Goal: Task Accomplishment & Management: Use online tool/utility

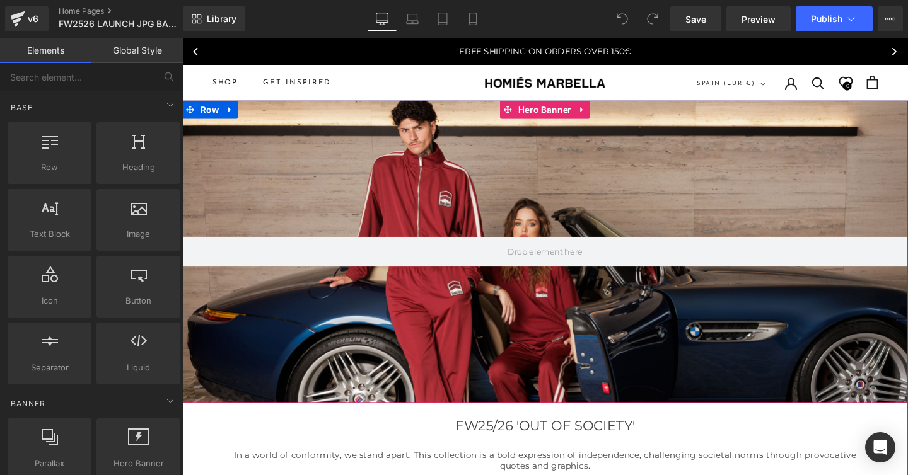
scroll to position [144, 0]
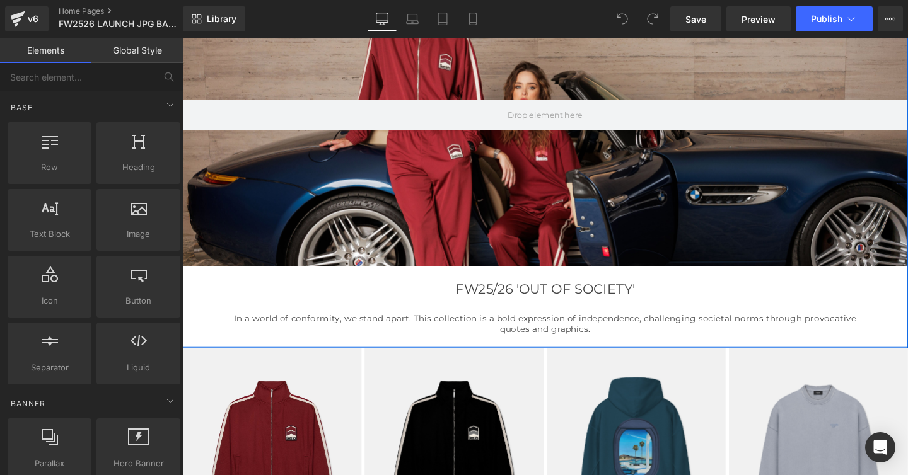
drag, startPoint x: 531, startPoint y: 299, endPoint x: 576, endPoint y: 300, distance: 44.8
click at [652, 300] on h1 "FW25/26 'OUT OF SOCIETY'" at bounding box center [563, 302] width 763 height 16
click at [576, 300] on h1 "FW25/26 'OUT OF SOCIETY'" at bounding box center [563, 302] width 763 height 16
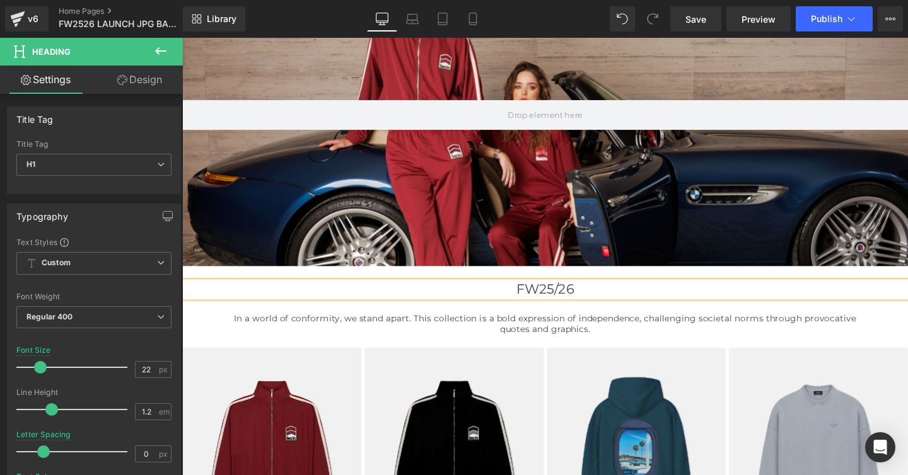
click at [558, 301] on h1 "FW25/26" at bounding box center [563, 302] width 763 height 16
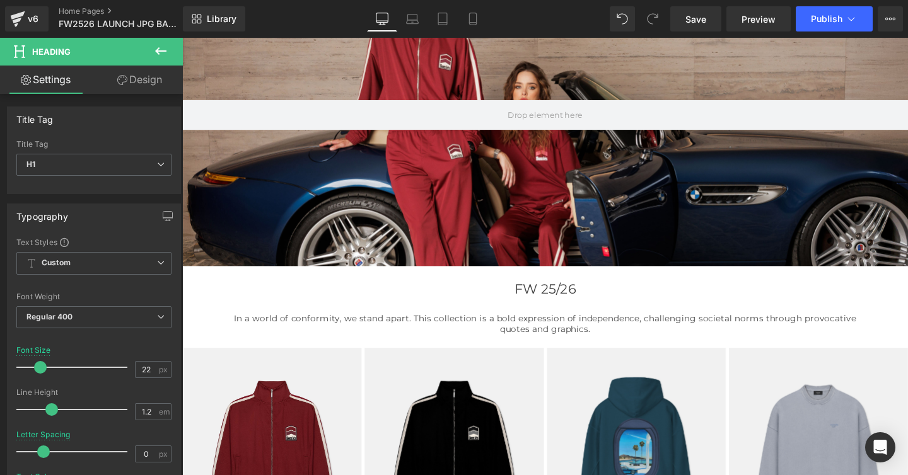
click at [164, 51] on icon at bounding box center [160, 51] width 11 height 8
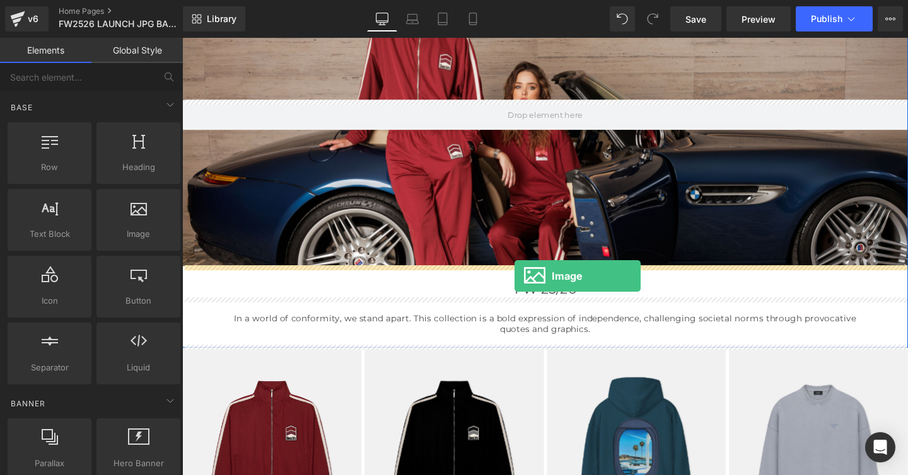
drag, startPoint x: 311, startPoint y: 264, endPoint x: 531, endPoint y: 288, distance: 221.9
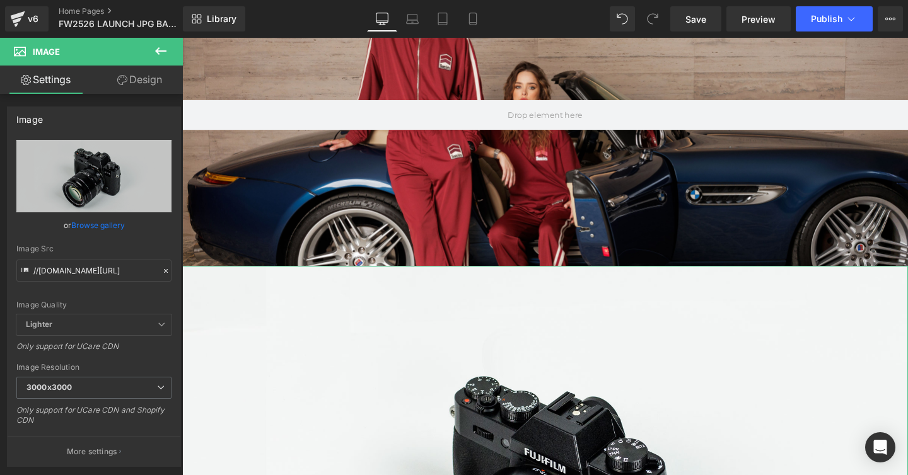
click at [143, 81] on link "Design" at bounding box center [139, 80] width 91 height 28
click at [0, 0] on div "Spacing" at bounding box center [0, 0] width 0 height 0
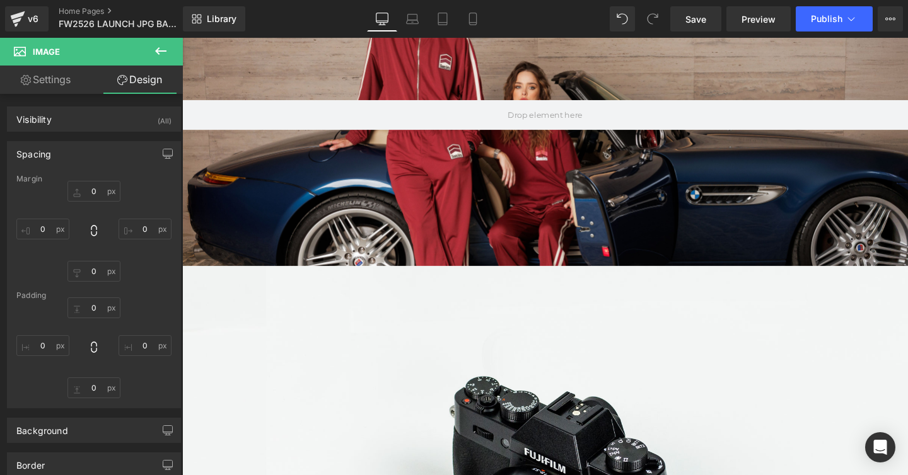
click at [157, 50] on icon at bounding box center [160, 51] width 11 height 8
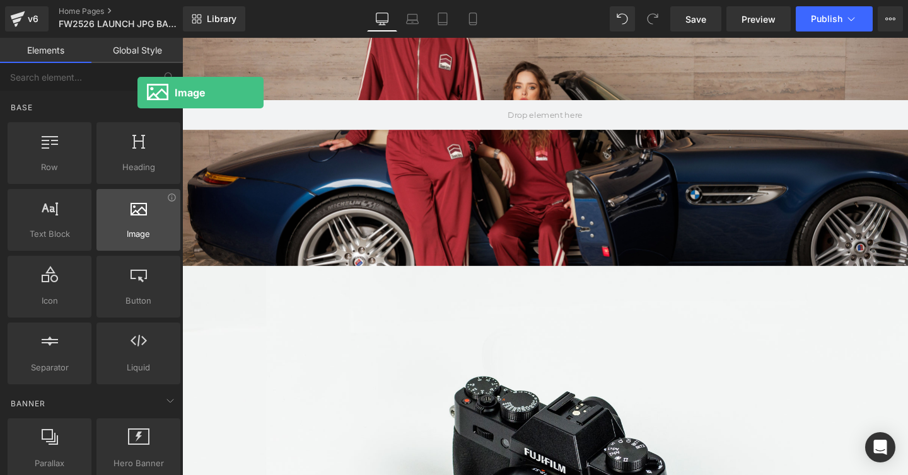
click at [137, 229] on span "Image" at bounding box center [138, 234] width 76 height 13
click at [132, 226] on div at bounding box center [138, 213] width 76 height 28
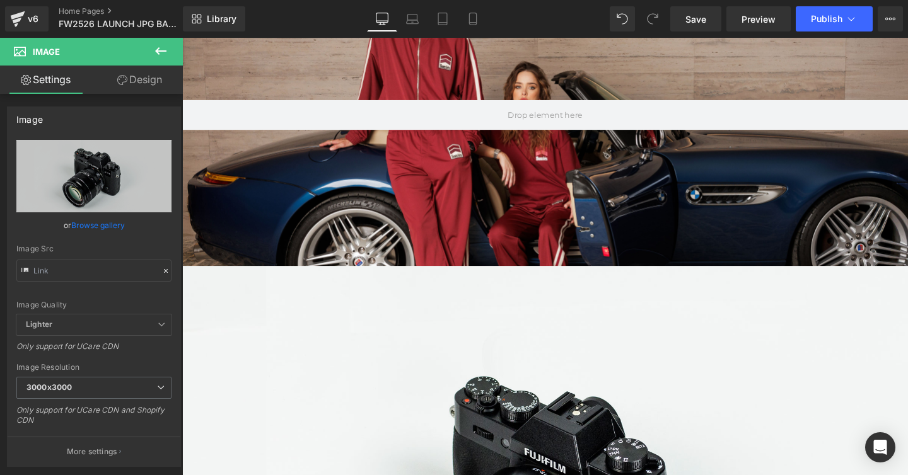
scroll to position [228, 0]
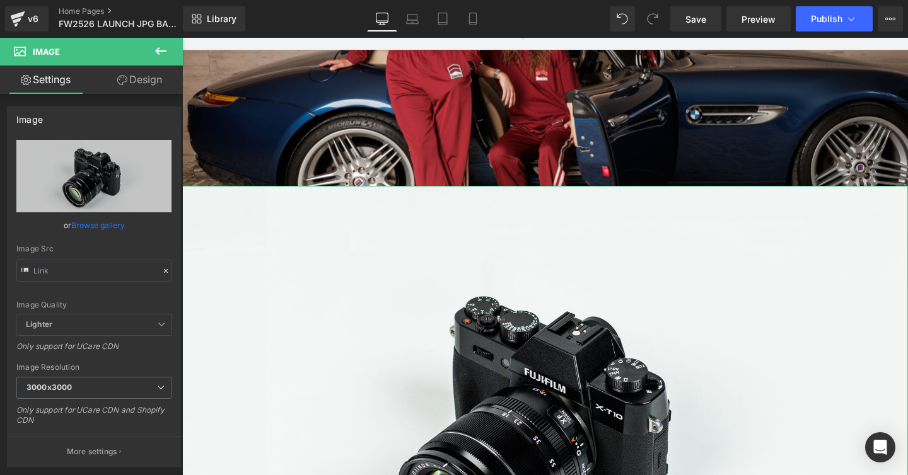
click at [136, 78] on link "Design" at bounding box center [139, 80] width 91 height 28
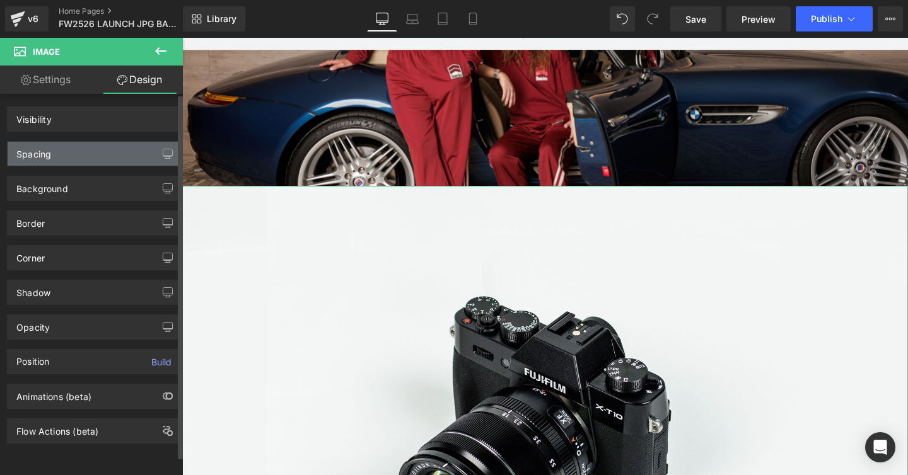
click at [35, 152] on div "Spacing" at bounding box center [33, 151] width 35 height 18
click at [47, 156] on div "Spacing" at bounding box center [33, 151] width 35 height 18
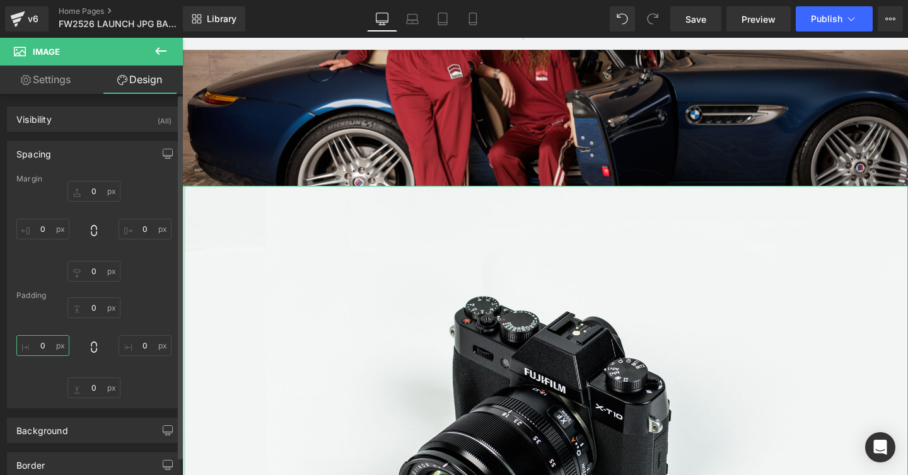
click at [43, 347] on input "text" at bounding box center [42, 345] width 53 height 21
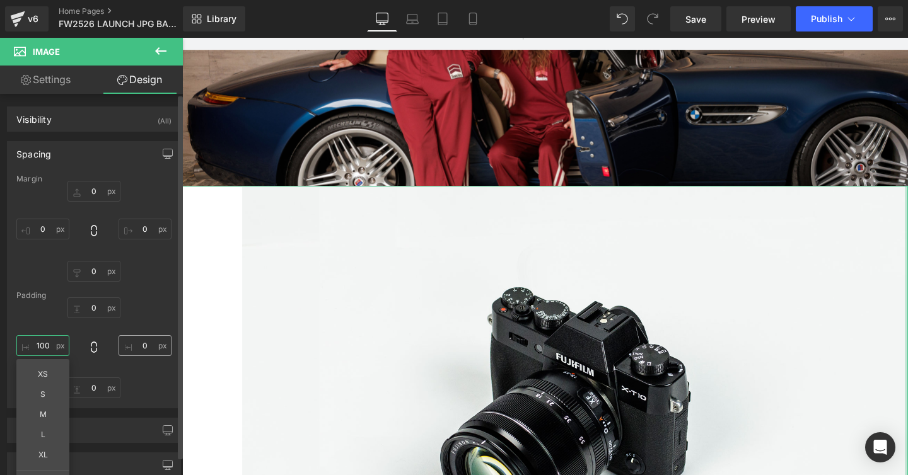
type input "100"
click at [140, 344] on input "text" at bounding box center [144, 345] width 53 height 21
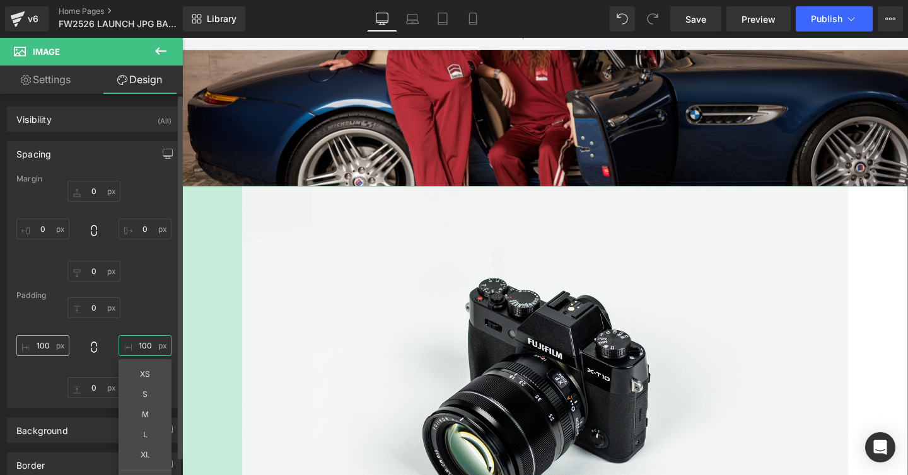
type input "100"
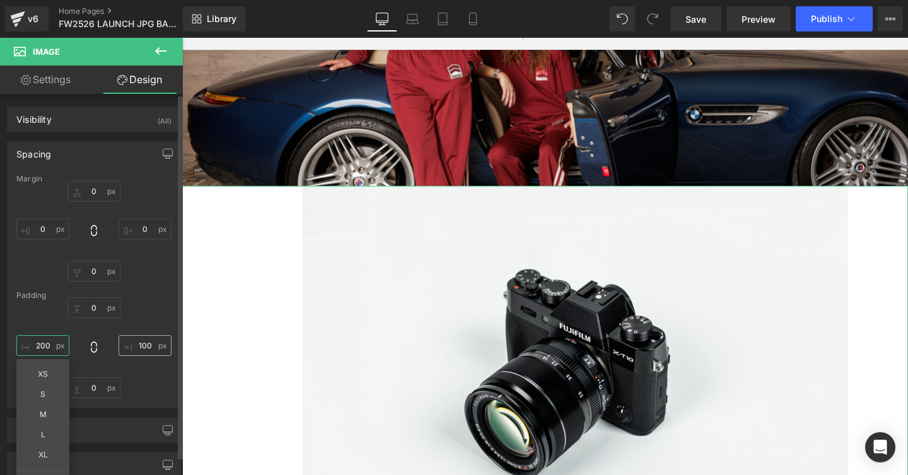
type input "200"
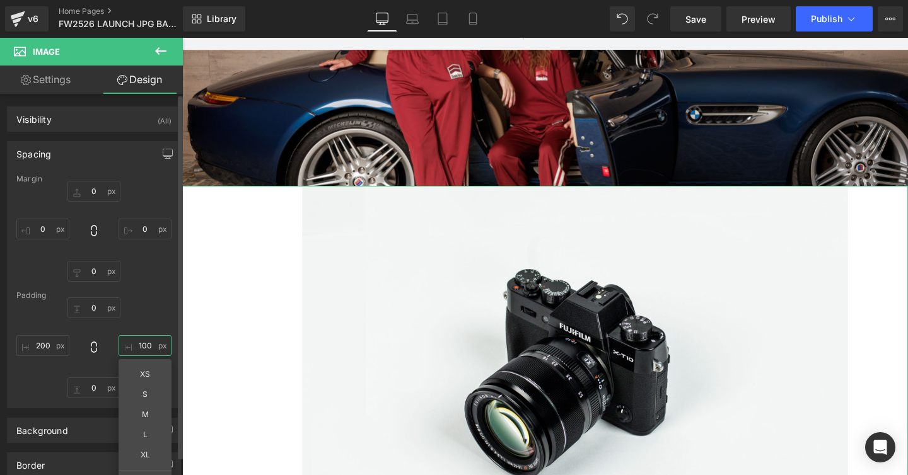
click at [136, 343] on input "100" at bounding box center [144, 345] width 53 height 21
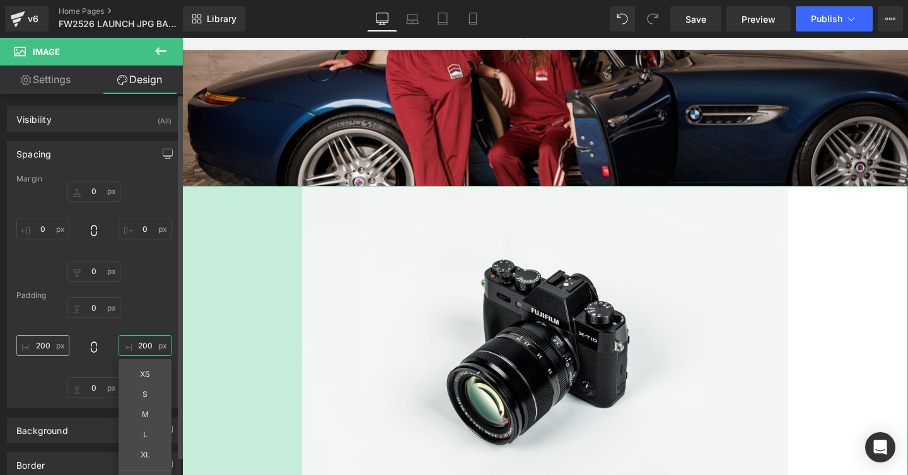
type input "200"
click at [42, 345] on input "200" at bounding box center [42, 345] width 53 height 21
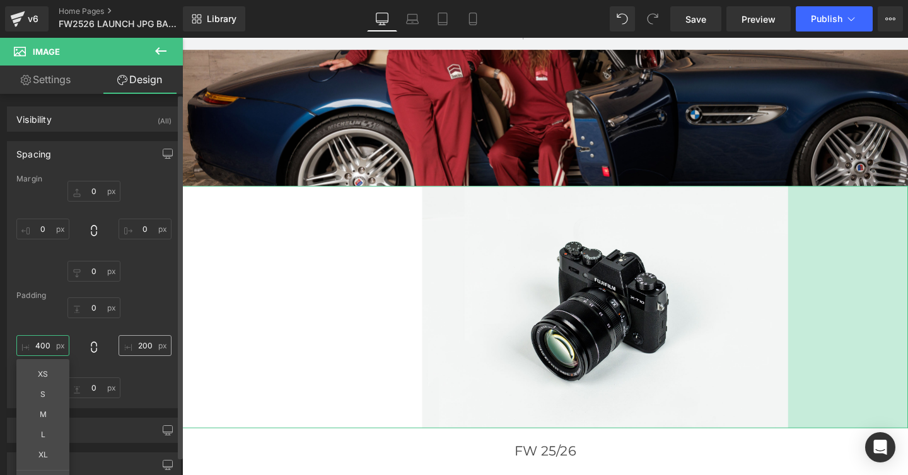
type input "400"
click at [137, 345] on input "200" at bounding box center [144, 345] width 53 height 21
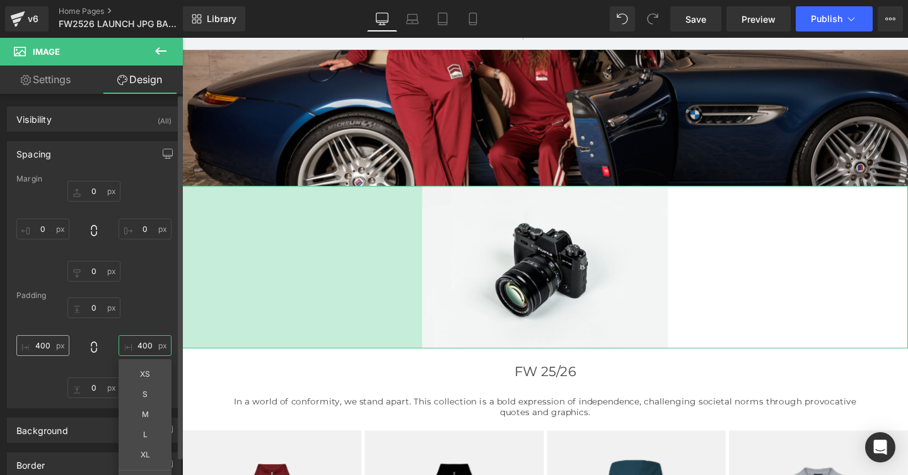
type input "400"
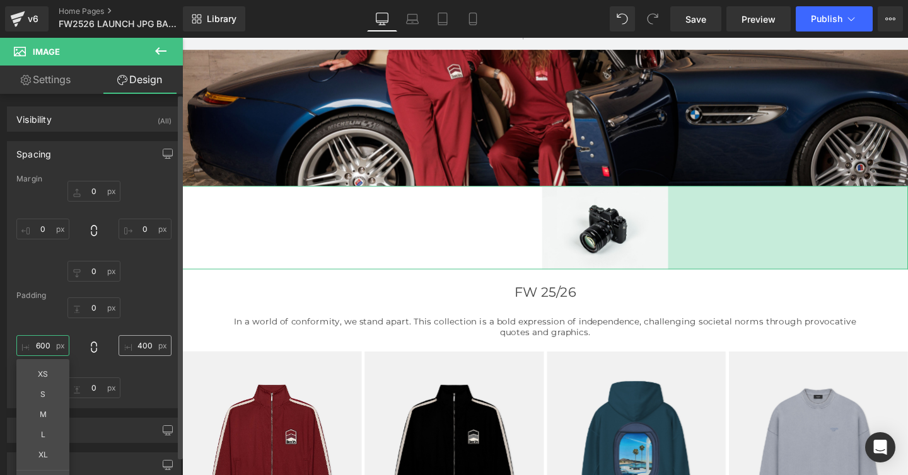
type input "600"
click at [142, 345] on input "400" at bounding box center [144, 345] width 53 height 21
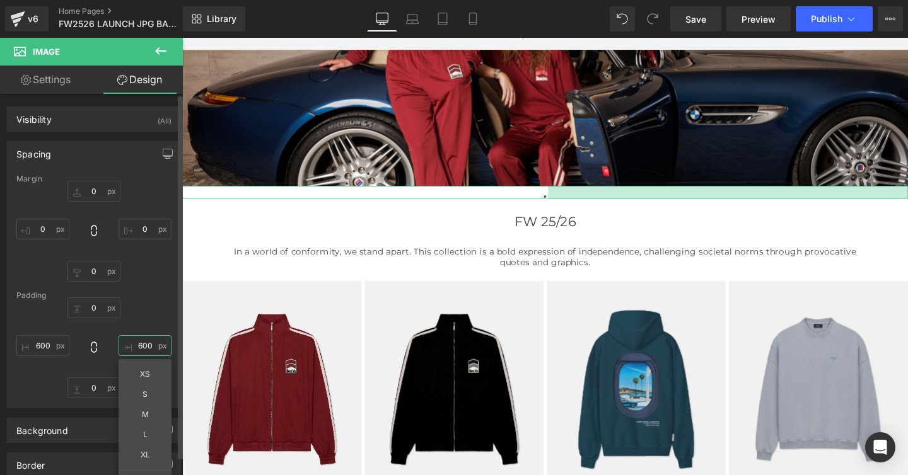
click at [137, 343] on input "600" at bounding box center [144, 345] width 53 height 21
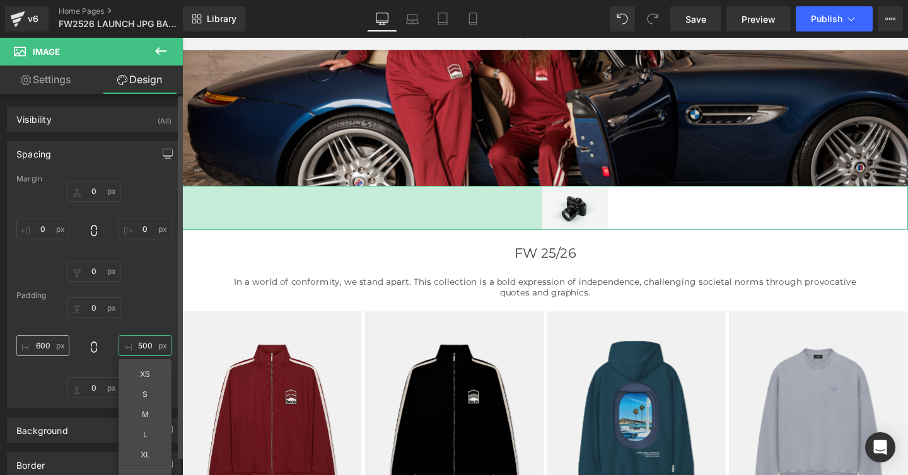
type input "500"
click at [40, 345] on input "600" at bounding box center [42, 345] width 53 height 21
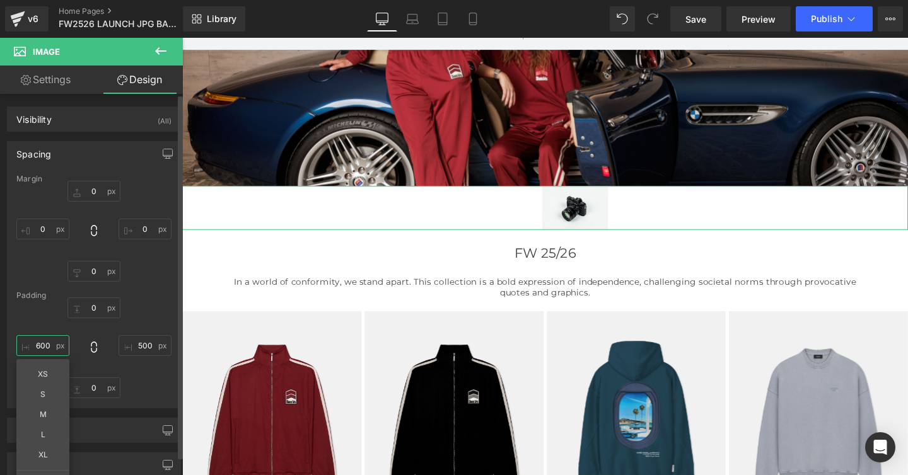
type input "500"
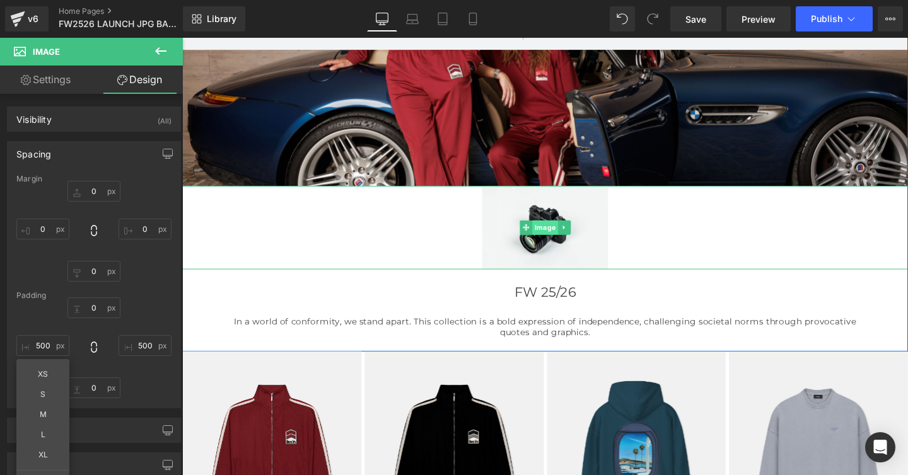
click at [557, 238] on span "Image" at bounding box center [563, 236] width 27 height 15
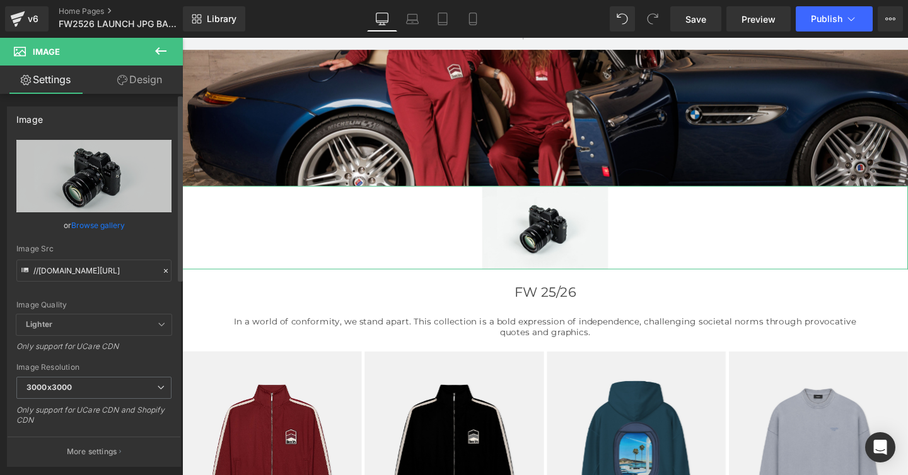
click at [89, 226] on link "Browse gallery" at bounding box center [98, 225] width 54 height 22
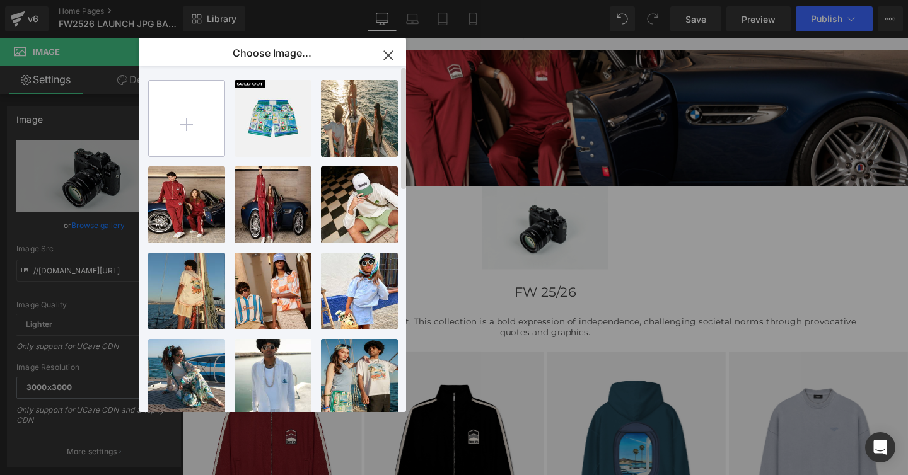
click at [188, 125] on input "file" at bounding box center [187, 119] width 76 height 76
type input "C:\fakepath\Screenshot [DATE] 16.21.59.png"
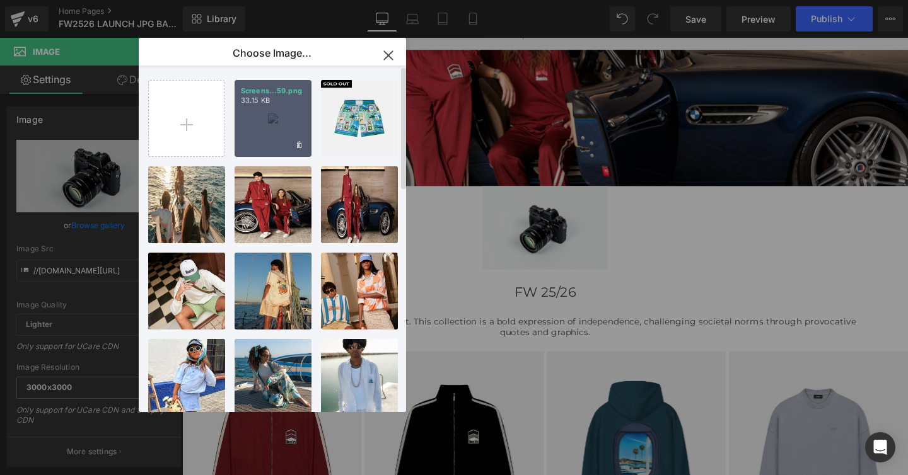
click at [264, 145] on div "Screens...59.png 33.15 KB" at bounding box center [272, 118] width 77 height 77
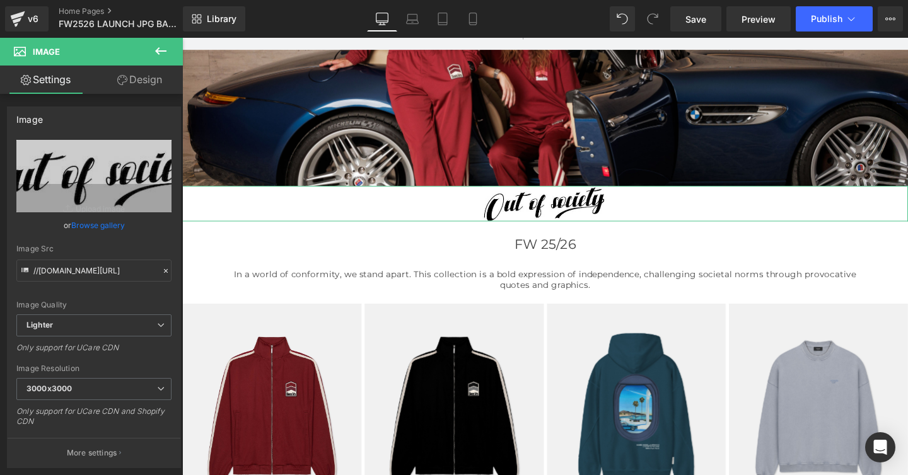
click at [146, 80] on link "Design" at bounding box center [139, 80] width 91 height 28
click at [0, 0] on div "Spacing" at bounding box center [0, 0] width 0 height 0
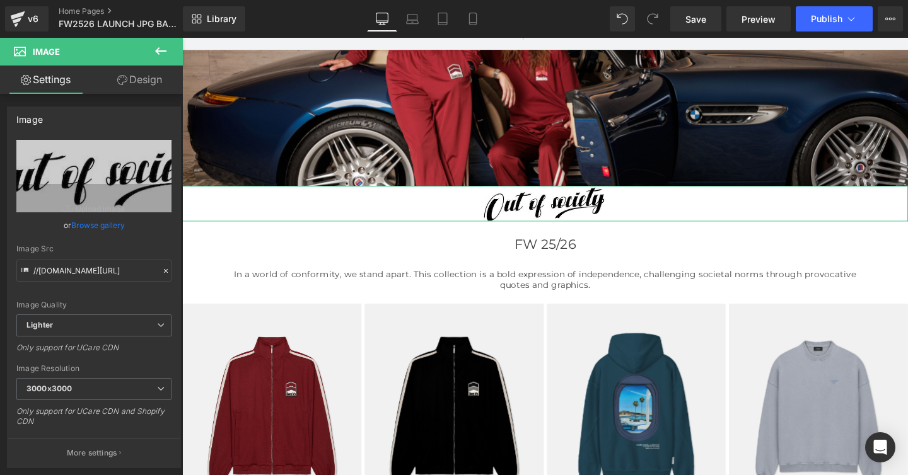
click at [0, 0] on div "Spacing" at bounding box center [0, 0] width 0 height 0
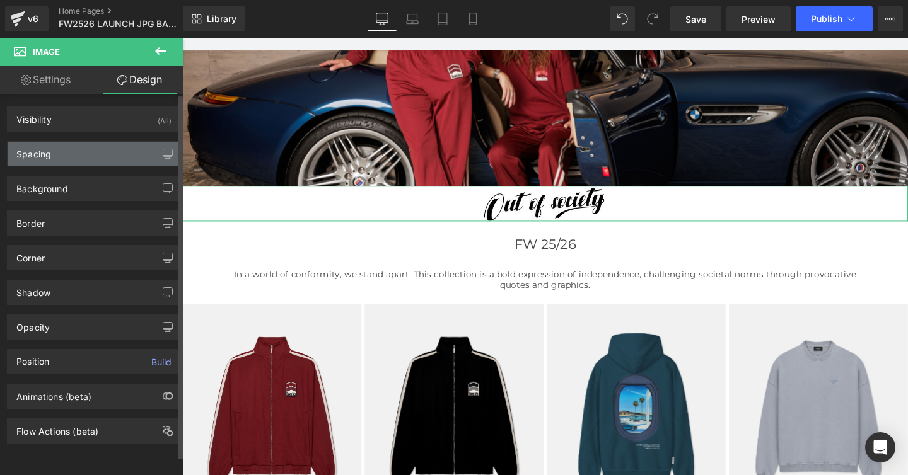
click at [55, 151] on div "Spacing" at bounding box center [94, 154] width 173 height 24
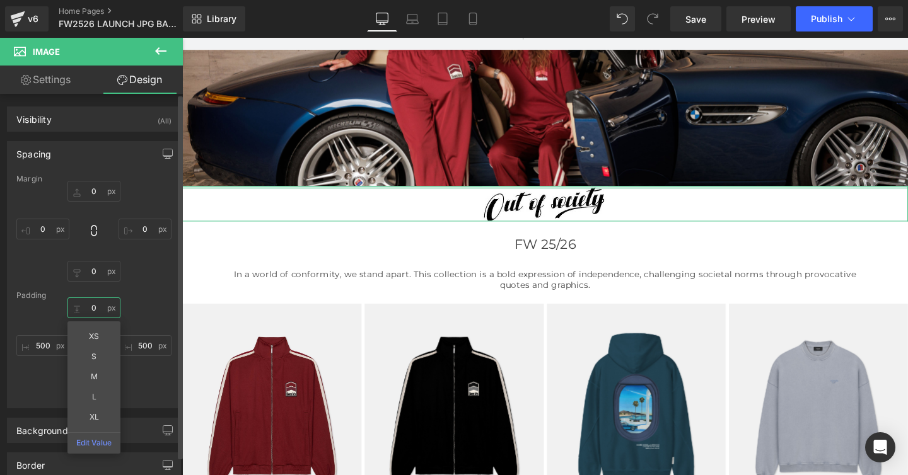
click at [91, 305] on input "text" at bounding box center [93, 307] width 53 height 21
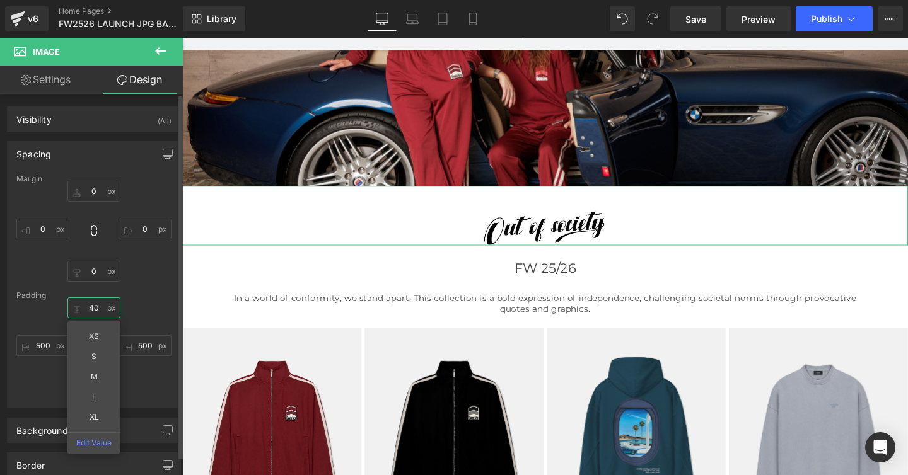
type input "40"
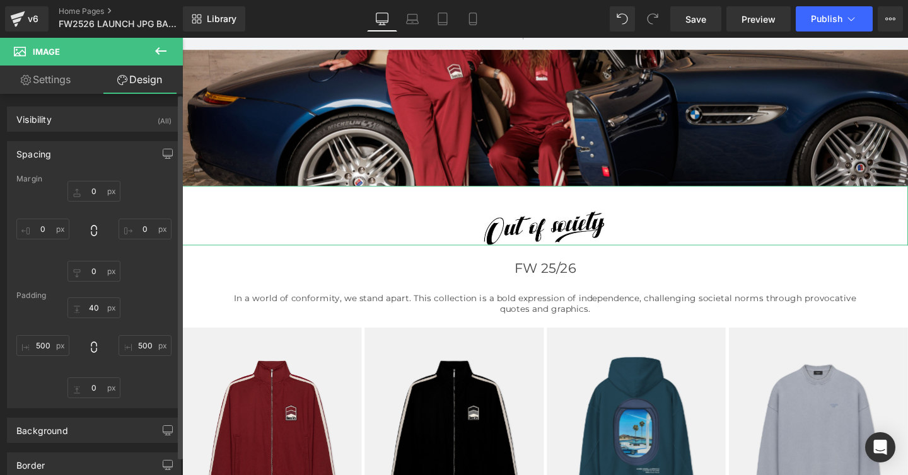
click at [161, 298] on div "Margin [GEOGRAPHIC_DATA] 40" at bounding box center [94, 291] width 173 height 233
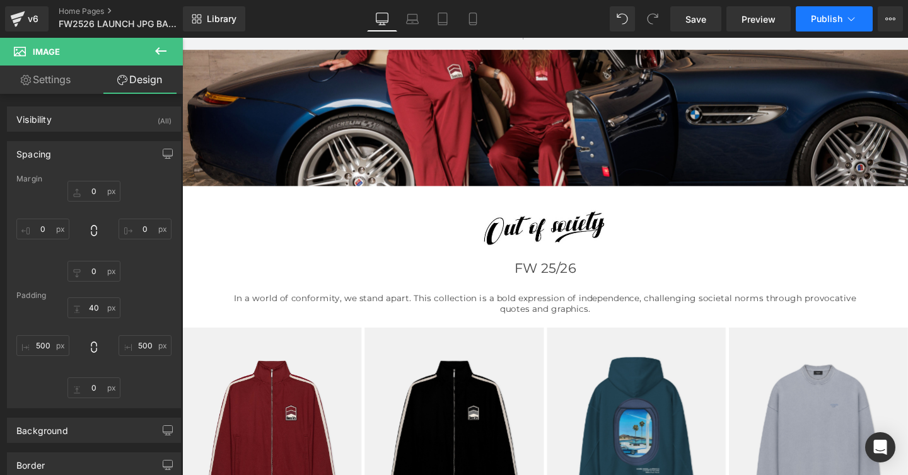
click at [824, 16] on span "Publish" at bounding box center [827, 19] width 32 height 10
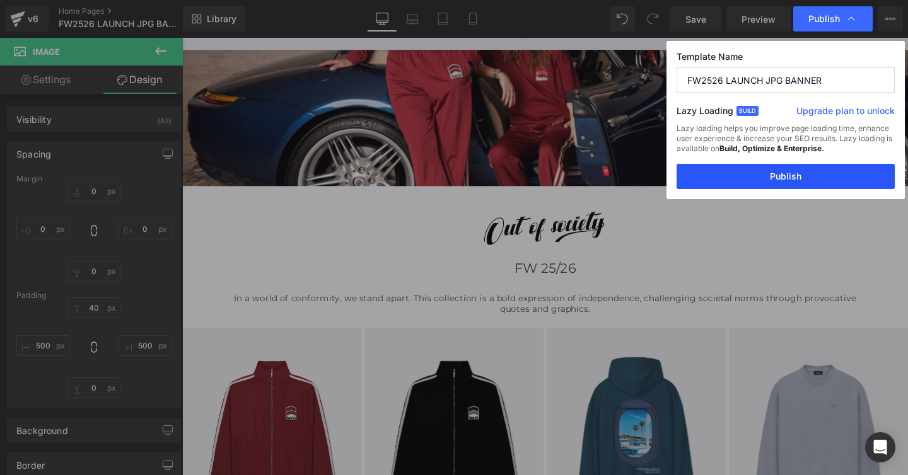
click at [785, 180] on button "Publish" at bounding box center [785, 176] width 218 height 25
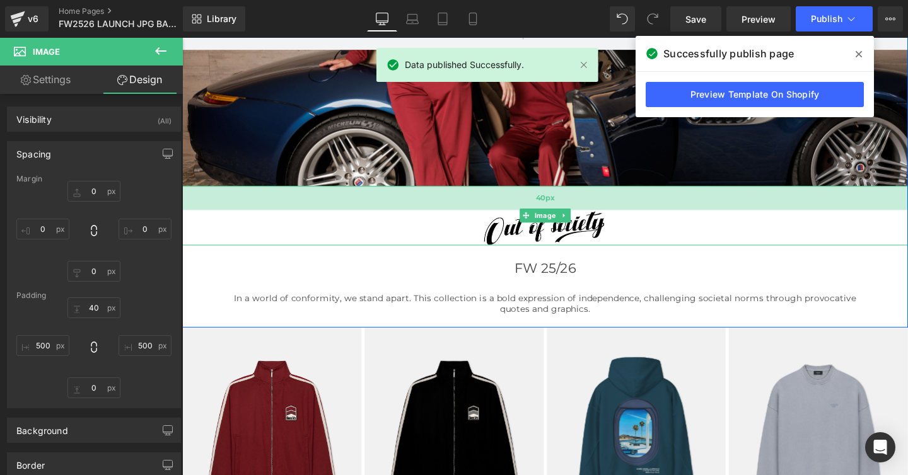
click at [525, 210] on div "40px" at bounding box center [563, 205] width 763 height 25
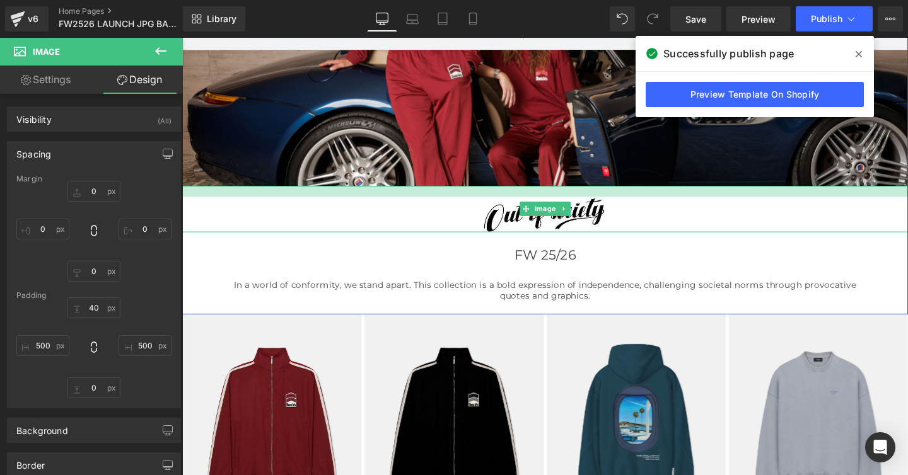
drag, startPoint x: 554, startPoint y: 211, endPoint x: 554, endPoint y: 197, distance: 13.9
click at [554, 197] on div at bounding box center [563, 198] width 763 height 11
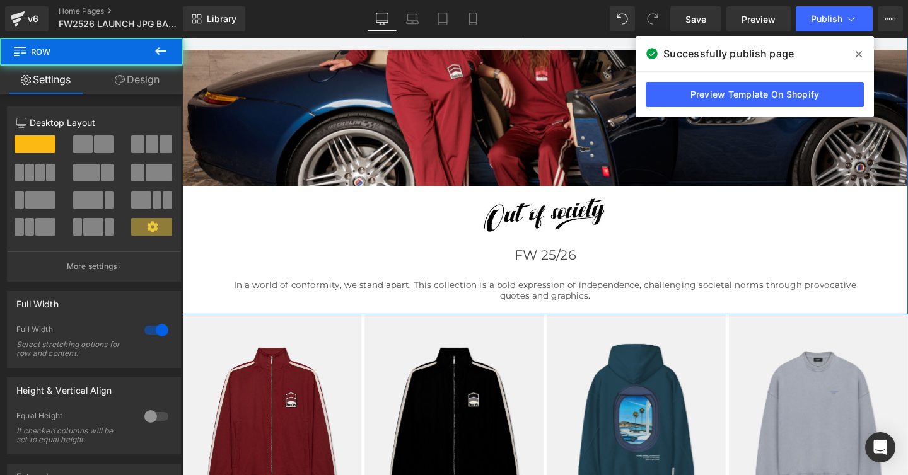
click at [535, 250] on div "Hero Banner Hero Banner Image 500px 500px FW 25/26 Heading In a world of confor…" at bounding box center [563, 101] width 763 height 450
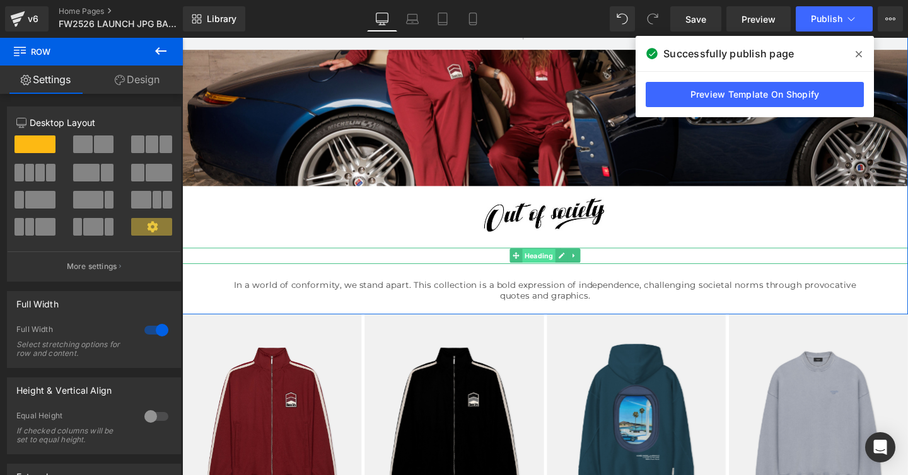
click at [549, 260] on span "Heading" at bounding box center [556, 267] width 35 height 15
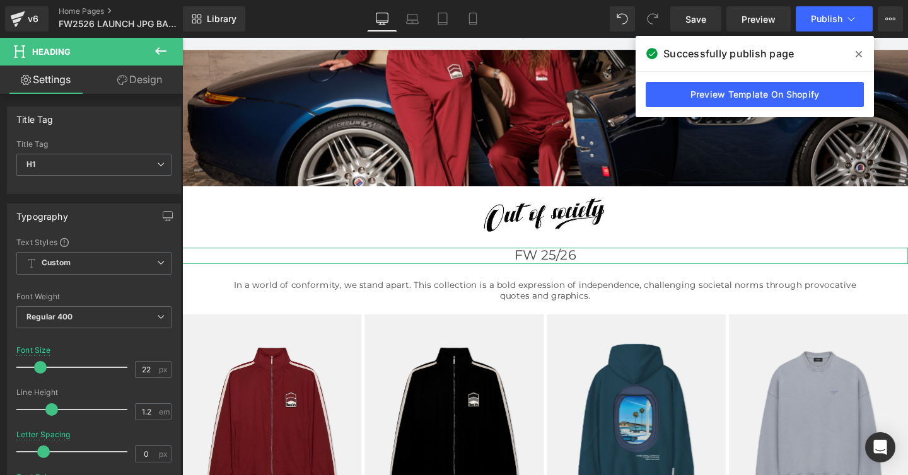
click at [143, 84] on link "Design" at bounding box center [139, 80] width 91 height 28
click at [0, 0] on div "Spacing" at bounding box center [0, 0] width 0 height 0
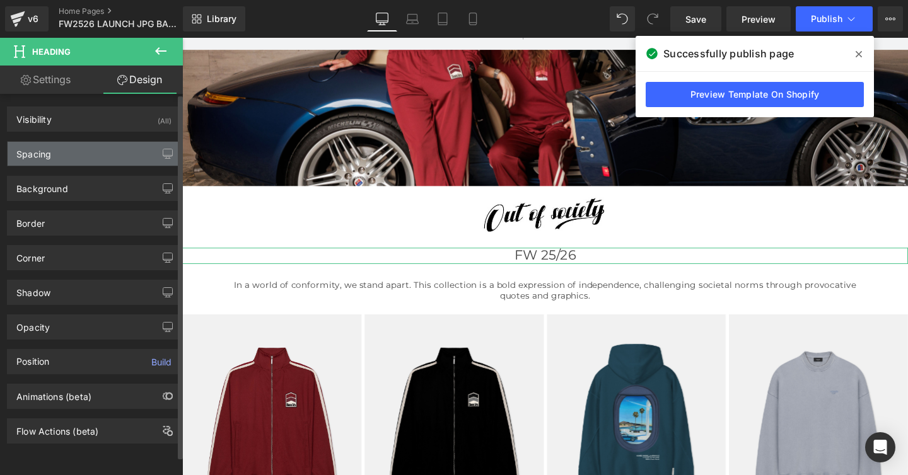
click at [40, 150] on div "Spacing" at bounding box center [33, 151] width 35 height 18
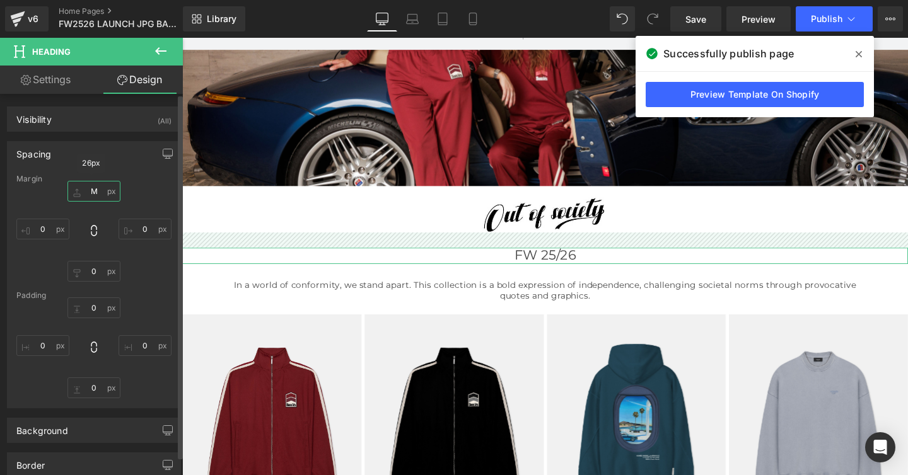
click at [87, 190] on input "text" at bounding box center [93, 191] width 53 height 21
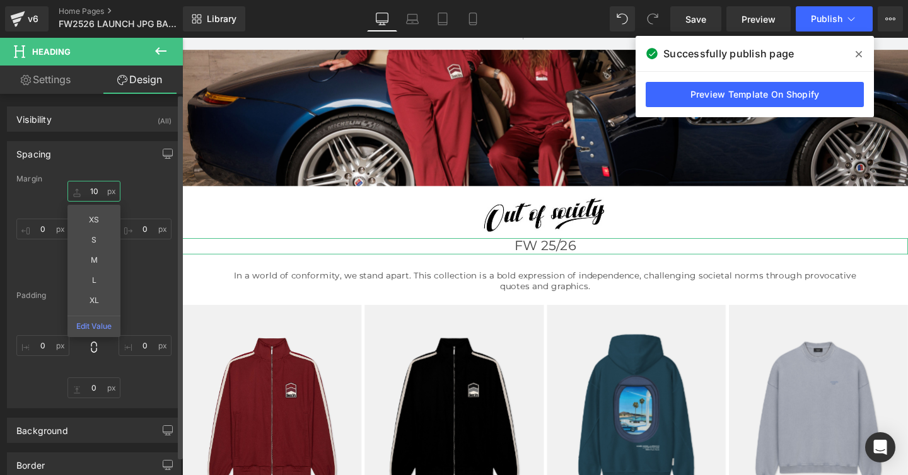
type input "10"
click at [137, 196] on div "10 XS S M L XL Edit Value" at bounding box center [93, 231] width 155 height 101
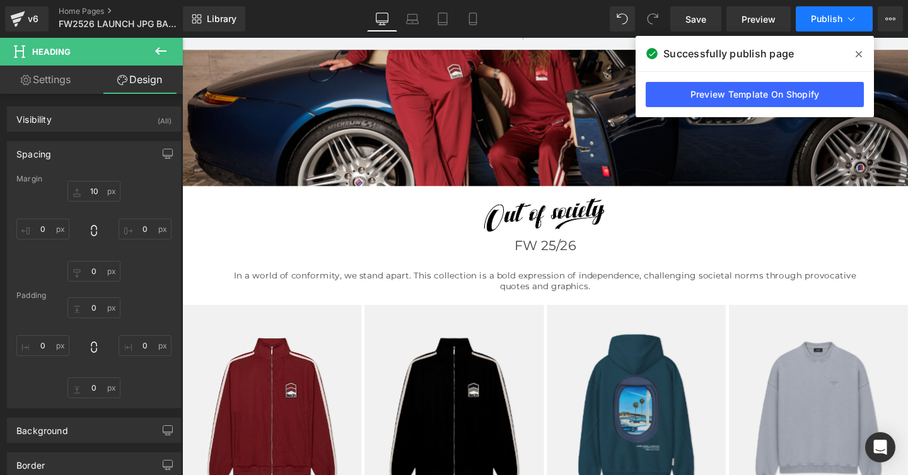
click at [825, 15] on span "Publish" at bounding box center [827, 19] width 32 height 10
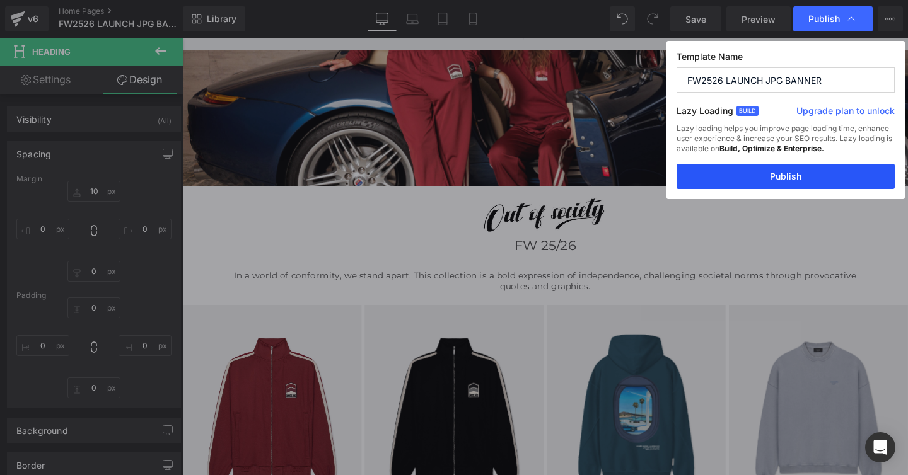
click at [770, 176] on button "Publish" at bounding box center [785, 176] width 218 height 25
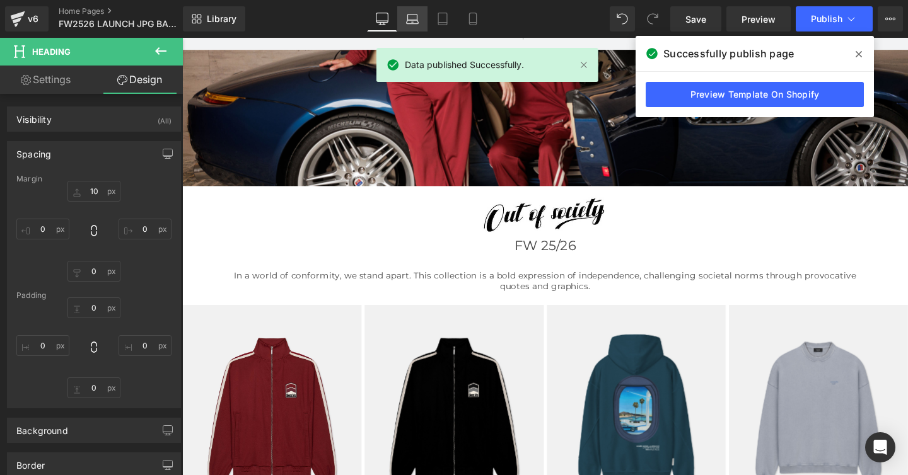
click at [413, 21] on icon at bounding box center [412, 19] width 13 height 13
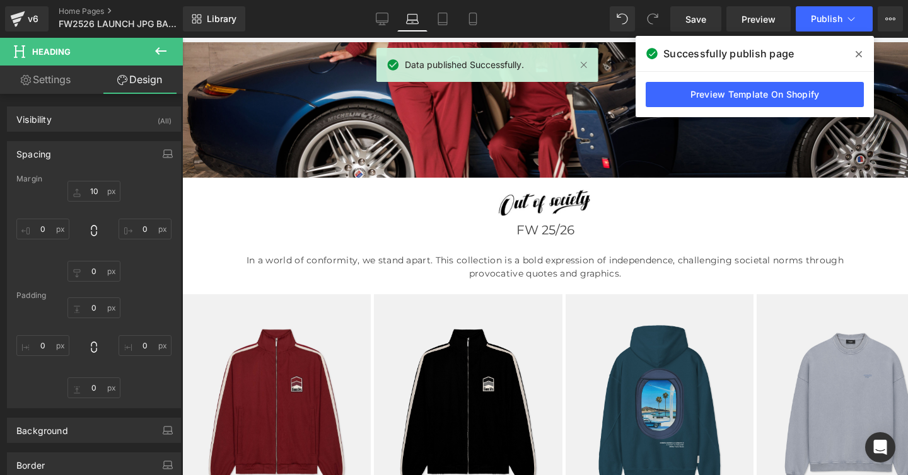
scroll to position [202, 0]
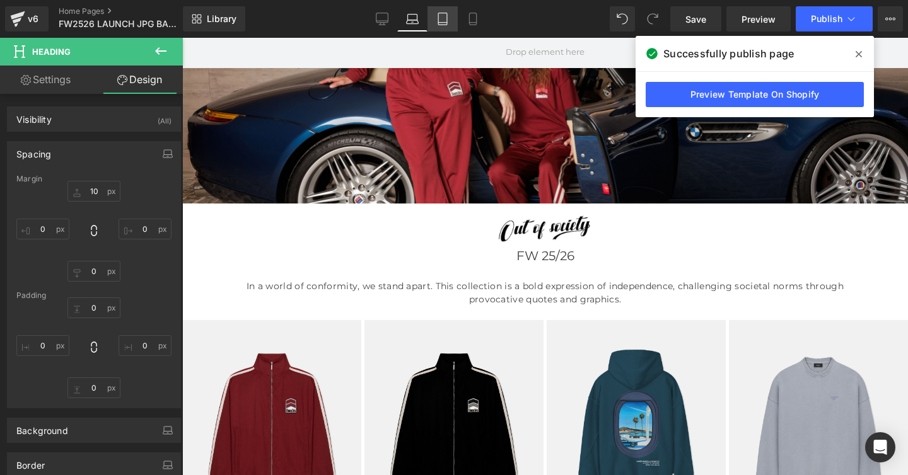
click at [446, 18] on icon at bounding box center [442, 19] width 13 height 13
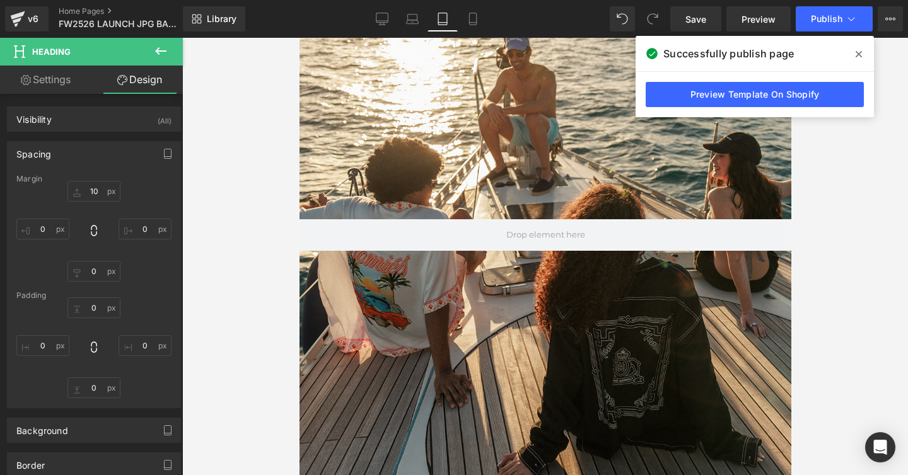
scroll to position [107, 0]
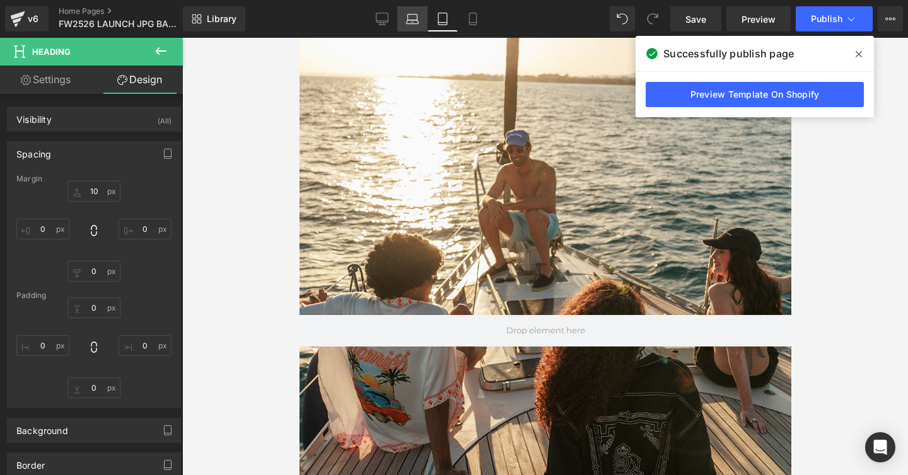
click at [413, 20] on icon at bounding box center [412, 19] width 13 height 13
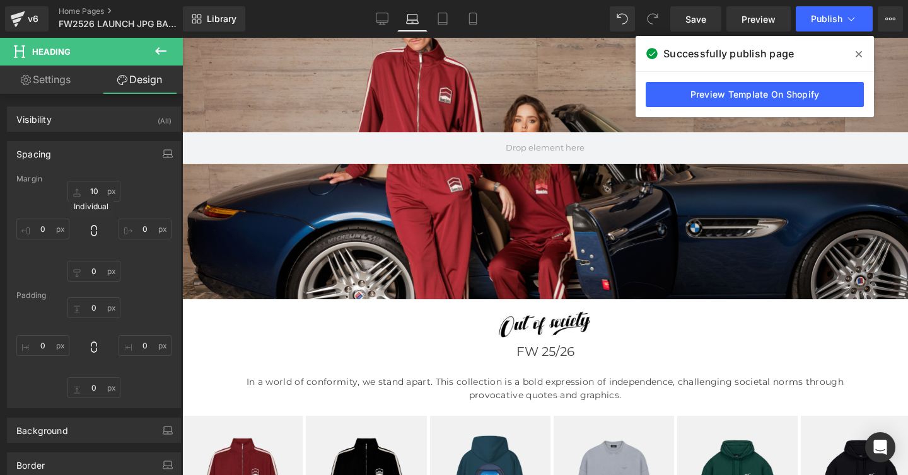
scroll to position [0, 0]
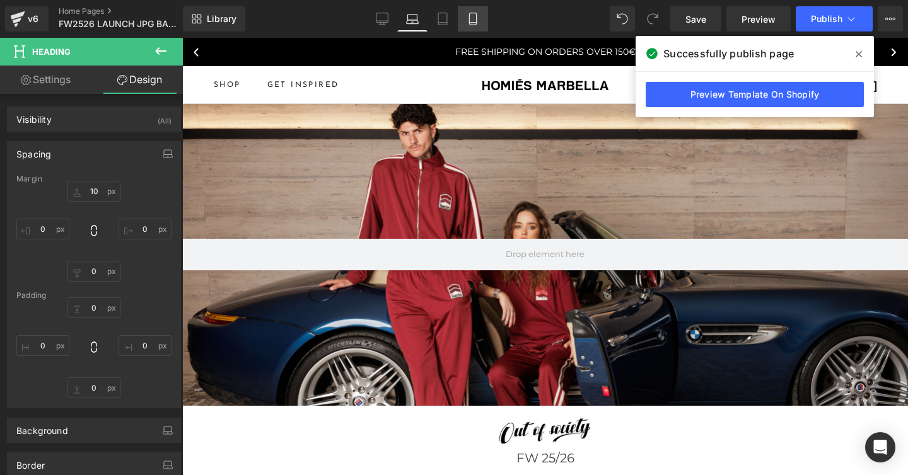
click at [473, 19] on icon at bounding box center [472, 19] width 13 height 13
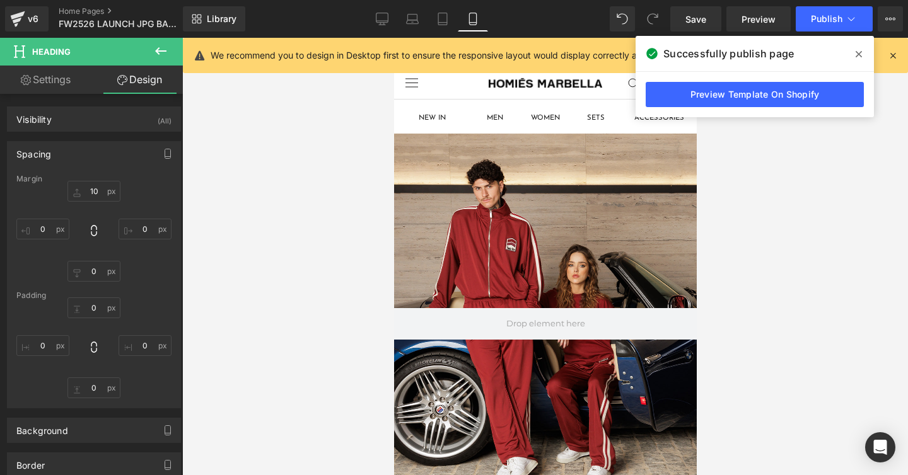
click at [441, 224] on div at bounding box center [544, 324] width 303 height 380
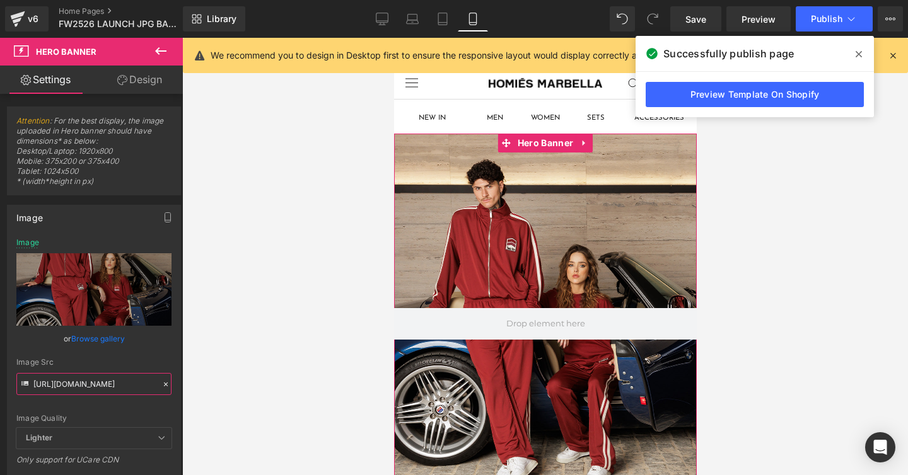
click at [74, 384] on input "[URL][DOMAIN_NAME]" at bounding box center [93, 384] width 155 height 22
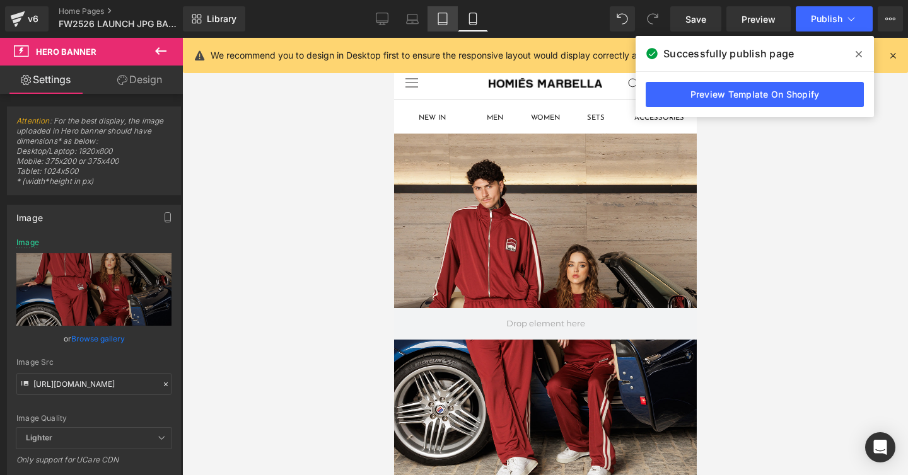
click at [441, 18] on icon at bounding box center [442, 19] width 13 height 13
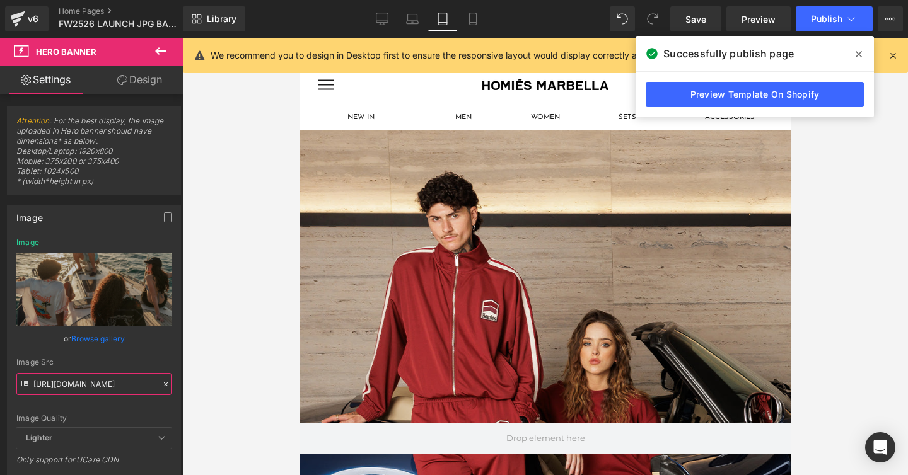
click at [90, 384] on input "[URL][DOMAIN_NAME]" at bounding box center [93, 384] width 155 height 22
paste input "MOBILE_f7c965a4-cb38-4a83-8fea-c18e363a87a4.jpg?v=1757705282"
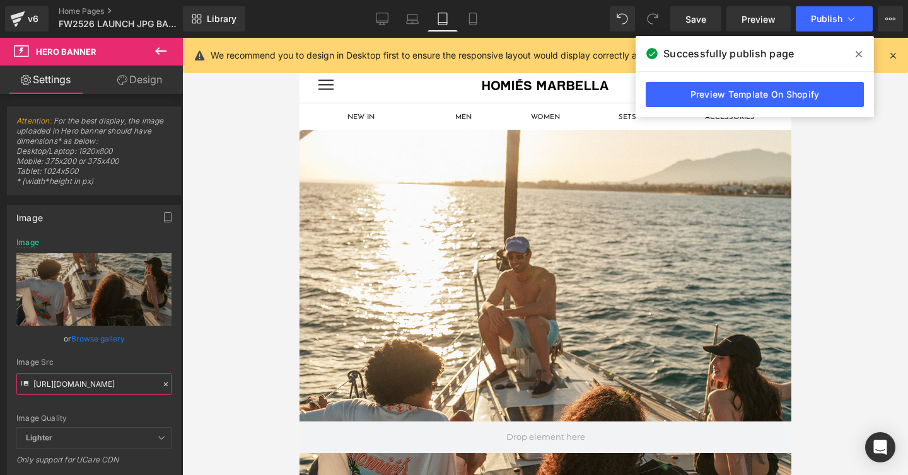
scroll to position [0, 214]
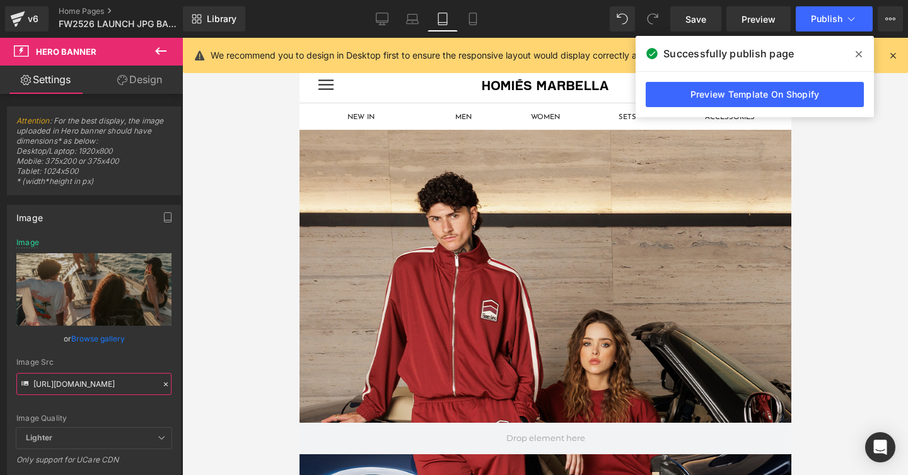
type input "[URL][DOMAIN_NAME]"
click at [90, 358] on div "Image Src" at bounding box center [93, 362] width 155 height 9
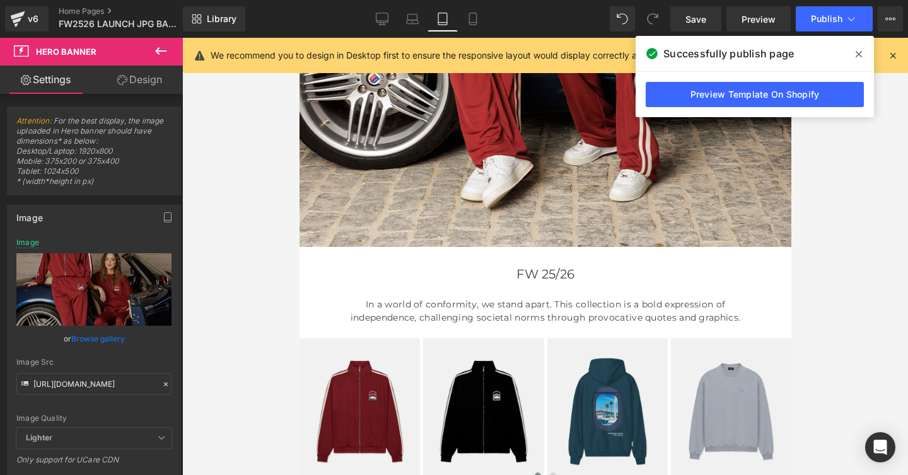
scroll to position [501, 0]
click at [379, 17] on icon at bounding box center [382, 19] width 13 height 13
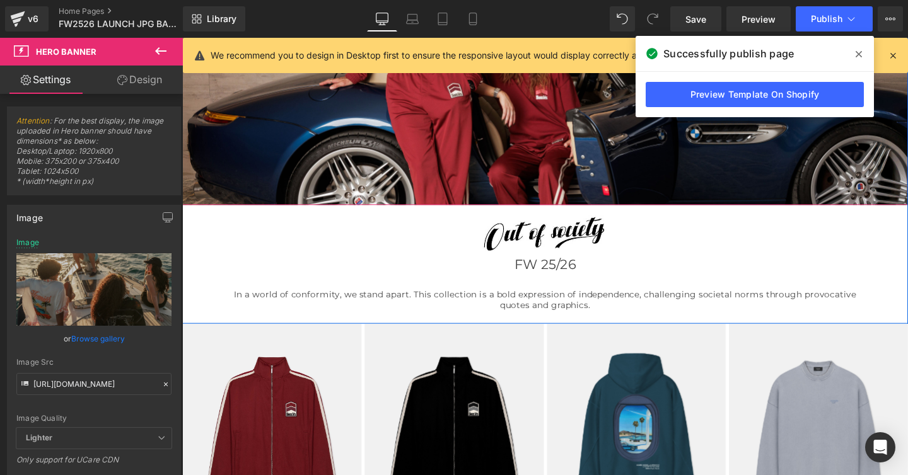
scroll to position [225, 0]
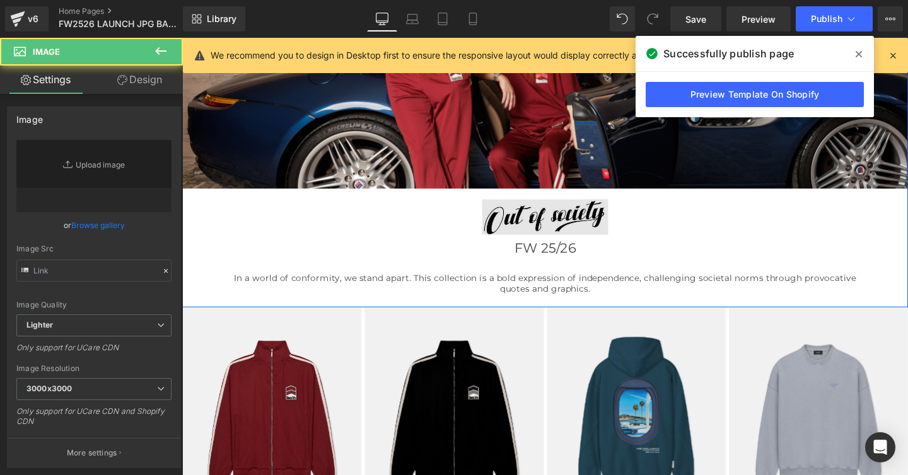
click at [519, 234] on img at bounding box center [563, 221] width 763 height 49
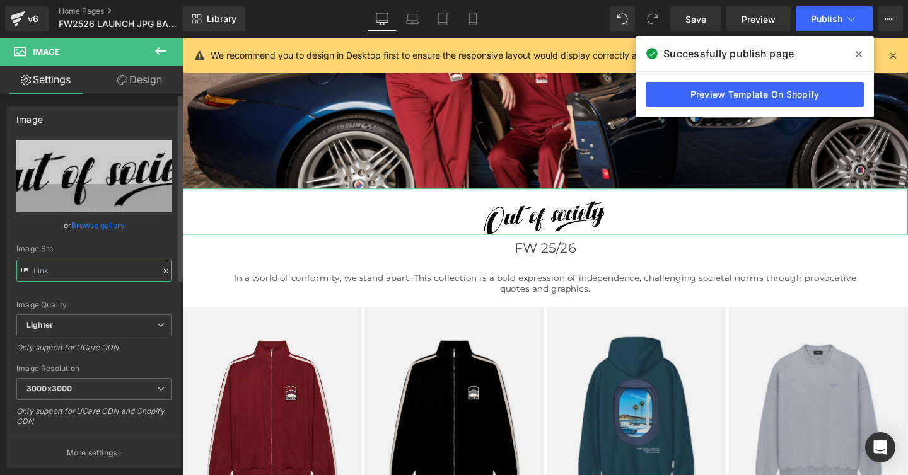
click at [82, 272] on input "text" at bounding box center [93, 271] width 155 height 22
type input "[URL][DOMAIN_NAME]"
click at [444, 21] on icon at bounding box center [442, 19] width 13 height 13
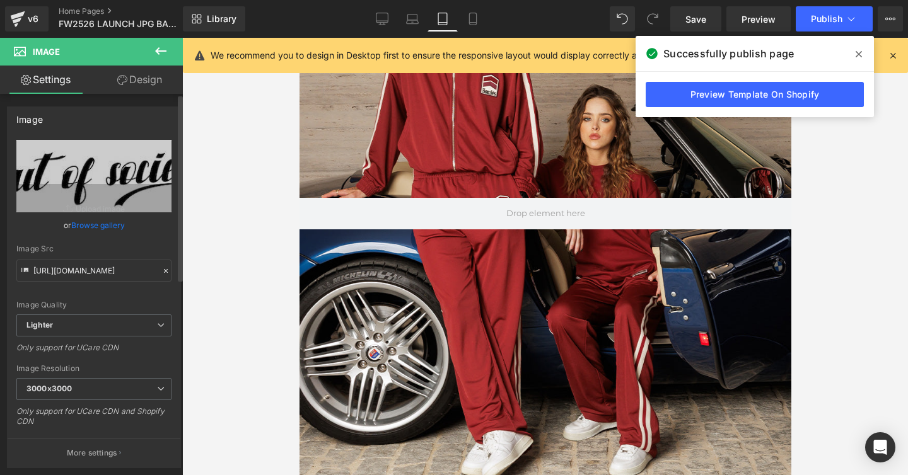
scroll to position [548, 0]
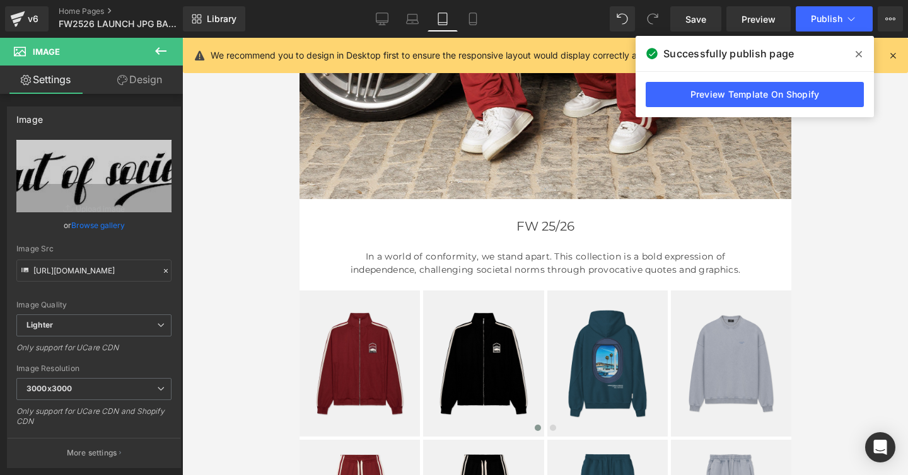
click at [160, 49] on icon at bounding box center [160, 50] width 15 height 15
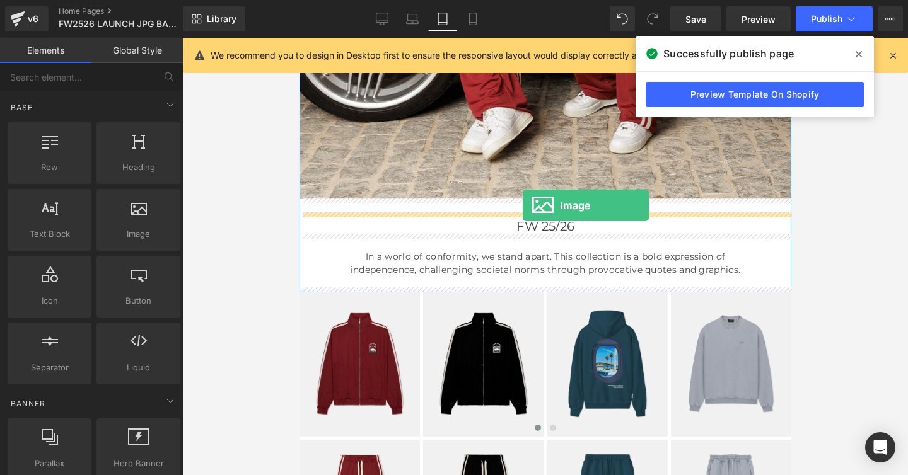
drag, startPoint x: 425, startPoint y: 265, endPoint x: 522, endPoint y: 205, distance: 113.7
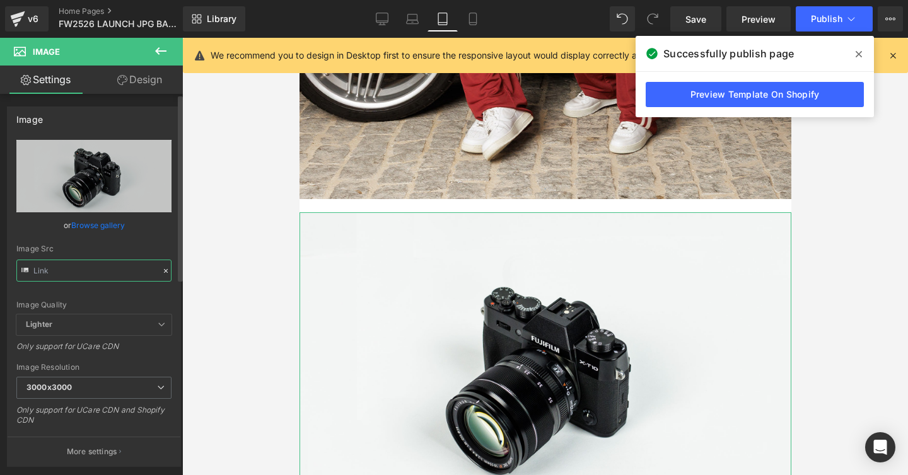
click at [104, 271] on input "text" at bounding box center [93, 271] width 155 height 22
paste input "text"
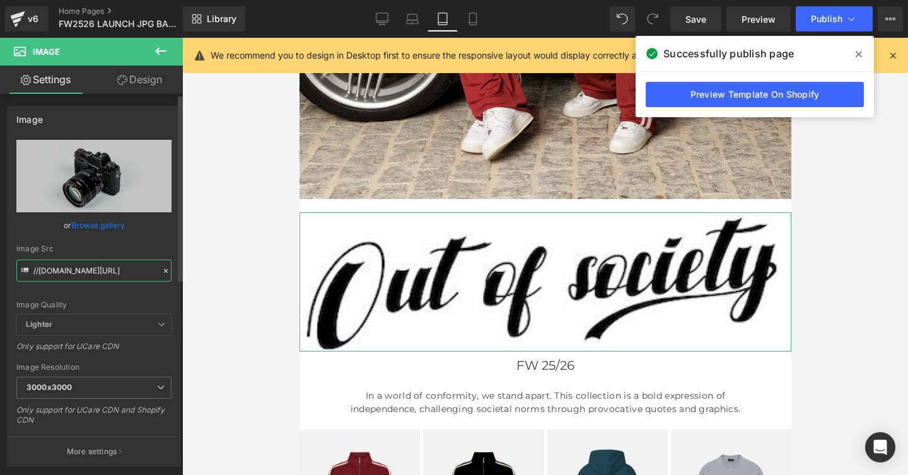
scroll to position [0, 77]
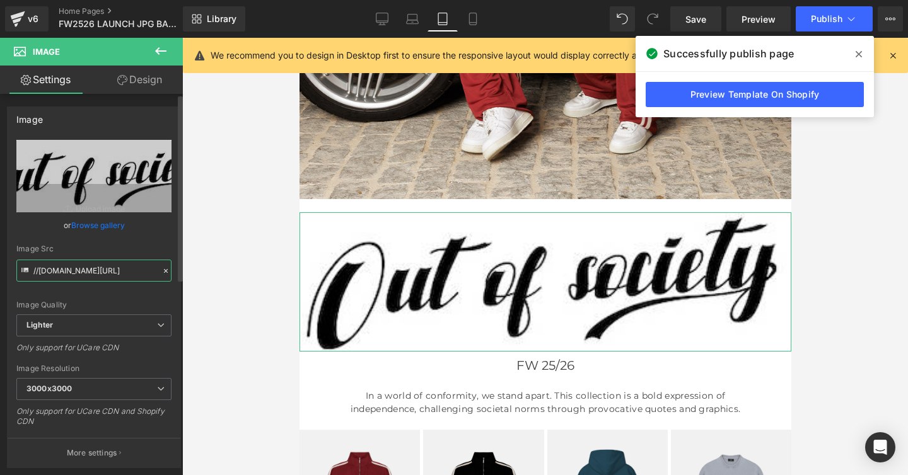
type input "[URL][DOMAIN_NAME]"
click at [98, 247] on div "Image Src" at bounding box center [93, 249] width 155 height 9
click at [154, 78] on link "Design" at bounding box center [139, 80] width 91 height 28
click at [0, 0] on div "Spacing" at bounding box center [0, 0] width 0 height 0
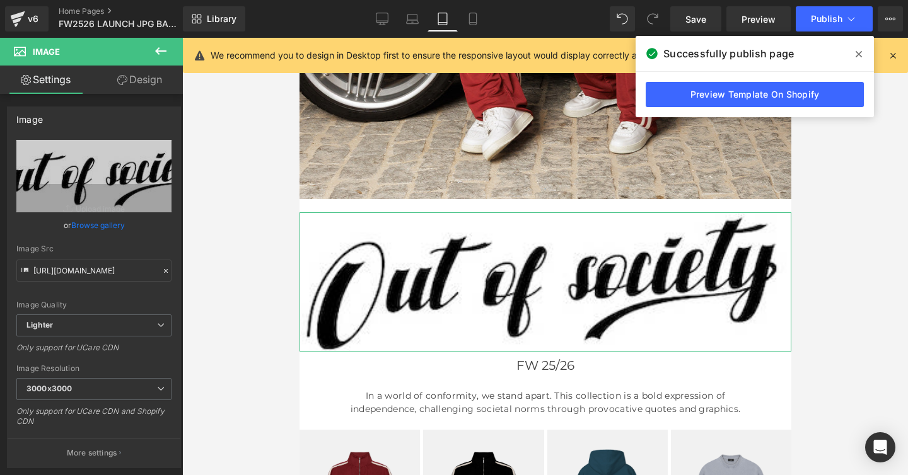
click at [0, 0] on div "Spacing" at bounding box center [0, 0] width 0 height 0
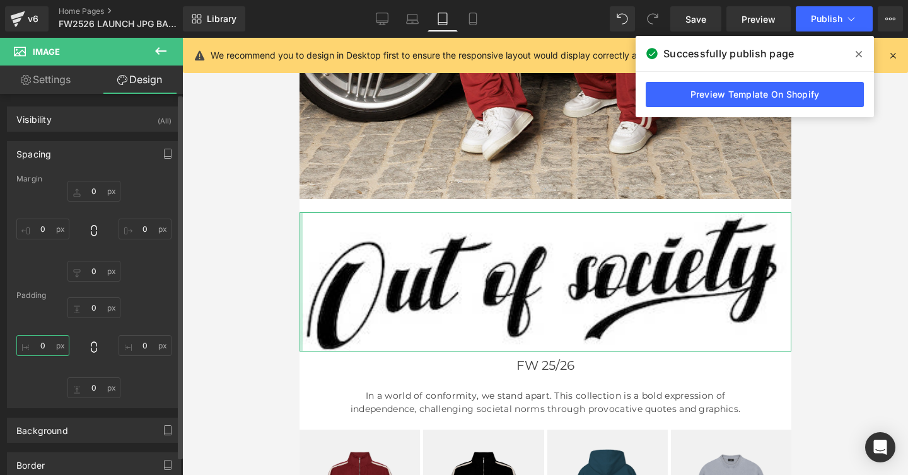
click at [43, 345] on input "text" at bounding box center [42, 345] width 53 height 21
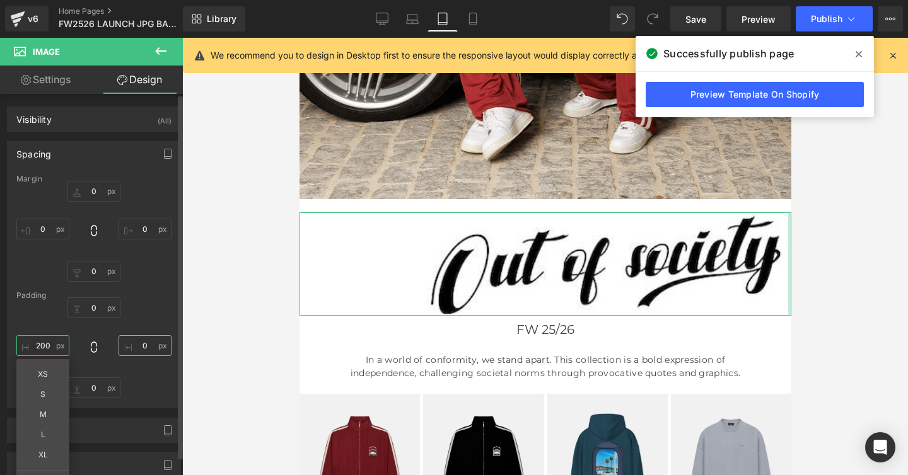
type input "200"
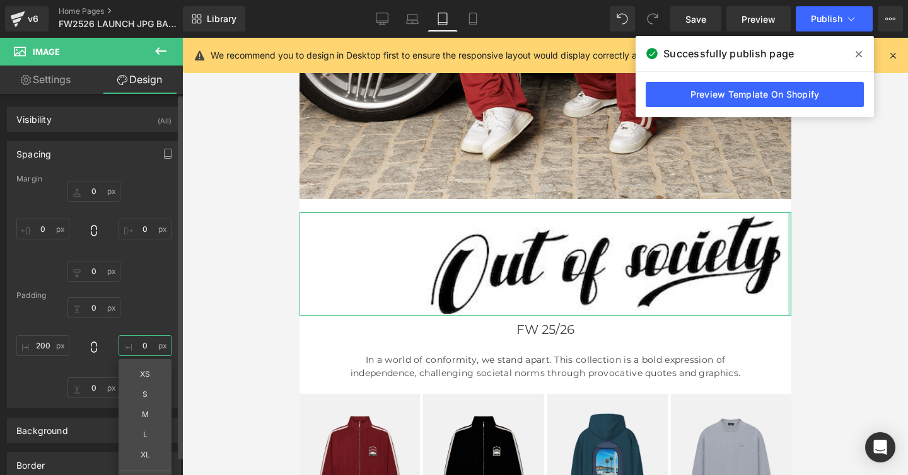
click at [136, 345] on input "text" at bounding box center [144, 345] width 53 height 21
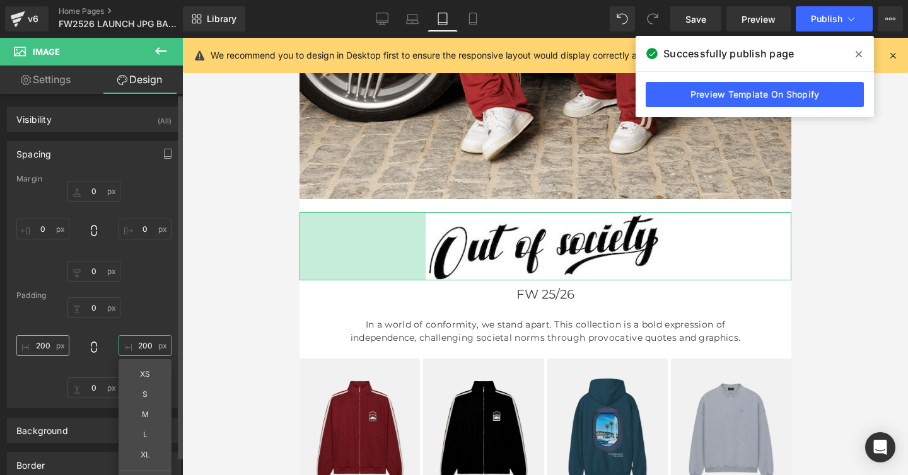
type input "200"
click at [41, 347] on input "200" at bounding box center [42, 345] width 53 height 21
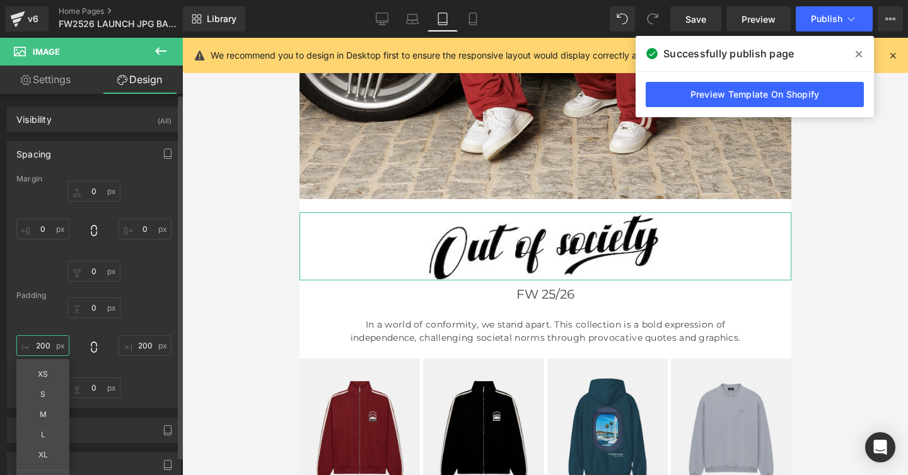
click at [42, 345] on input "200" at bounding box center [42, 345] width 53 height 21
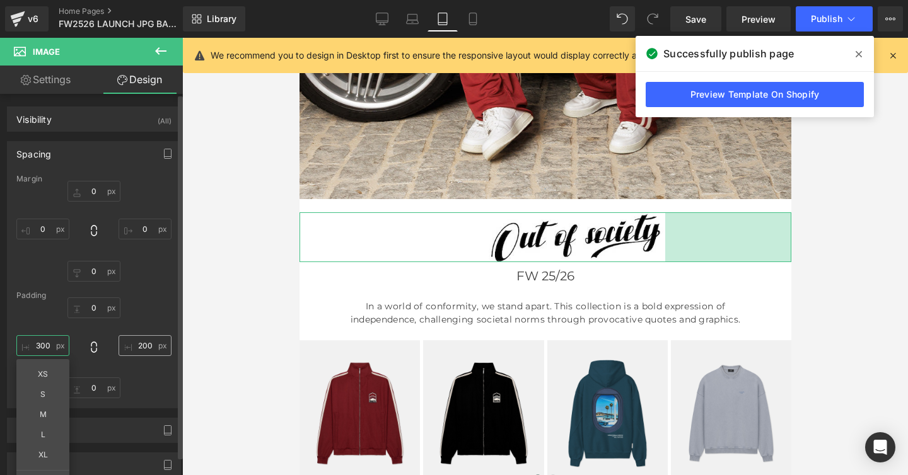
type input "300"
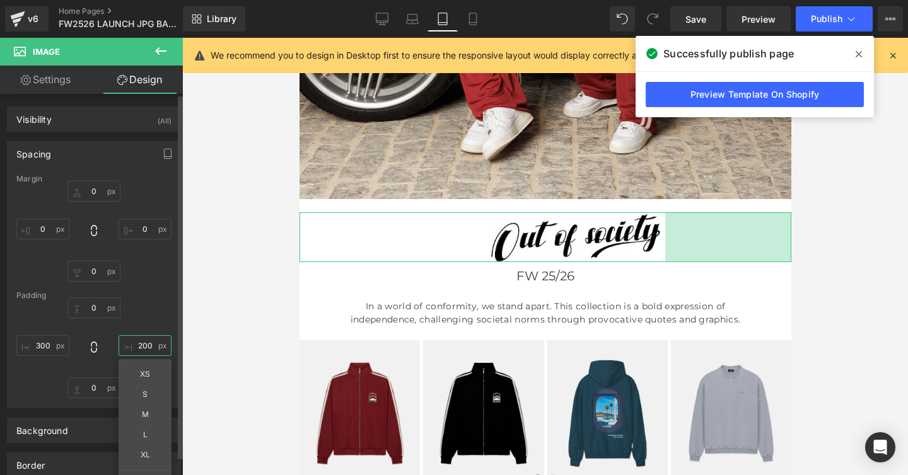
click at [135, 346] on input "200" at bounding box center [144, 345] width 53 height 21
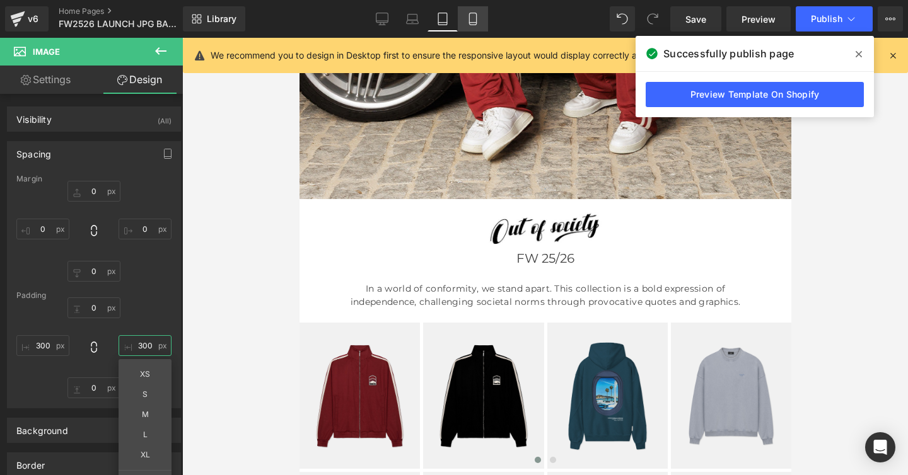
type input "300"
click at [475, 14] on icon at bounding box center [472, 19] width 13 height 13
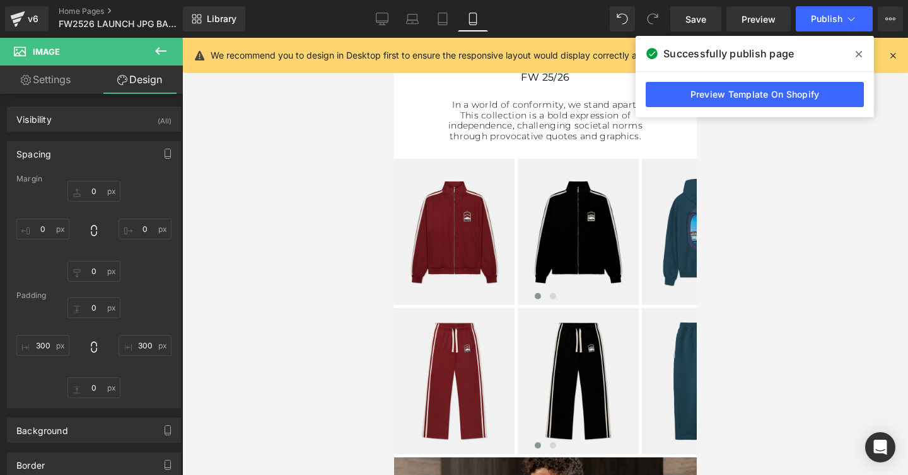
scroll to position [314, 0]
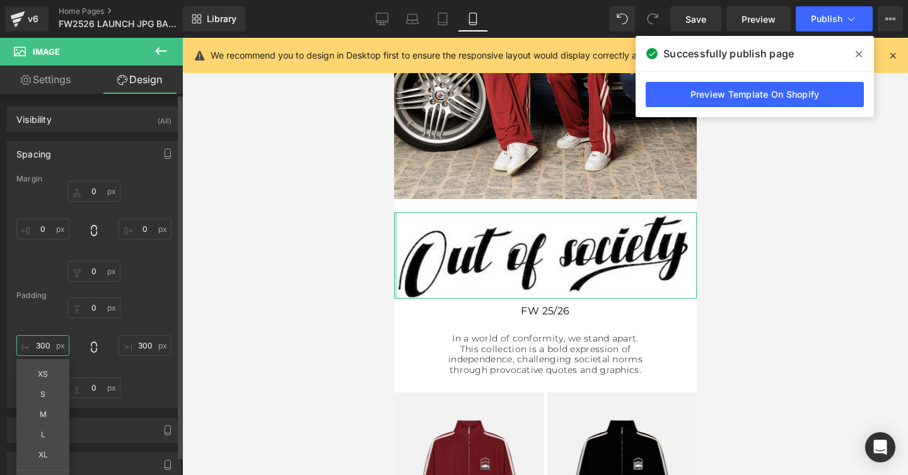
click at [44, 345] on input "300" at bounding box center [42, 345] width 53 height 21
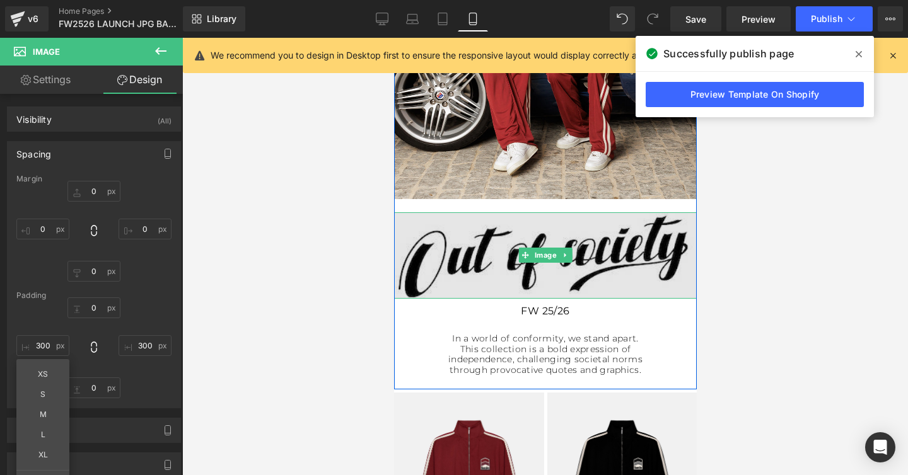
click at [485, 235] on img at bounding box center [544, 255] width 303 height 86
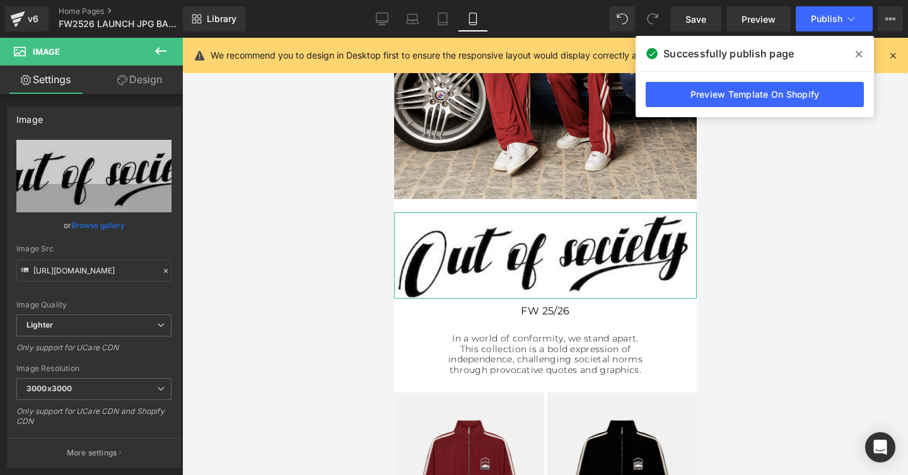
click at [151, 79] on link "Design" at bounding box center [139, 80] width 91 height 28
click at [0, 0] on div "Spacing" at bounding box center [0, 0] width 0 height 0
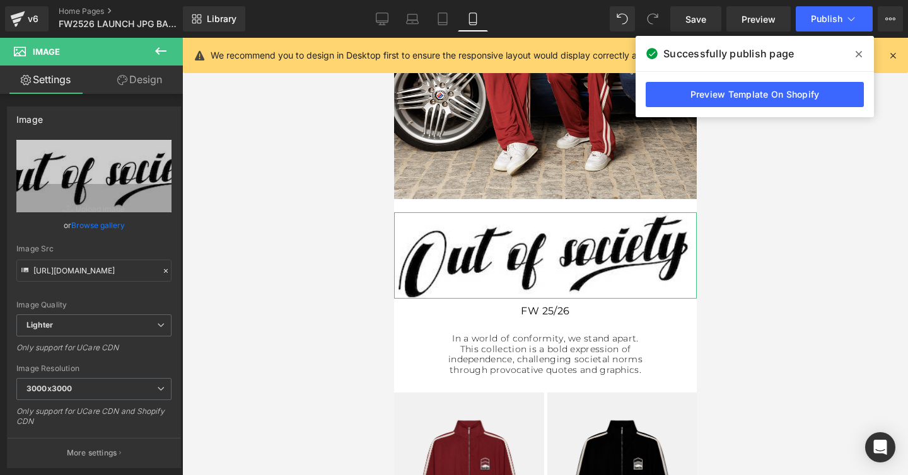
click at [0, 0] on div "Spacing" at bounding box center [0, 0] width 0 height 0
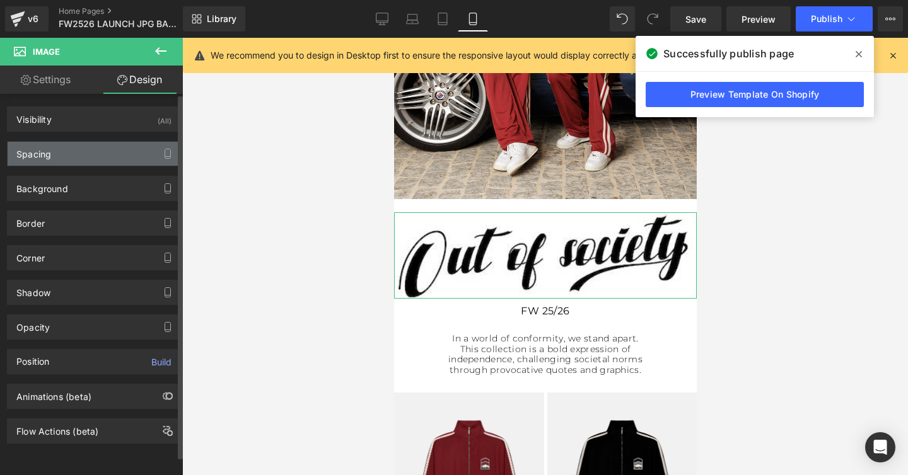
click at [69, 151] on div "Spacing" at bounding box center [94, 154] width 173 height 24
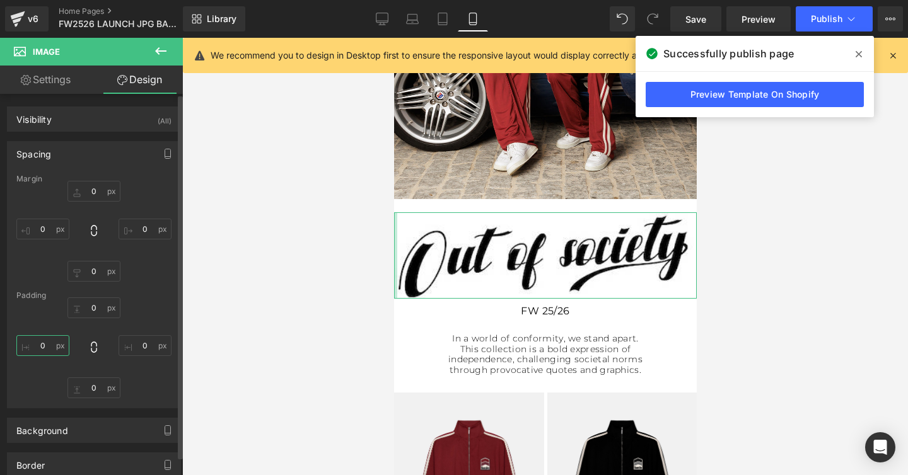
click at [40, 347] on input "text" at bounding box center [42, 345] width 53 height 21
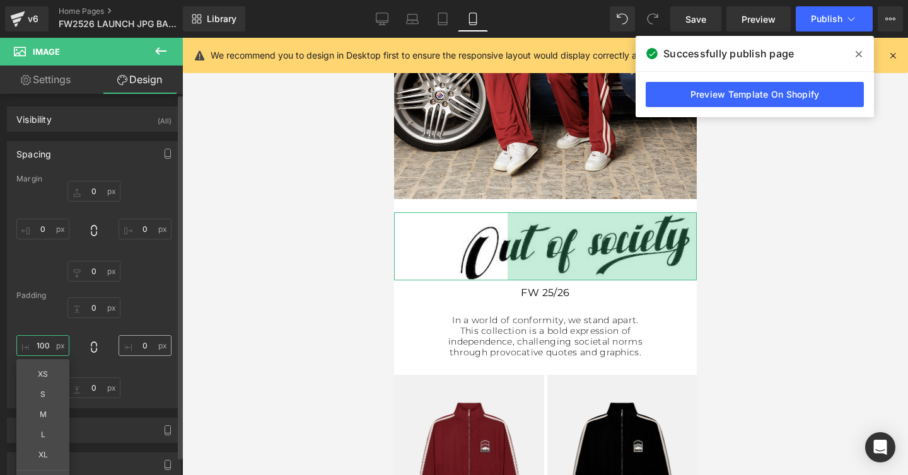
type input "100"
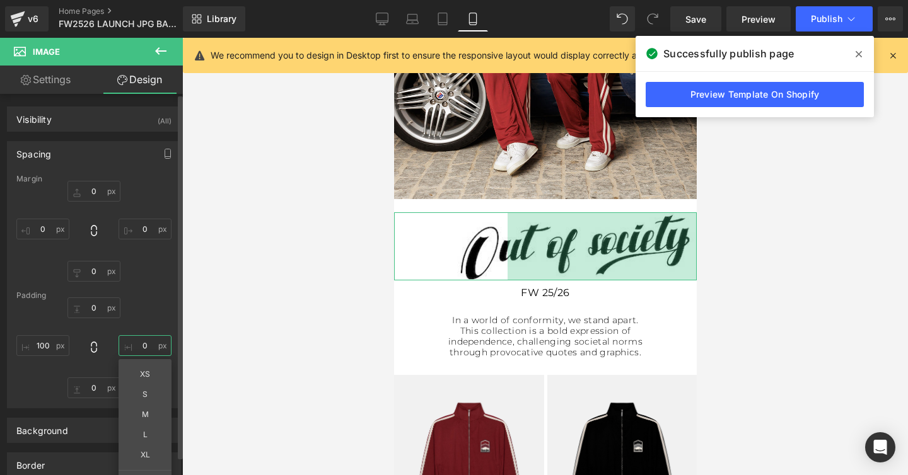
click at [142, 347] on input "text" at bounding box center [144, 345] width 53 height 21
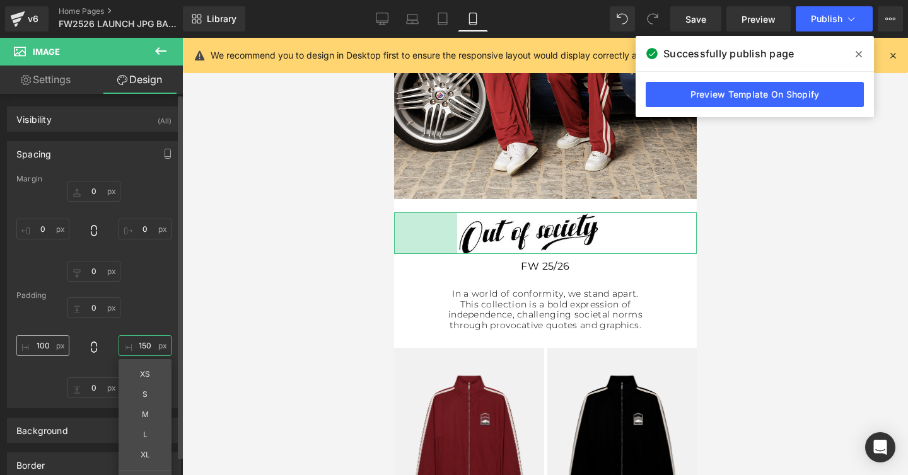
type input "150"
click at [44, 344] on input "100" at bounding box center [42, 345] width 53 height 21
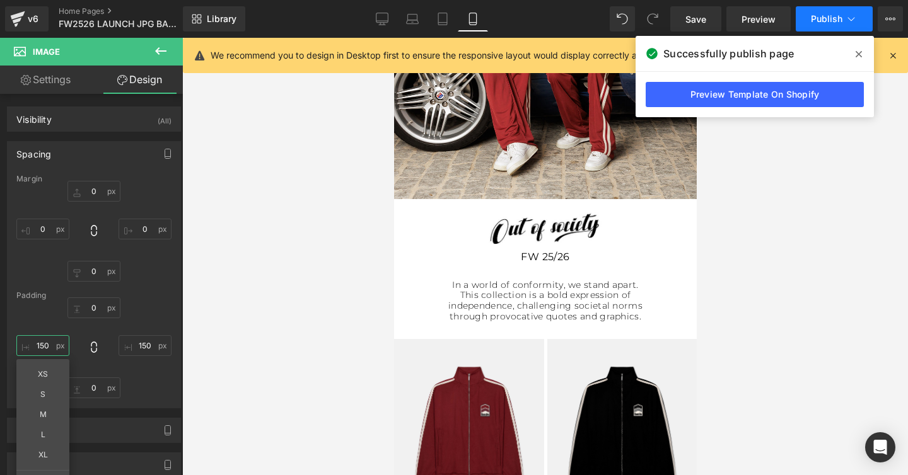
type input "150"
click at [831, 8] on button "Publish" at bounding box center [833, 18] width 77 height 25
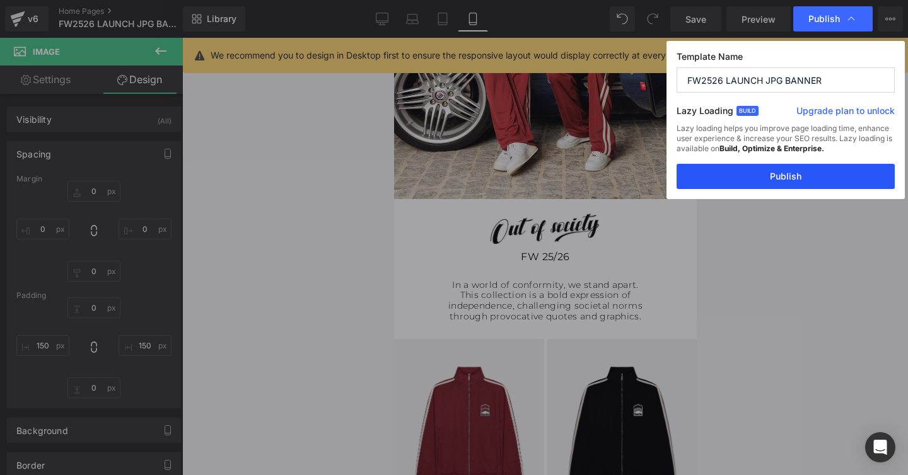
click at [768, 176] on button "Publish" at bounding box center [785, 176] width 218 height 25
click at [528, 294] on span "In a world of conformity, we stand apart. This collection is a bold expression …" at bounding box center [544, 300] width 194 height 43
click at [489, 289] on span "In a world of conformity, we stand apart. This collection is a bold expression …" at bounding box center [544, 300] width 194 height 43
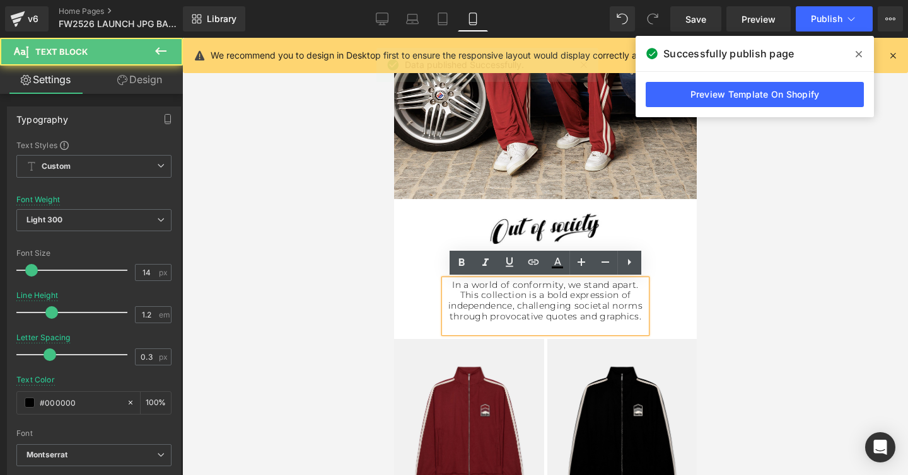
click at [511, 288] on span "In a world of conformity, we stand apart. This collection is a bold expression …" at bounding box center [544, 300] width 194 height 43
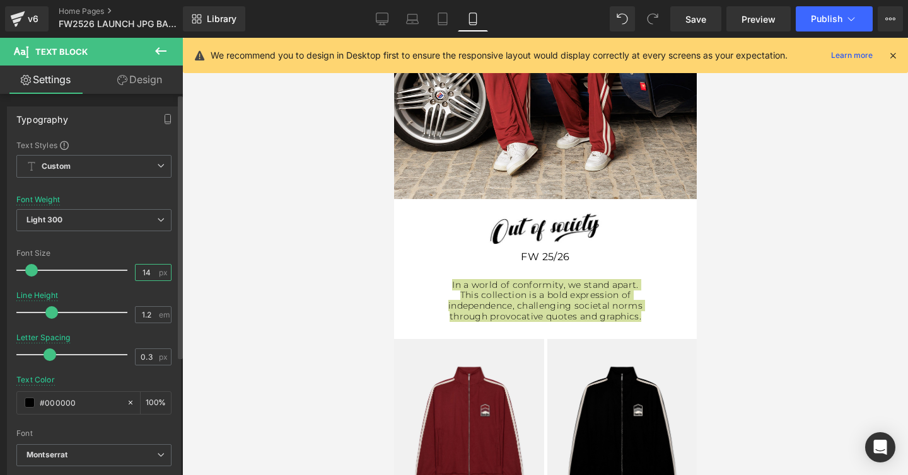
click at [142, 272] on input "14" at bounding box center [147, 273] width 22 height 16
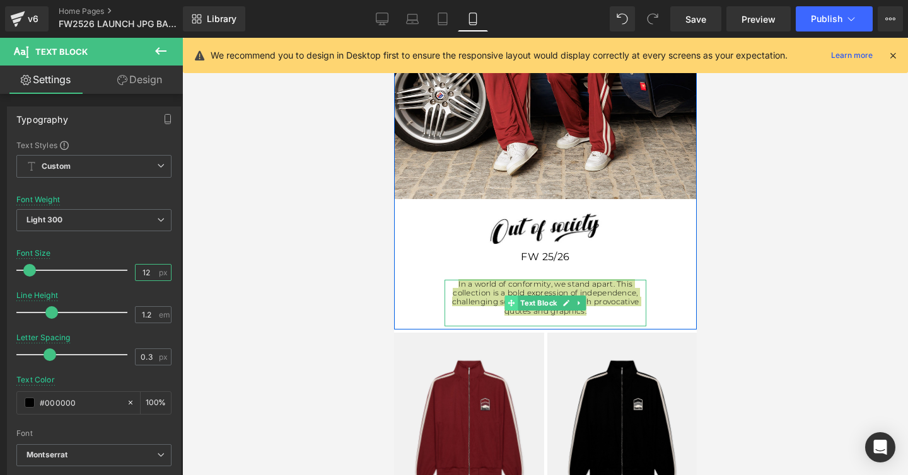
click at [515, 304] on span at bounding box center [510, 303] width 13 height 15
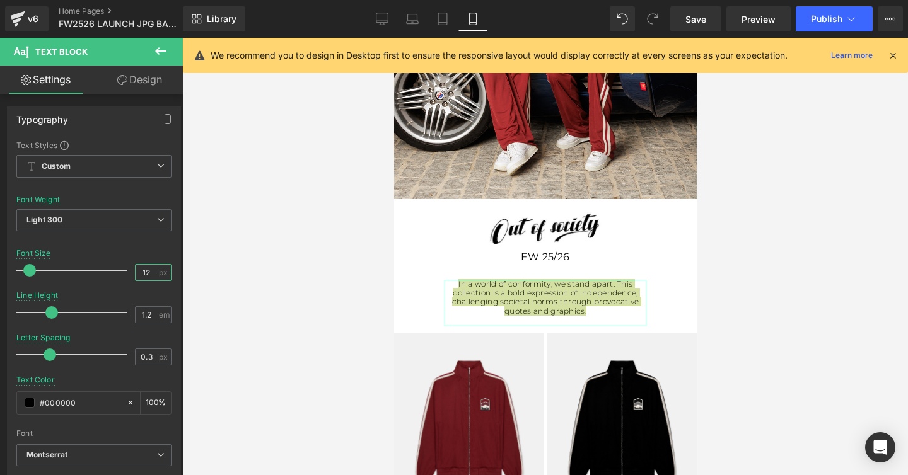
type input "12"
click at [138, 78] on link "Design" at bounding box center [139, 80] width 91 height 28
click at [0, 0] on div "Spacing" at bounding box center [0, 0] width 0 height 0
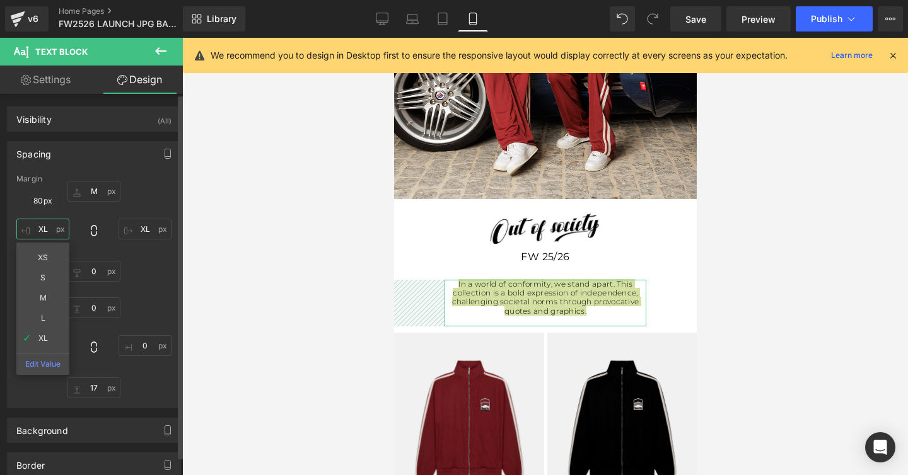
click at [40, 228] on input "text" at bounding box center [42, 229] width 53 height 21
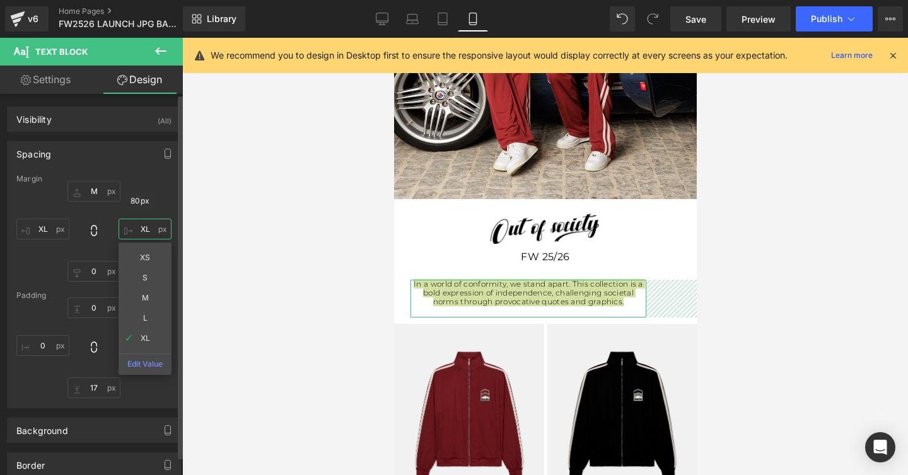
click at [143, 230] on input "text" at bounding box center [144, 229] width 53 height 21
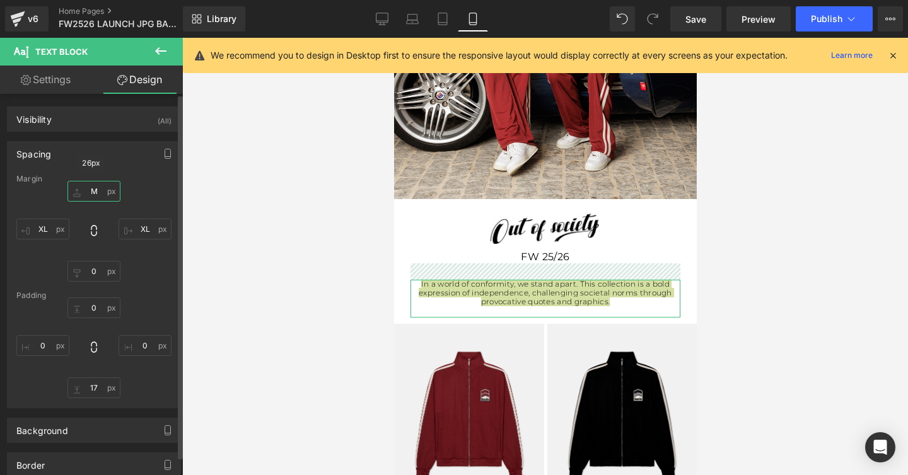
click at [90, 191] on input "text" at bounding box center [93, 191] width 53 height 21
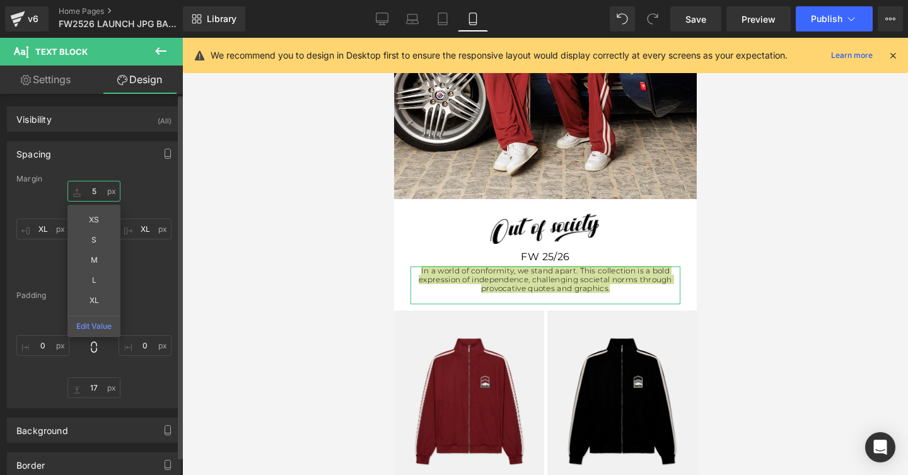
type input "5"
click at [147, 275] on div "5 XS S M L XL Edit Value" at bounding box center [93, 231] width 155 height 101
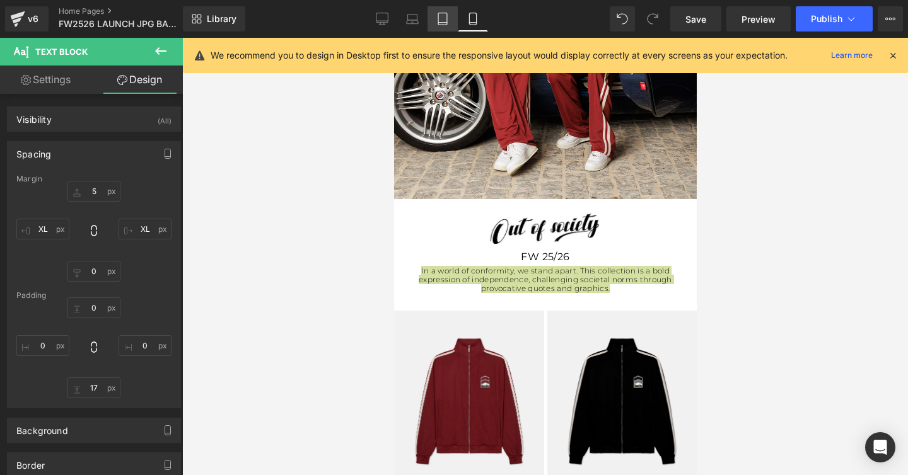
click at [442, 20] on icon at bounding box center [442, 19] width 13 height 13
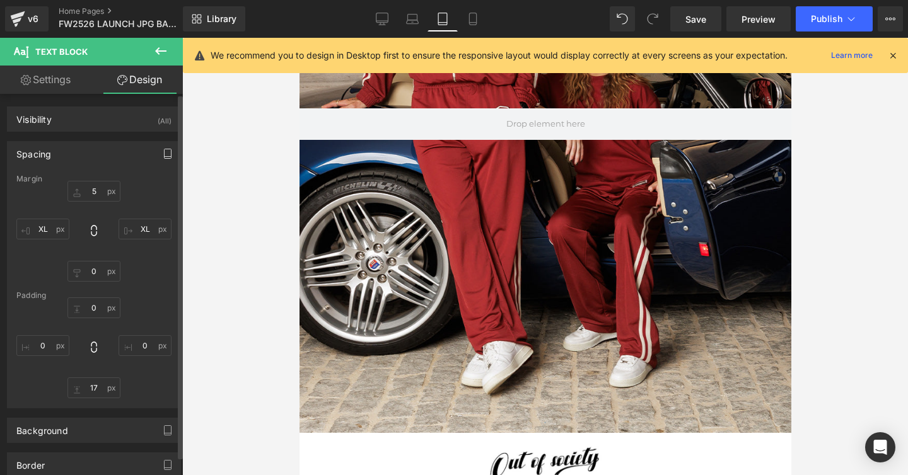
click at [163, 158] on icon "button" at bounding box center [168, 154] width 10 height 10
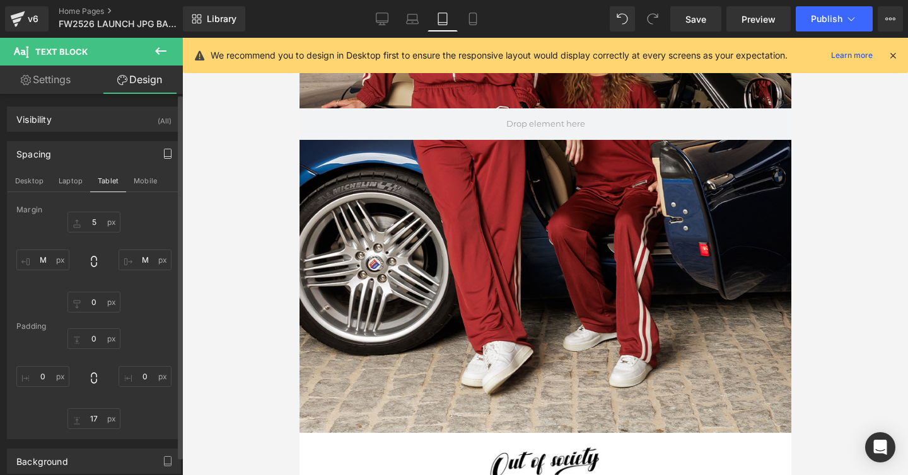
scroll to position [601, 0]
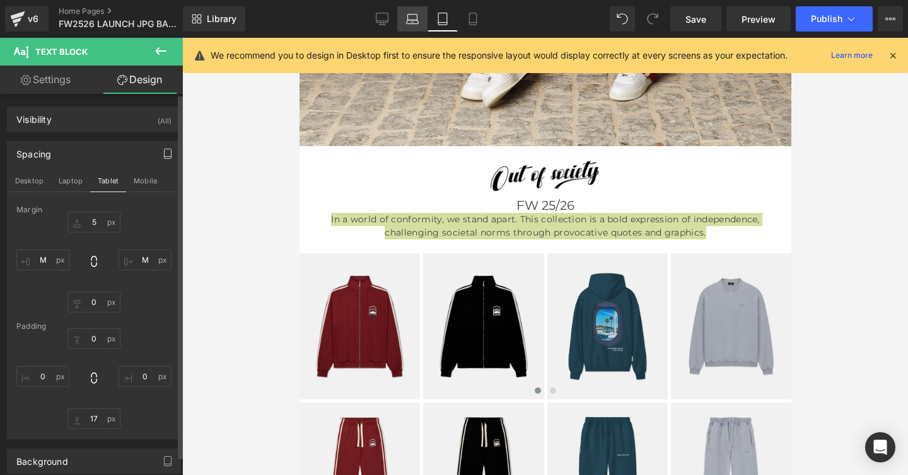
click at [412, 13] on icon at bounding box center [412, 19] width 13 height 13
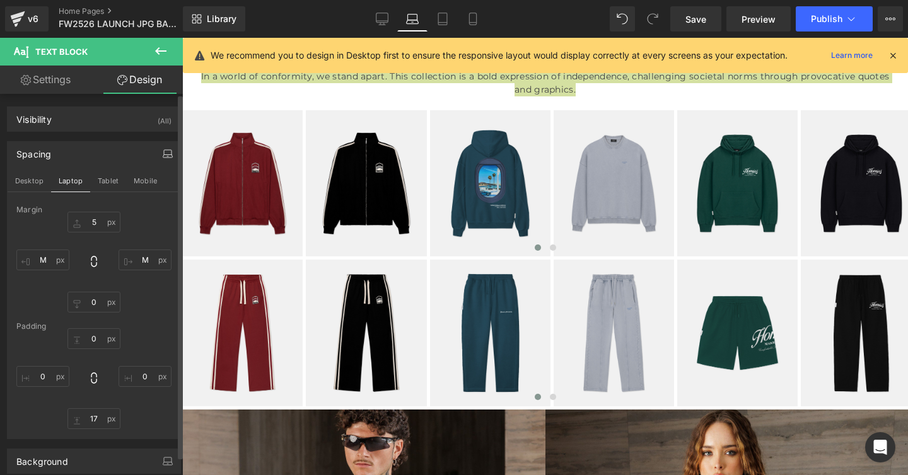
scroll to position [351, 0]
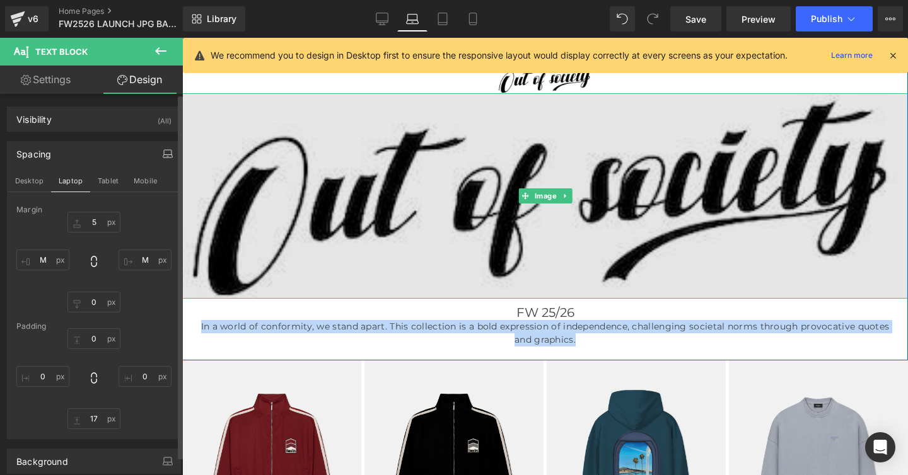
click at [428, 212] on img at bounding box center [544, 195] width 725 height 205
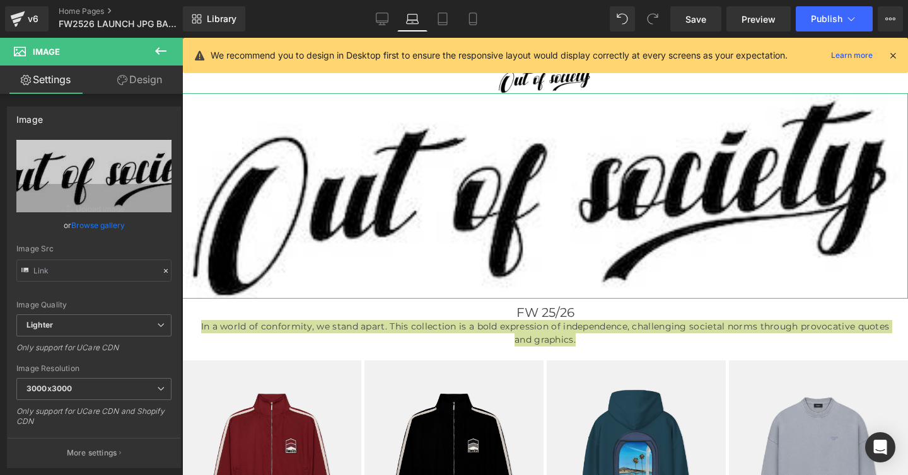
click at [146, 78] on link "Design" at bounding box center [139, 80] width 91 height 28
click at [0, 0] on div "Spacing" at bounding box center [0, 0] width 0 height 0
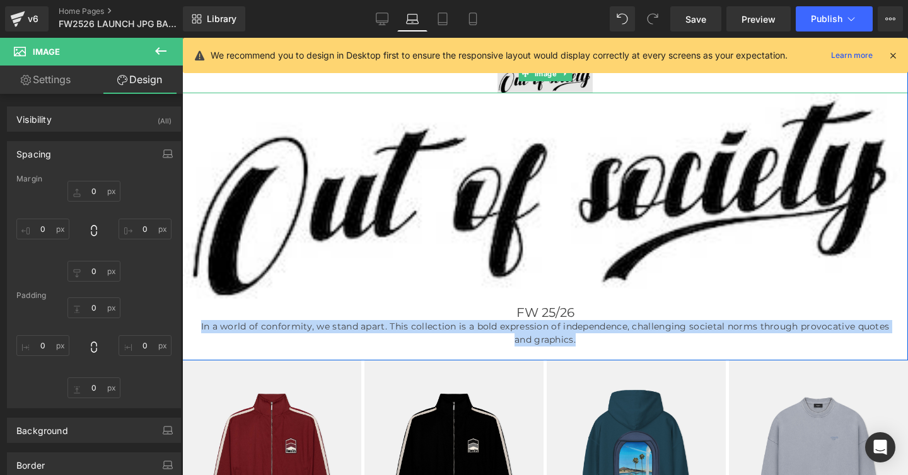
click at [512, 79] on img at bounding box center [544, 74] width 725 height 38
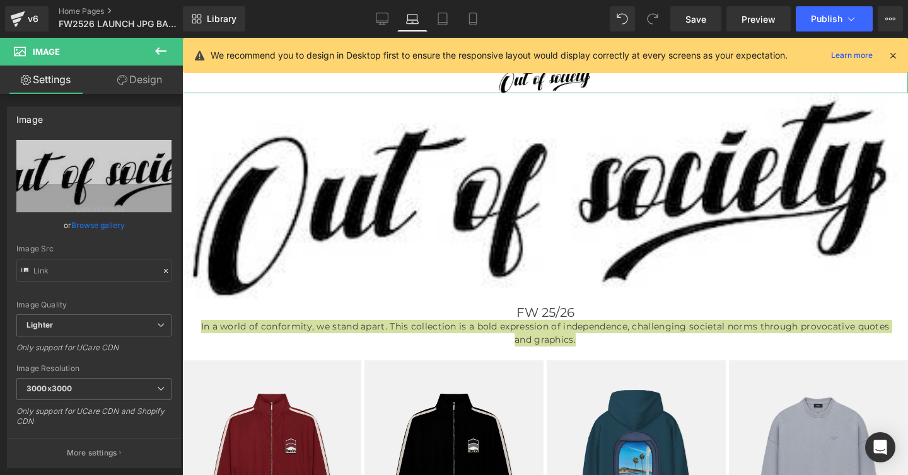
click at [143, 78] on link "Design" at bounding box center [139, 80] width 91 height 28
click at [141, 81] on link "Design" at bounding box center [139, 80] width 91 height 28
click at [134, 80] on link "Design" at bounding box center [139, 80] width 91 height 28
click at [0, 0] on div "Visibility" at bounding box center [0, 0] width 0 height 0
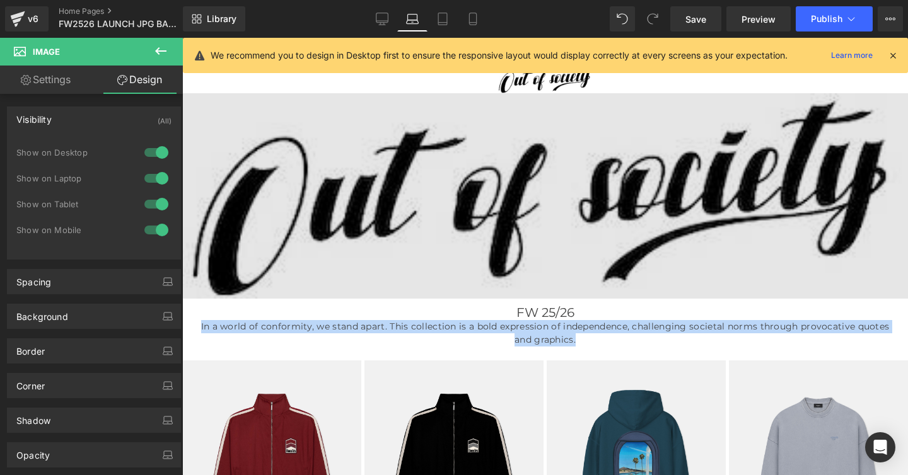
click at [528, 142] on div "Hero Banner Hero Banner Image Image 150px FW 25/26 Heading In a world of confor…" at bounding box center [544, 55] width 725 height 605
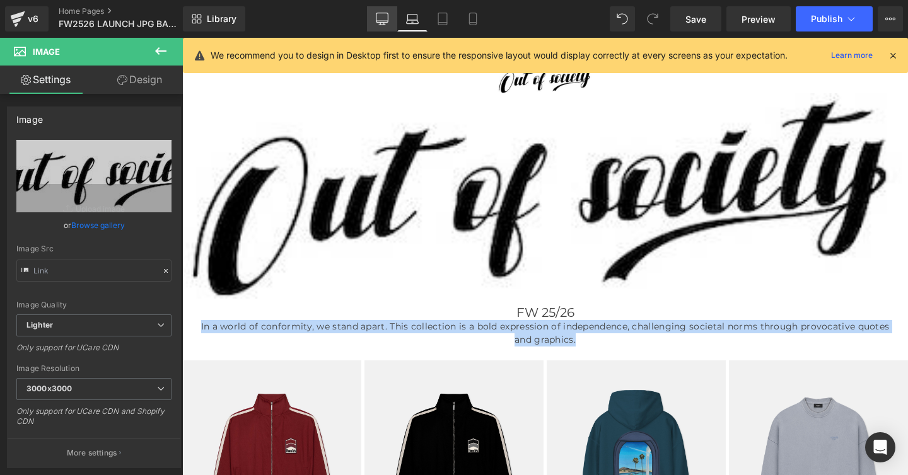
scroll to position [287, 0]
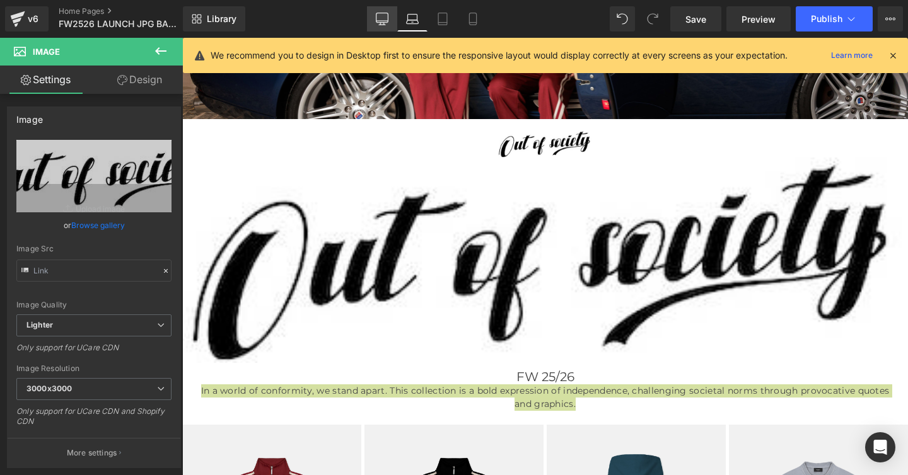
click at [376, 16] on icon at bounding box center [382, 17] width 12 height 9
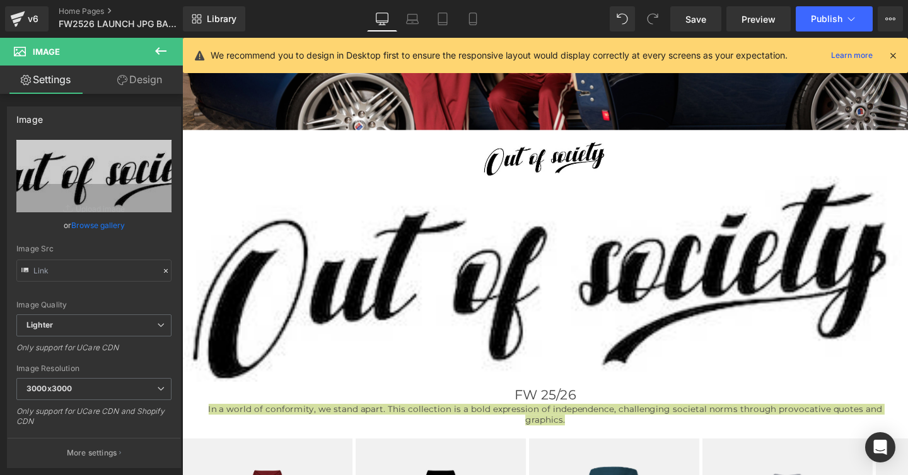
scroll to position [313, 0]
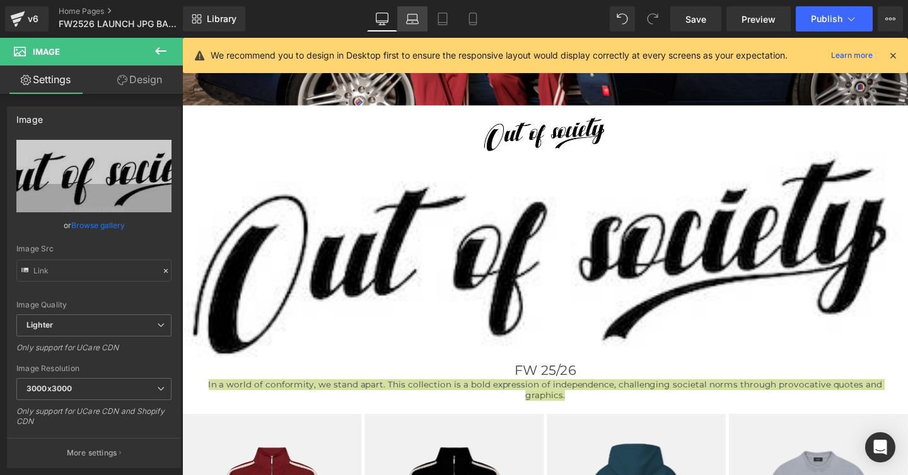
click at [415, 21] on icon at bounding box center [412, 19] width 13 height 13
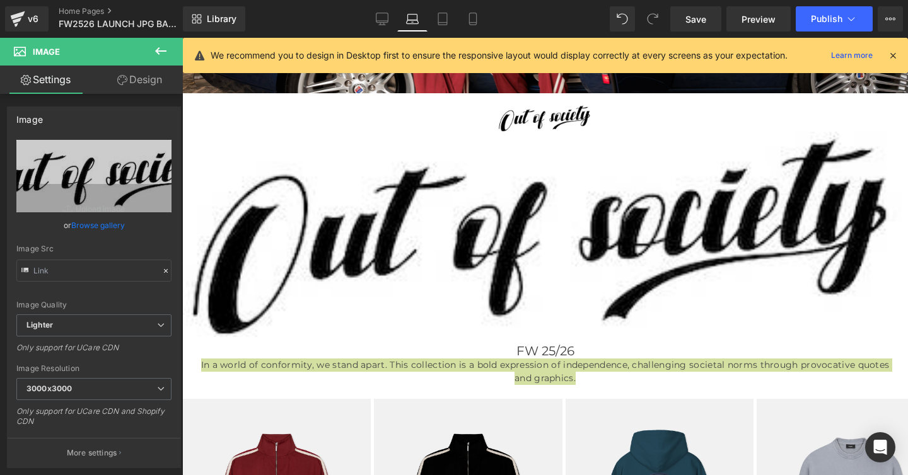
scroll to position [287, 0]
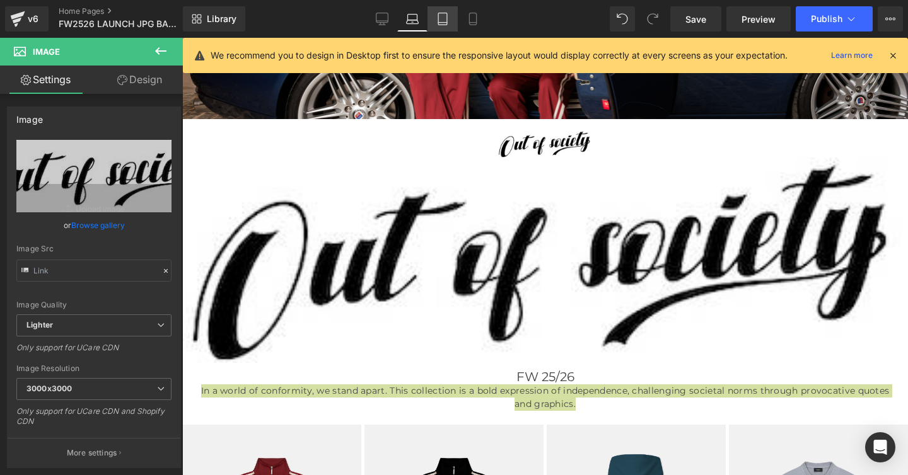
click at [447, 23] on icon at bounding box center [442, 19] width 9 height 12
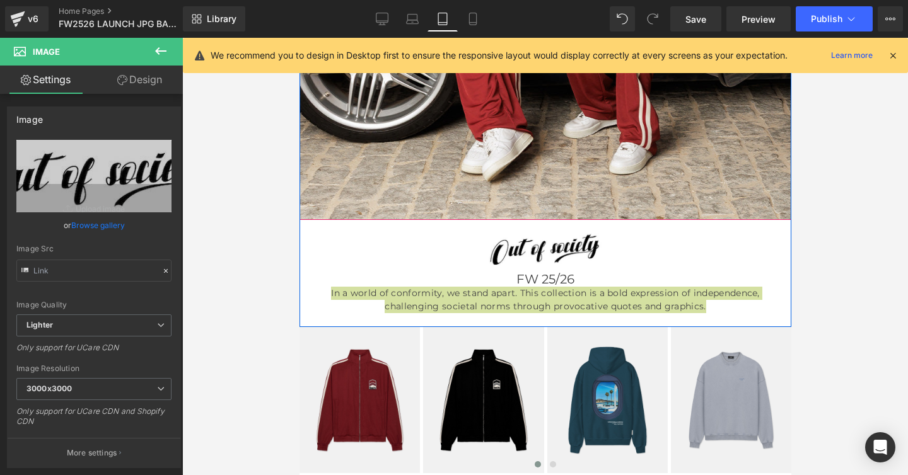
scroll to position [529, 0]
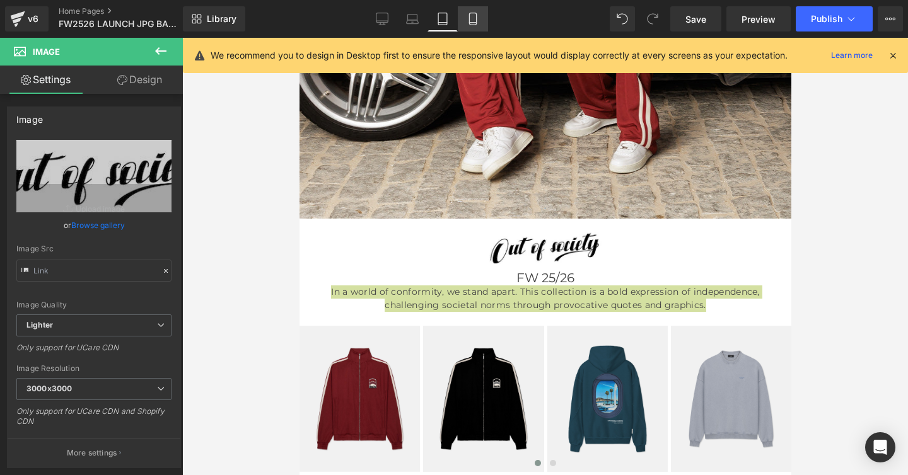
click at [474, 18] on icon at bounding box center [472, 19] width 13 height 13
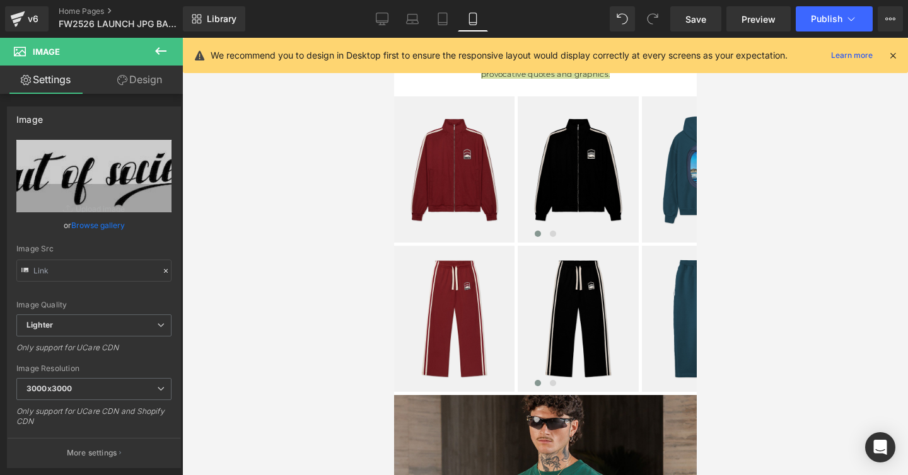
scroll to position [295, 0]
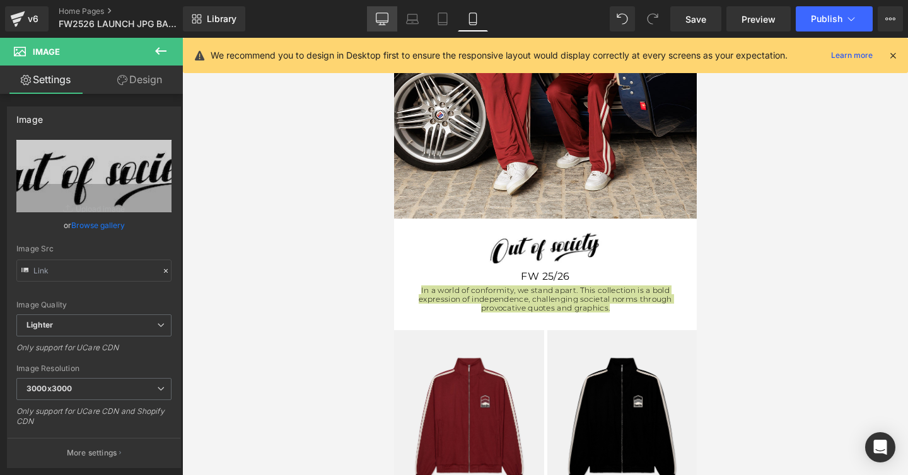
click at [372, 20] on link "Desktop" at bounding box center [382, 18] width 30 height 25
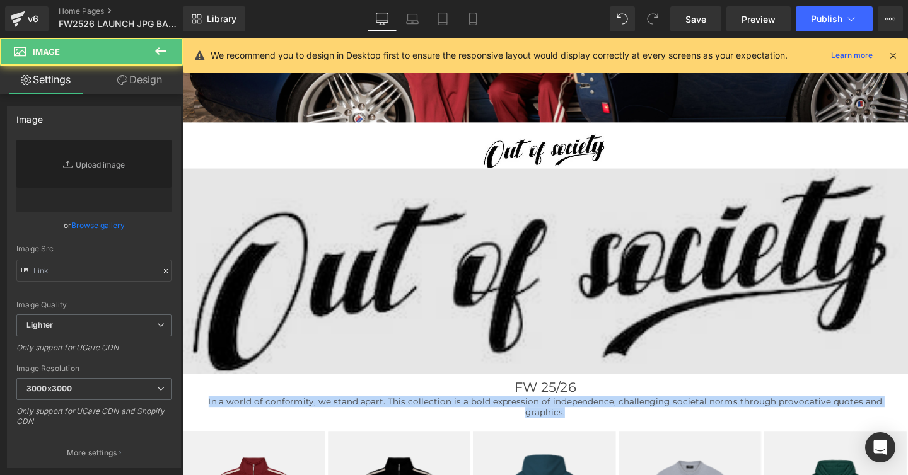
click at [545, 176] on div "Image" at bounding box center [563, 151] width 763 height 49
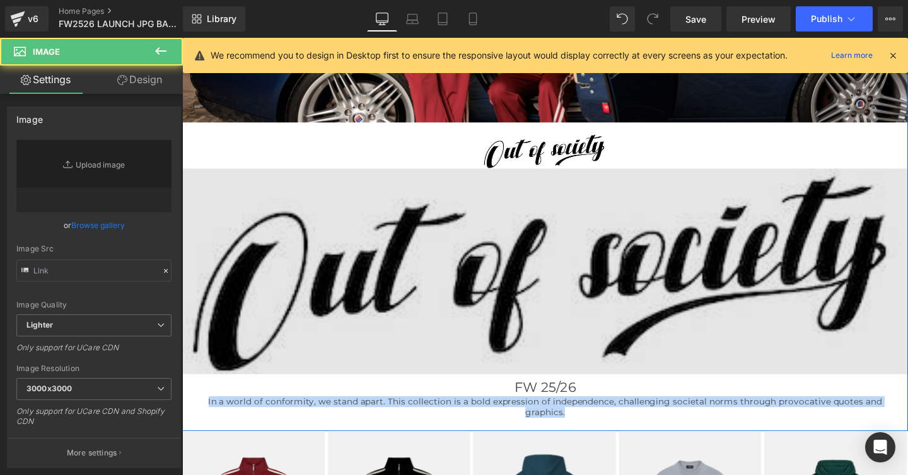
scroll to position [238, 0]
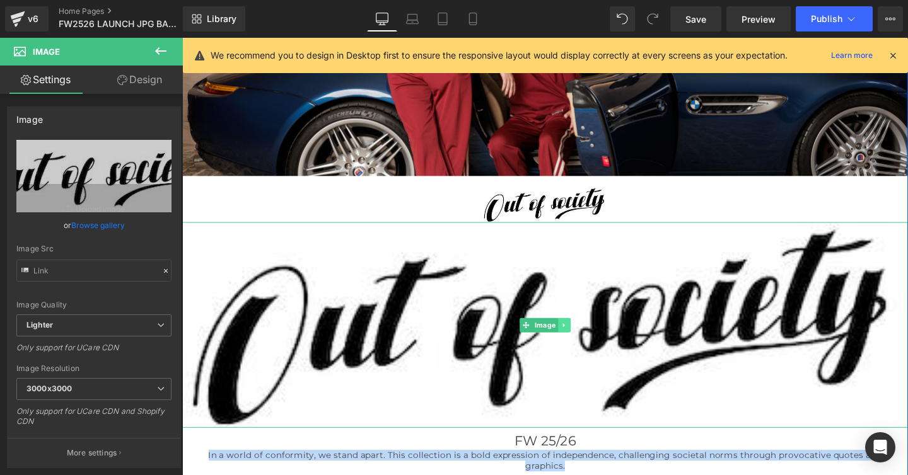
click at [584, 338] on icon at bounding box center [583, 341] width 7 height 8
click at [590, 342] on icon at bounding box center [590, 340] width 7 height 7
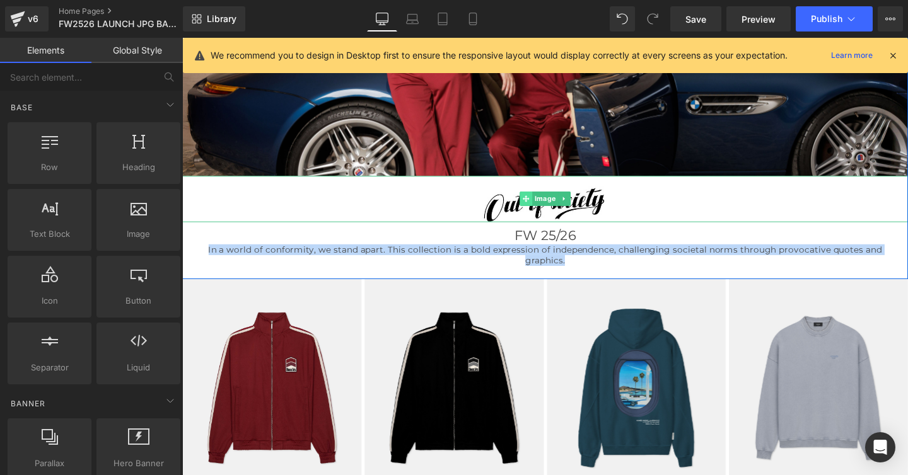
click at [543, 211] on icon at bounding box center [543, 207] width 7 height 7
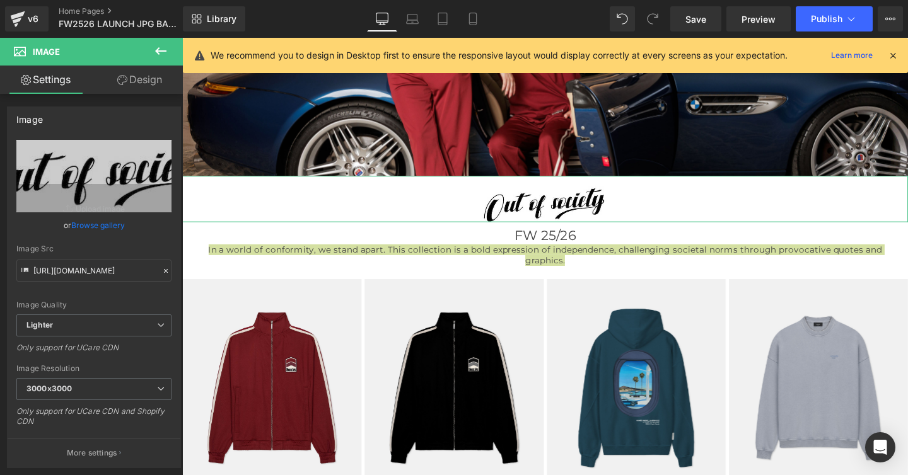
click at [146, 81] on link "Design" at bounding box center [139, 80] width 91 height 28
click at [0, 0] on div "Spacing" at bounding box center [0, 0] width 0 height 0
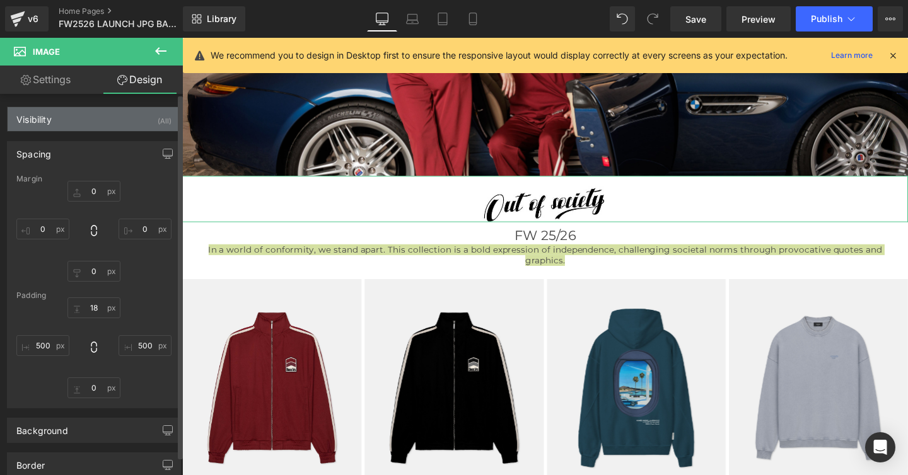
click at [159, 118] on div "(All)" at bounding box center [165, 117] width 14 height 21
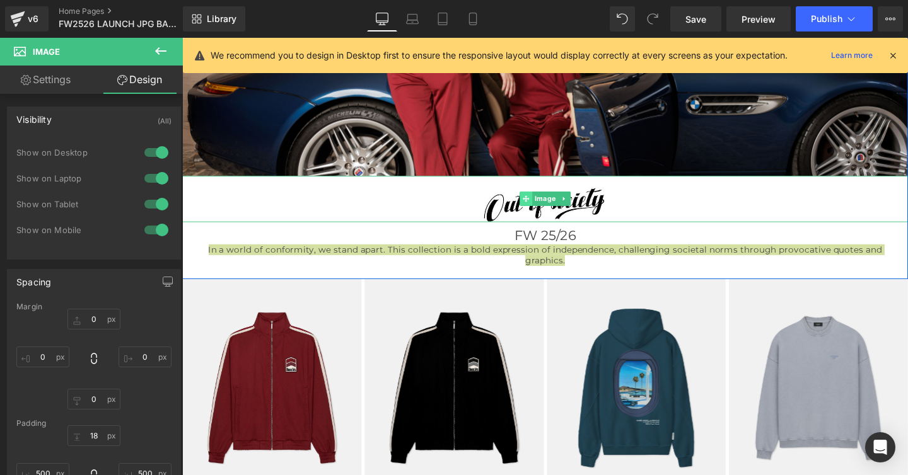
click at [544, 214] on span at bounding box center [543, 207] width 13 height 15
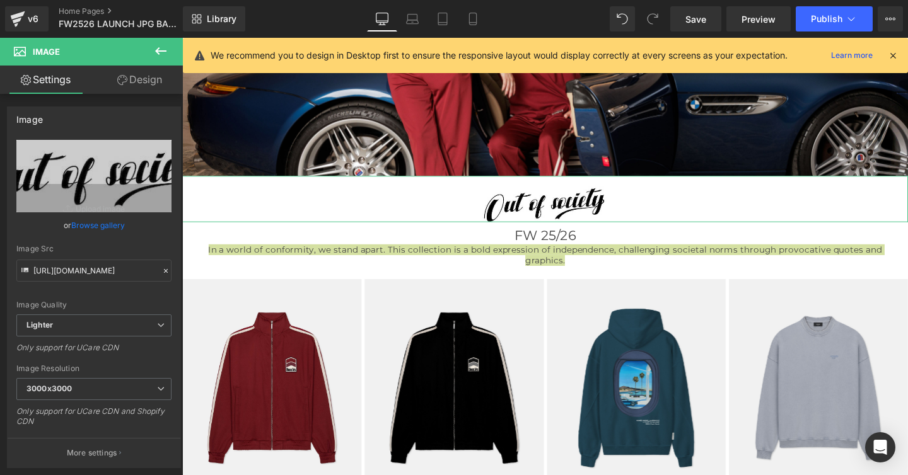
click at [147, 80] on link "Design" at bounding box center [139, 80] width 91 height 28
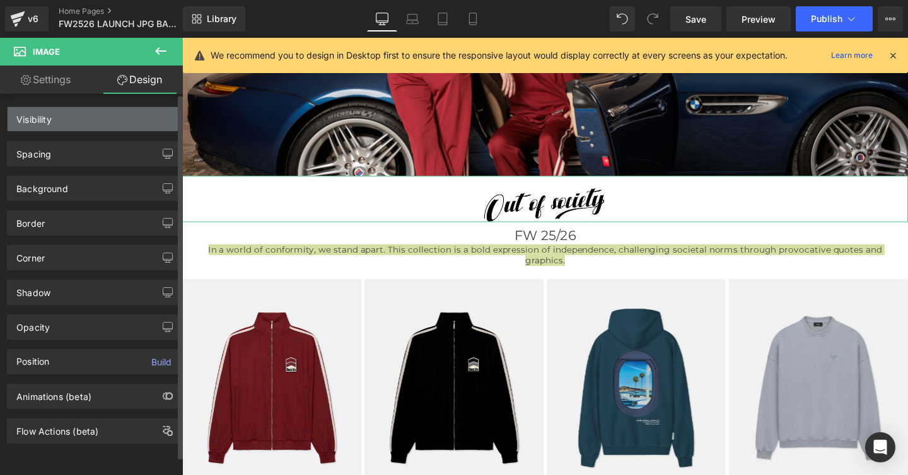
click at [146, 75] on link "Design" at bounding box center [139, 80] width 91 height 28
click at [39, 118] on div "Visibility" at bounding box center [33, 116] width 35 height 18
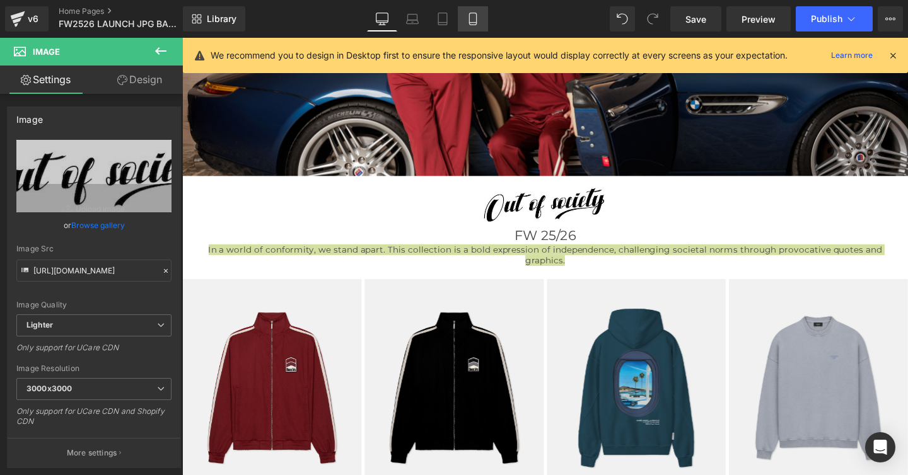
click at [471, 23] on icon at bounding box center [472, 23] width 7 height 0
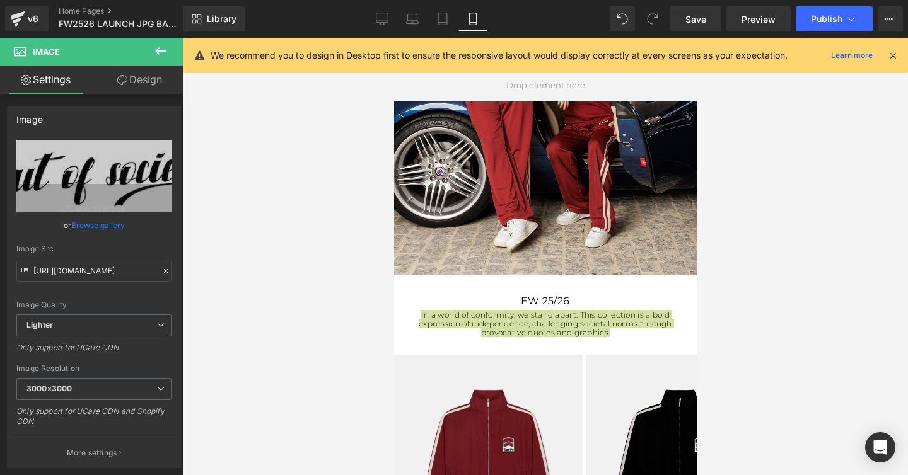
scroll to position [329, 0]
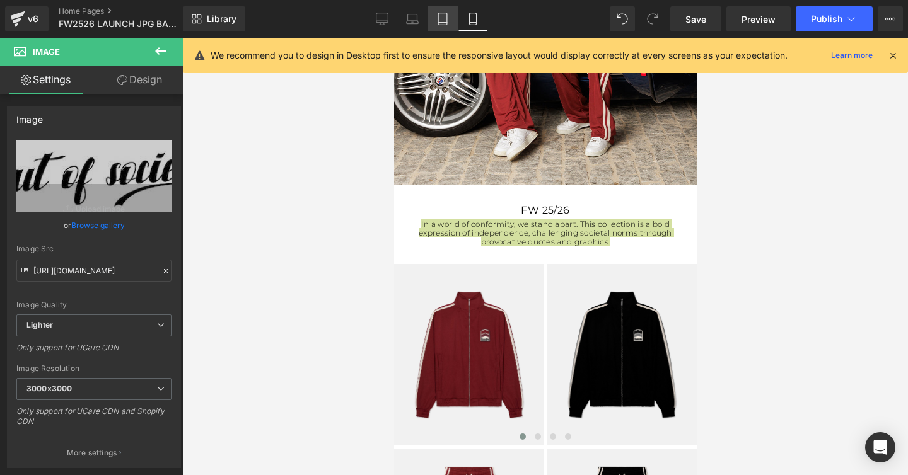
click at [444, 16] on icon at bounding box center [442, 19] width 13 height 13
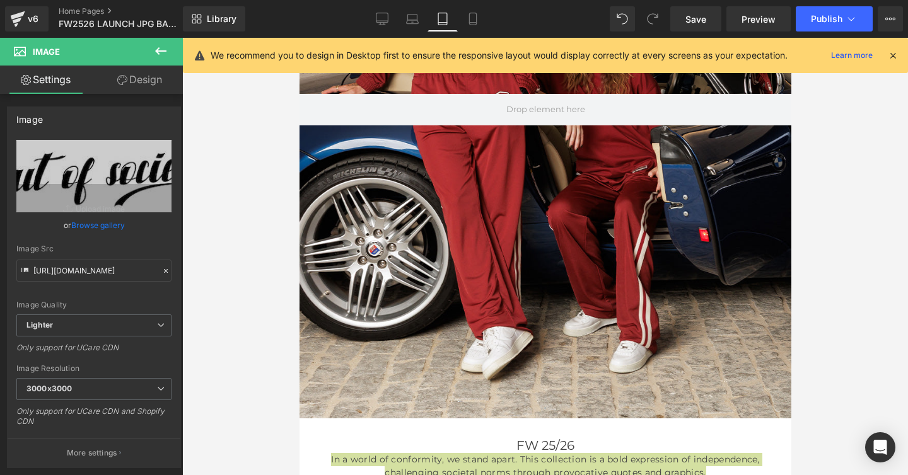
scroll to position [563, 0]
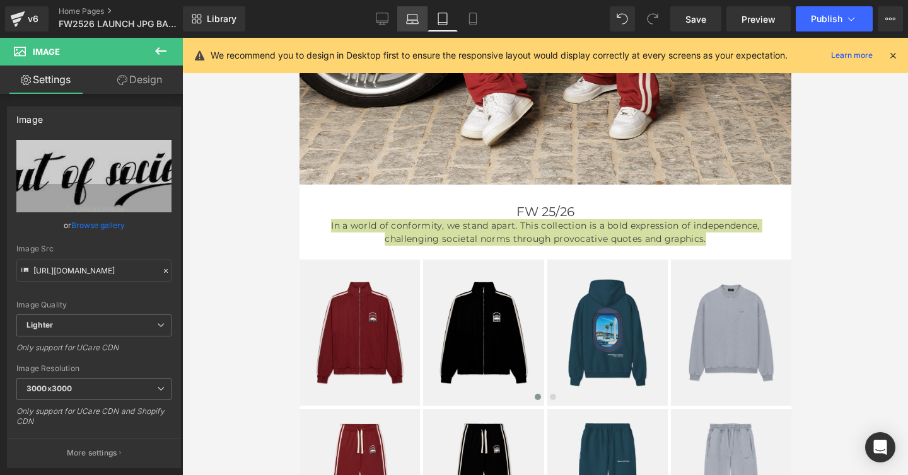
click at [405, 16] on link "Laptop" at bounding box center [412, 18] width 30 height 25
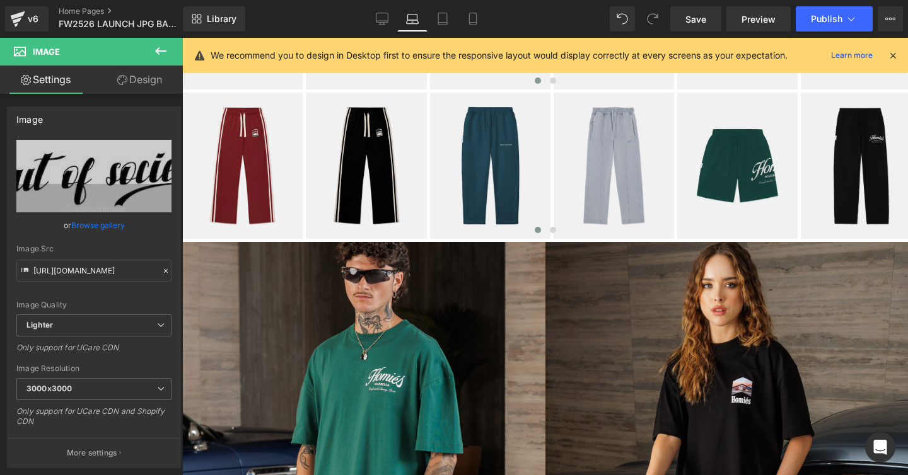
scroll to position [222, 0]
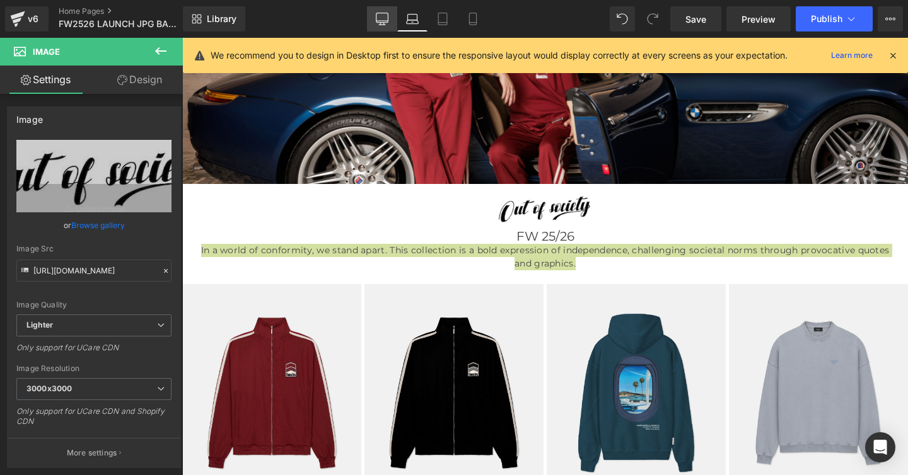
drag, startPoint x: 382, startPoint y: 23, endPoint x: 415, endPoint y: 246, distance: 224.9
click at [382, 23] on icon at bounding box center [382, 19] width 13 height 13
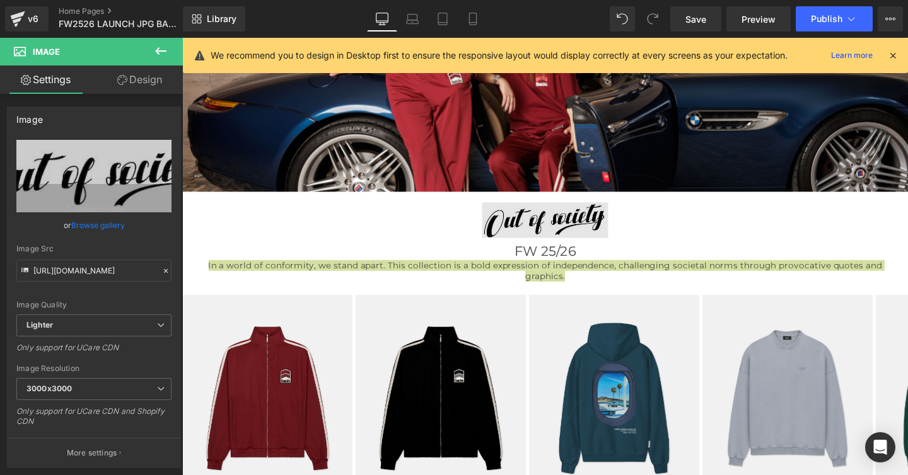
scroll to position [238, 0]
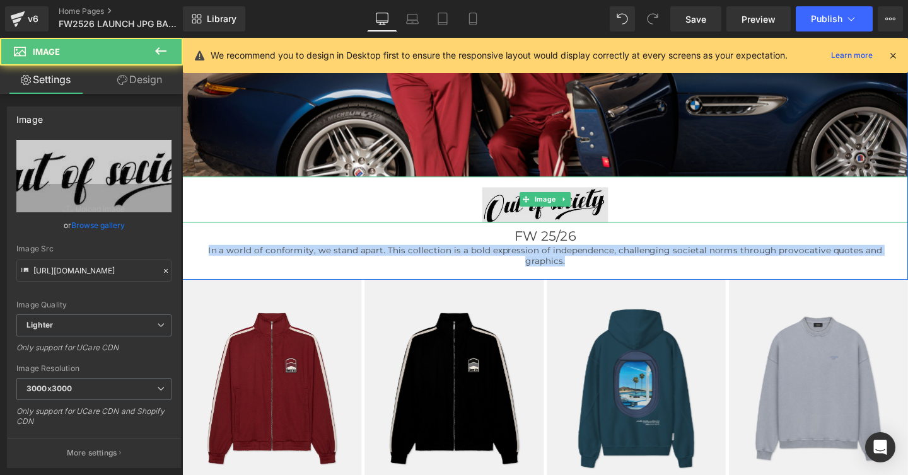
click at [562, 214] on div "Image" at bounding box center [563, 208] width 763 height 49
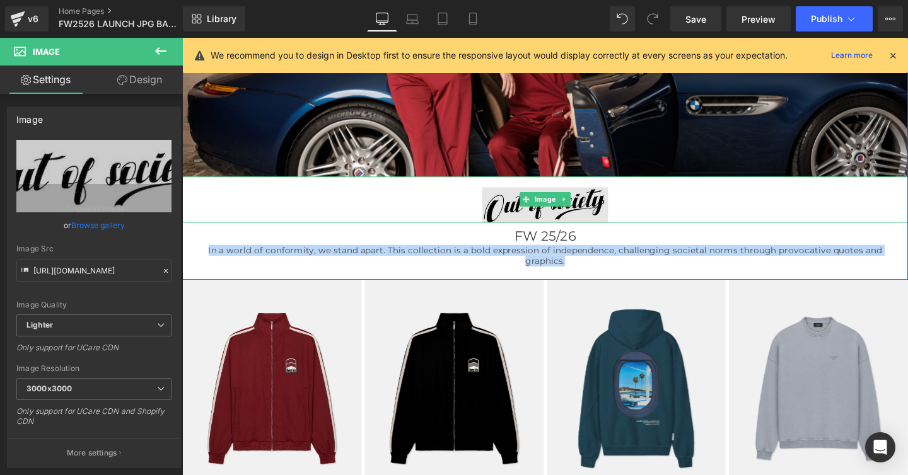
click at [514, 215] on img at bounding box center [563, 208] width 763 height 49
click at [516, 215] on img at bounding box center [563, 208] width 763 height 49
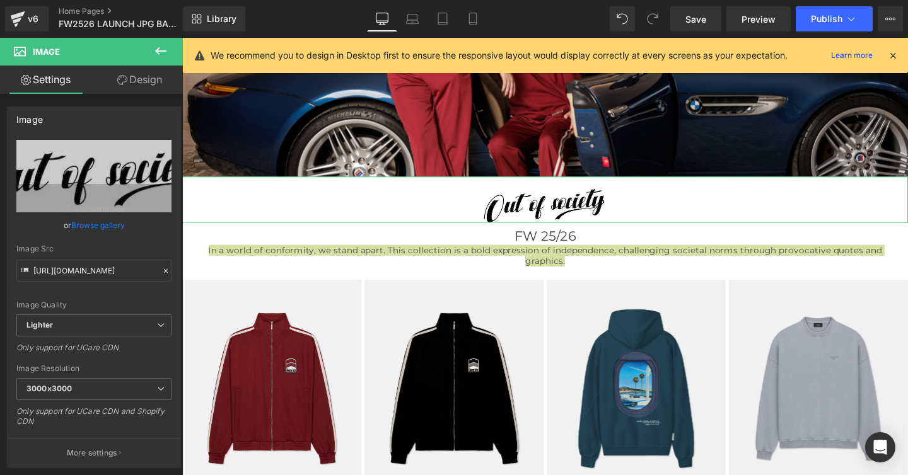
click at [148, 79] on link "Design" at bounding box center [139, 80] width 91 height 28
click at [0, 0] on div "Visibility" at bounding box center [0, 0] width 0 height 0
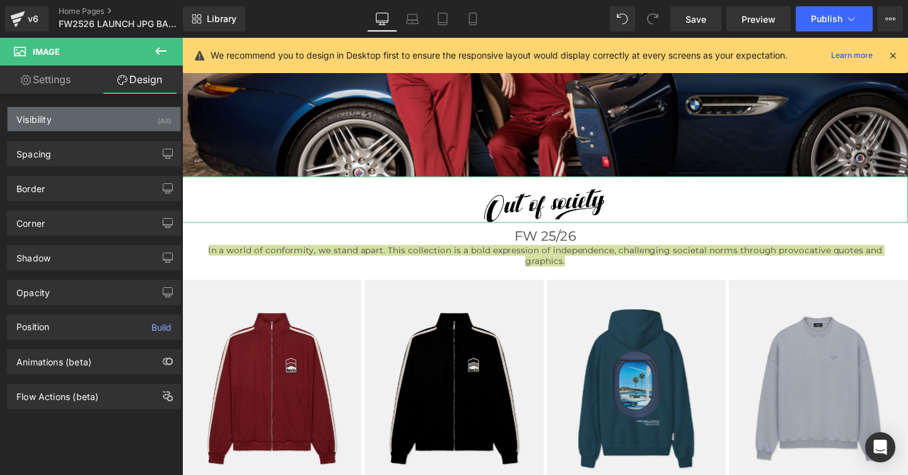
click at [29, 119] on div "Visibility" at bounding box center [33, 116] width 35 height 18
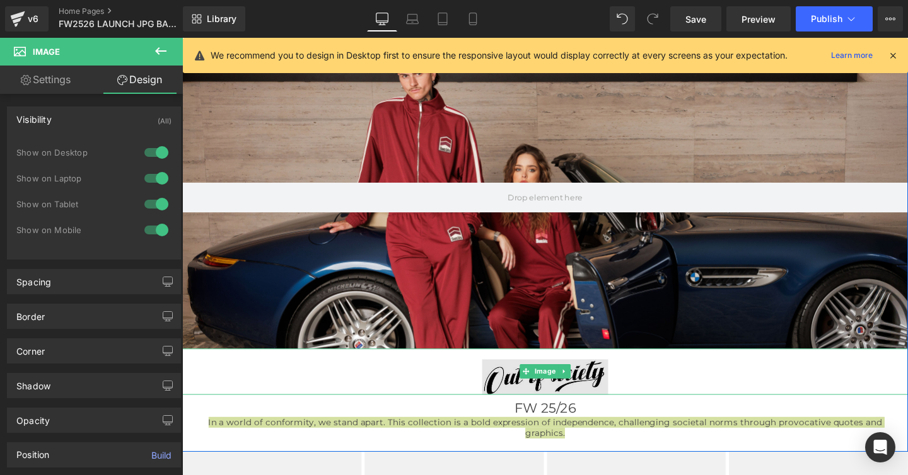
scroll to position [0, 0]
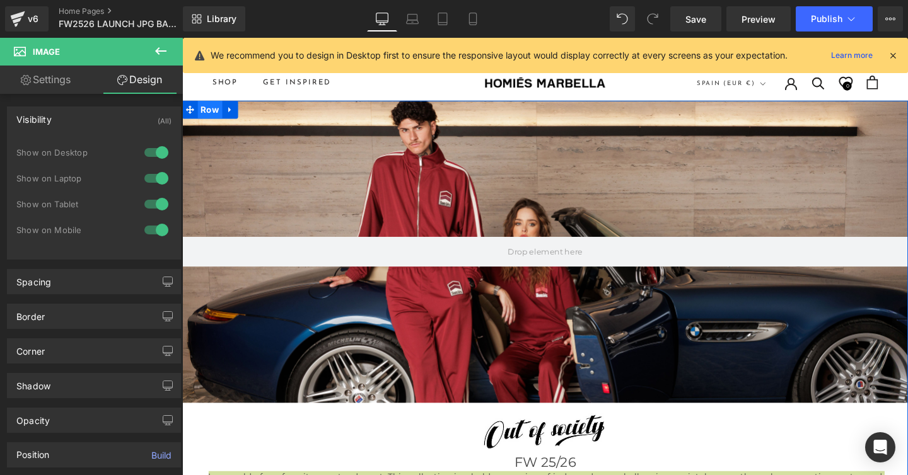
click at [210, 113] on span "Row" at bounding box center [212, 113] width 26 height 19
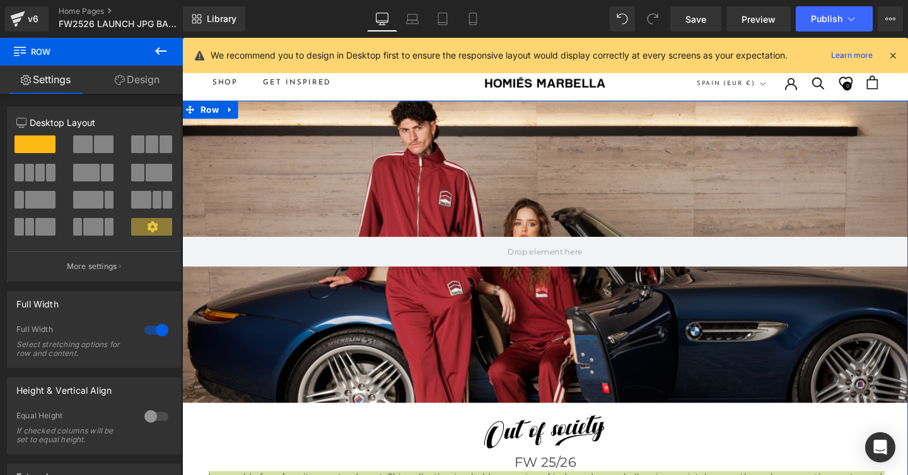
click at [139, 77] on link "Design" at bounding box center [136, 80] width 91 height 28
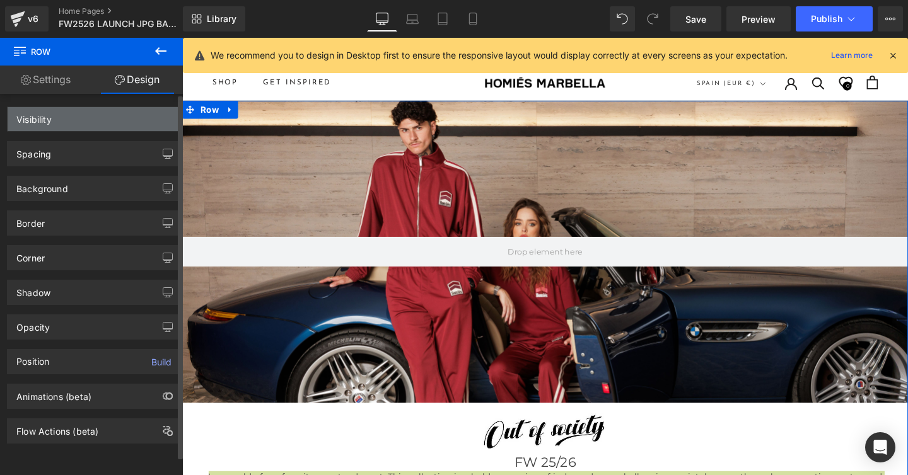
click at [35, 120] on div "Visibility" at bounding box center [33, 116] width 35 height 18
click at [42, 117] on div "Visibility" at bounding box center [33, 116] width 35 height 18
click at [37, 120] on div "Visibility" at bounding box center [33, 116] width 35 height 18
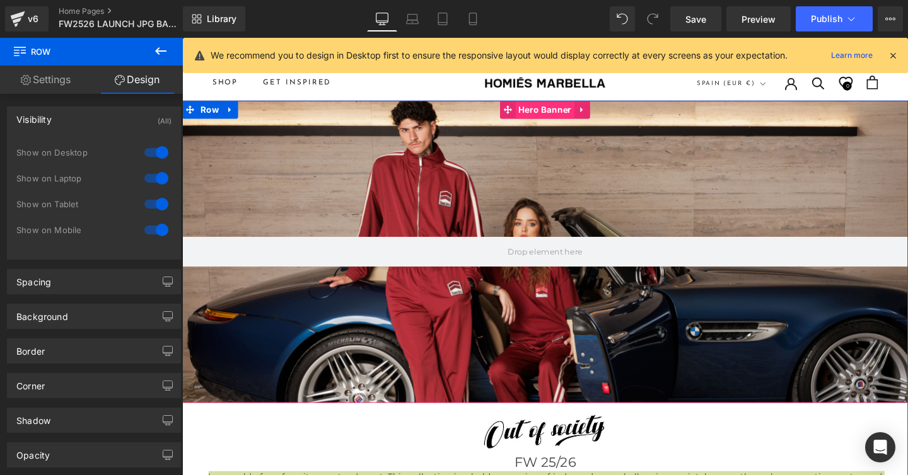
click at [561, 113] on span "Hero Banner" at bounding box center [564, 113] width 62 height 19
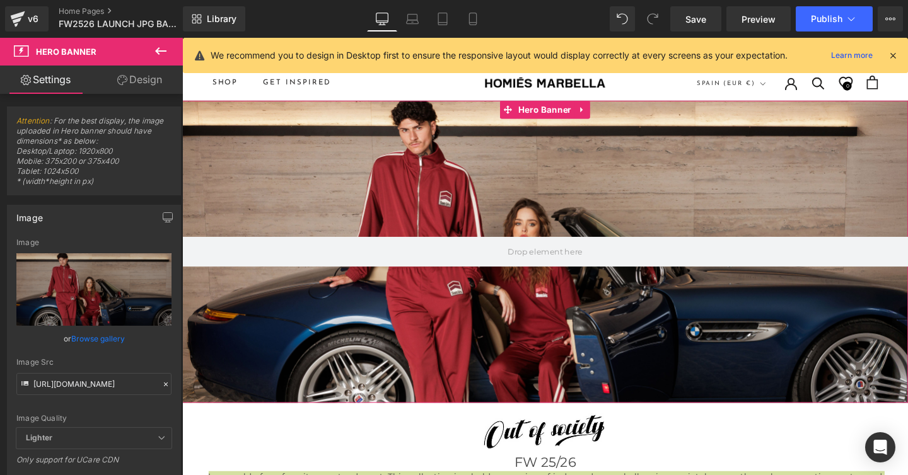
click at [145, 82] on link "Design" at bounding box center [139, 80] width 91 height 28
click at [0, 0] on div "Visibility" at bounding box center [0, 0] width 0 height 0
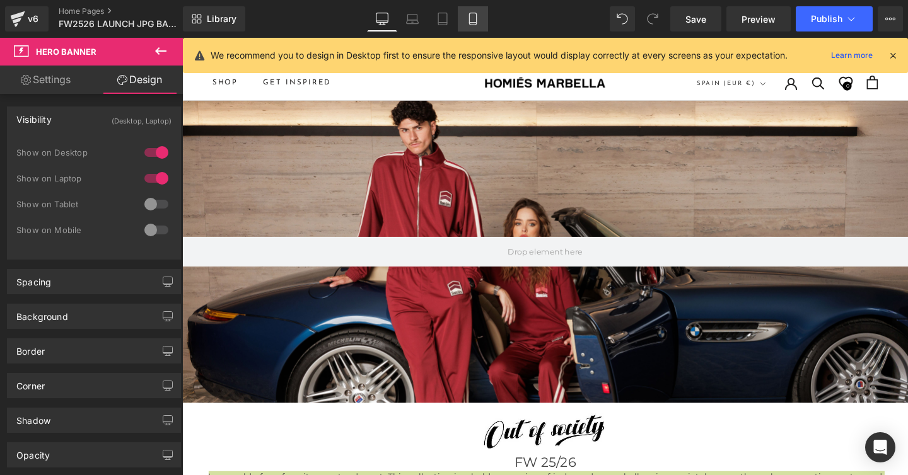
click at [470, 21] on icon at bounding box center [472, 19] width 13 height 13
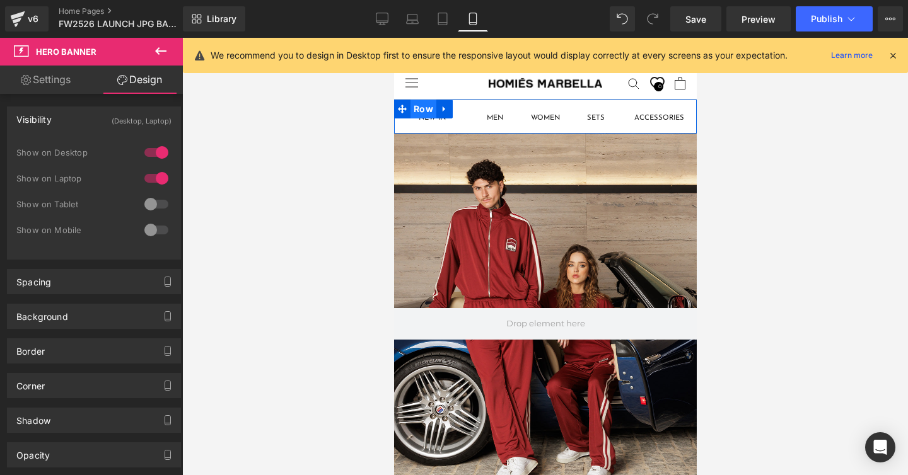
click at [423, 101] on span "Row" at bounding box center [423, 109] width 26 height 19
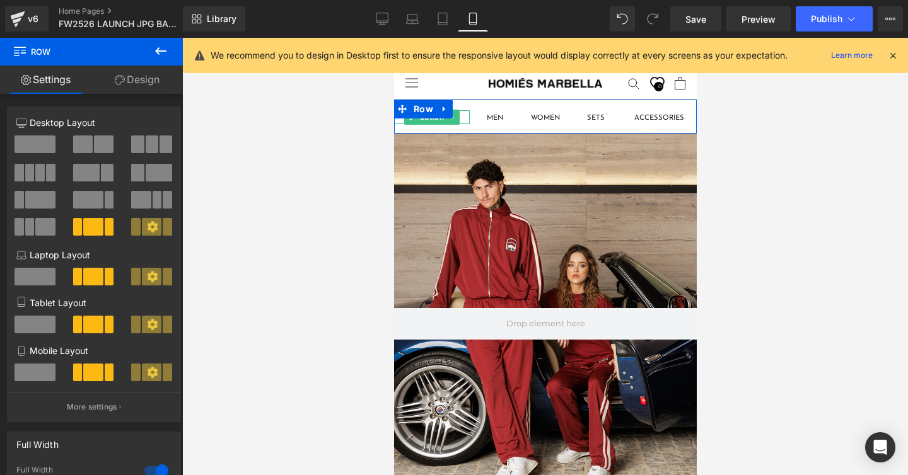
click at [143, 77] on link "Design" at bounding box center [136, 80] width 91 height 28
click at [0, 0] on div "Visibility" at bounding box center [0, 0] width 0 height 0
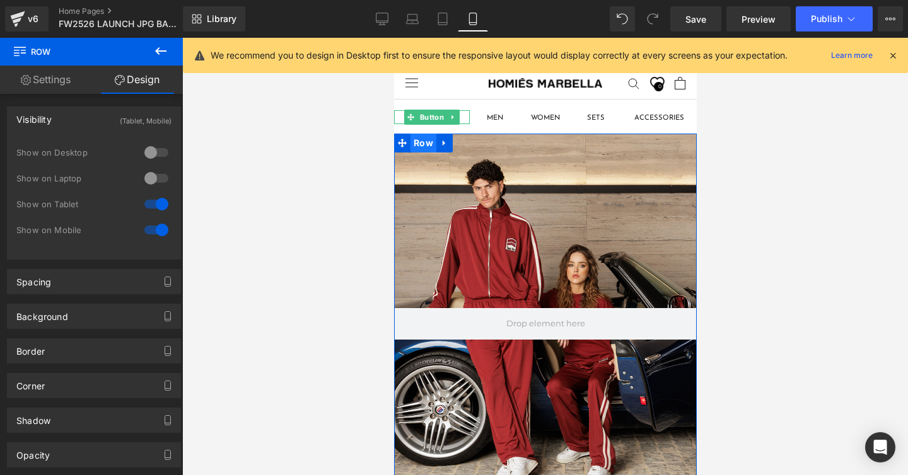
click at [417, 143] on span "Row" at bounding box center [423, 143] width 26 height 19
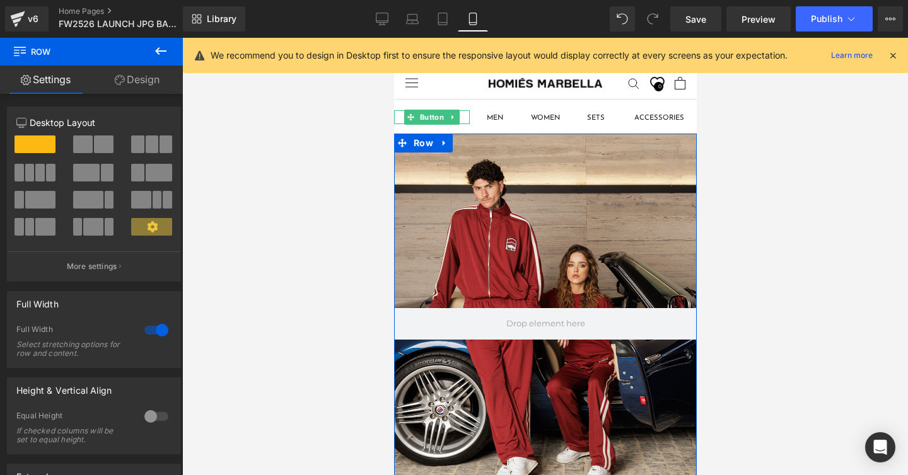
click at [140, 84] on link "Design" at bounding box center [136, 80] width 91 height 28
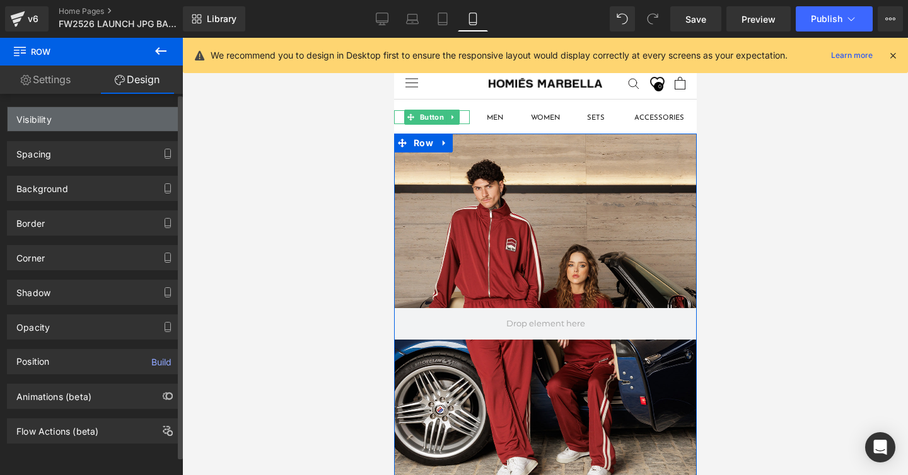
click at [65, 121] on div "Visibility" at bounding box center [94, 119] width 173 height 24
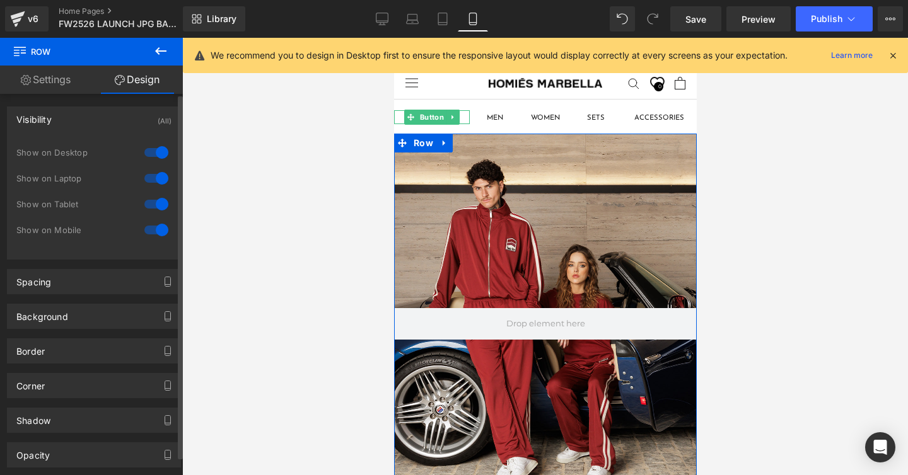
click at [35, 120] on div "Visibility" at bounding box center [33, 116] width 35 height 18
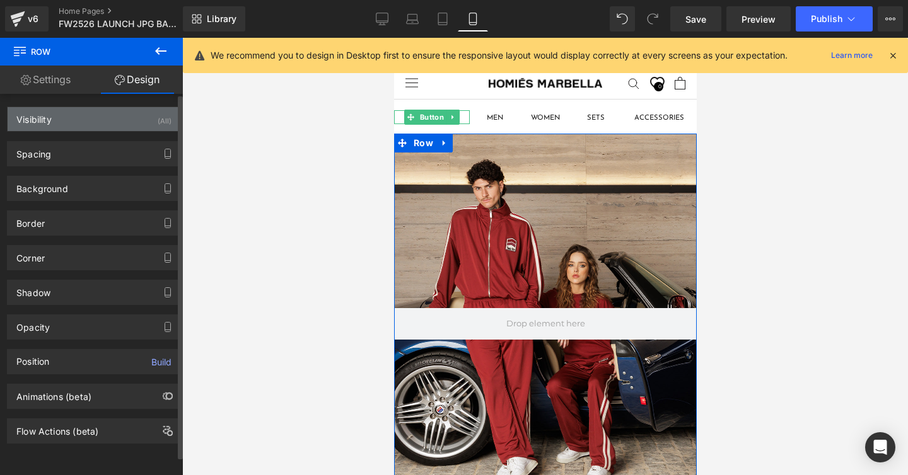
click at [35, 120] on div "Visibility" at bounding box center [33, 116] width 35 height 18
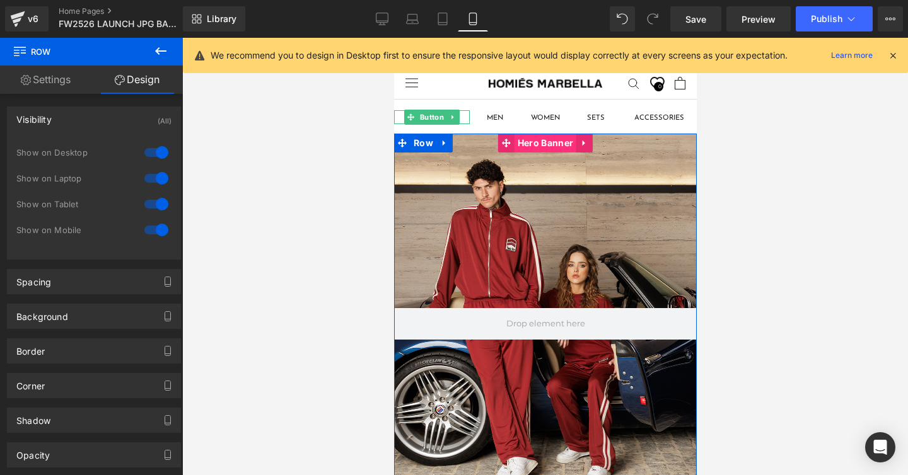
click at [537, 144] on span "Hero Banner" at bounding box center [545, 143] width 62 height 19
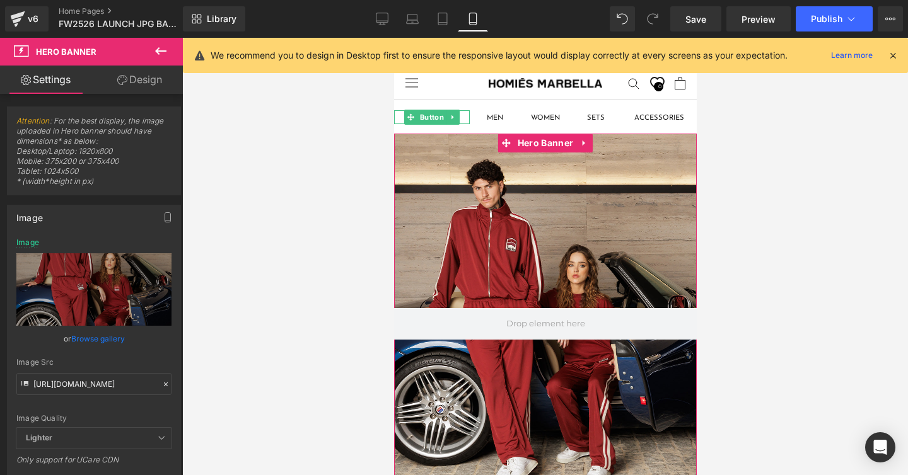
click at [147, 77] on link "Design" at bounding box center [139, 80] width 91 height 28
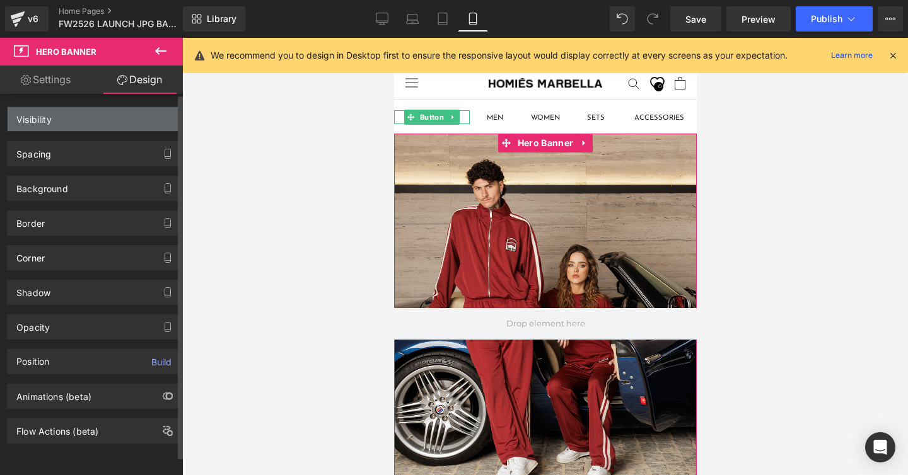
click at [41, 120] on div "Visibility" at bounding box center [33, 116] width 35 height 18
click at [40, 112] on div "Visibility" at bounding box center [33, 116] width 35 height 18
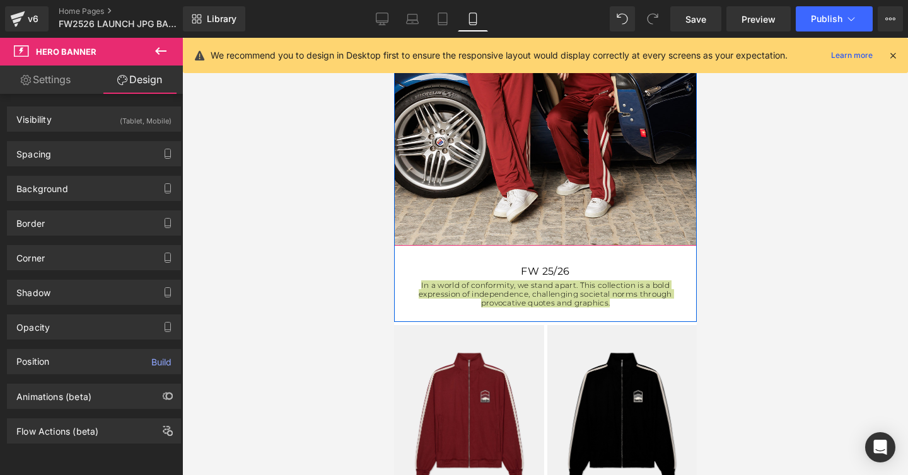
scroll to position [270, 0]
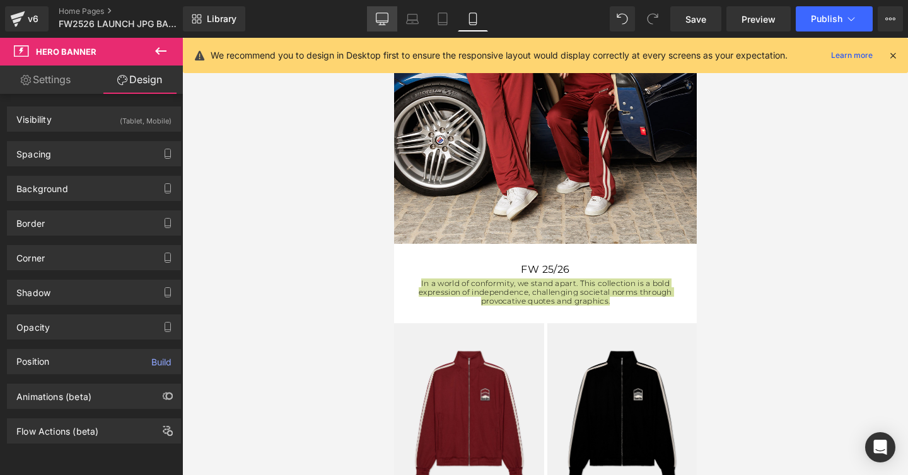
click at [382, 19] on icon at bounding box center [382, 19] width 13 height 13
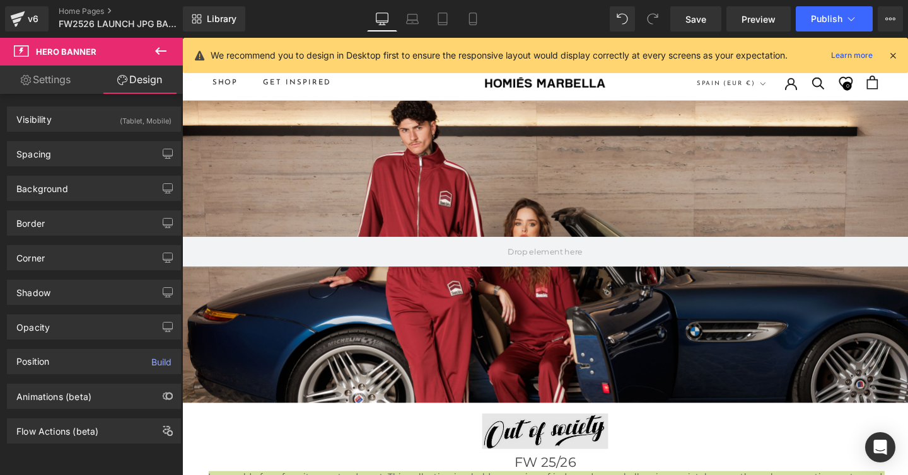
scroll to position [143, 0]
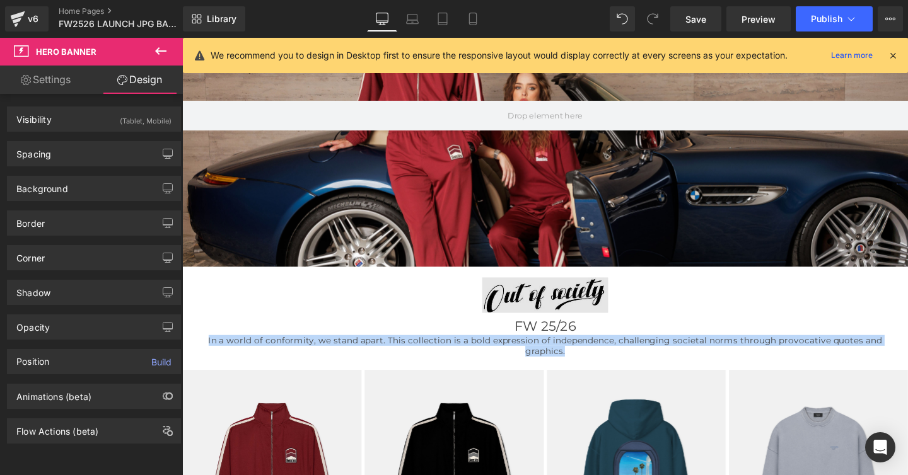
click at [526, 302] on img at bounding box center [563, 303] width 763 height 49
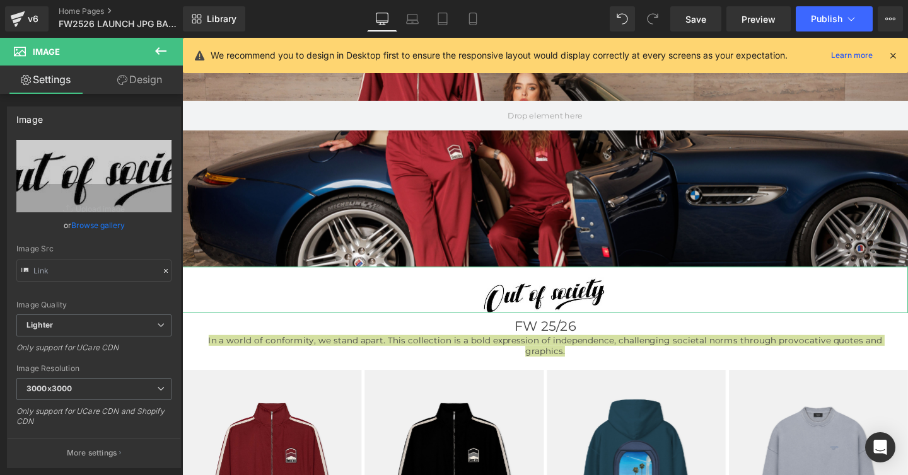
click at [145, 81] on link "Design" at bounding box center [139, 80] width 91 height 28
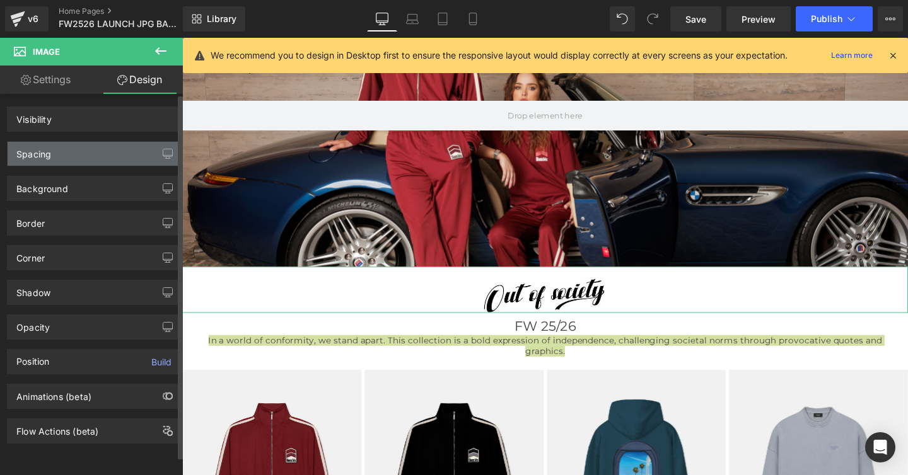
click at [38, 154] on div "Spacing" at bounding box center [33, 151] width 35 height 18
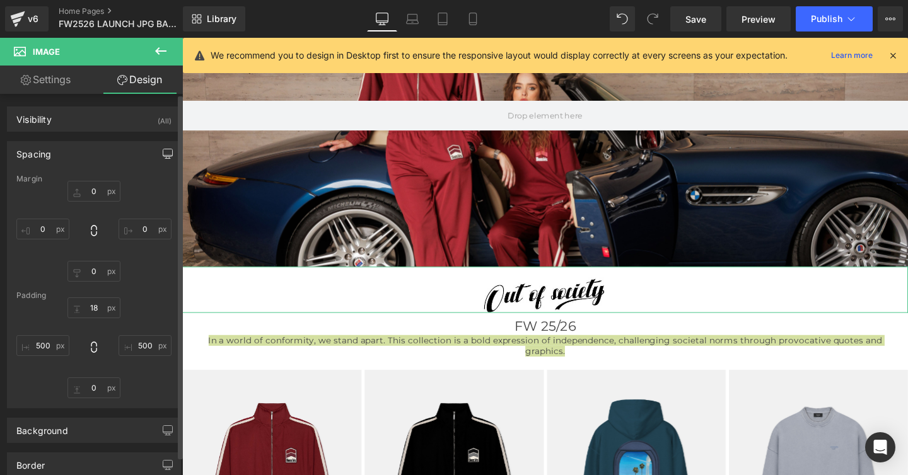
click at [164, 151] on icon "button" at bounding box center [168, 154] width 10 height 10
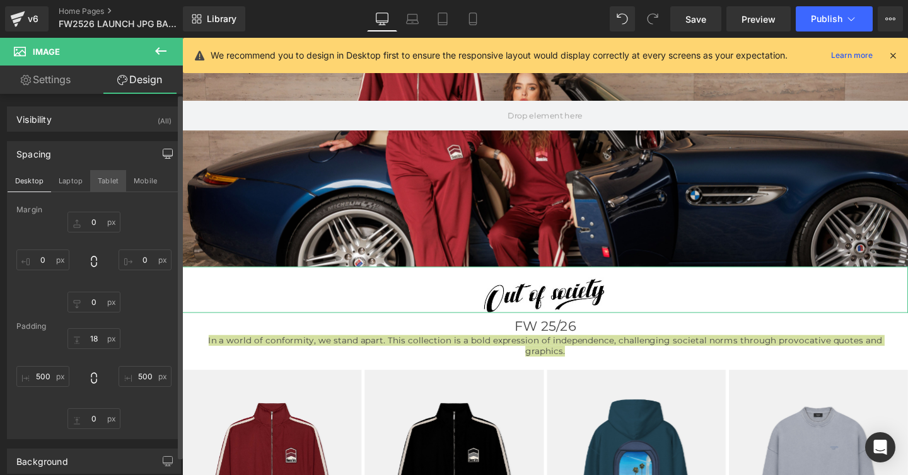
click at [104, 179] on button "Tablet" at bounding box center [108, 180] width 36 height 21
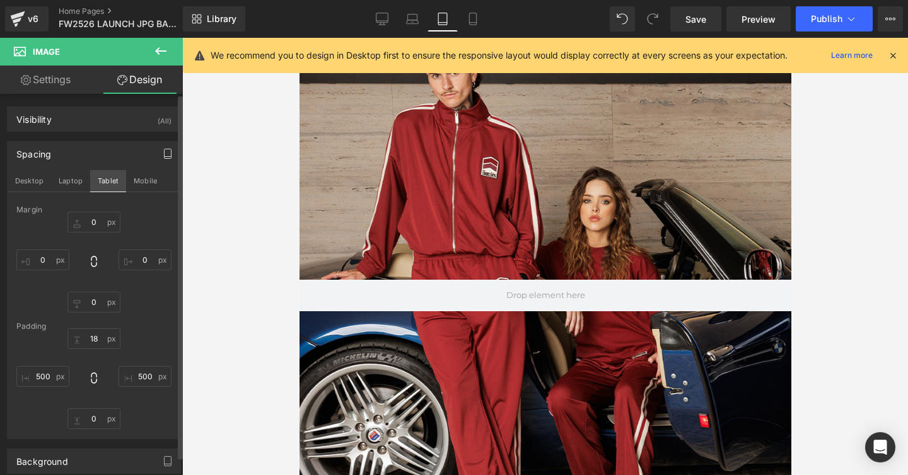
scroll to position [466, 0]
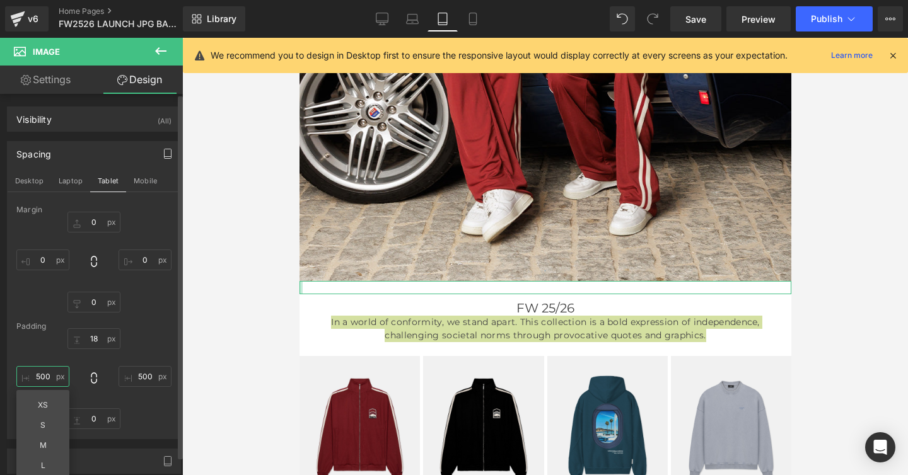
click at [40, 379] on input "text" at bounding box center [42, 376] width 53 height 21
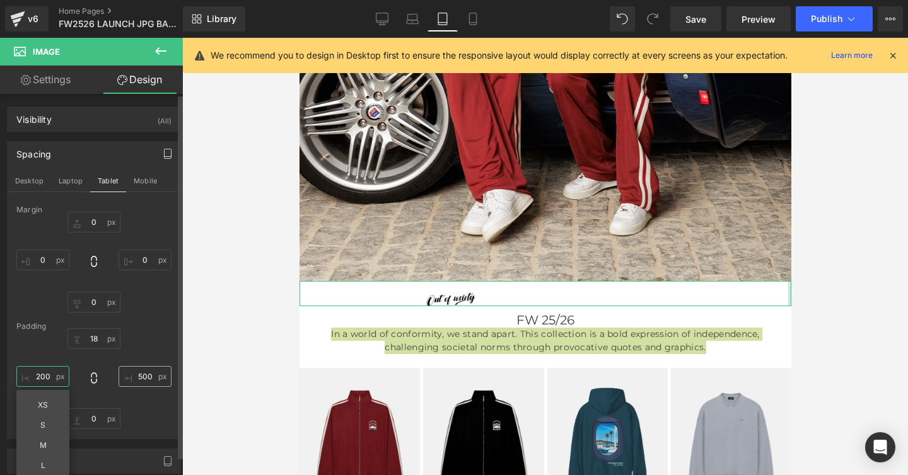
type input "200"
click at [138, 377] on input "text" at bounding box center [144, 376] width 53 height 21
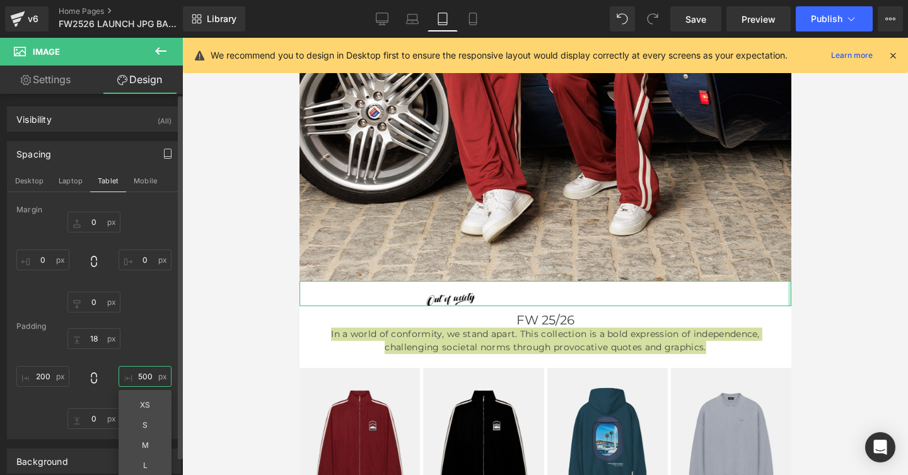
click at [137, 376] on input "text" at bounding box center [144, 376] width 53 height 21
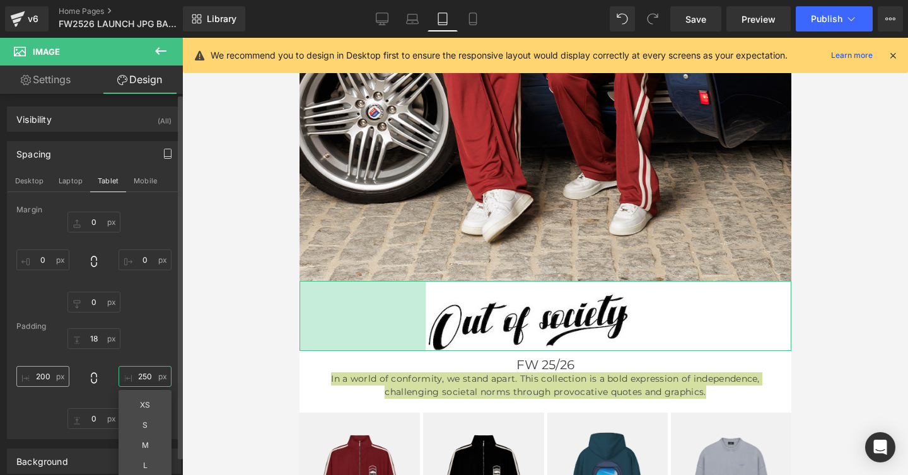
type input "250"
click at [42, 376] on input "200" at bounding box center [42, 376] width 53 height 21
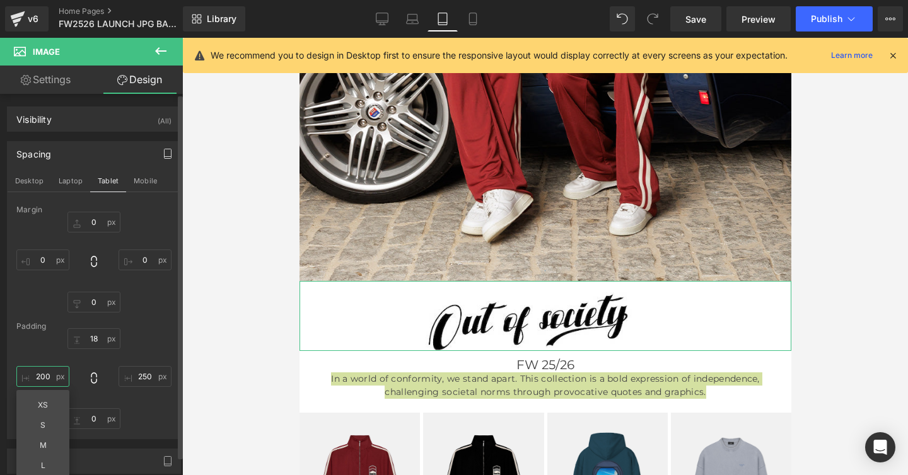
click at [42, 376] on input "200" at bounding box center [42, 376] width 53 height 21
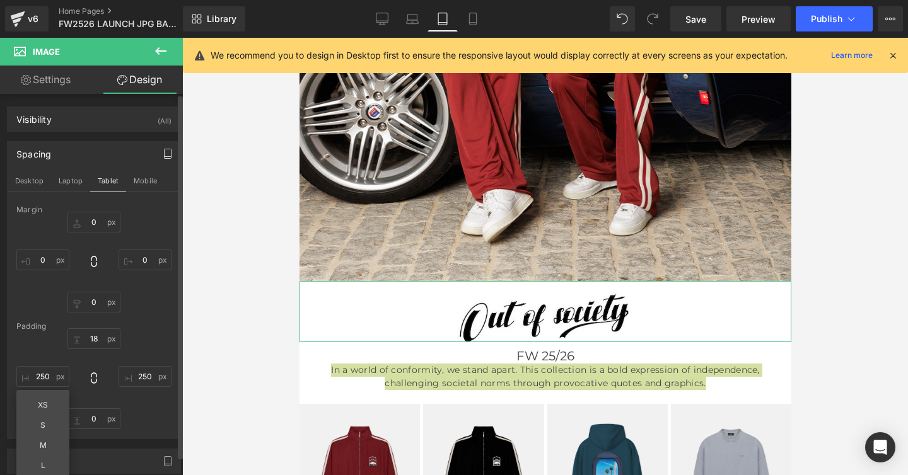
click at [149, 348] on div "250 250 XS S M L XL Edit Value" at bounding box center [93, 378] width 155 height 101
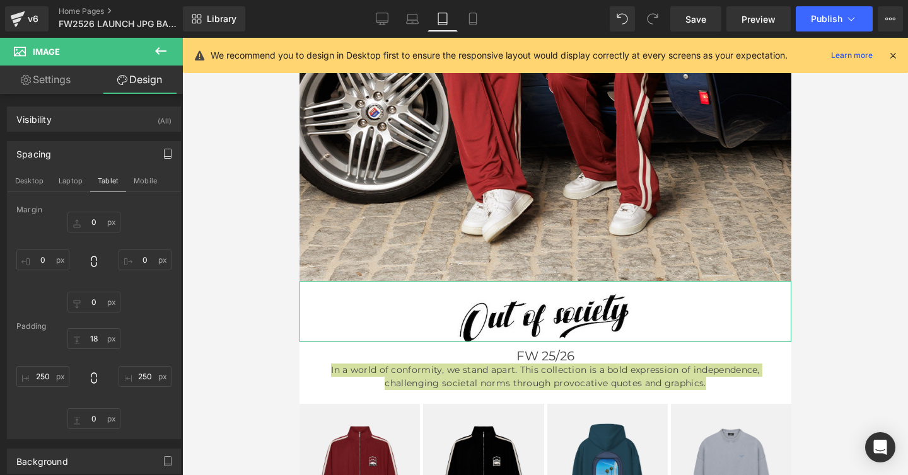
click at [164, 153] on icon "button" at bounding box center [168, 154] width 10 height 10
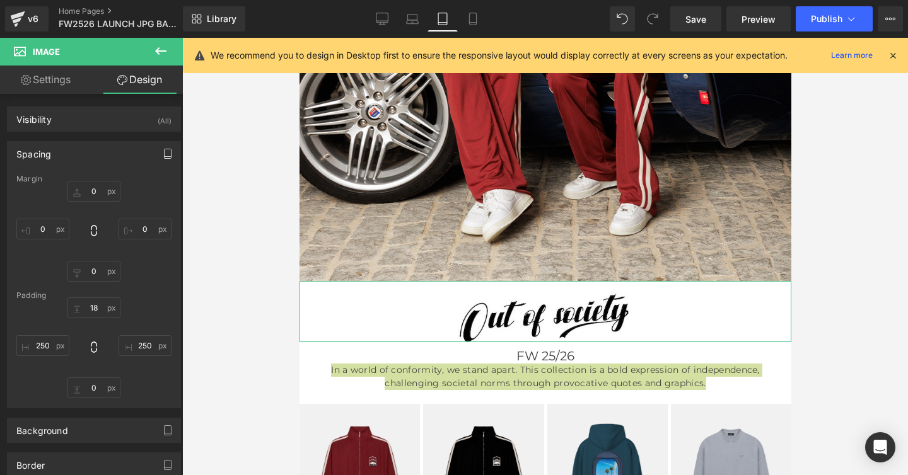
click at [163, 151] on icon "button" at bounding box center [168, 154] width 10 height 10
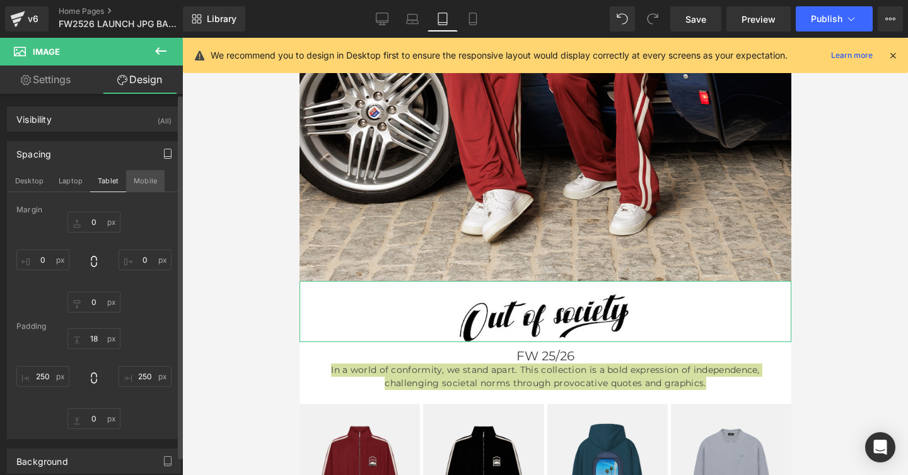
click at [147, 182] on button "Mobile" at bounding box center [145, 180] width 38 height 21
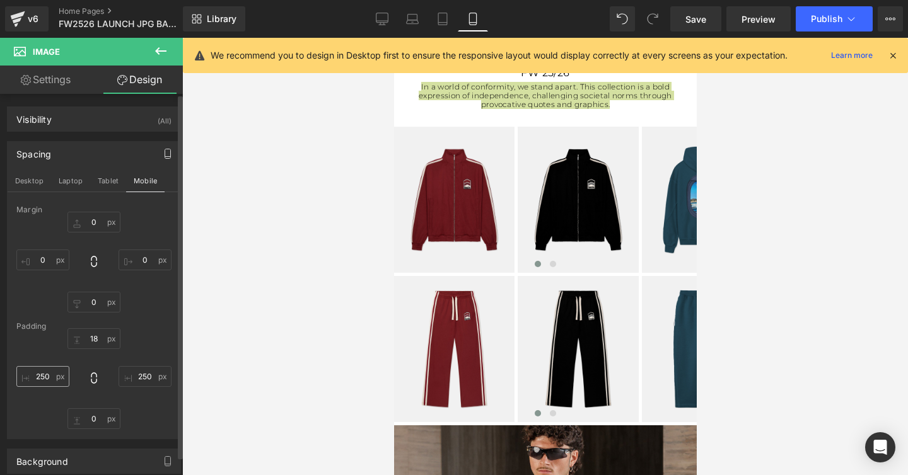
scroll to position [233, 0]
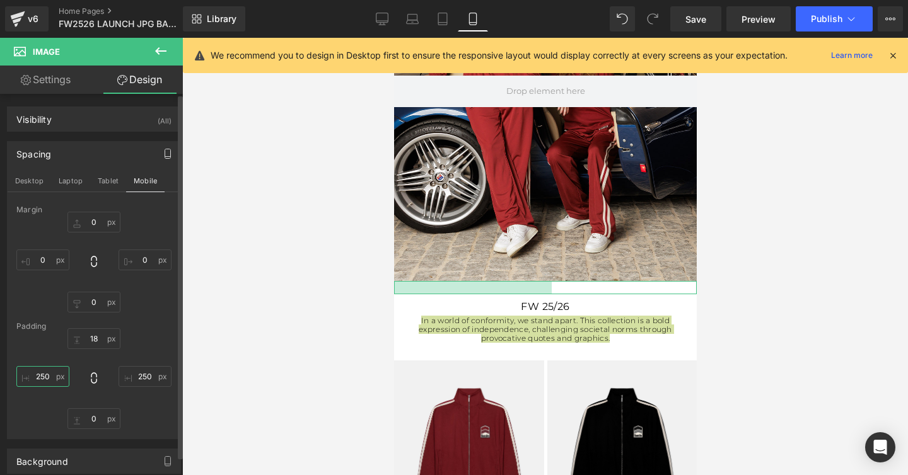
click at [38, 377] on input "250" at bounding box center [42, 376] width 53 height 21
click at [43, 379] on input "250" at bounding box center [42, 376] width 53 height 21
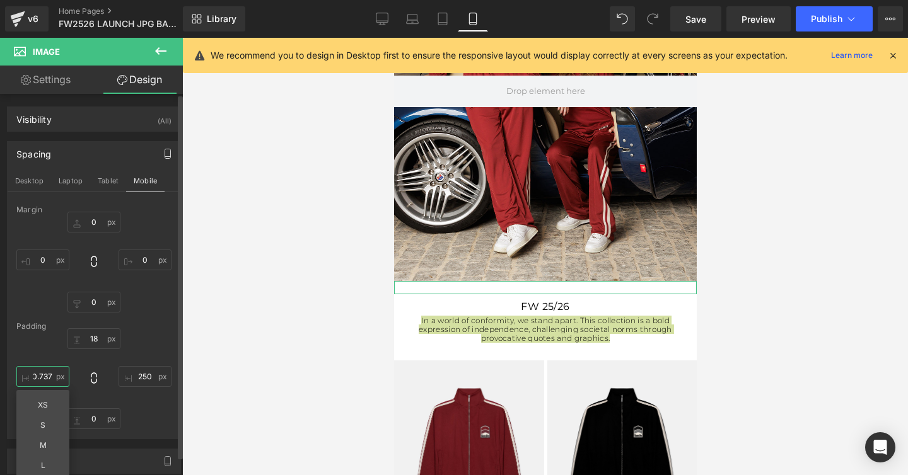
scroll to position [0, 0]
type input "200"
click at [136, 378] on input "250" at bounding box center [144, 376] width 53 height 21
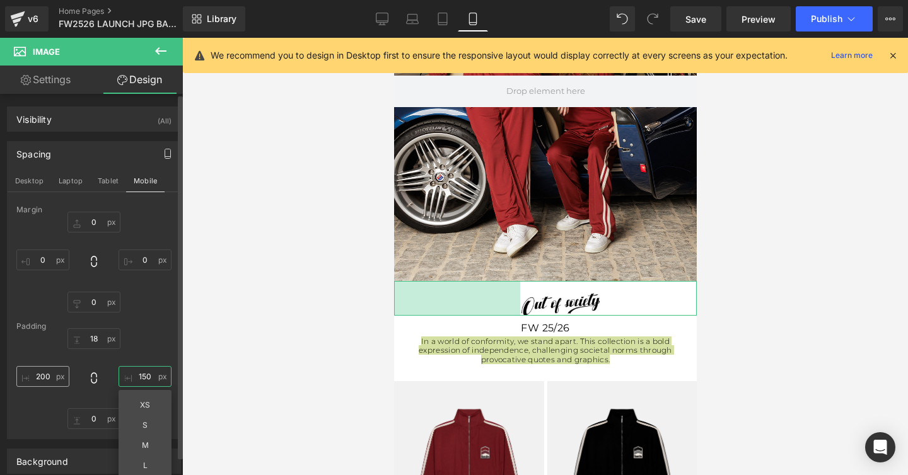
type input "150"
click at [44, 377] on input "200" at bounding box center [42, 376] width 53 height 21
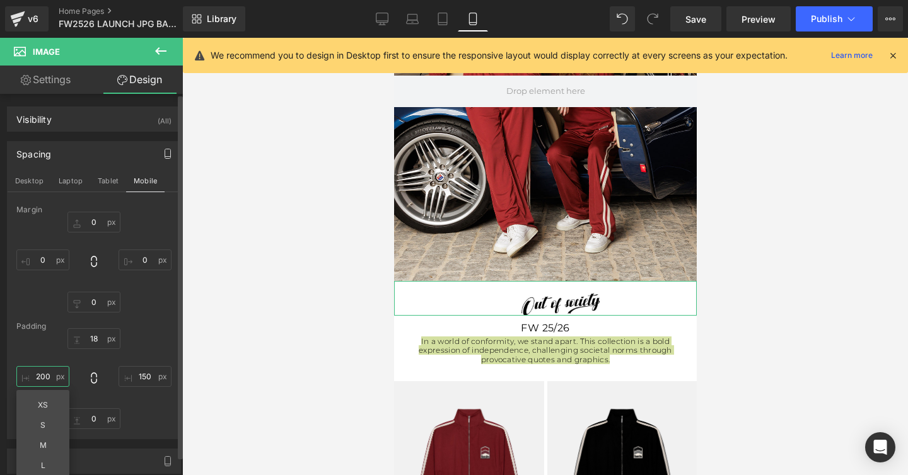
click at [44, 377] on input "200" at bounding box center [42, 376] width 53 height 21
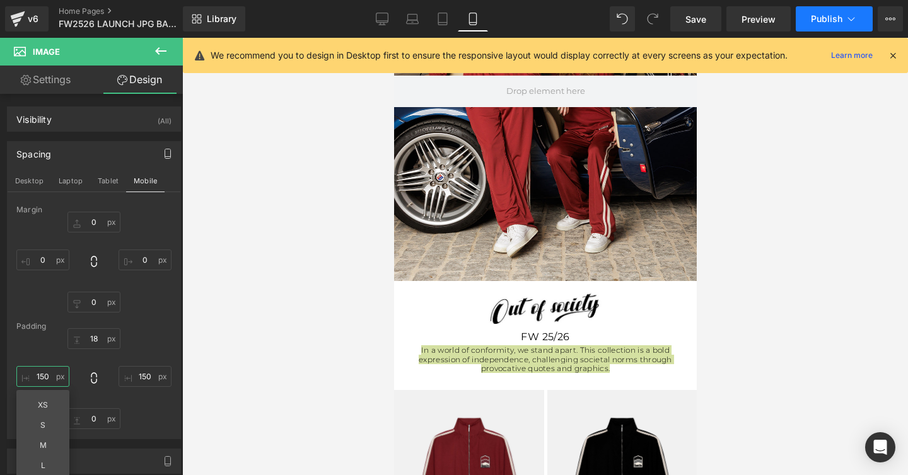
type input "150"
click at [819, 18] on span "Publish" at bounding box center [827, 19] width 32 height 10
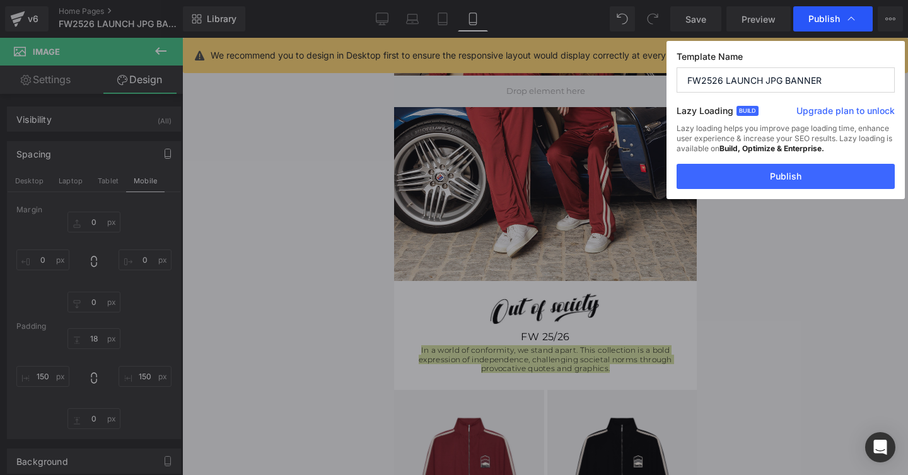
click at [823, 18] on span "Publish" at bounding box center [824, 18] width 32 height 11
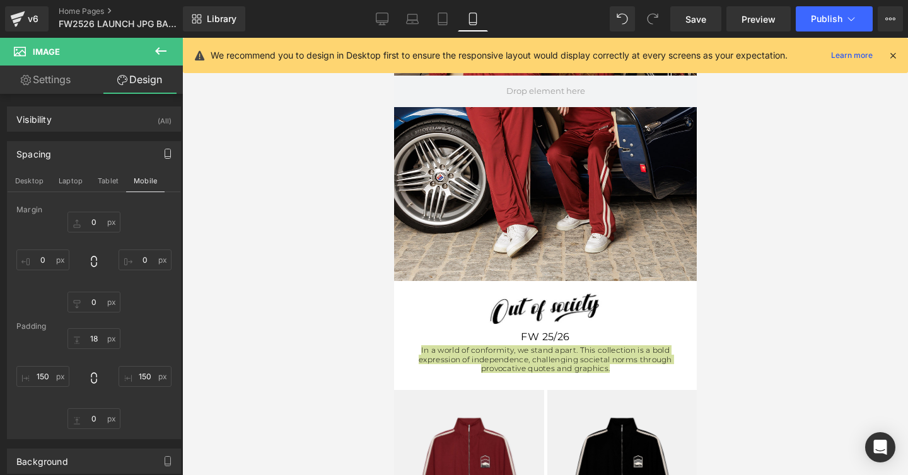
click at [823, 18] on span "Publish" at bounding box center [827, 19] width 32 height 10
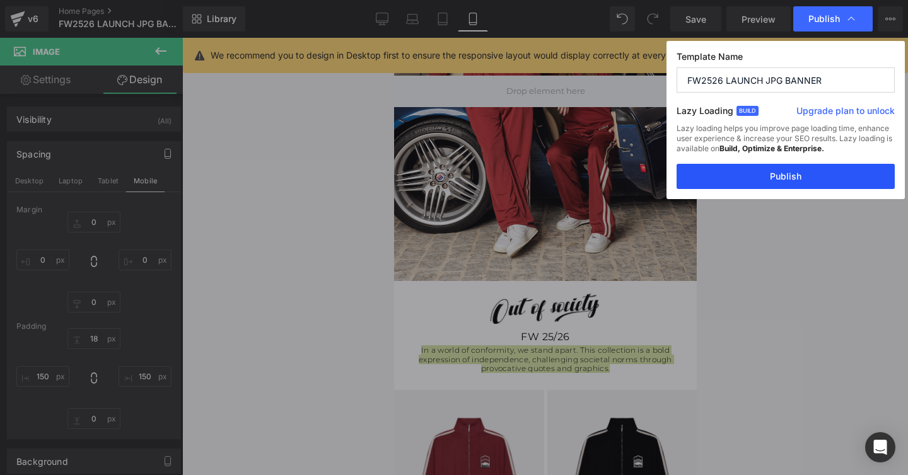
click at [786, 177] on button "Publish" at bounding box center [785, 176] width 218 height 25
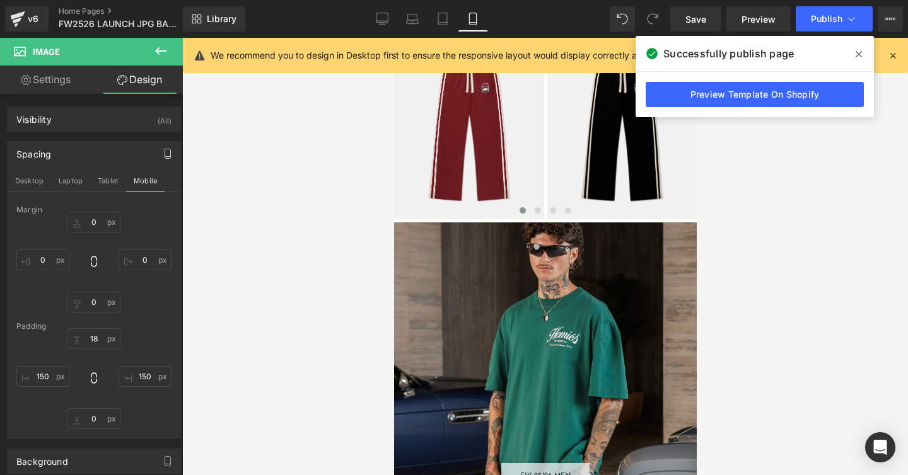
scroll to position [770, 0]
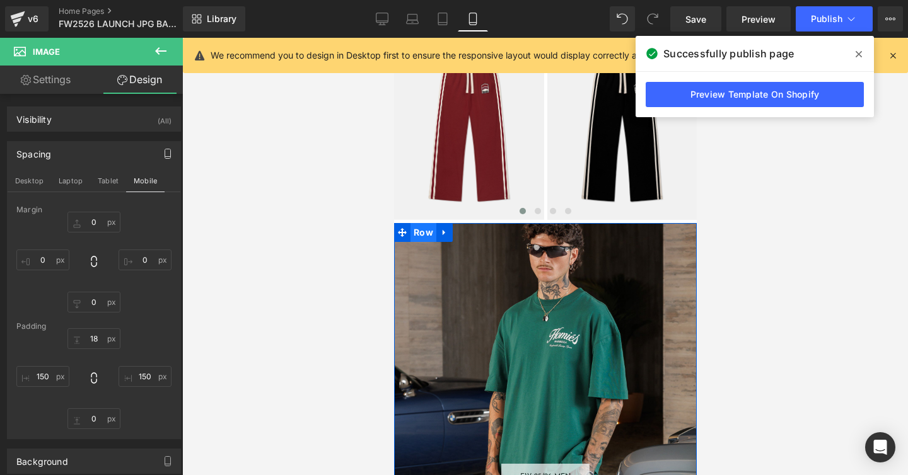
click at [418, 229] on span "Row" at bounding box center [423, 232] width 26 height 19
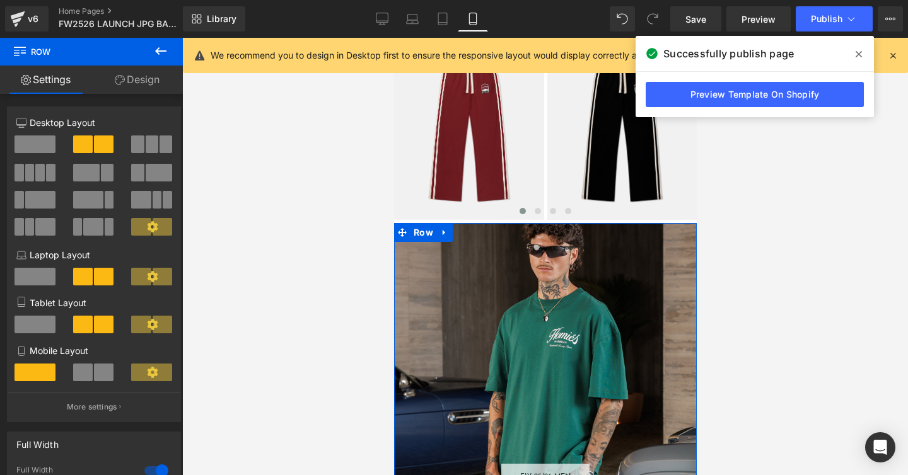
click at [146, 79] on link "Design" at bounding box center [136, 80] width 91 height 28
click at [0, 0] on div "Spacing" at bounding box center [0, 0] width 0 height 0
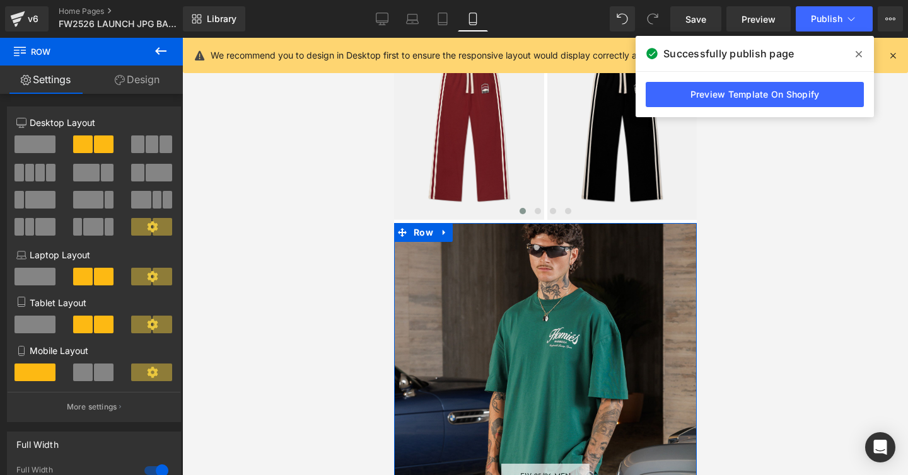
click at [0, 0] on div "Spacing" at bounding box center [0, 0] width 0 height 0
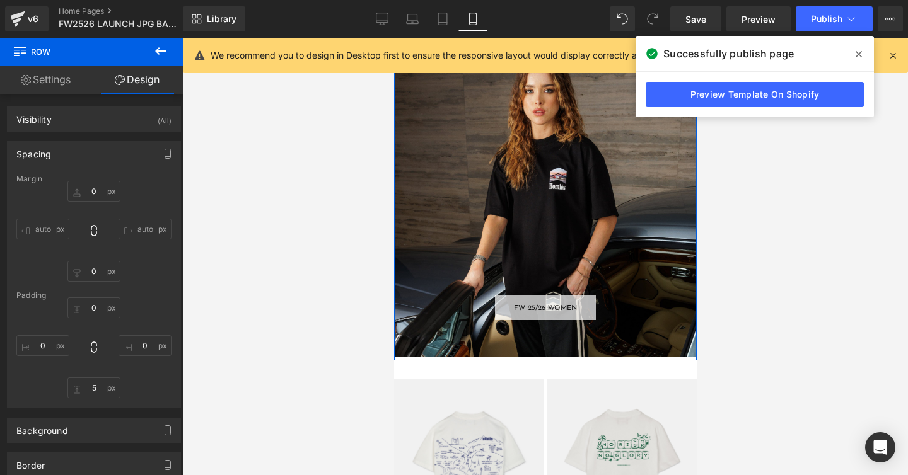
scroll to position [1244, 0]
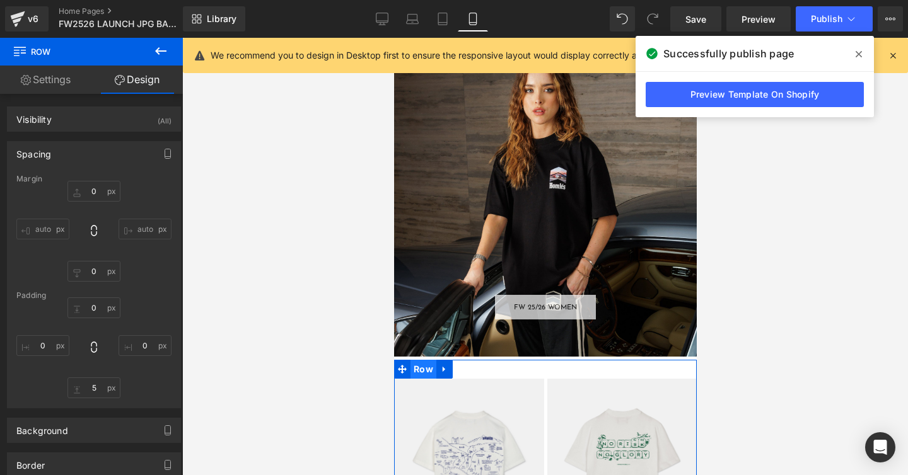
click at [417, 367] on span "Row" at bounding box center [423, 369] width 26 height 19
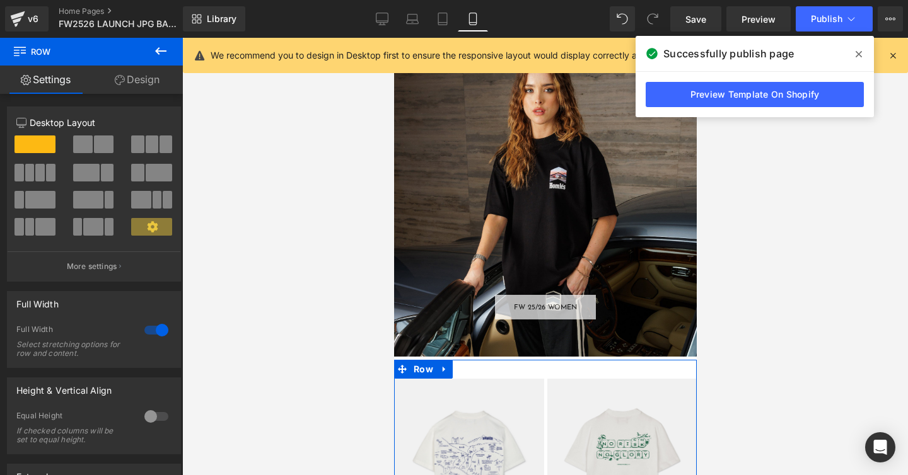
click at [140, 81] on link "Design" at bounding box center [136, 80] width 91 height 28
click at [0, 0] on div "Spacing" at bounding box center [0, 0] width 0 height 0
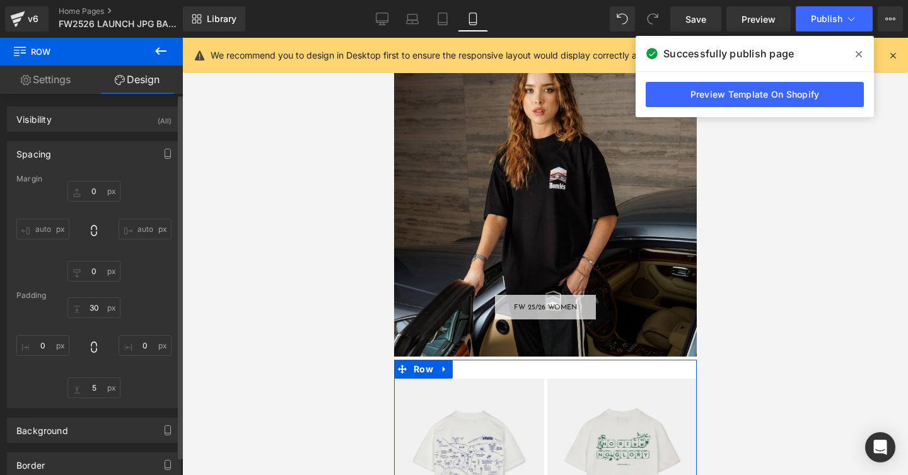
scroll to position [1340, 0]
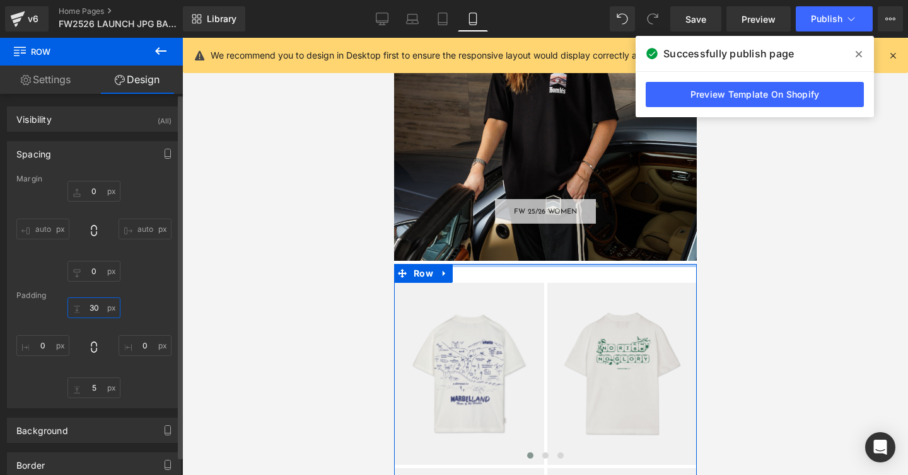
click at [91, 308] on input "text" at bounding box center [93, 307] width 53 height 21
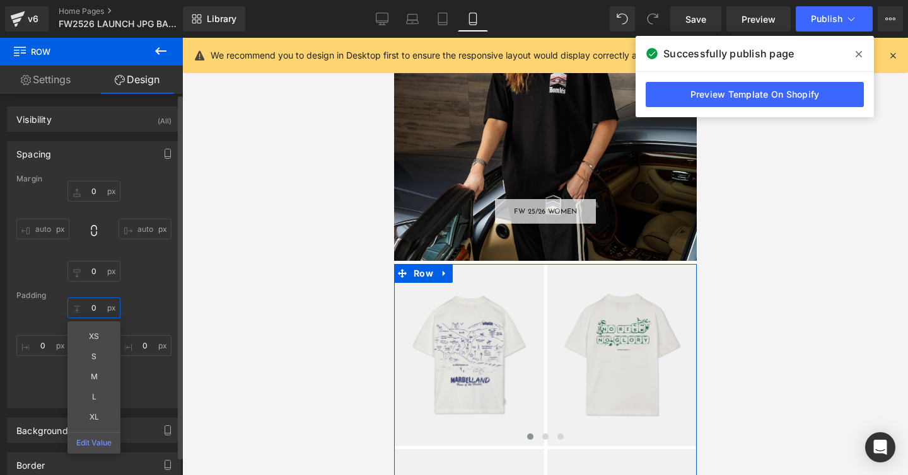
type input "0"
click at [142, 310] on div "0 XS S M L XL Edit Value" at bounding box center [93, 347] width 155 height 101
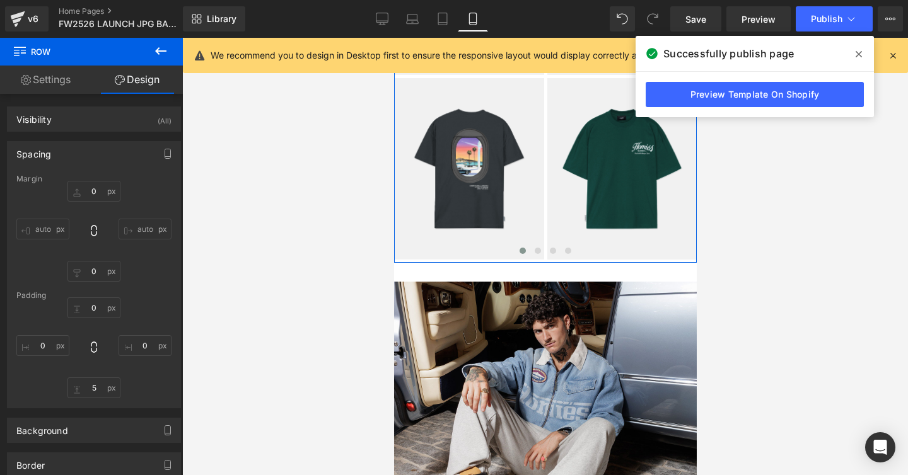
scroll to position [1726, 0]
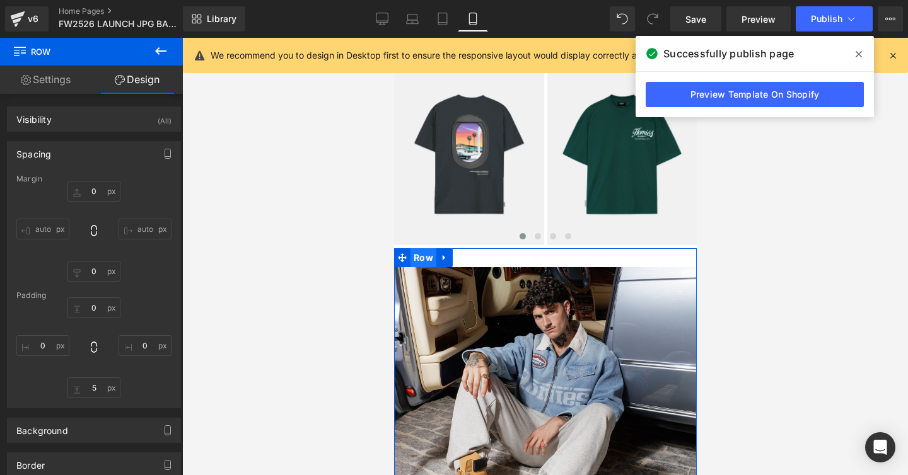
click at [420, 255] on span "Row" at bounding box center [423, 257] width 26 height 19
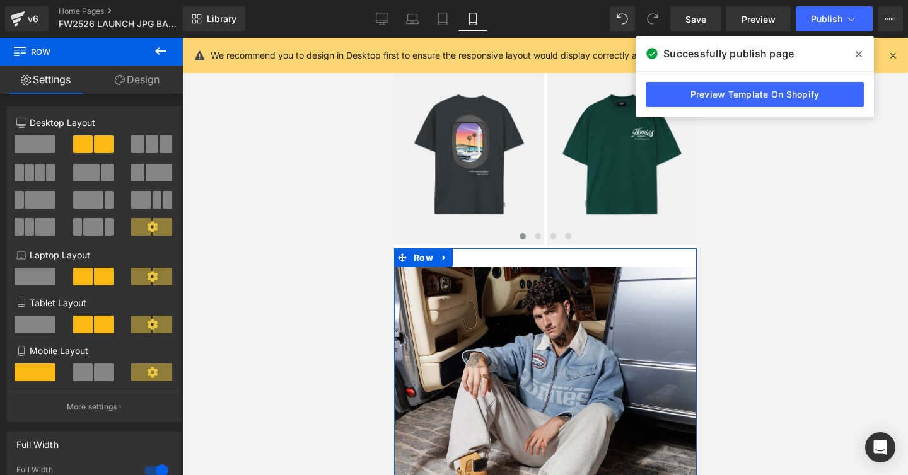
click at [139, 78] on link "Design" at bounding box center [136, 80] width 91 height 28
click at [0, 0] on div "Spacing" at bounding box center [0, 0] width 0 height 0
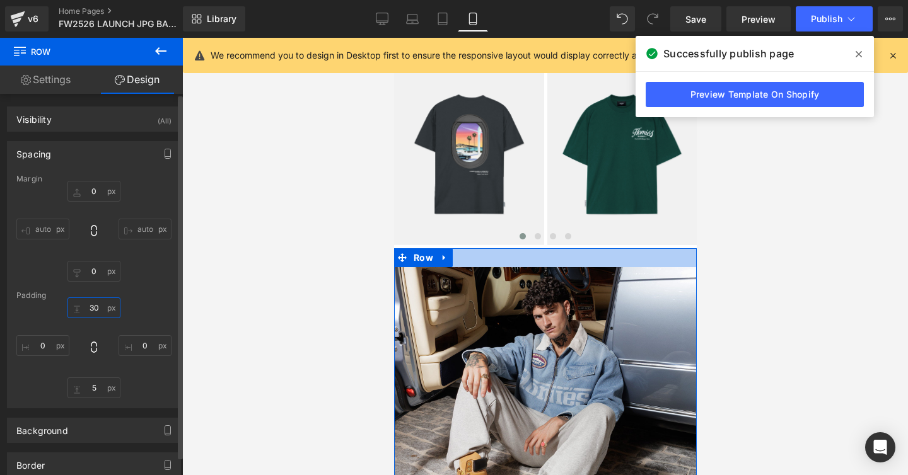
click at [93, 309] on input "text" at bounding box center [93, 307] width 53 height 21
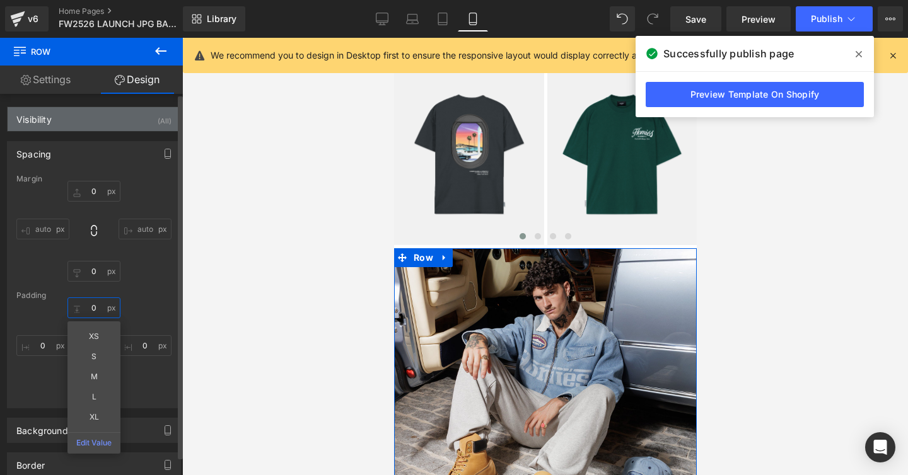
type input "0"
click at [74, 117] on div "Visibility (All)" at bounding box center [94, 119] width 173 height 24
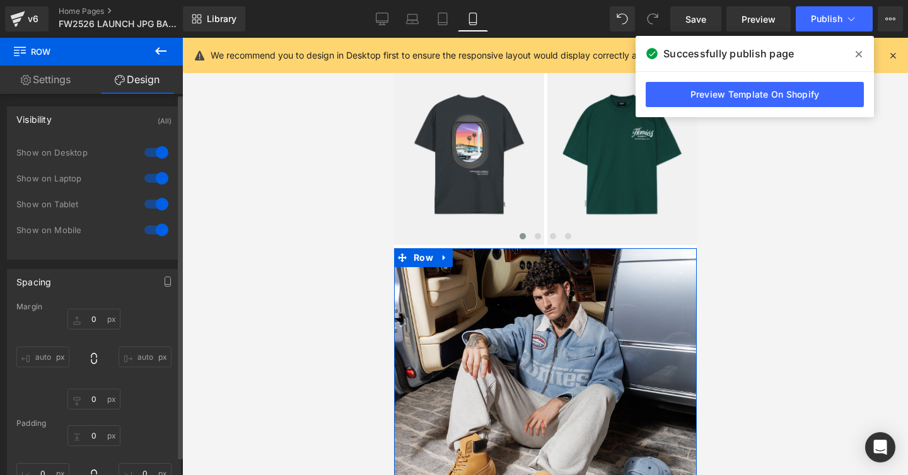
click at [152, 229] on div at bounding box center [156, 230] width 30 height 20
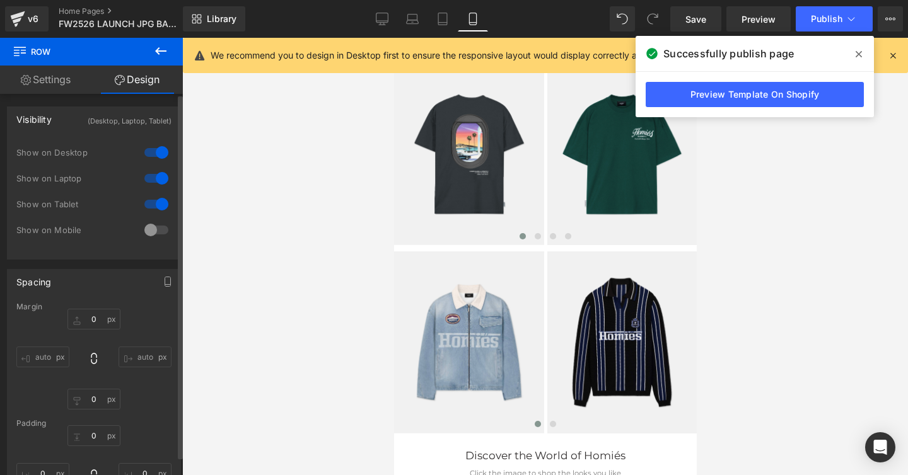
click at [154, 205] on div at bounding box center [156, 204] width 30 height 20
click at [377, 18] on icon at bounding box center [382, 17] width 12 height 9
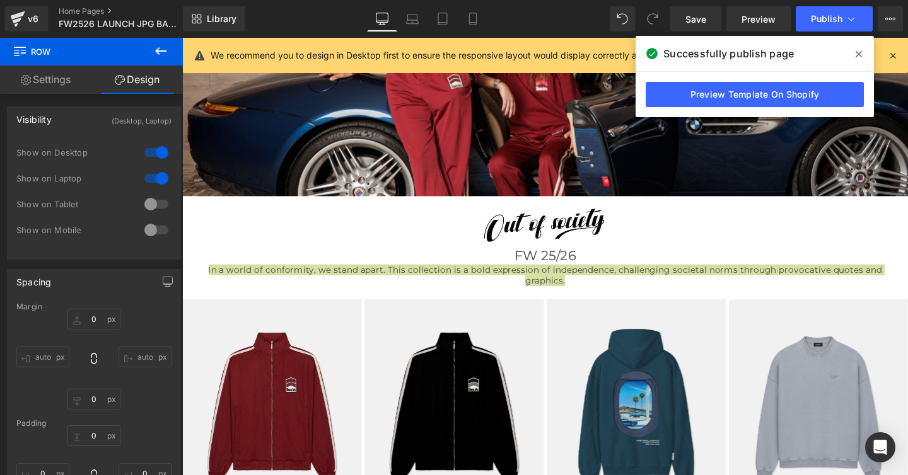
scroll to position [227, 0]
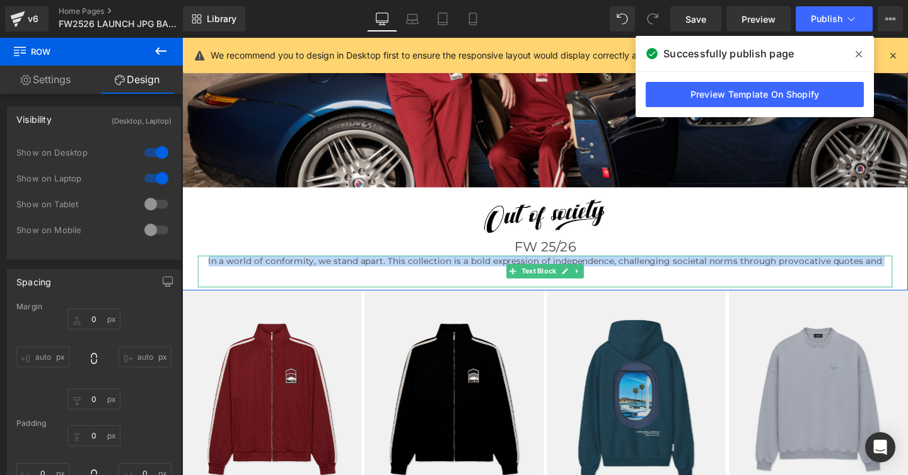
click at [253, 273] on span "In a world of conformity, we stand apart. This collection is a bold expression …" at bounding box center [564, 278] width 708 height 23
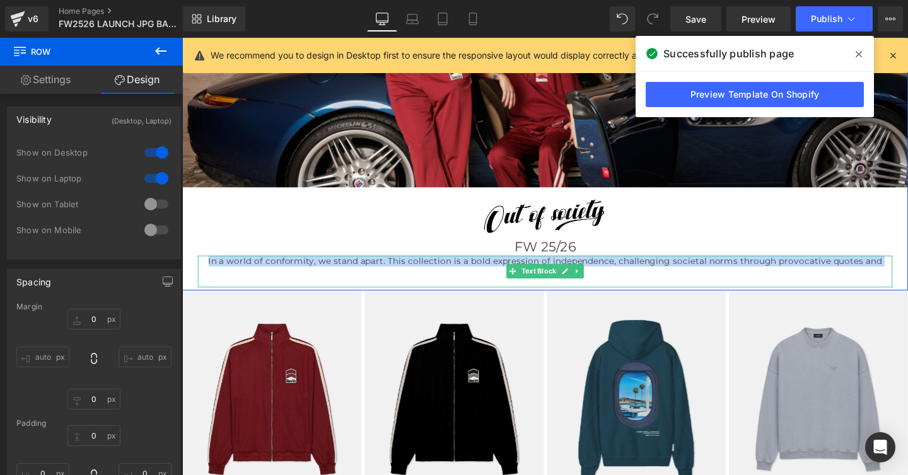
click at [253, 273] on span "In a world of conformity, we stand apart. This collection is a bold expression …" at bounding box center [564, 278] width 708 height 23
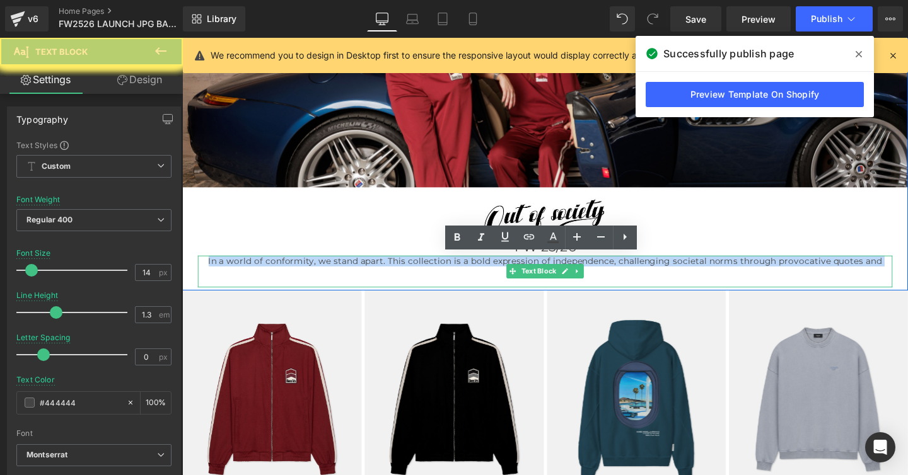
click at [253, 273] on span "In a world of conformity, we stand apart. This collection is a bold expression …" at bounding box center [564, 278] width 708 height 23
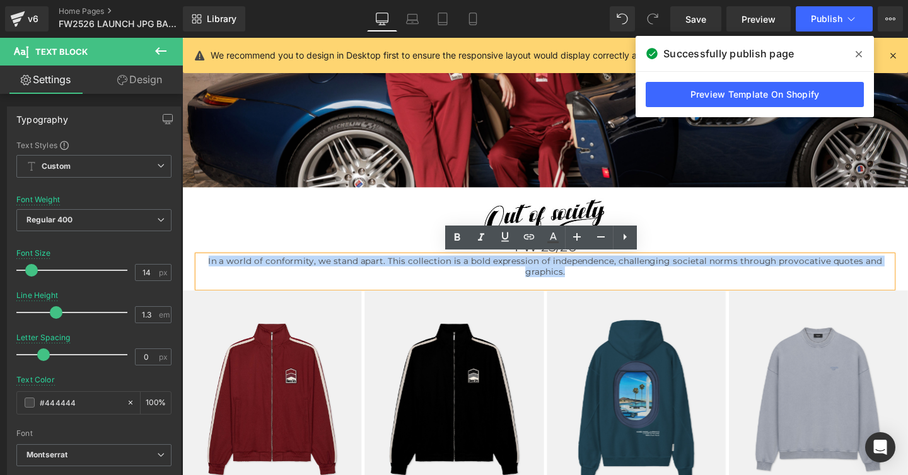
click at [253, 273] on span "In a world of conformity, we stand apart. This collection is a bold expression …" at bounding box center [564, 278] width 708 height 23
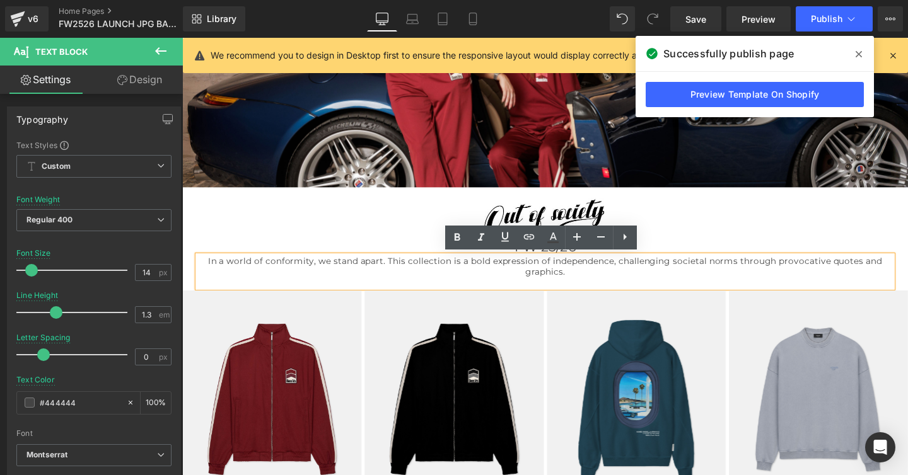
click at [242, 286] on p "In a world of conformity, we stand apart. This collection is a bold expression …" at bounding box center [564, 278] width 730 height 23
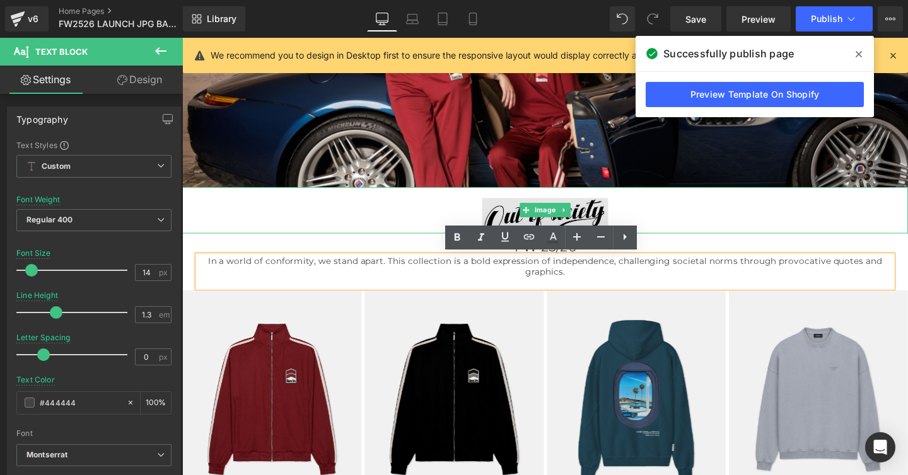
click at [450, 230] on img at bounding box center [563, 219] width 763 height 49
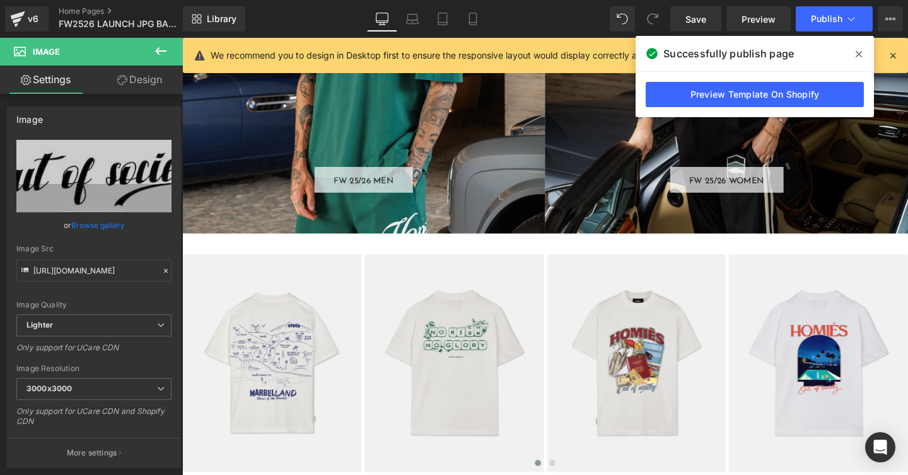
scroll to position [1139, 0]
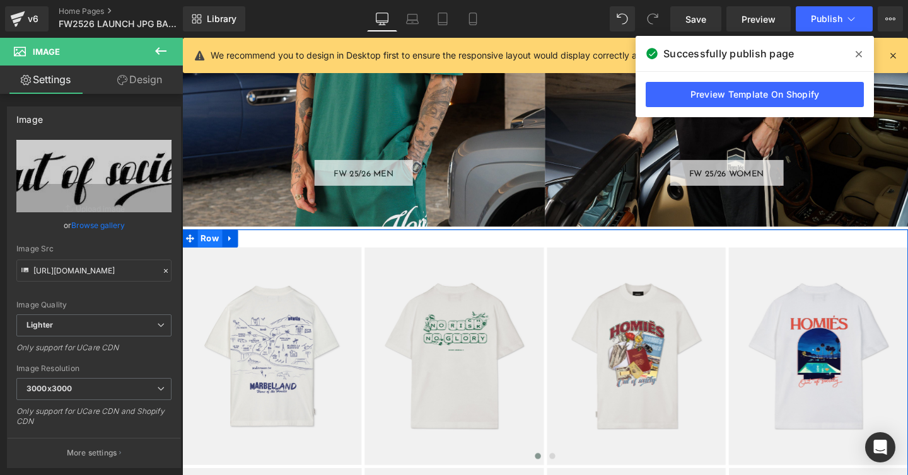
click at [205, 248] on span "Row" at bounding box center [212, 248] width 26 height 19
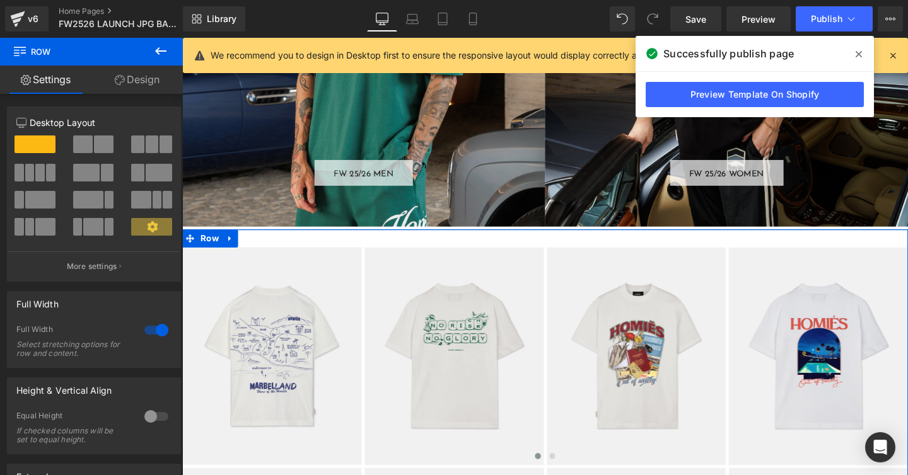
click at [139, 78] on link "Design" at bounding box center [136, 80] width 91 height 28
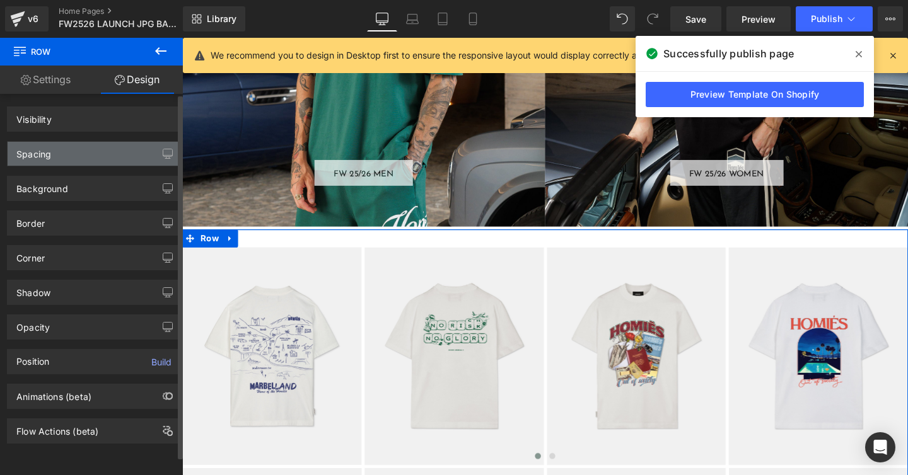
click at [44, 154] on div "Spacing" at bounding box center [33, 151] width 35 height 18
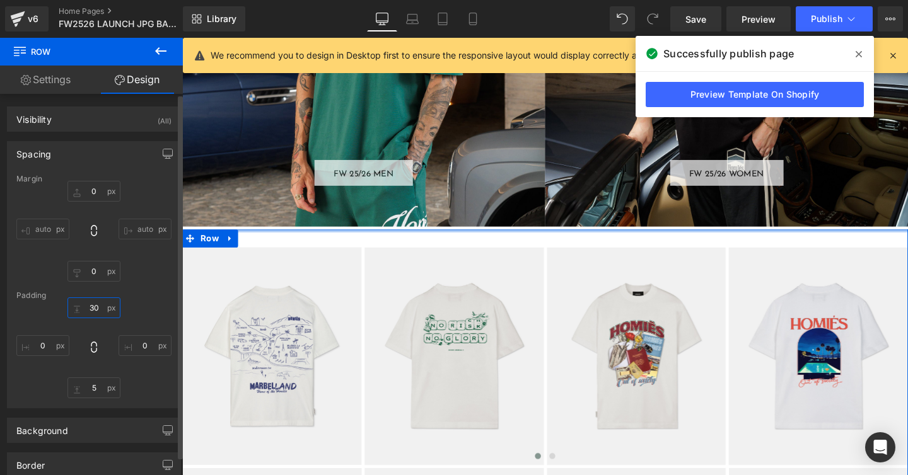
click at [89, 310] on input "text" at bounding box center [93, 307] width 53 height 21
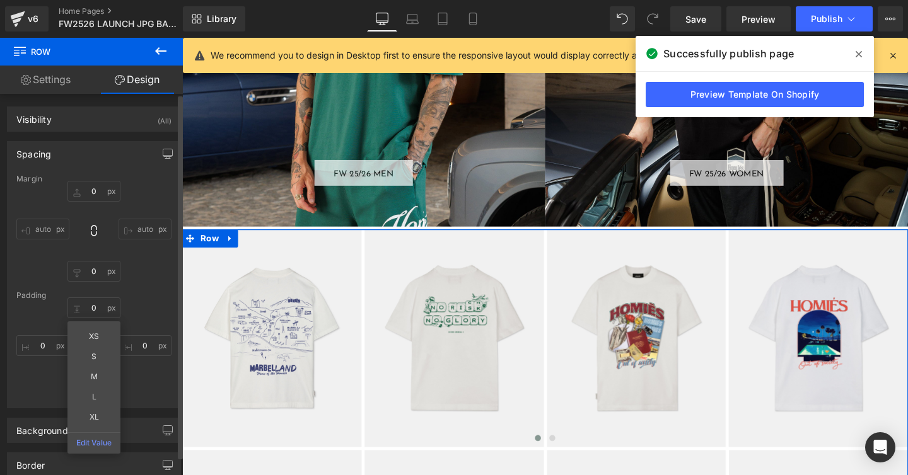
click at [156, 306] on div "0 XS S M L XL Edit Value" at bounding box center [93, 347] width 155 height 101
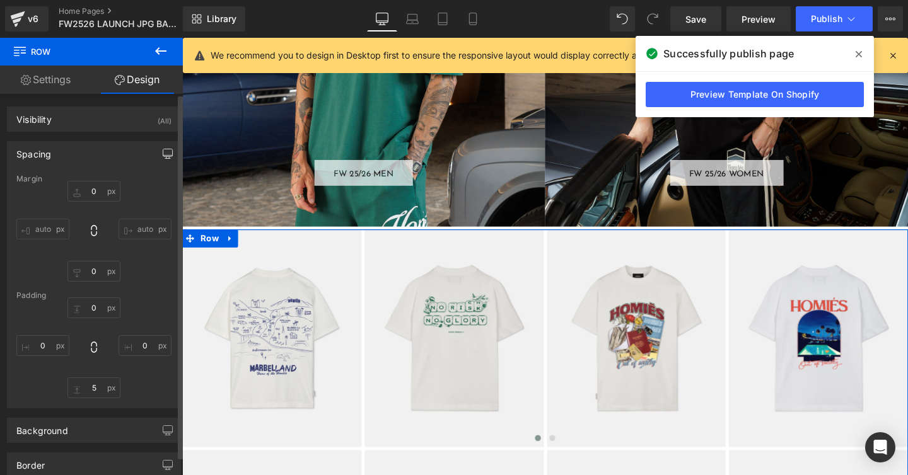
click at [163, 151] on icon "button" at bounding box center [168, 154] width 10 height 10
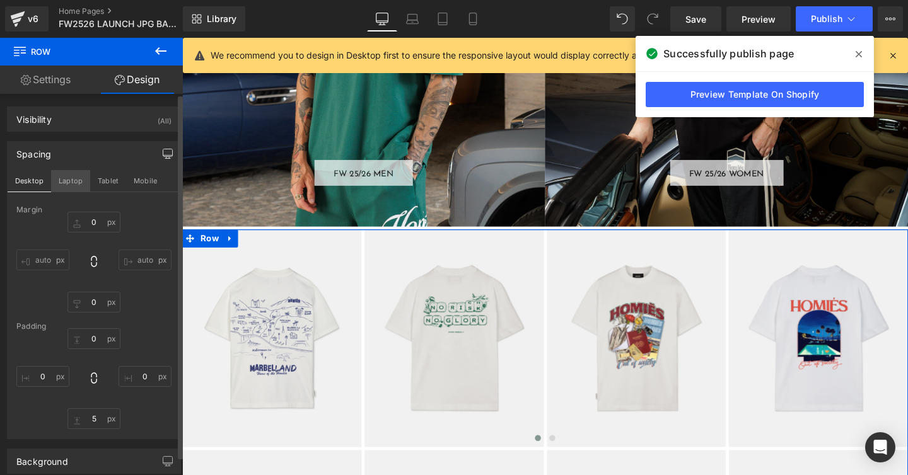
click at [70, 183] on button "Laptop" at bounding box center [70, 180] width 39 height 21
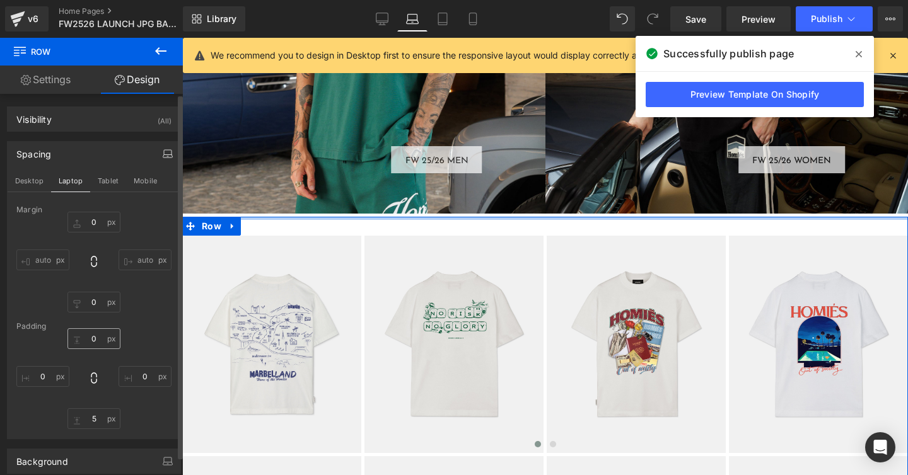
scroll to position [1073, 0]
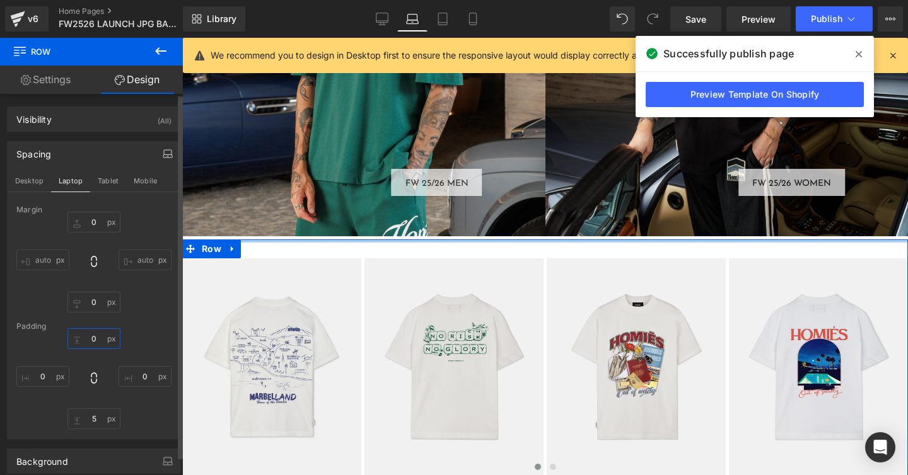
click at [91, 338] on input "0" at bounding box center [93, 338] width 53 height 21
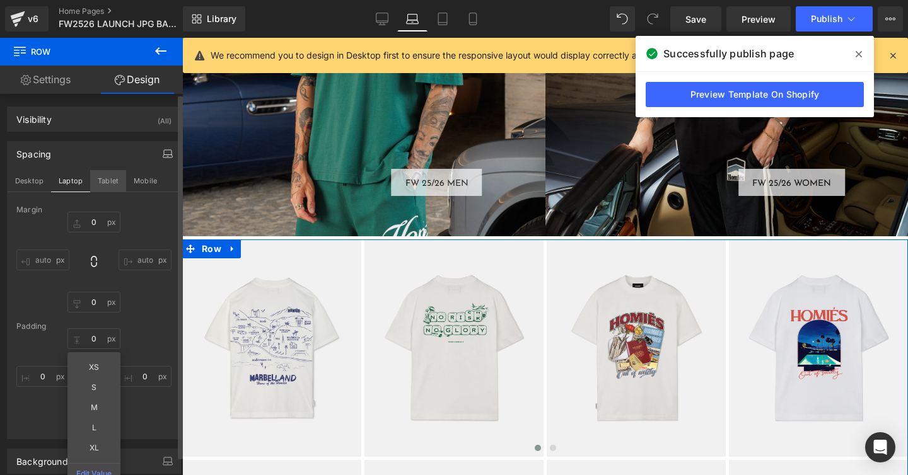
click at [108, 180] on button "Tablet" at bounding box center [108, 180] width 36 height 21
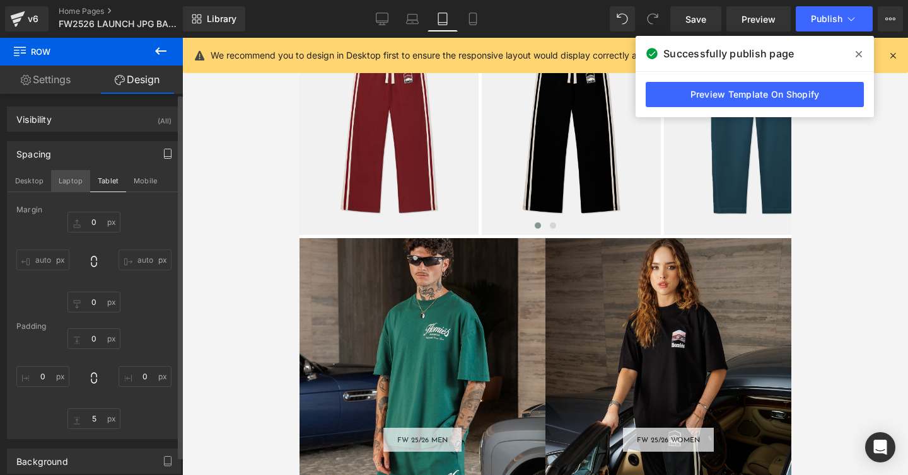
click at [67, 182] on button "Laptop" at bounding box center [70, 180] width 39 height 21
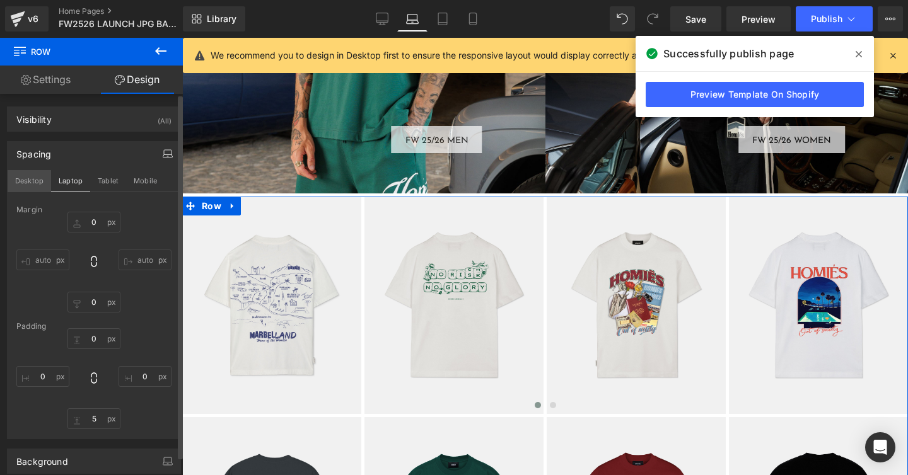
scroll to position [1074, 0]
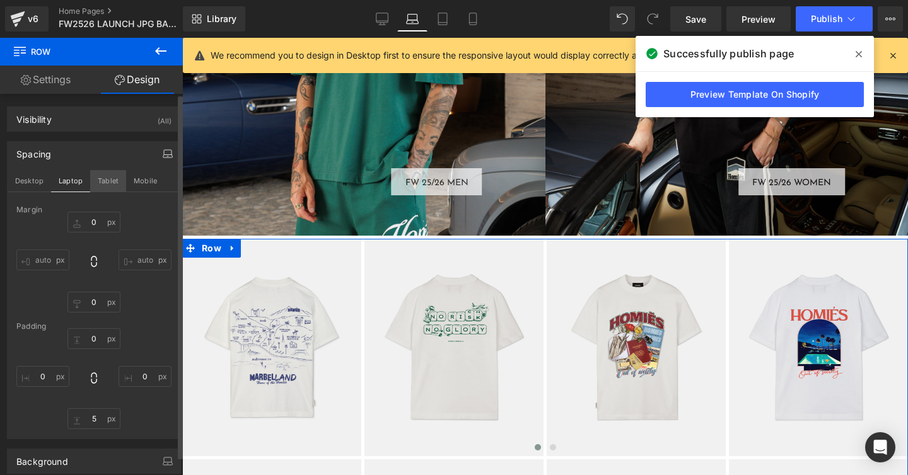
click at [107, 179] on button "Tablet" at bounding box center [108, 180] width 36 height 21
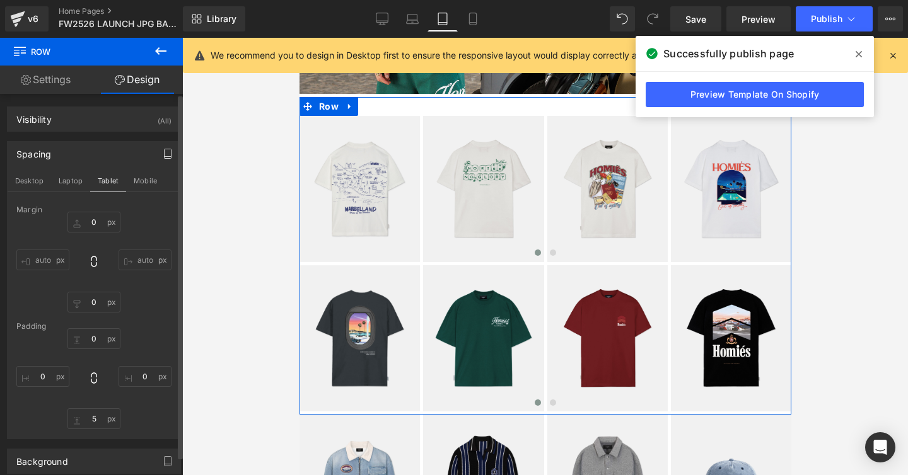
scroll to position [1180, 0]
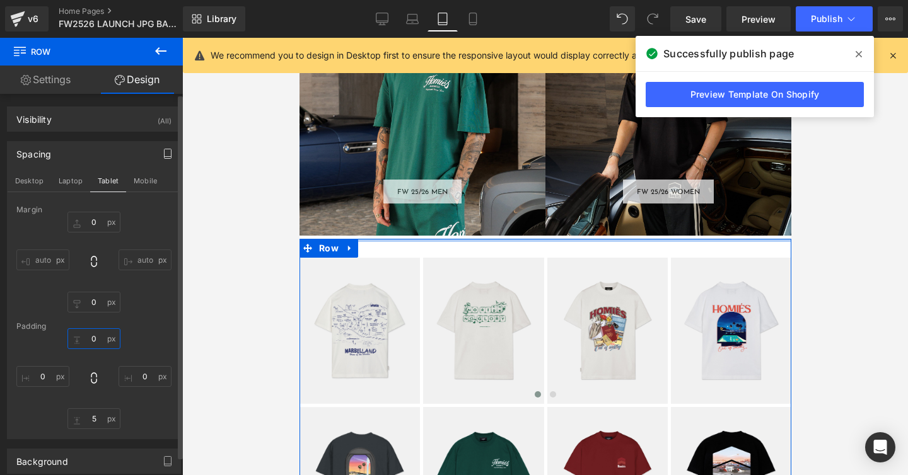
click at [93, 337] on input "0" at bounding box center [93, 338] width 53 height 21
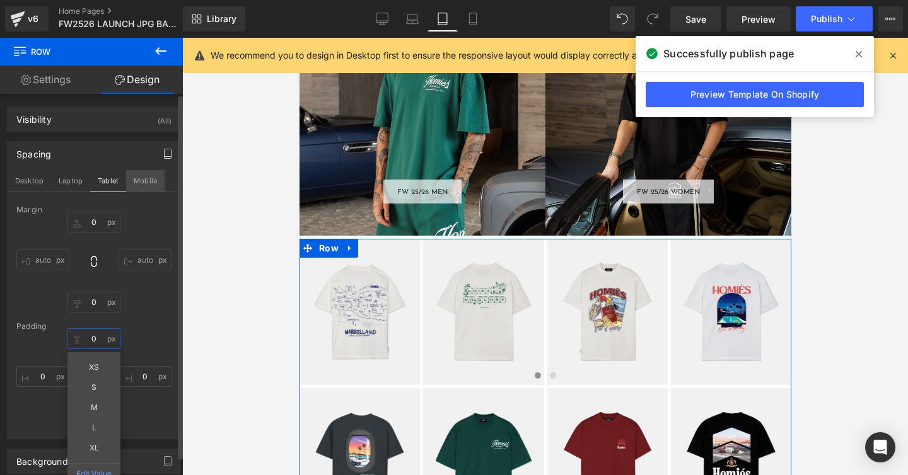
type input "0"
click at [139, 180] on button "Mobile" at bounding box center [145, 180] width 38 height 21
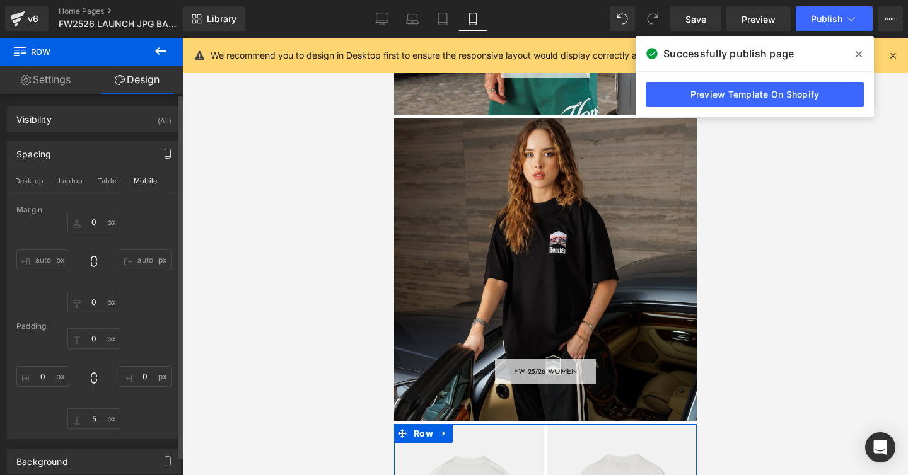
scroll to position [1366, 0]
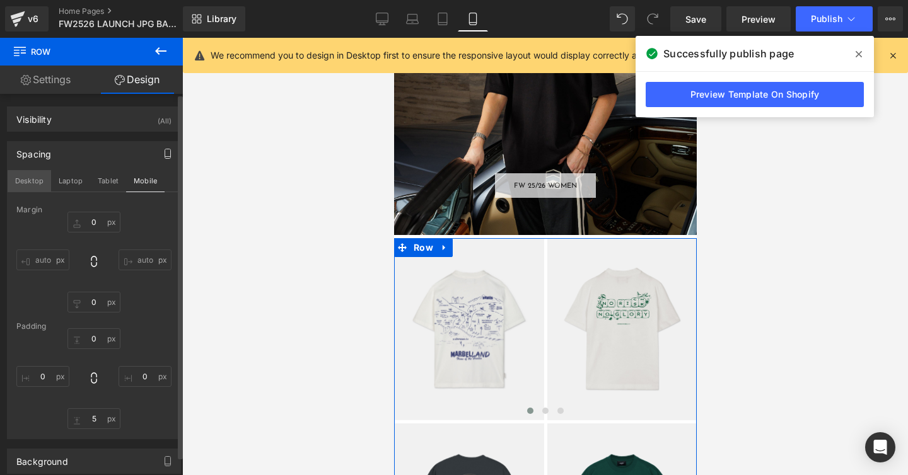
click at [27, 184] on button "Desktop" at bounding box center [29, 180] width 43 height 21
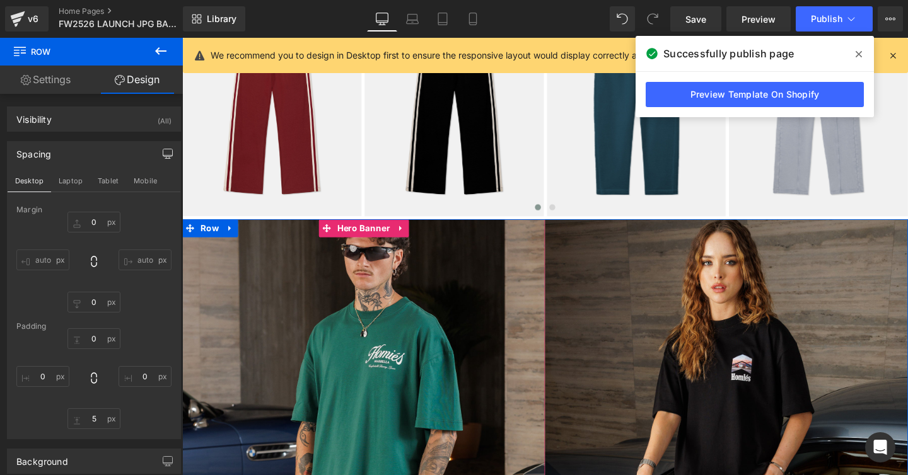
scroll to position [759, 0]
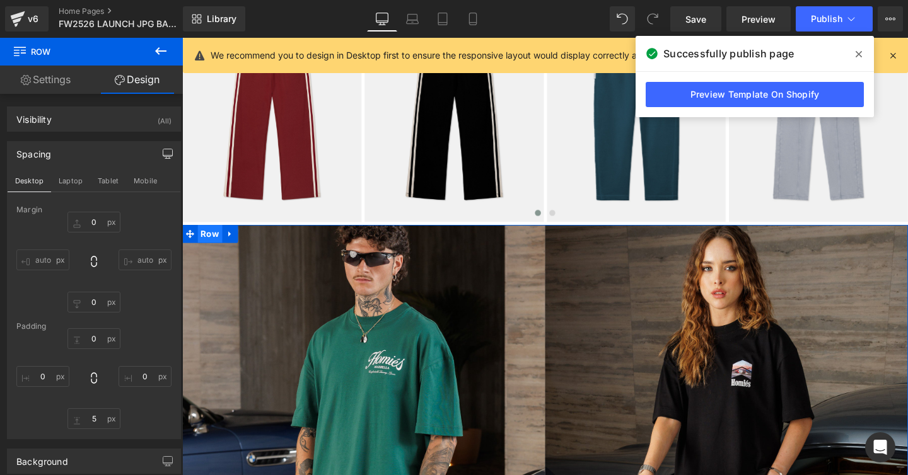
click at [207, 241] on span "Row" at bounding box center [212, 243] width 26 height 19
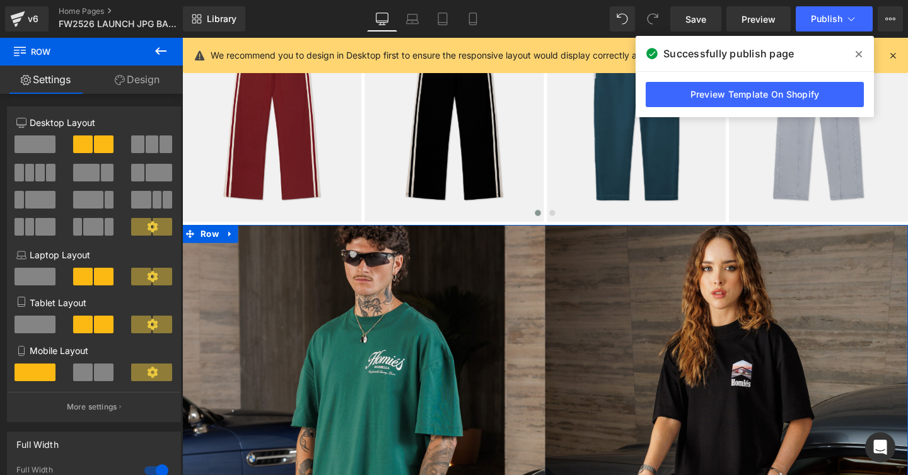
click at [145, 83] on link "Design" at bounding box center [136, 80] width 91 height 28
click at [0, 0] on div "Visibility" at bounding box center [0, 0] width 0 height 0
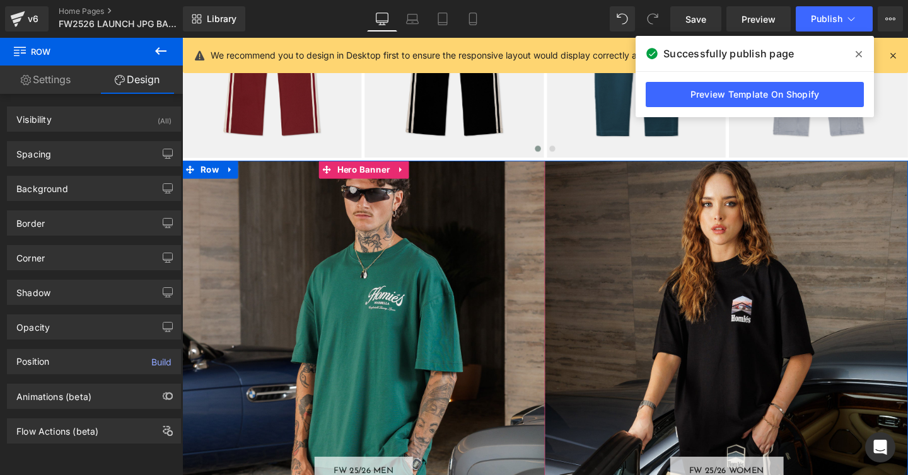
scroll to position [816, 0]
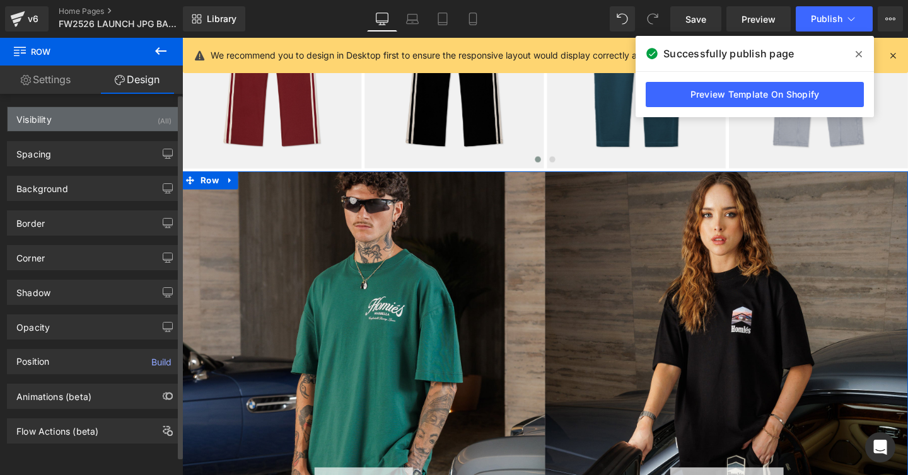
click at [53, 117] on div "Visibility (All)" at bounding box center [94, 119] width 173 height 24
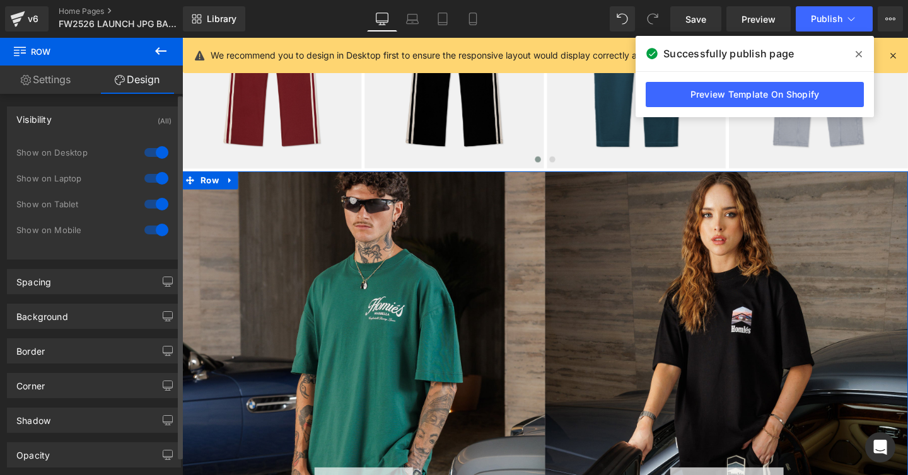
click at [154, 231] on div at bounding box center [156, 230] width 30 height 20
click at [154, 206] on div at bounding box center [156, 204] width 30 height 20
click at [151, 206] on div at bounding box center [156, 204] width 30 height 20
click at [149, 228] on div at bounding box center [156, 230] width 30 height 20
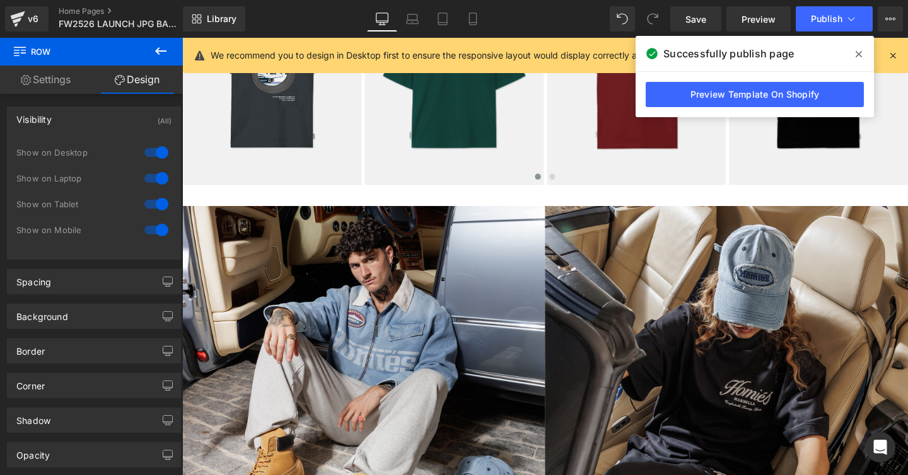
scroll to position [1654, 0]
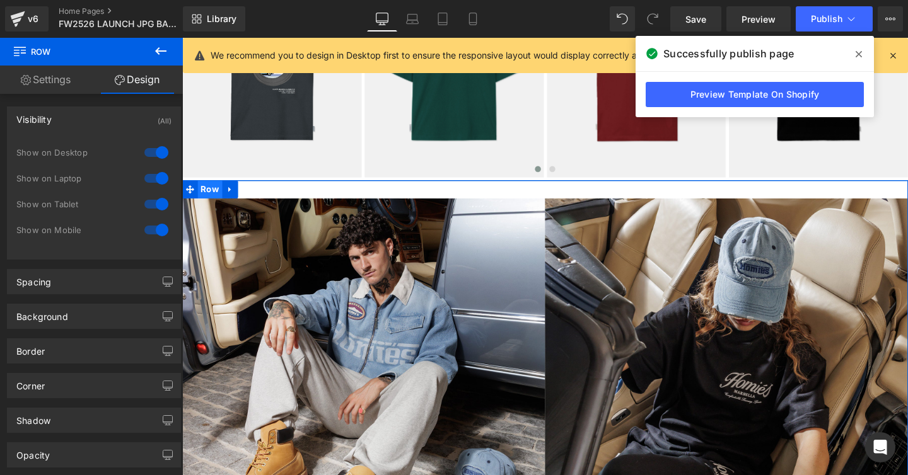
click at [209, 200] on span "Row" at bounding box center [212, 197] width 26 height 19
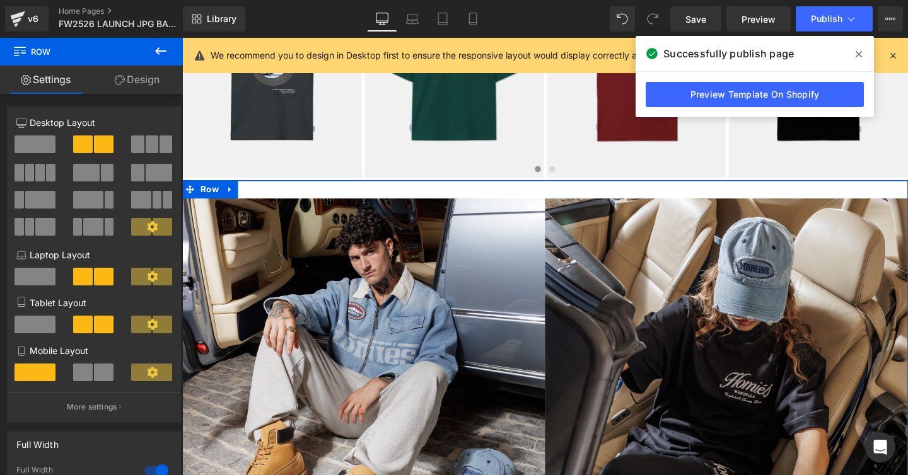
click at [143, 80] on link "Design" at bounding box center [136, 80] width 91 height 28
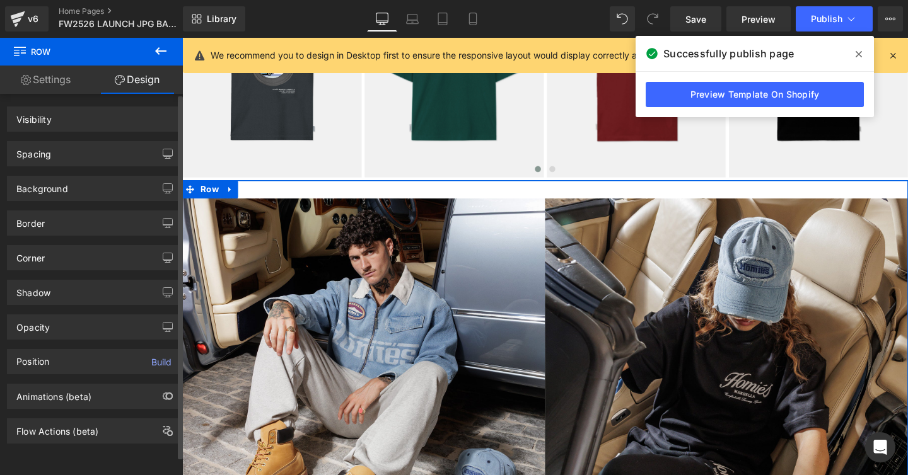
click at [48, 157] on div "Spacing" at bounding box center [33, 151] width 35 height 18
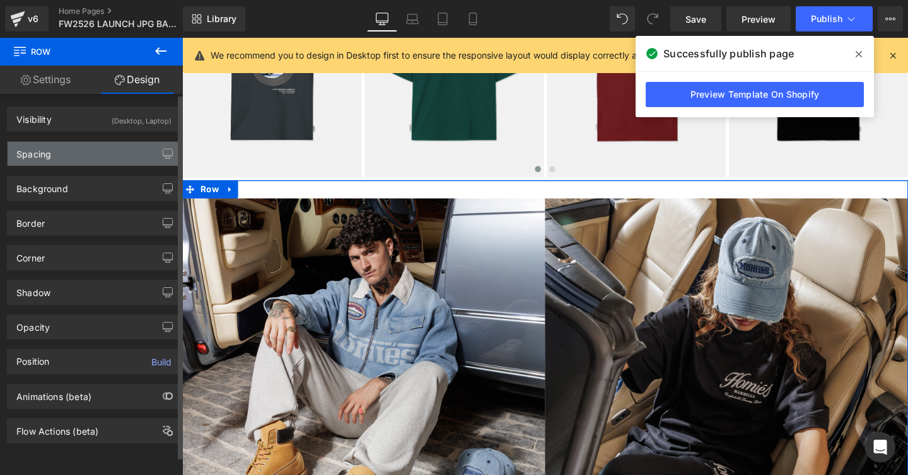
click at [39, 157] on div "Spacing" at bounding box center [33, 151] width 35 height 18
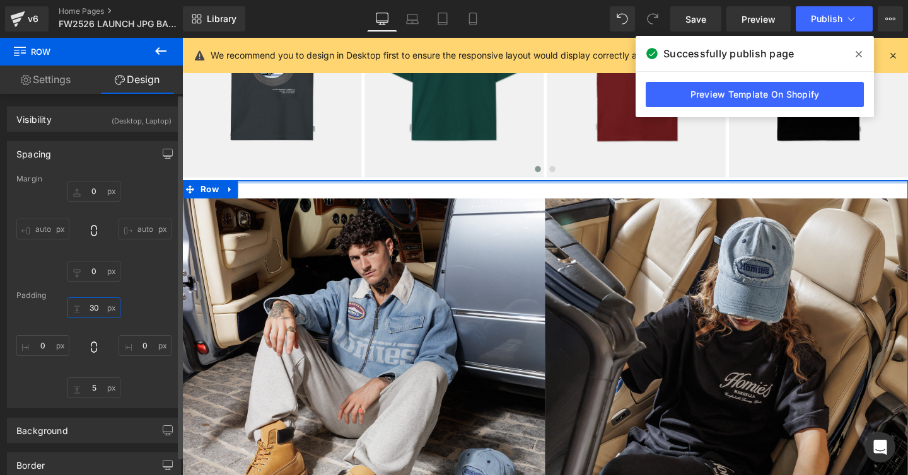
click at [95, 311] on input "30" at bounding box center [93, 307] width 53 height 21
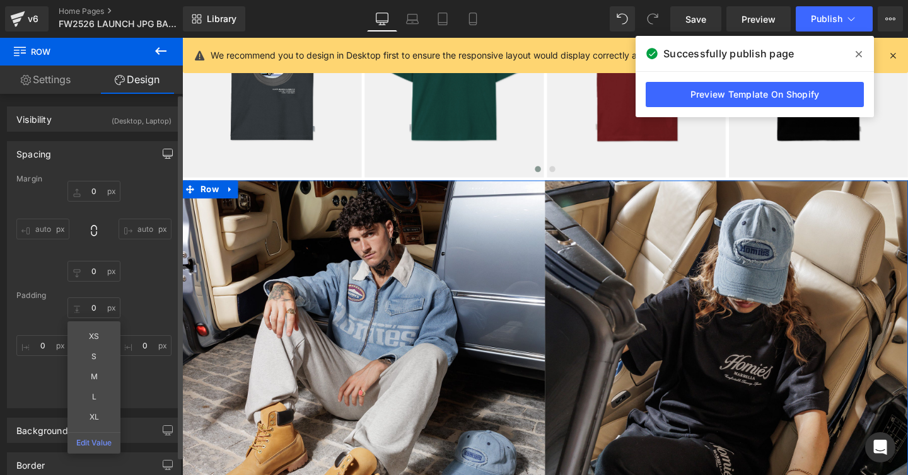
click at [163, 154] on icon "button" at bounding box center [168, 154] width 10 height 10
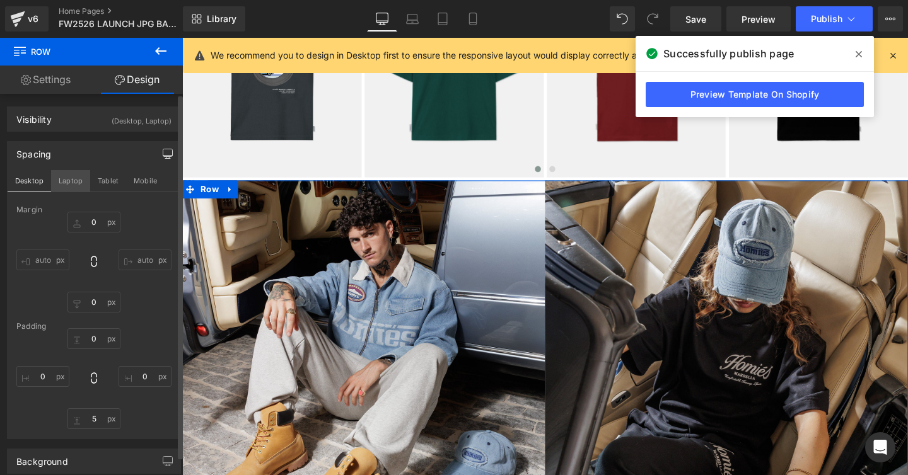
click at [69, 182] on button "Laptop" at bounding box center [70, 180] width 39 height 21
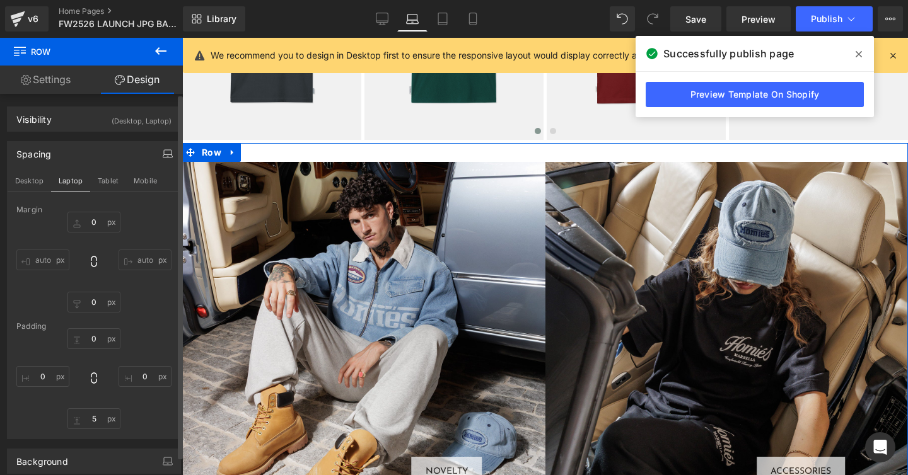
scroll to position [1577, 0]
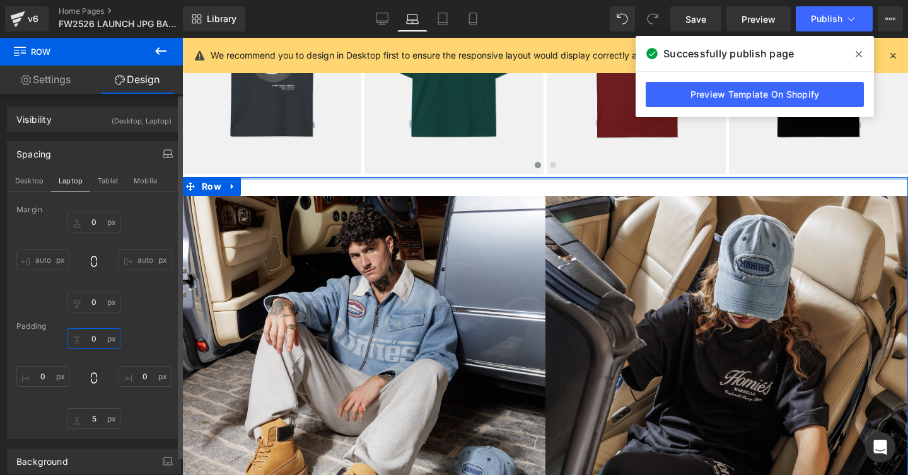
click at [94, 340] on input "0" at bounding box center [93, 338] width 53 height 21
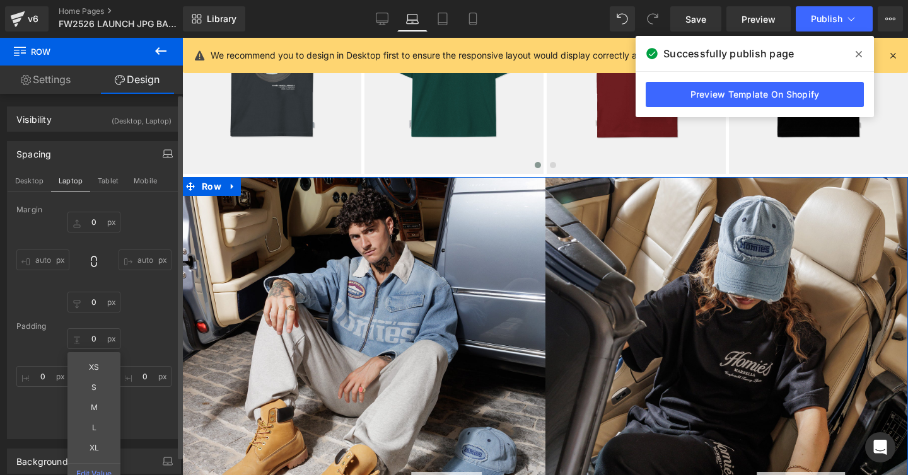
click at [151, 332] on div "0 XS S M L XL Edit Value 0 5 0" at bounding box center [93, 378] width 155 height 101
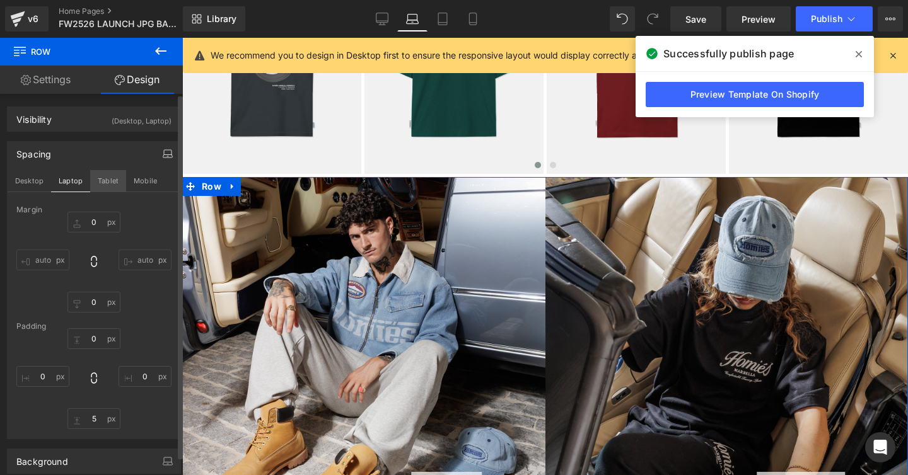
click at [108, 180] on button "Tablet" at bounding box center [108, 180] width 36 height 21
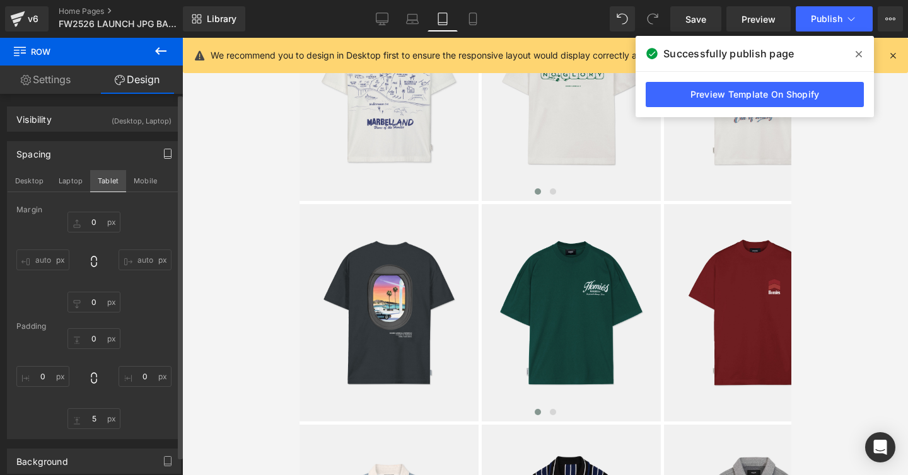
scroll to position [0, 0]
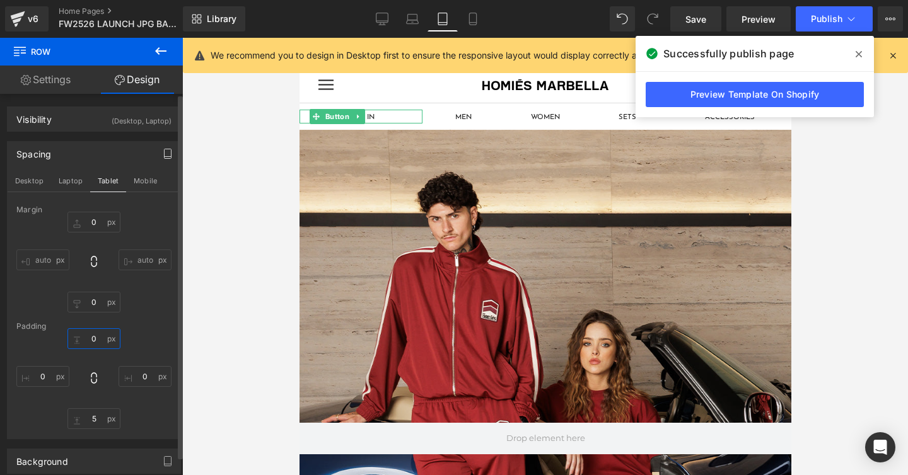
click at [93, 339] on input "0" at bounding box center [93, 338] width 53 height 21
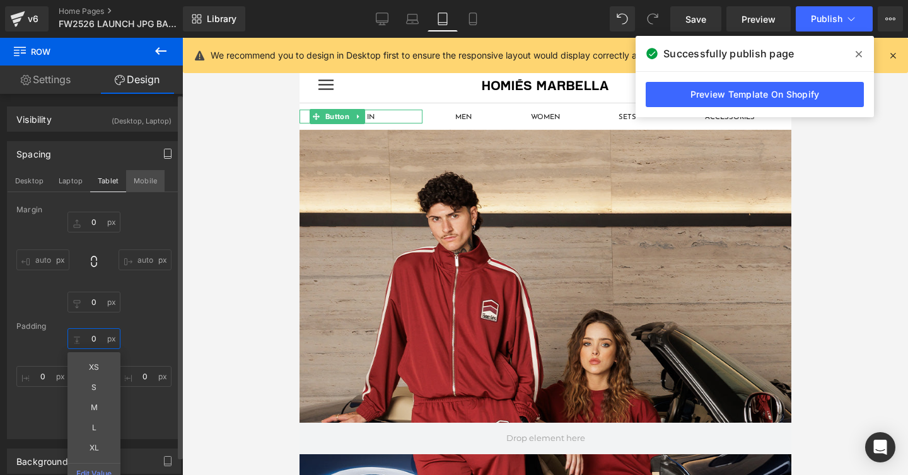
type input "0"
click at [140, 182] on button "Mobile" at bounding box center [145, 180] width 38 height 21
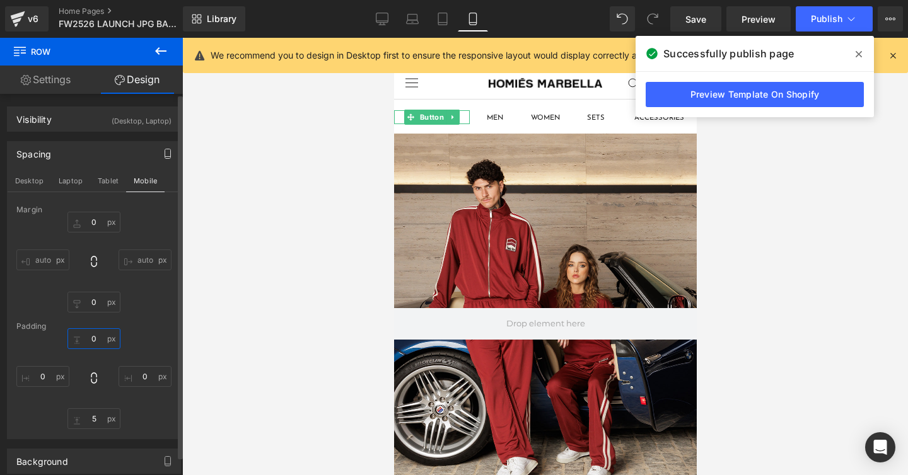
click at [91, 340] on input "0" at bounding box center [93, 338] width 53 height 21
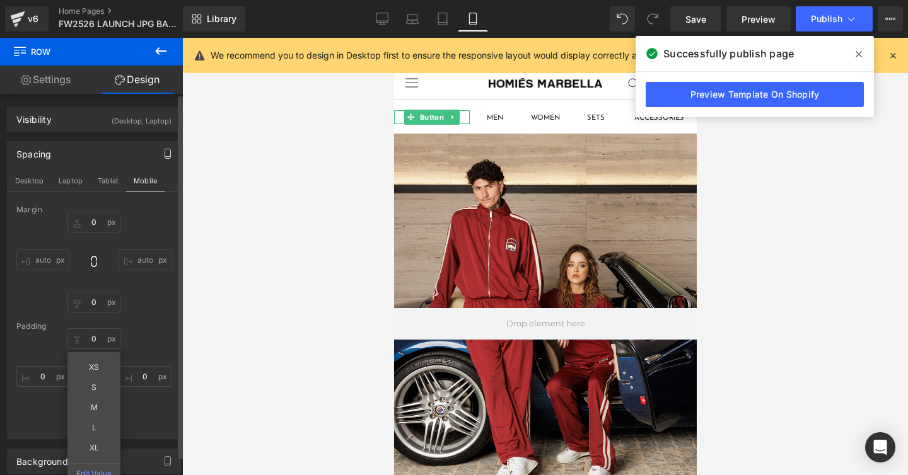
click at [136, 350] on div "0 XS S M L XL Edit Value 0 5 0" at bounding box center [93, 378] width 155 height 101
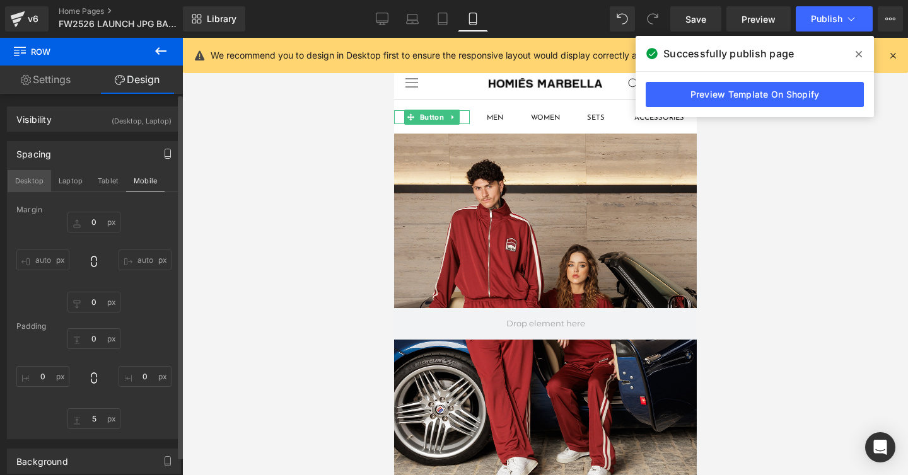
click at [34, 182] on button "Desktop" at bounding box center [29, 180] width 43 height 21
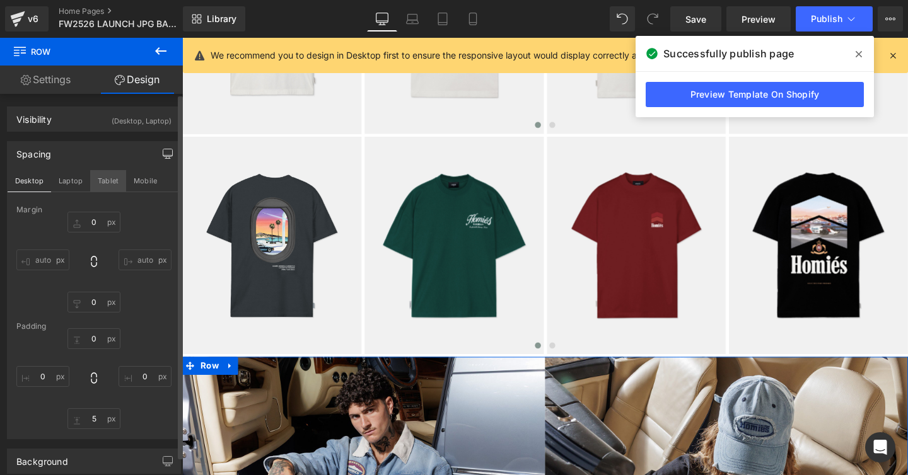
scroll to position [1610, 0]
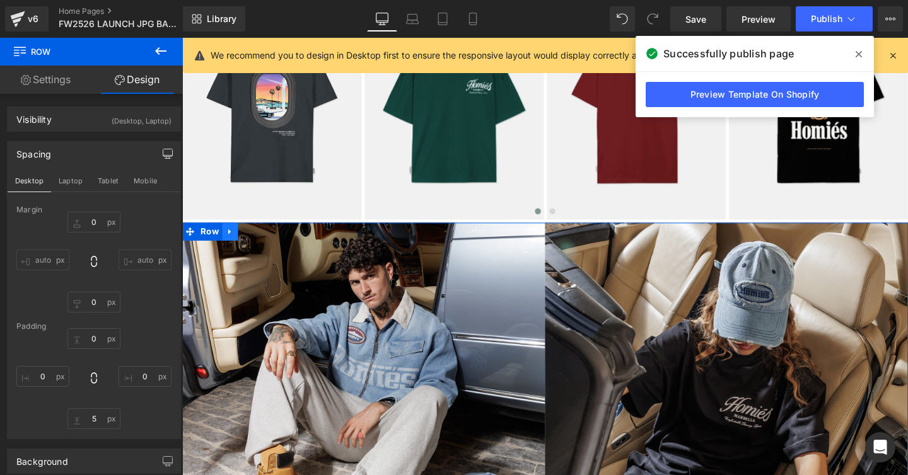
click at [231, 244] on icon at bounding box center [232, 242] width 3 height 6
click at [248, 243] on icon at bounding box center [249, 241] width 9 height 9
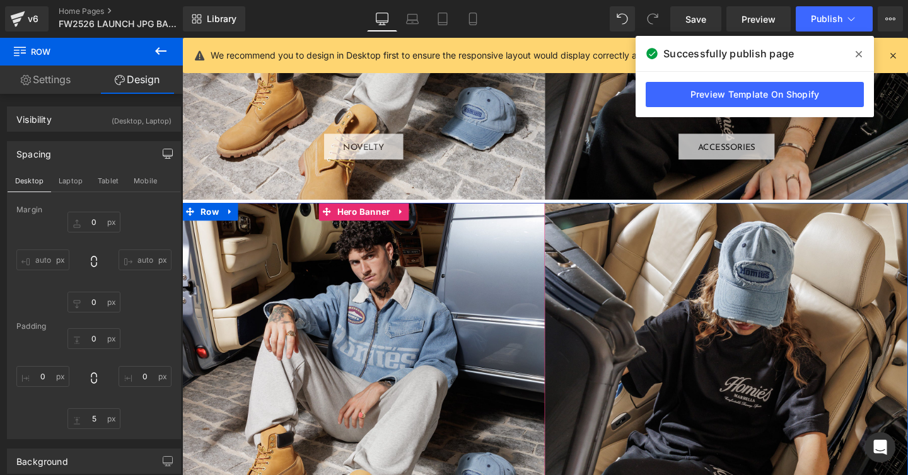
scroll to position [2014, 0]
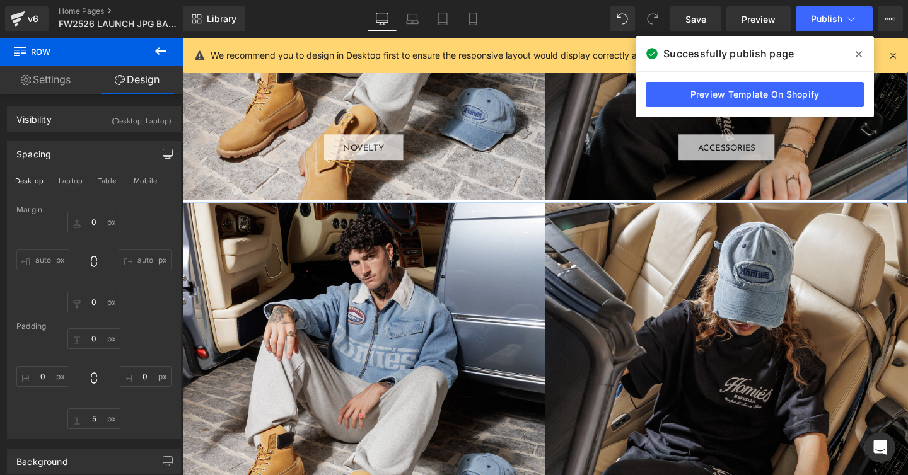
click at [50, 78] on link "Settings" at bounding box center [45, 80] width 91 height 28
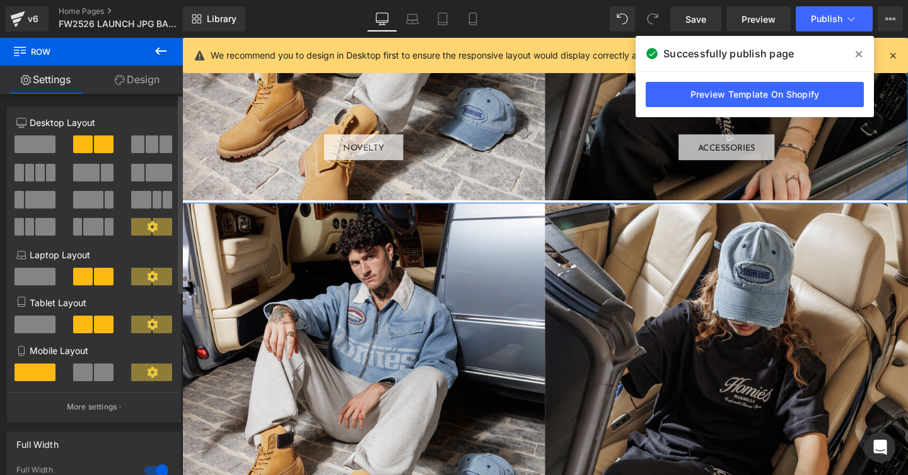
click at [34, 142] on span at bounding box center [34, 145] width 41 height 18
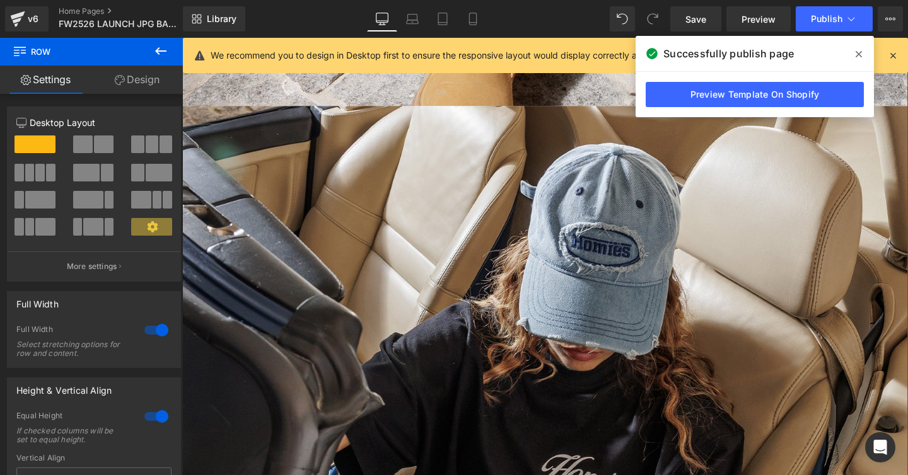
scroll to position [2498, 0]
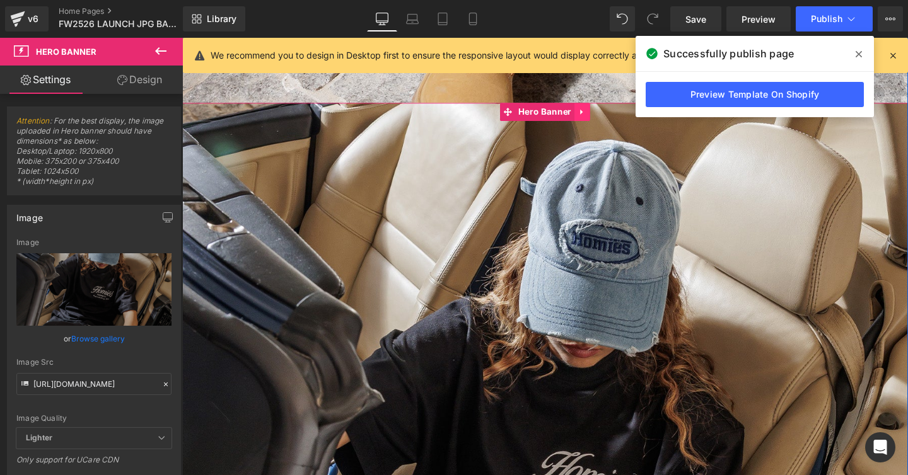
click at [602, 118] on icon at bounding box center [602, 116] width 9 height 9
click at [611, 116] on icon at bounding box center [610, 116] width 9 height 9
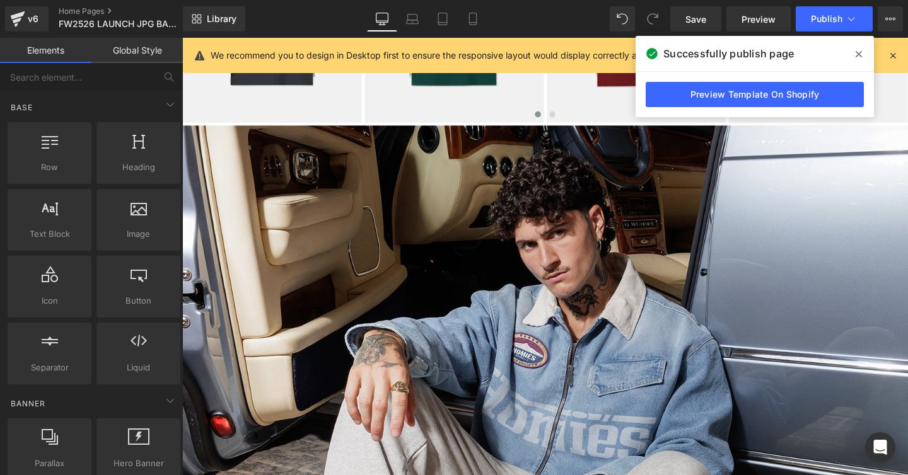
scroll to position [1708, 0]
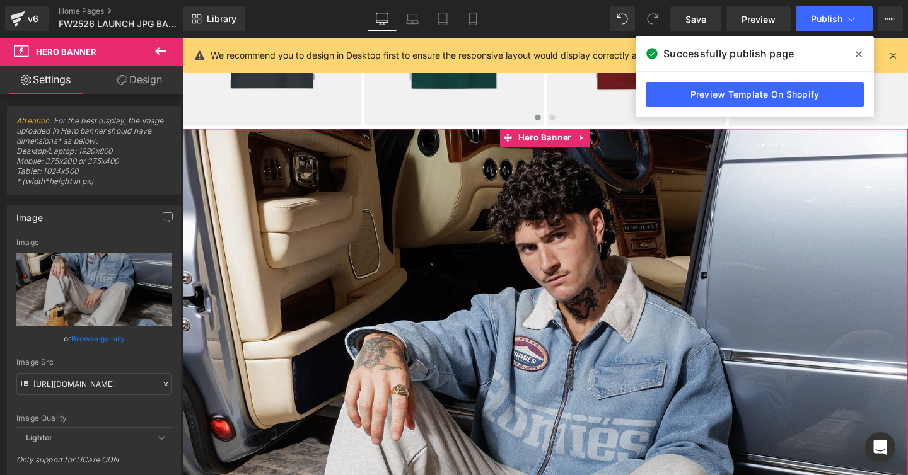
click at [142, 79] on link "Design" at bounding box center [139, 80] width 91 height 28
click at [0, 0] on div "Visibility" at bounding box center [0, 0] width 0 height 0
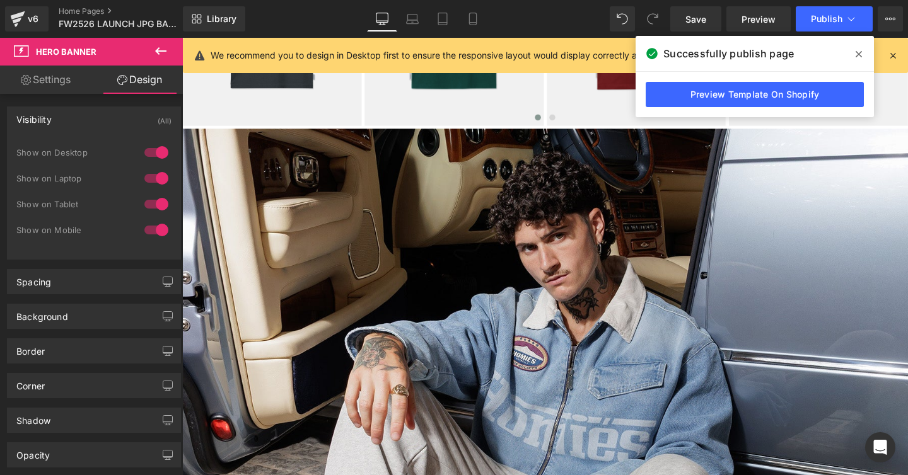
click at [160, 46] on icon at bounding box center [160, 50] width 15 height 15
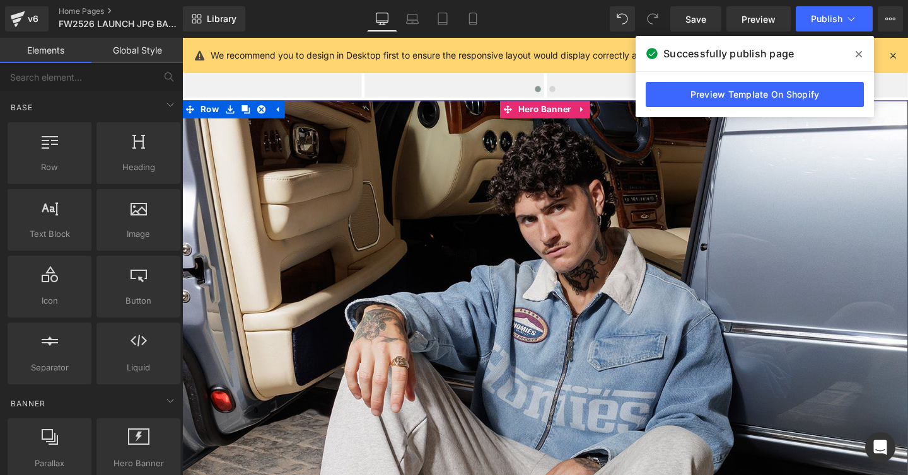
scroll to position [1726, 0]
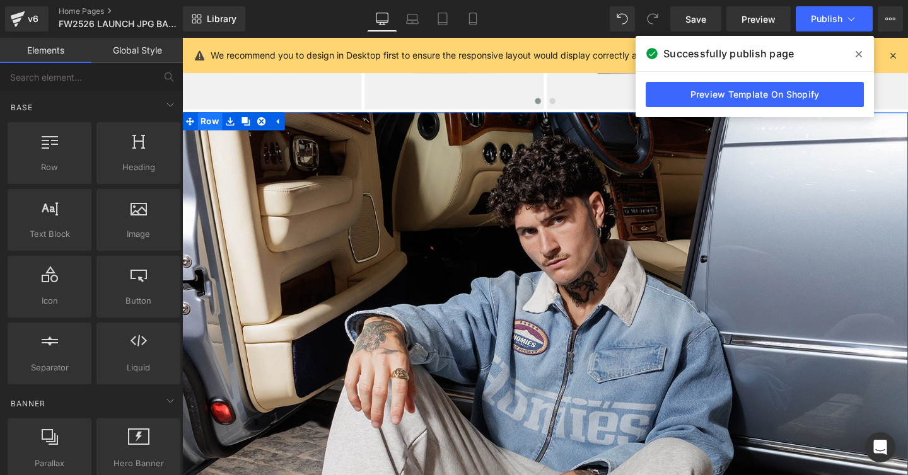
click at [209, 122] on span "Row" at bounding box center [212, 125] width 26 height 19
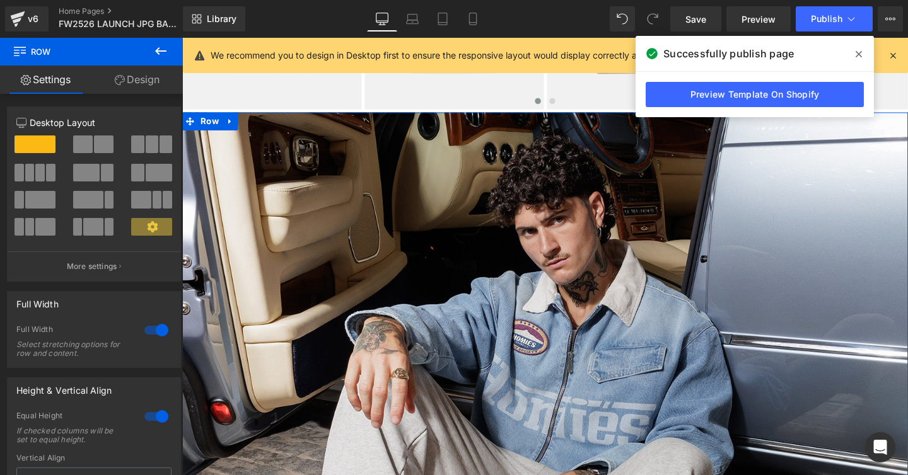
click at [142, 77] on link "Design" at bounding box center [136, 80] width 91 height 28
click at [0, 0] on div "Visibility" at bounding box center [0, 0] width 0 height 0
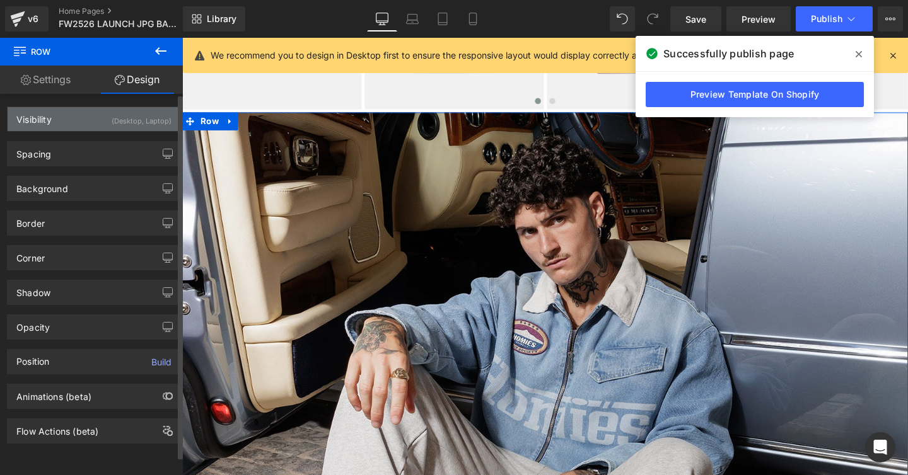
click at [30, 116] on div "Visibility" at bounding box center [33, 116] width 35 height 18
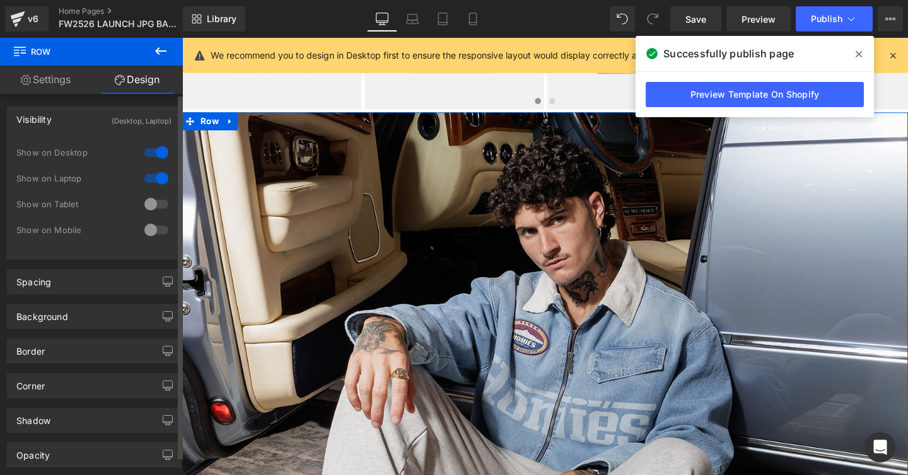
click at [145, 207] on div at bounding box center [156, 204] width 30 height 20
click at [142, 231] on div at bounding box center [156, 230] width 30 height 20
click at [156, 175] on div at bounding box center [156, 178] width 30 height 20
click at [157, 153] on div at bounding box center [156, 152] width 30 height 20
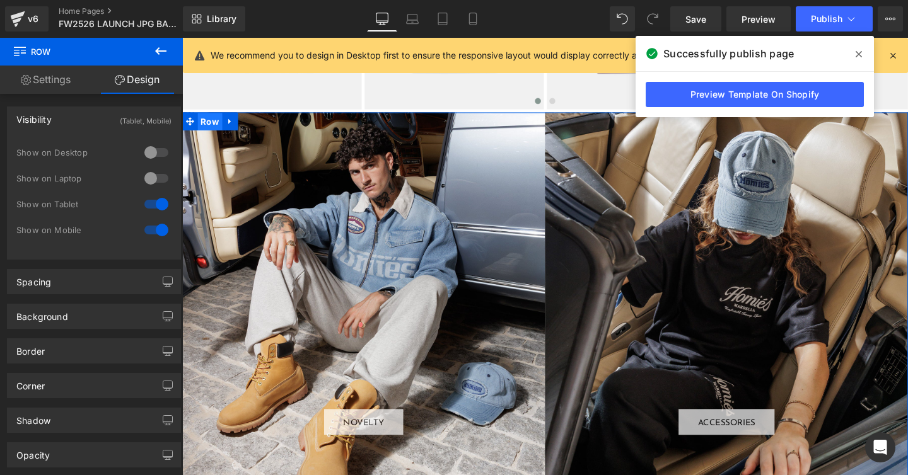
click at [207, 125] on span "Row" at bounding box center [212, 126] width 26 height 19
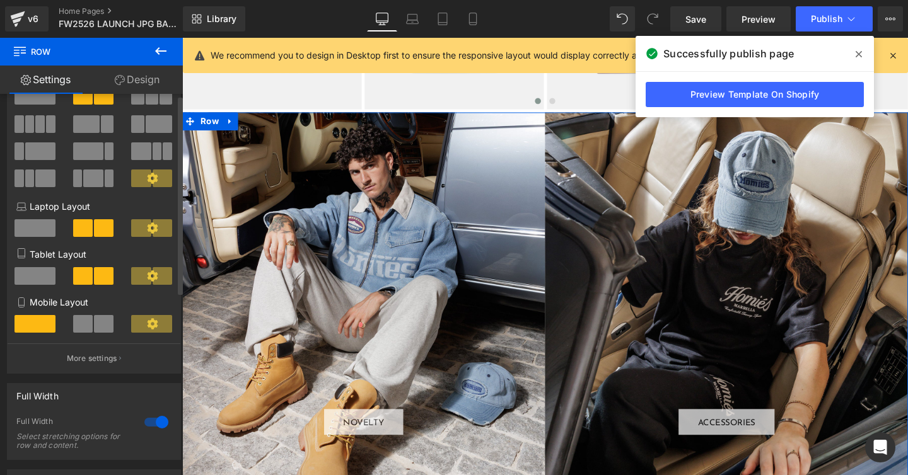
scroll to position [0, 0]
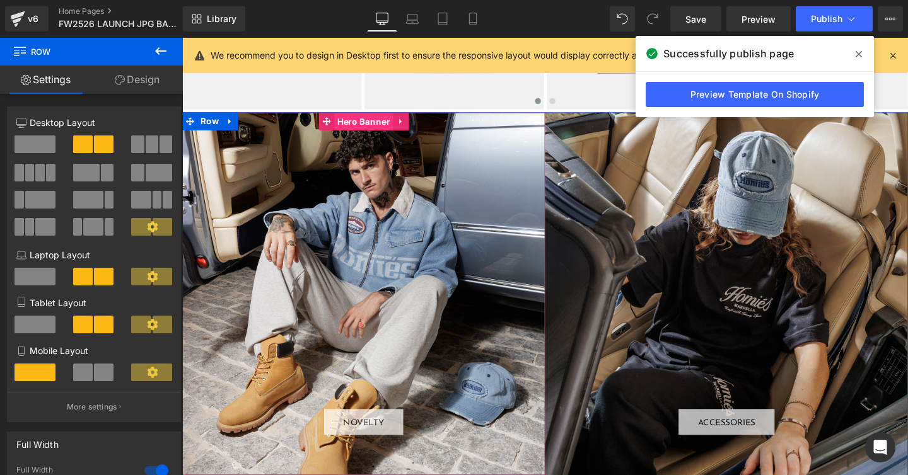
click at [357, 124] on span "Hero Banner" at bounding box center [373, 126] width 62 height 19
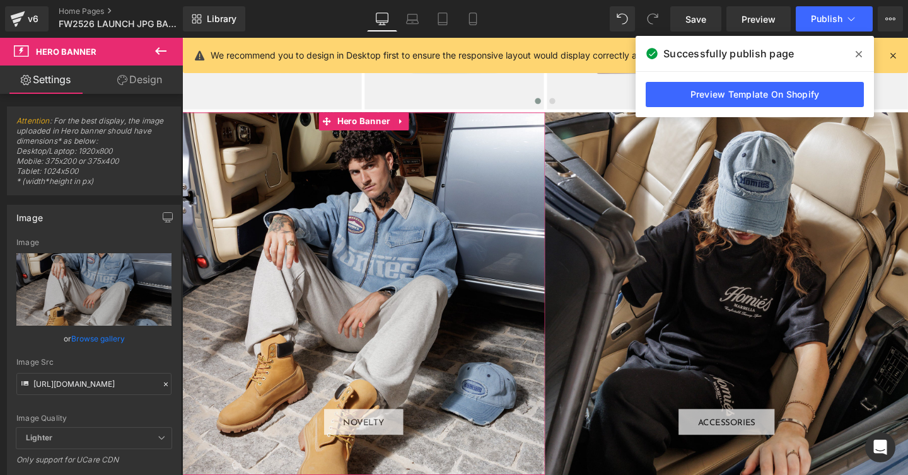
click at [140, 80] on link "Design" at bounding box center [139, 80] width 91 height 28
click at [0, 0] on div "Spacing" at bounding box center [0, 0] width 0 height 0
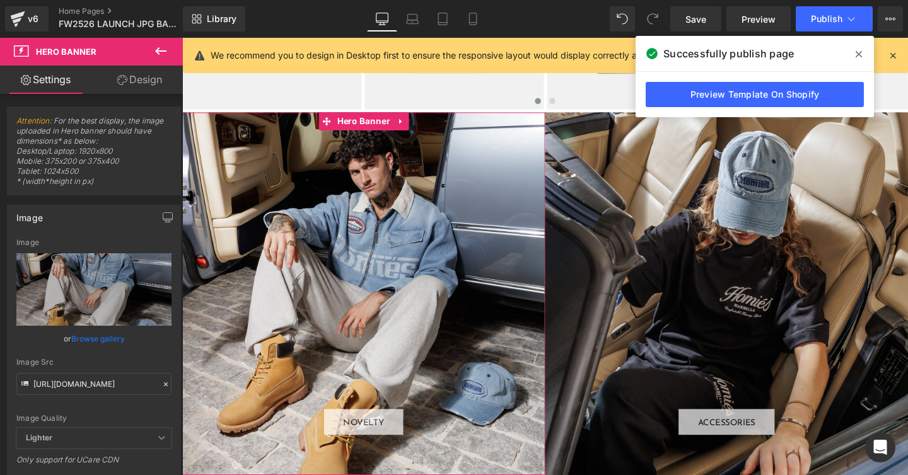
click at [0, 0] on div "Spacing" at bounding box center [0, 0] width 0 height 0
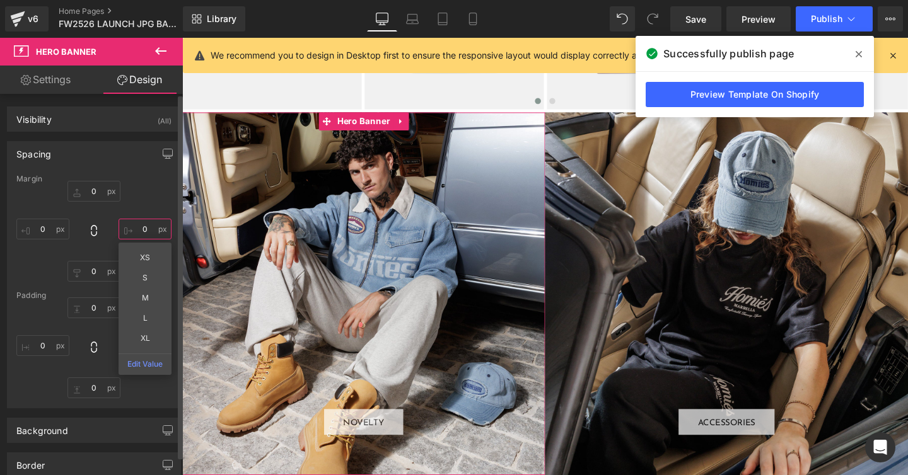
click at [138, 228] on input "text" at bounding box center [144, 229] width 53 height 21
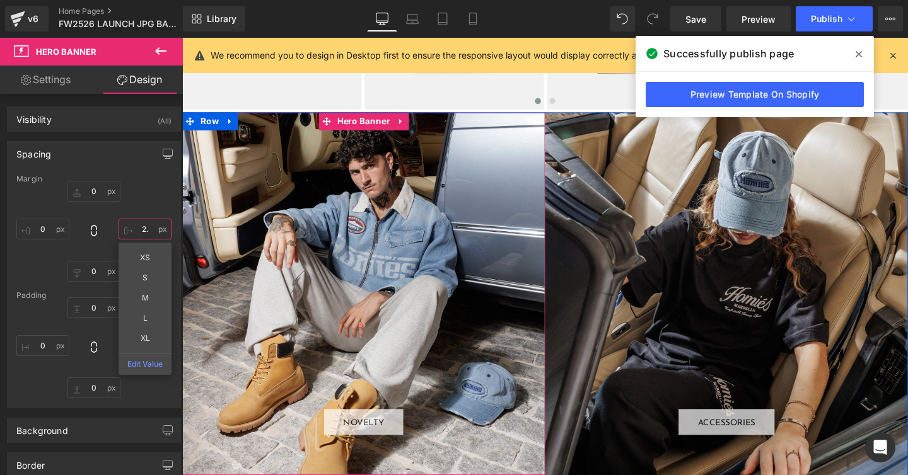
type input "2.5"
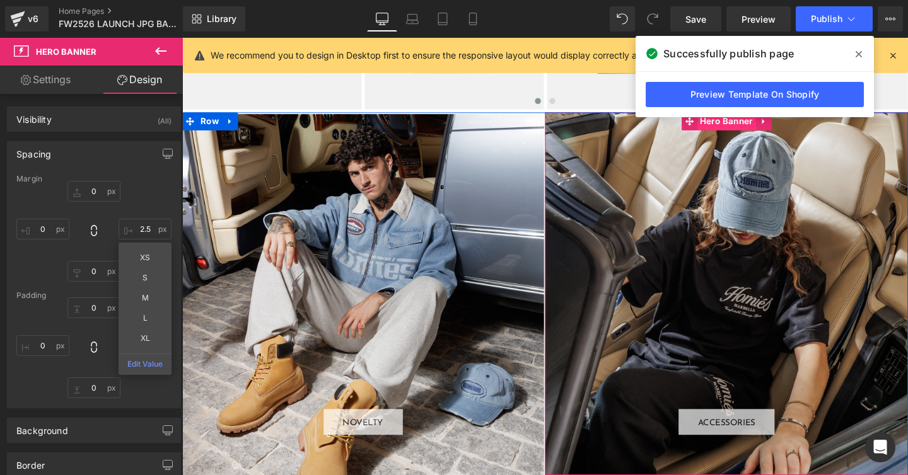
click at [741, 127] on span "Hero Banner" at bounding box center [754, 125] width 62 height 19
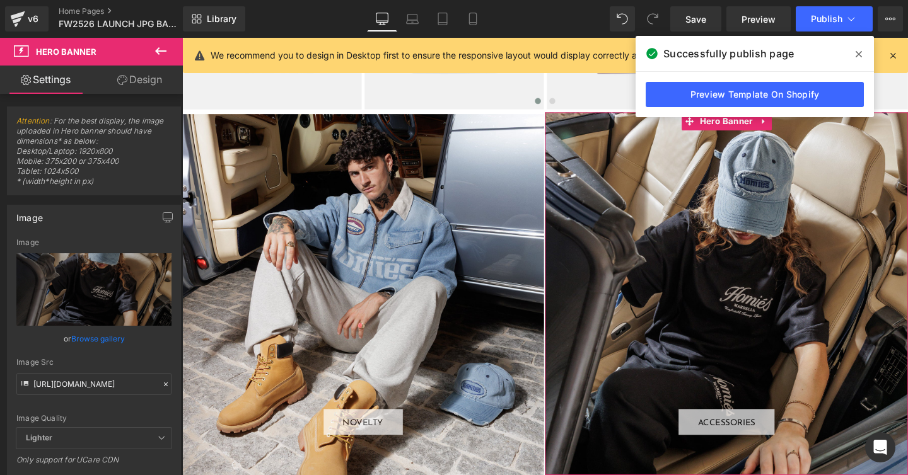
click at [145, 79] on link "Design" at bounding box center [139, 80] width 91 height 28
click at [0, 0] on div "Spacing" at bounding box center [0, 0] width 0 height 0
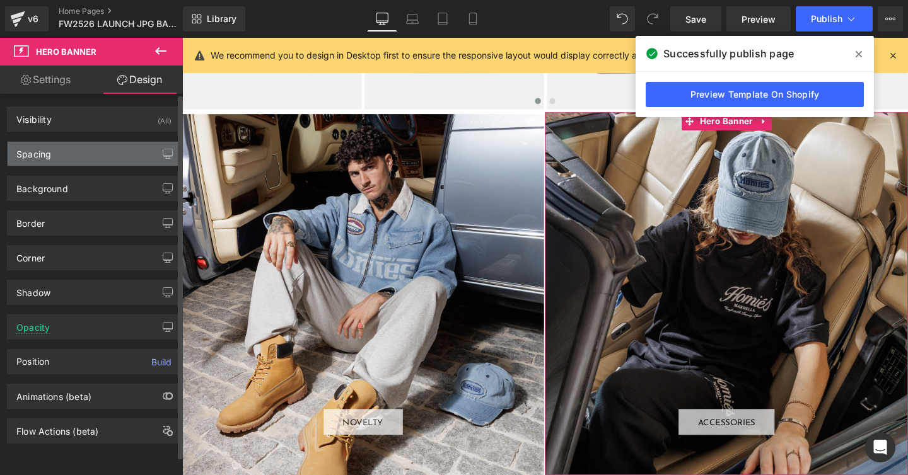
click at [37, 154] on div "Spacing" at bounding box center [33, 151] width 35 height 18
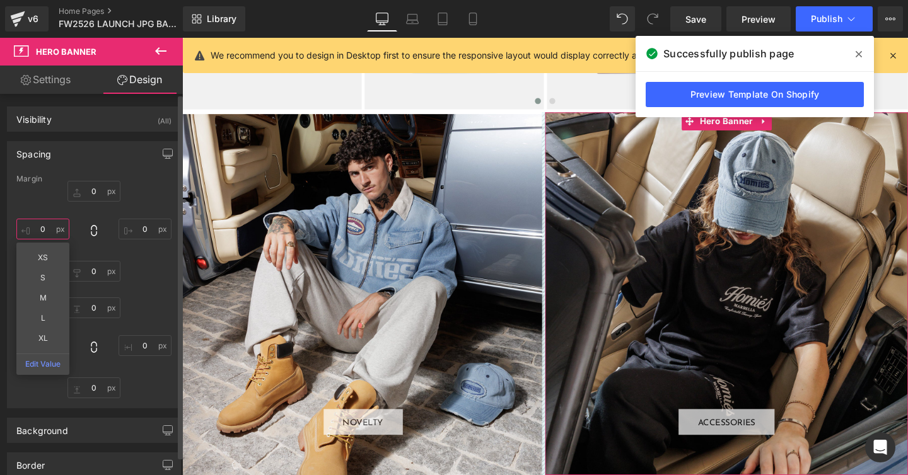
click at [40, 233] on input "text" at bounding box center [42, 229] width 53 height 21
type input "2.5"
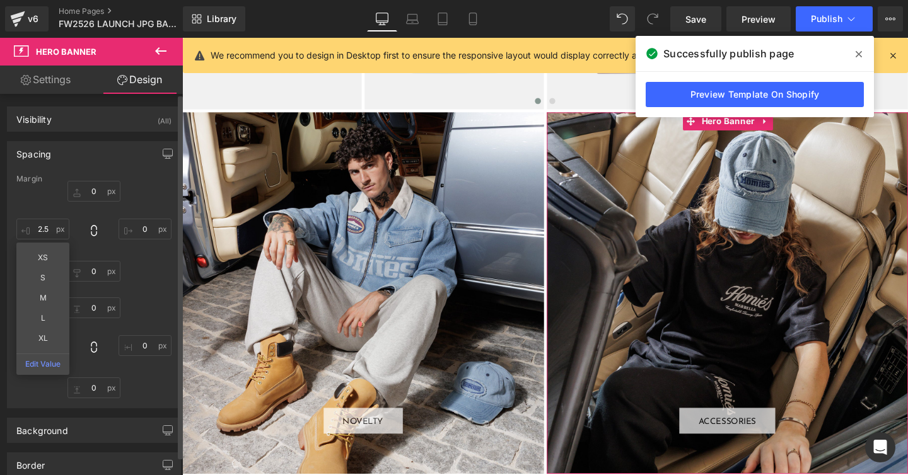
click at [91, 154] on div "Spacing" at bounding box center [94, 154] width 173 height 24
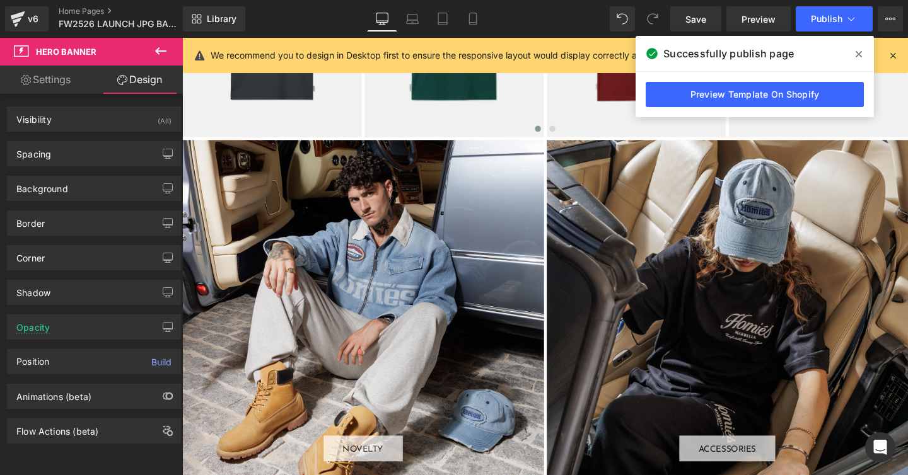
scroll to position [1697, 0]
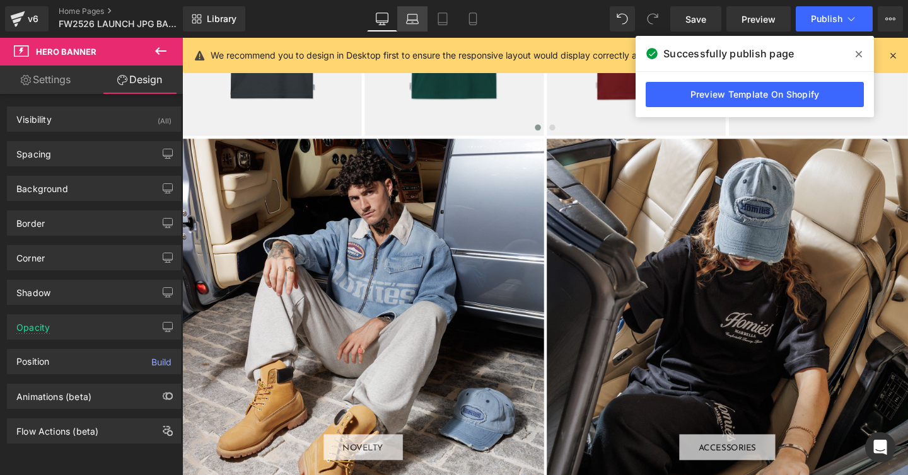
click at [412, 18] on icon at bounding box center [412, 19] width 13 height 13
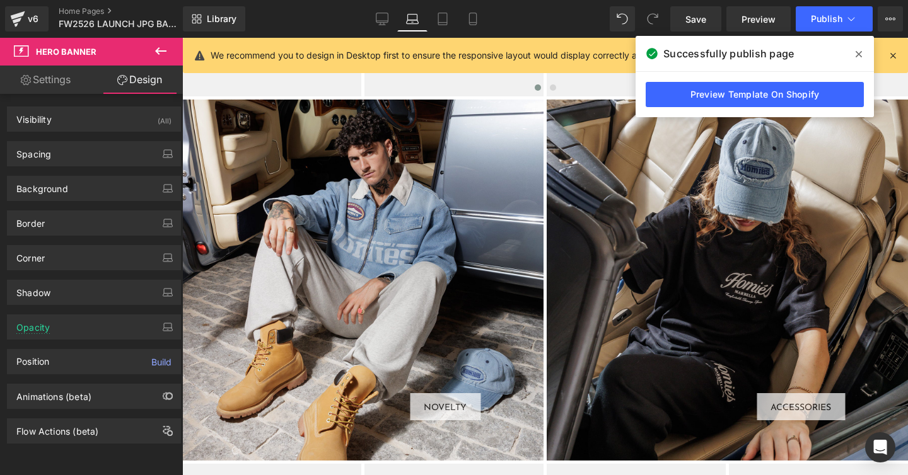
scroll to position [1620, 0]
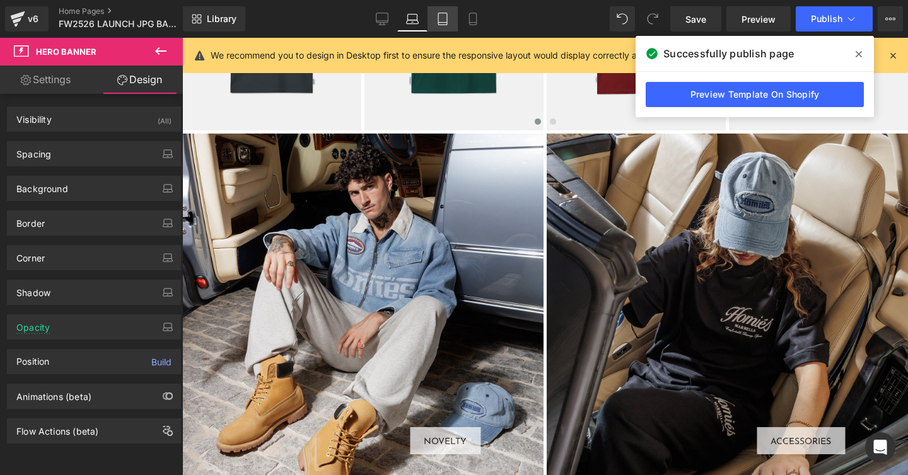
drag, startPoint x: 443, startPoint y: 17, endPoint x: 122, endPoint y: 48, distance: 322.9
click at [443, 17] on icon at bounding box center [442, 19] width 13 height 13
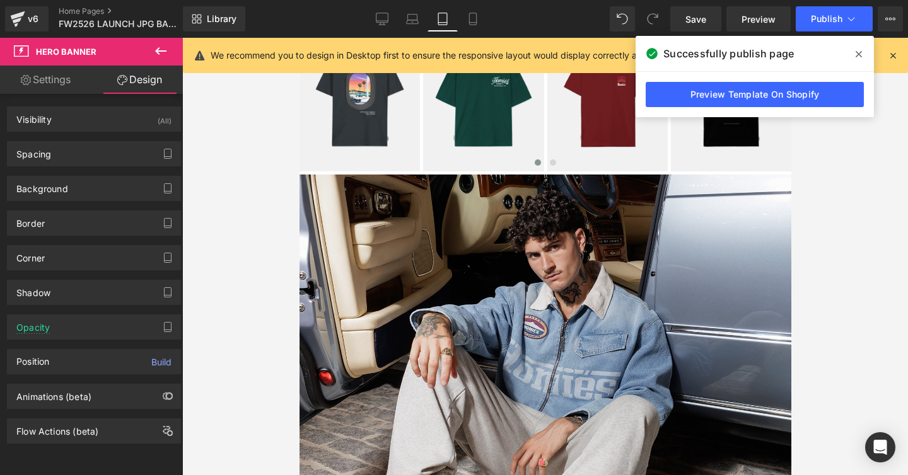
scroll to position [1542, 0]
click at [383, 263] on div "NOVELTY Button" at bounding box center [545, 421] width 492 height 492
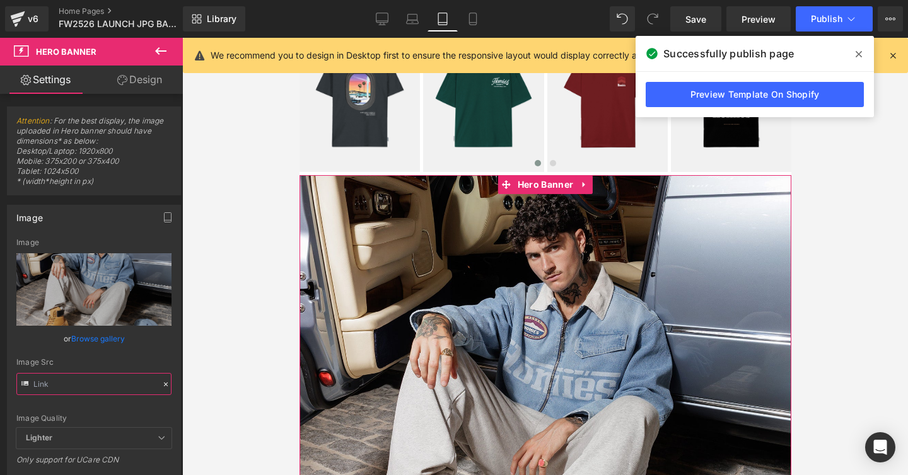
click at [67, 388] on input "text" at bounding box center [93, 384] width 155 height 22
paste input "MOBILE_cc06e099-498c-4828-8259-65bb9b829679"
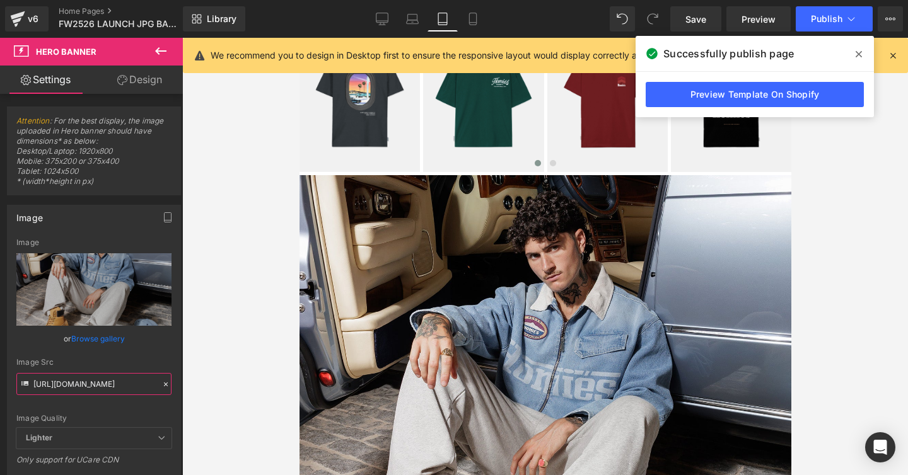
type input "[URL][DOMAIN_NAME]"
click at [88, 360] on div "Image Src" at bounding box center [93, 362] width 155 height 9
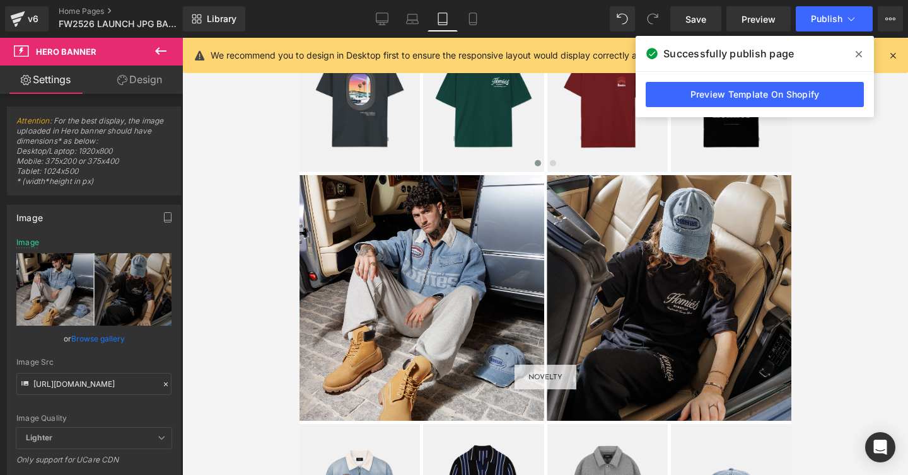
scroll to position [1584, 0]
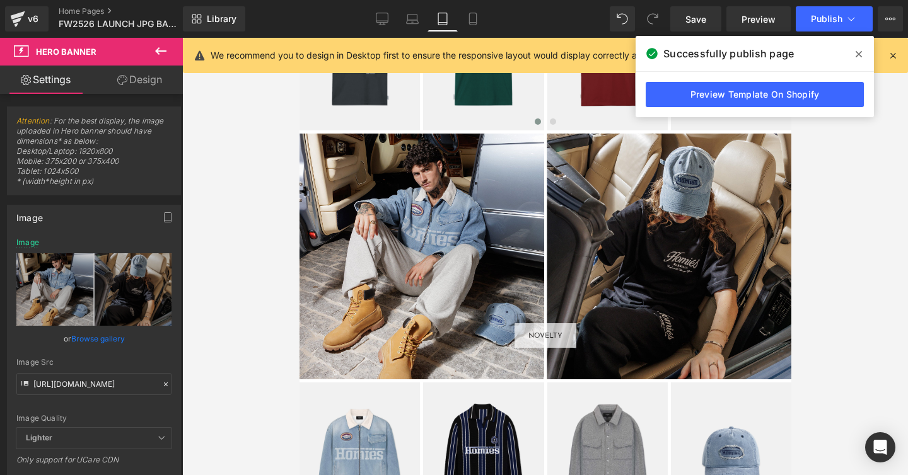
click at [156, 51] on icon at bounding box center [160, 51] width 11 height 8
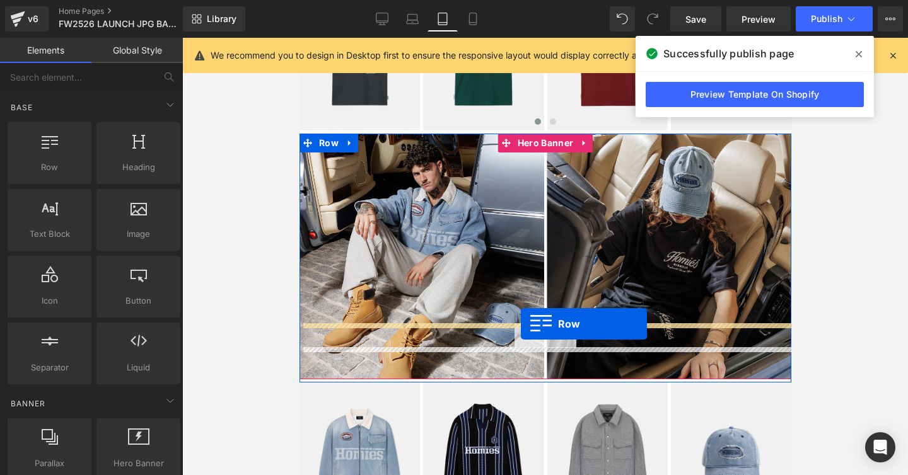
drag, startPoint x: 336, startPoint y: 195, endPoint x: 520, endPoint y: 325, distance: 224.9
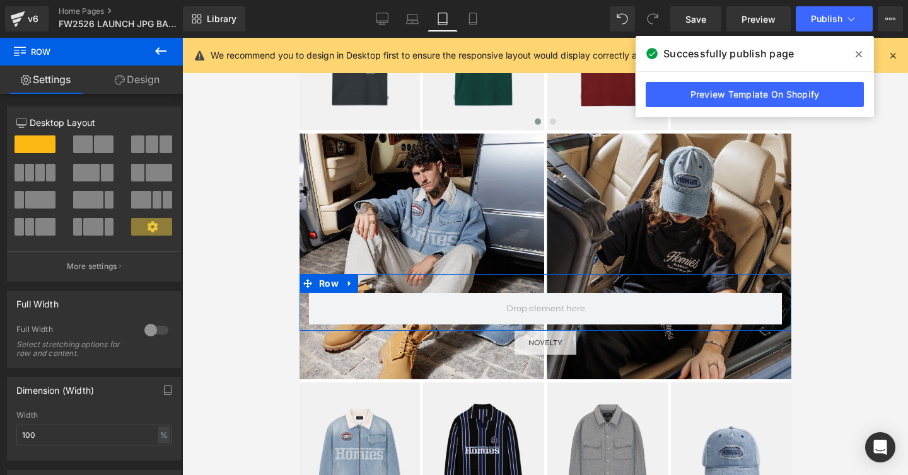
click at [96, 145] on span at bounding box center [104, 145] width 20 height 18
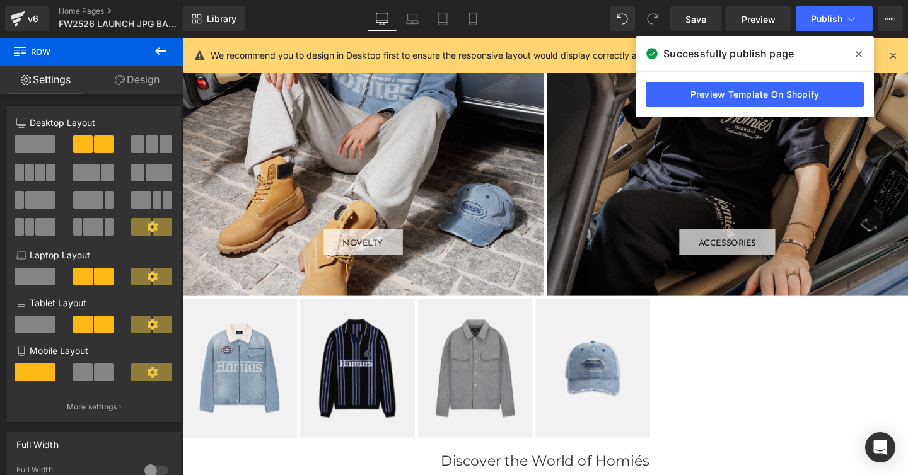
scroll to position [0, 0]
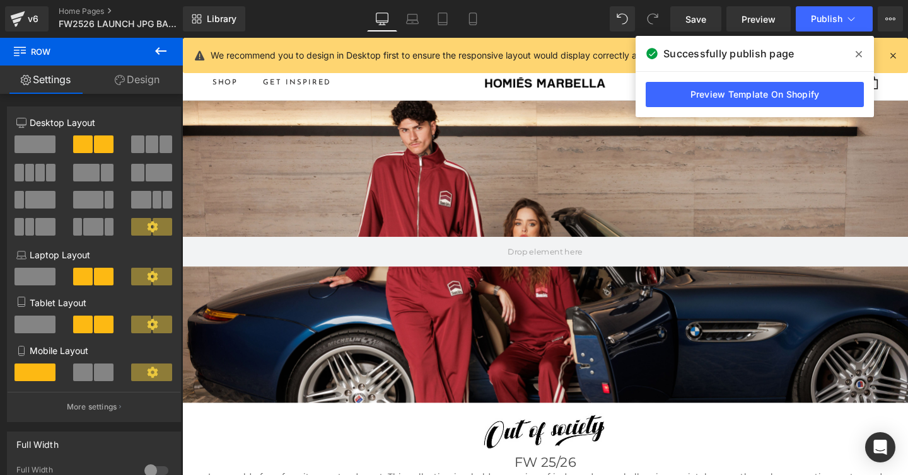
click at [83, 377] on span at bounding box center [83, 373] width 20 height 18
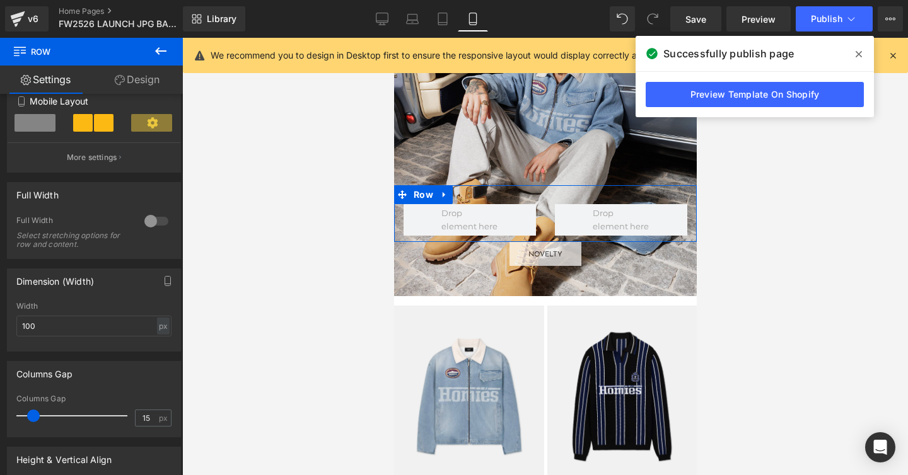
scroll to position [265, 0]
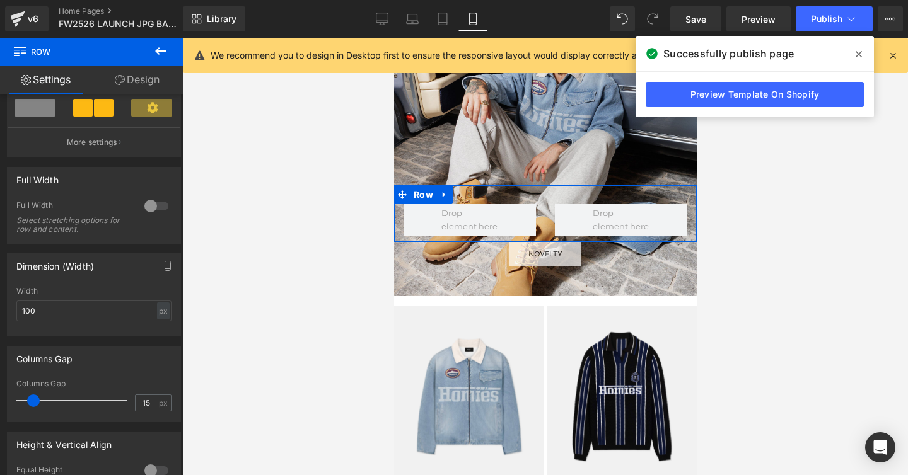
click at [146, 202] on div at bounding box center [156, 206] width 30 height 20
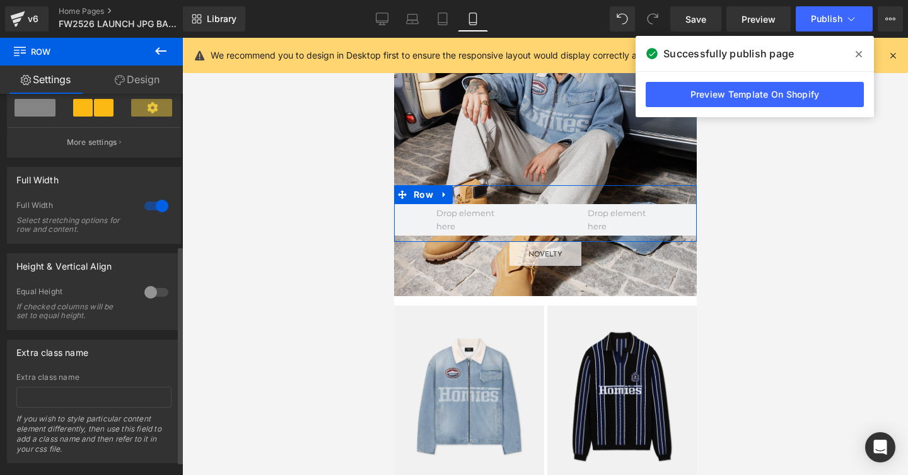
click at [146, 294] on div at bounding box center [156, 292] width 30 height 20
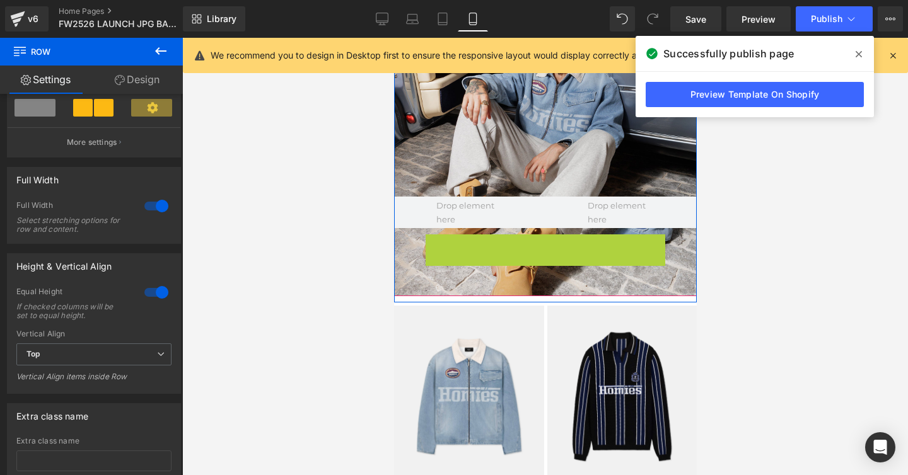
scroll to position [1973, 0]
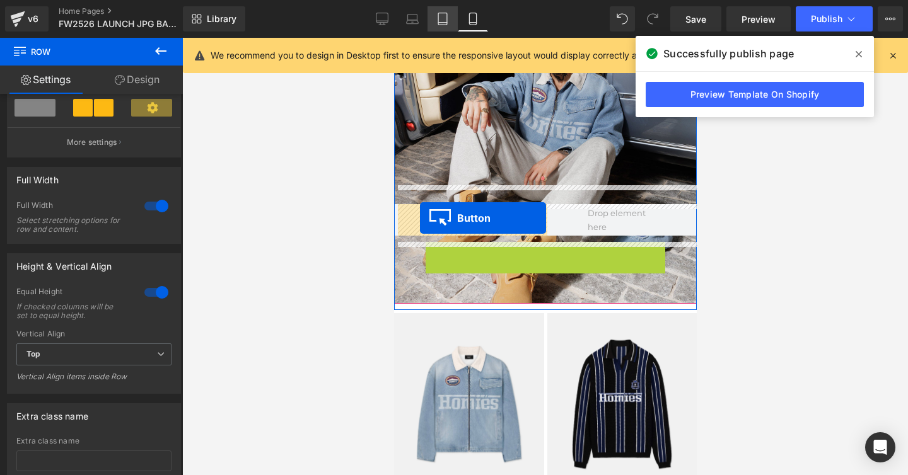
click at [443, 19] on icon at bounding box center [442, 19] width 13 height 13
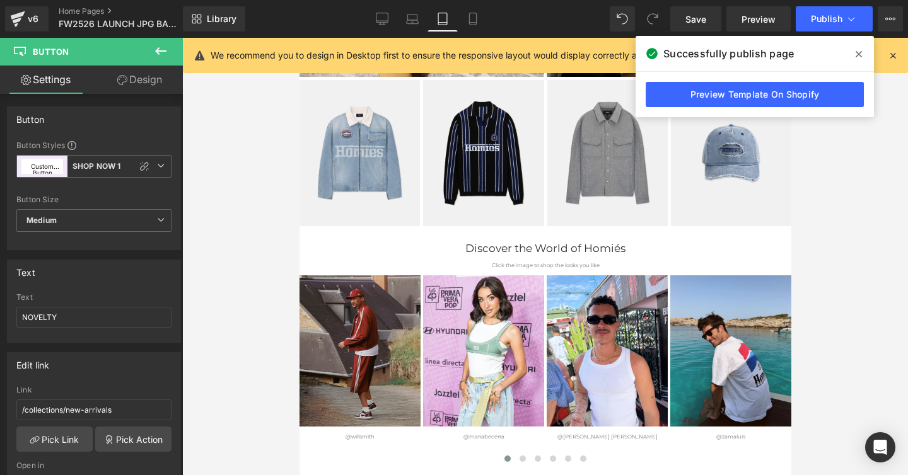
scroll to position [1662, 0]
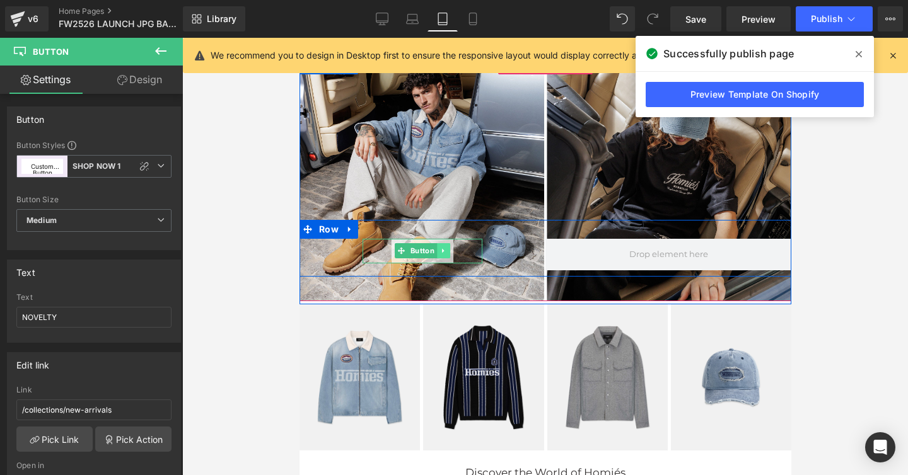
click at [444, 251] on icon at bounding box center [442, 251] width 7 height 8
click at [434, 250] on icon at bounding box center [436, 251] width 7 height 7
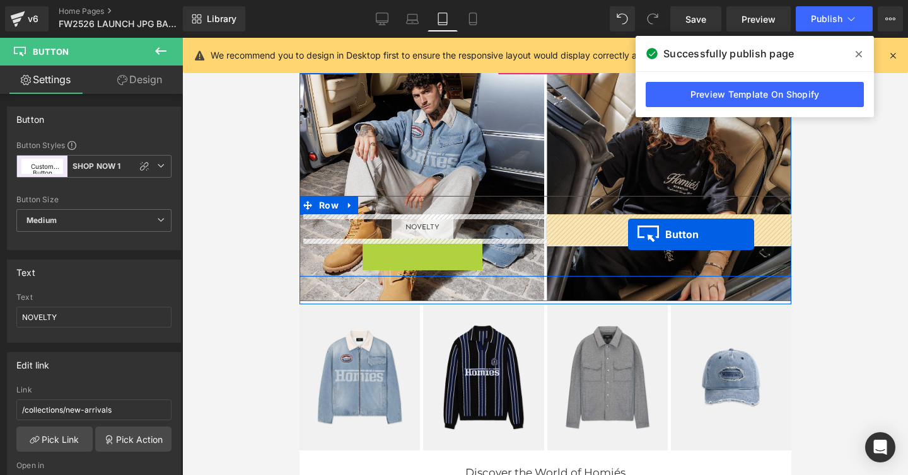
drag, startPoint x: 398, startPoint y: 258, endPoint x: 628, endPoint y: 234, distance: 230.7
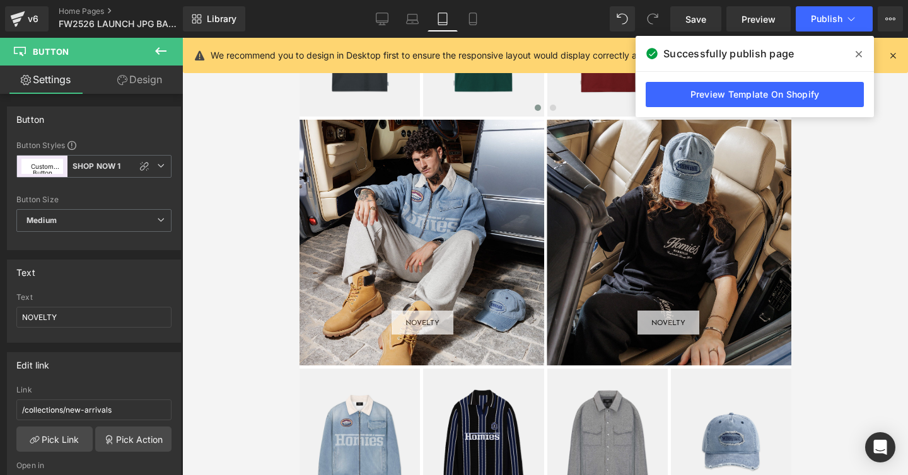
scroll to position [1600, 0]
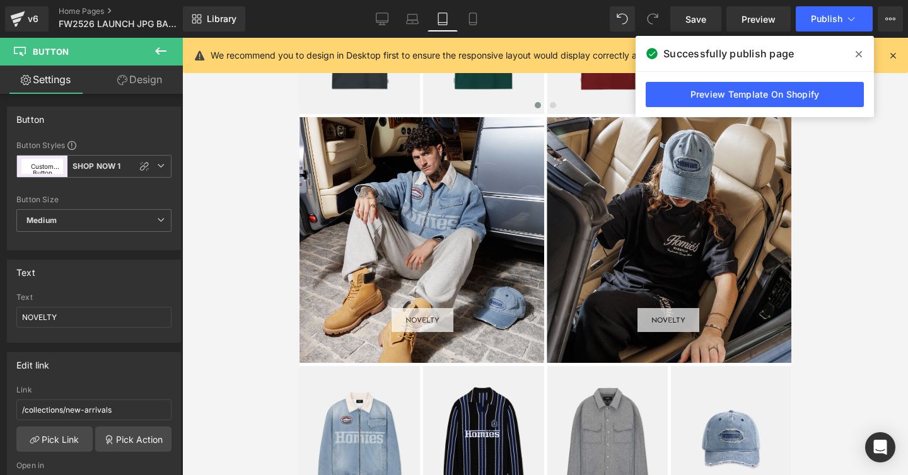
click at [442, 179] on div "NOVELTY Button NOVELTY Button Row" at bounding box center [545, 240] width 492 height 246
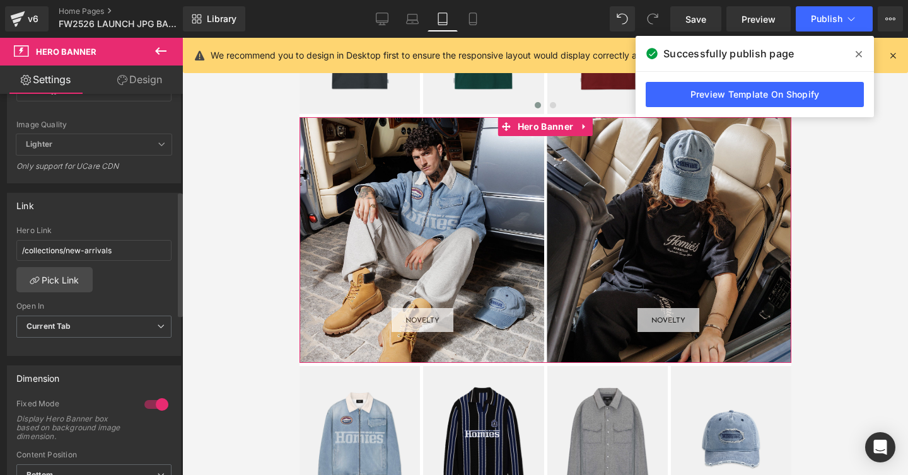
scroll to position [297, 0]
drag, startPoint x: 117, startPoint y: 249, endPoint x: 11, endPoint y: 242, distance: 105.5
click at [14, 245] on div "/collections/new-arrivals Hero Link /collections/new-arrivals Pick Link Current…" at bounding box center [94, 287] width 173 height 129
click at [159, 294] on div "/collections/new-arrivals Hero Link Pick Link Current Tab New Tab Open In Curre…" at bounding box center [94, 287] width 173 height 129
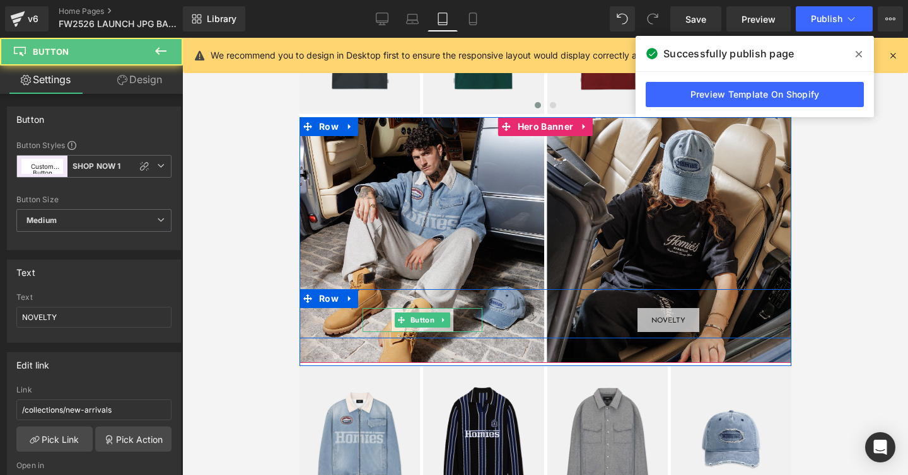
click at [420, 323] on span "Button" at bounding box center [421, 320] width 29 height 15
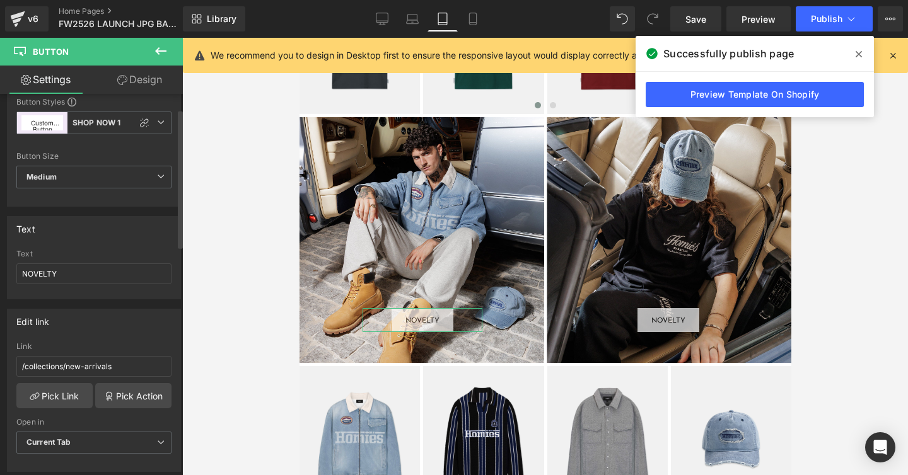
scroll to position [47, 0]
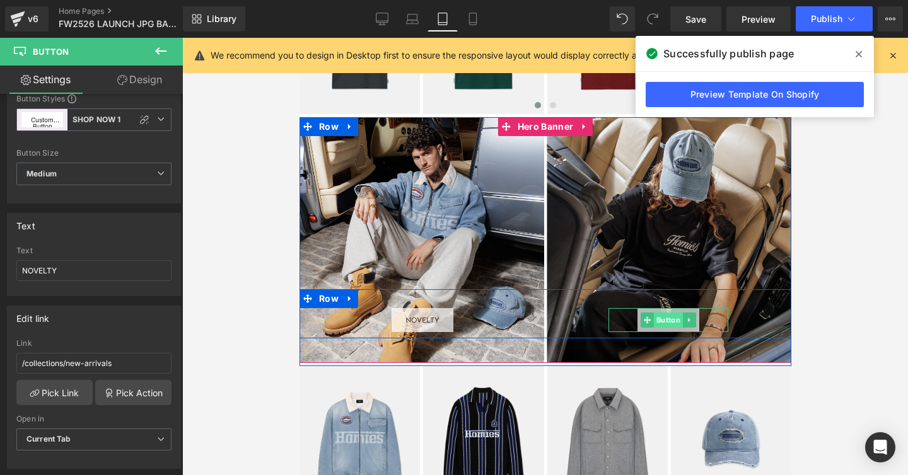
click at [667, 322] on span "Button" at bounding box center [667, 320] width 29 height 15
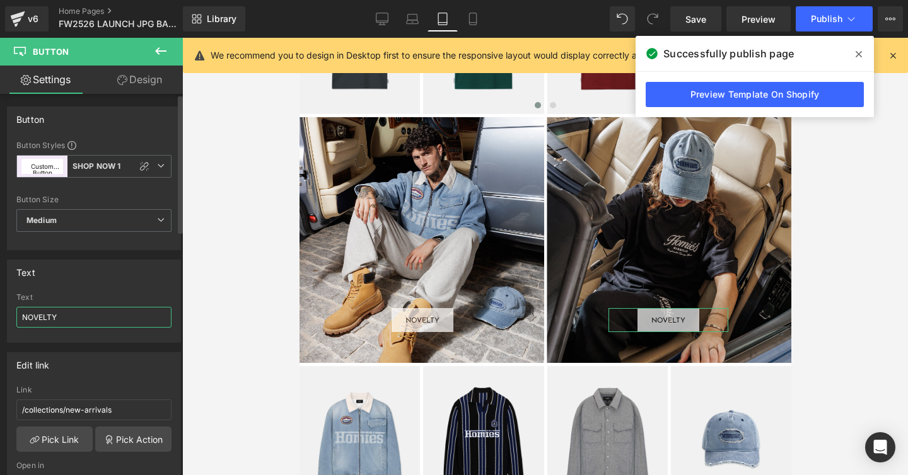
drag, startPoint x: 61, startPoint y: 318, endPoint x: 0, endPoint y: 314, distance: 60.6
click at [0, 314] on div "Text NOVELTY Text NOVELTY" at bounding box center [94, 296] width 188 height 93
type input "ACCESSORIES"
drag, startPoint x: 66, startPoint y: 410, endPoint x: 115, endPoint y: 407, distance: 49.3
click at [66, 410] on input "/collections/new-arrivals" at bounding box center [93, 410] width 155 height 21
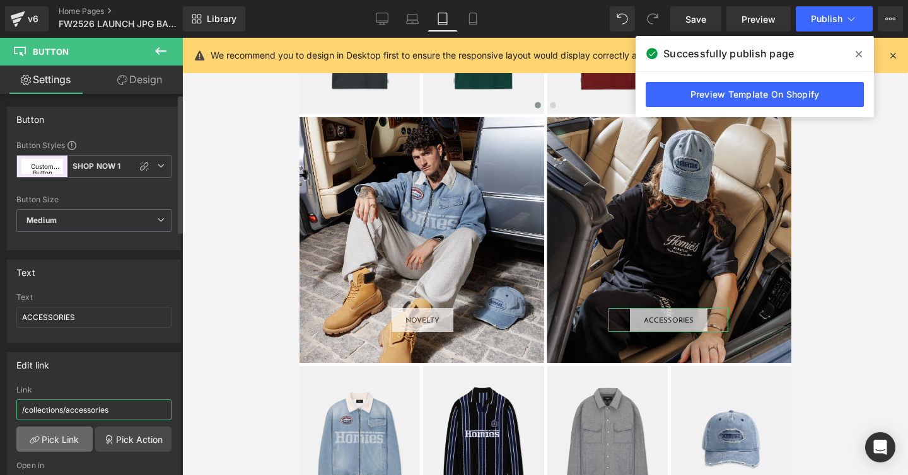
type input "/collections/accessories"
click at [58, 445] on link "Pick Link" at bounding box center [54, 439] width 76 height 25
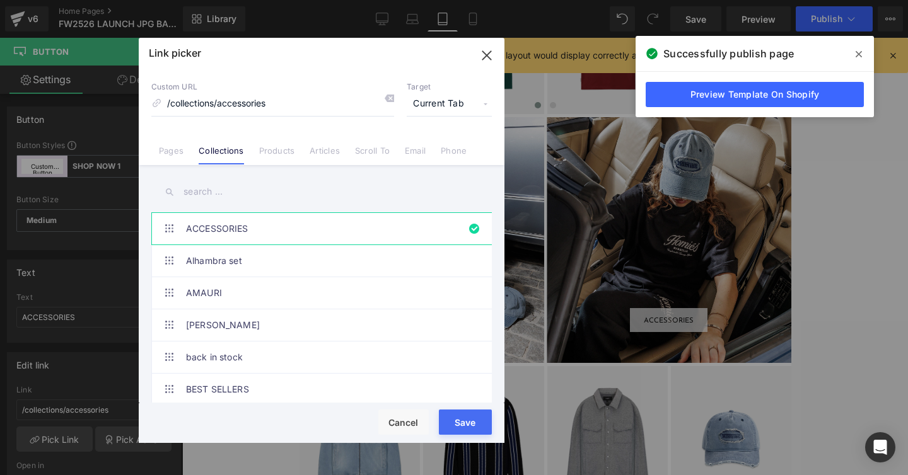
click at [446, 432] on button "Save" at bounding box center [465, 422] width 53 height 25
click at [446, 430] on div "Rendering Content" at bounding box center [454, 425] width 78 height 14
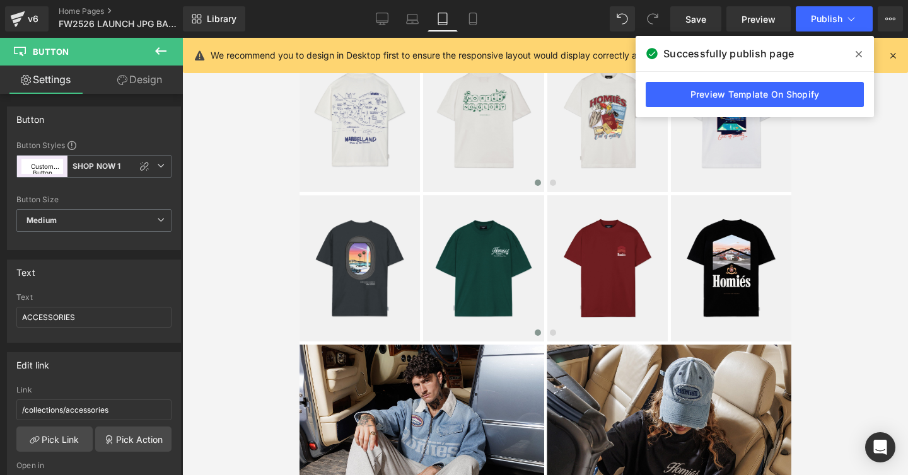
scroll to position [1340, 0]
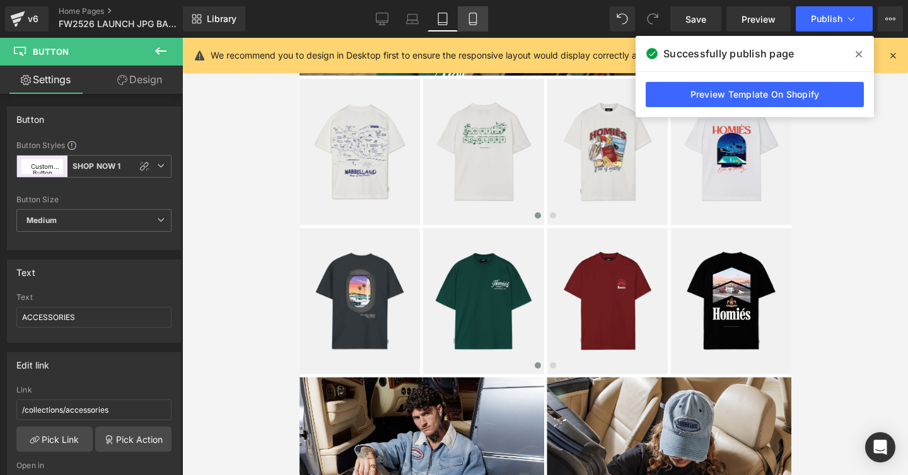
drag, startPoint x: 474, startPoint y: 17, endPoint x: 51, endPoint y: 309, distance: 513.8
click at [474, 17] on icon at bounding box center [472, 19] width 13 height 13
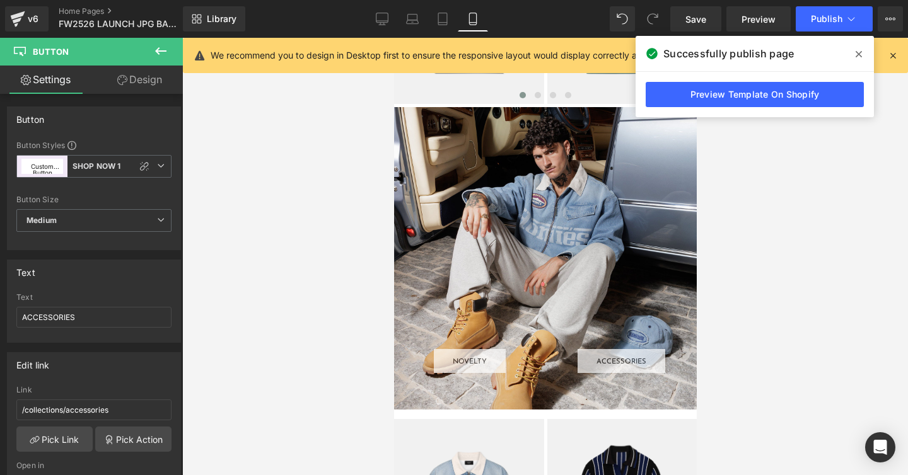
scroll to position [1868, 0]
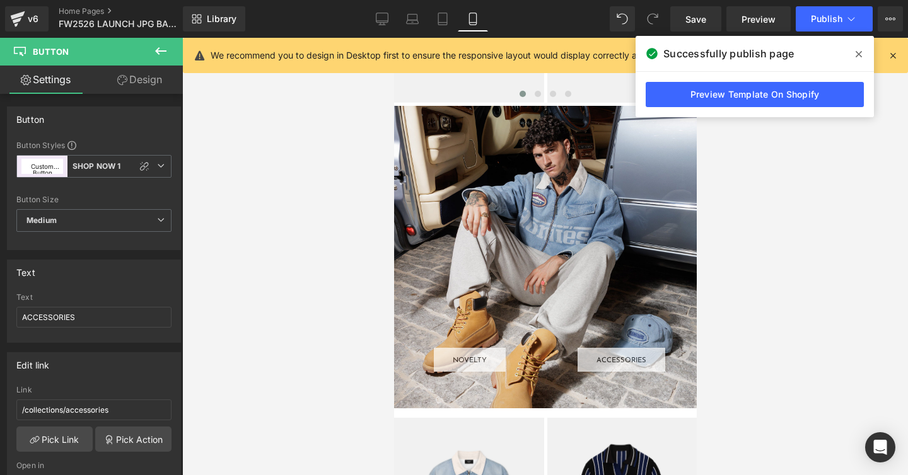
click at [419, 164] on div "NOVELTY Button ACCESSORIES Button Row" at bounding box center [544, 257] width 303 height 303
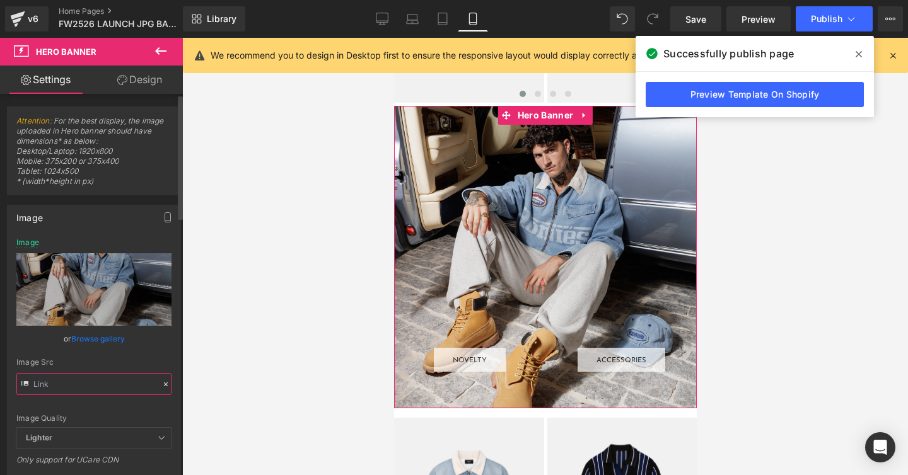
click at [71, 383] on input "text" at bounding box center [93, 384] width 155 height 22
paste input "MOBILE_cc06e099-498c-4828-8259-65bb9b829679"
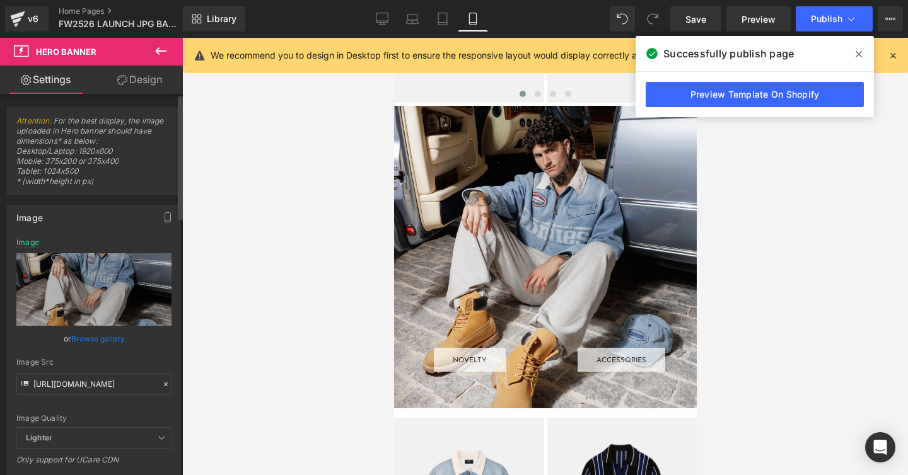
click at [88, 358] on div "Image Src" at bounding box center [93, 362] width 155 height 9
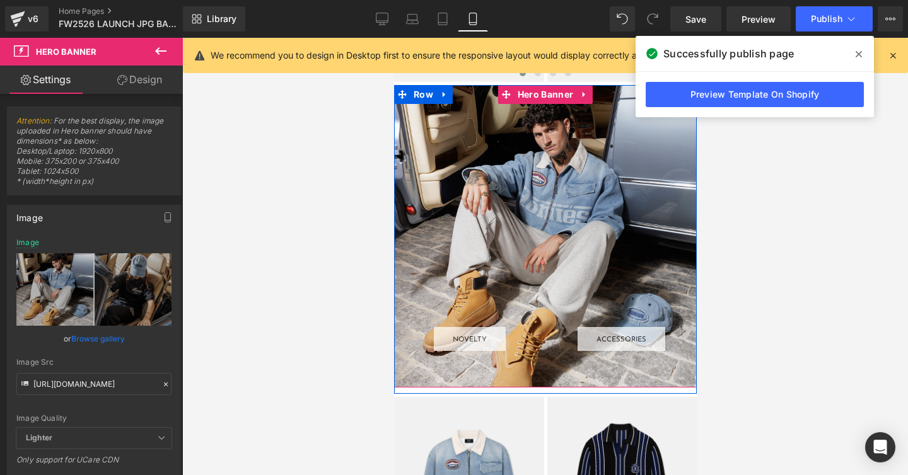
scroll to position [1892, 0]
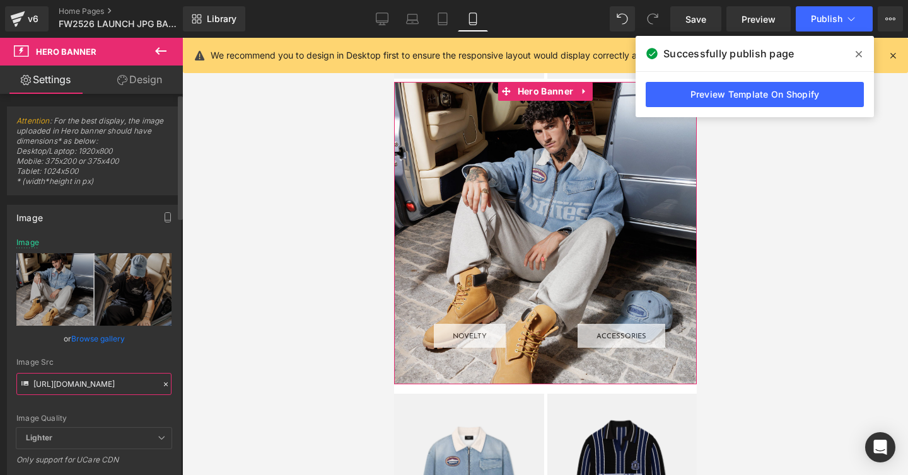
click at [109, 389] on input "[URL][DOMAIN_NAME]" at bounding box center [93, 384] width 155 height 22
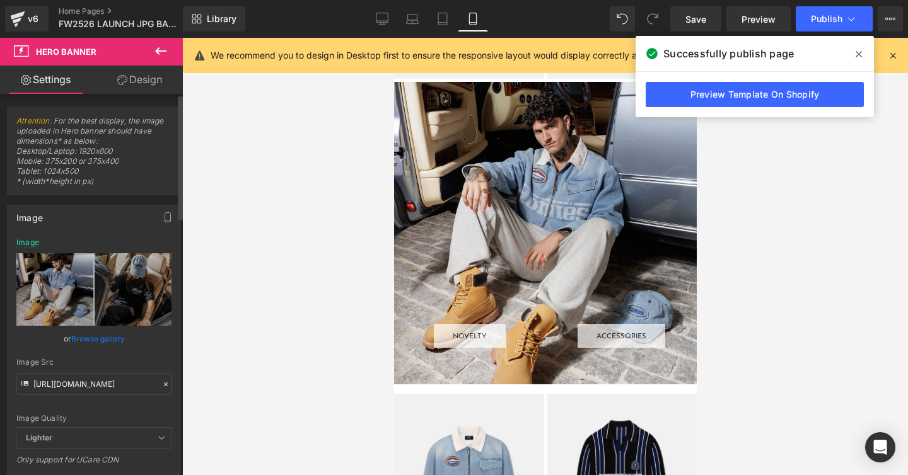
click at [91, 362] on div "Image Src" at bounding box center [93, 362] width 155 height 9
click at [86, 359] on div "Image Src" at bounding box center [93, 362] width 155 height 9
click at [441, 21] on icon at bounding box center [442, 19] width 13 height 13
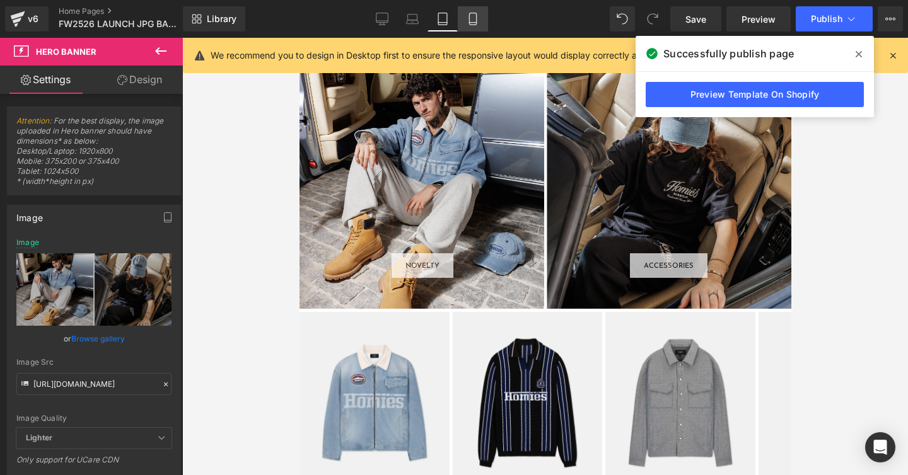
scroll to position [1671, 0]
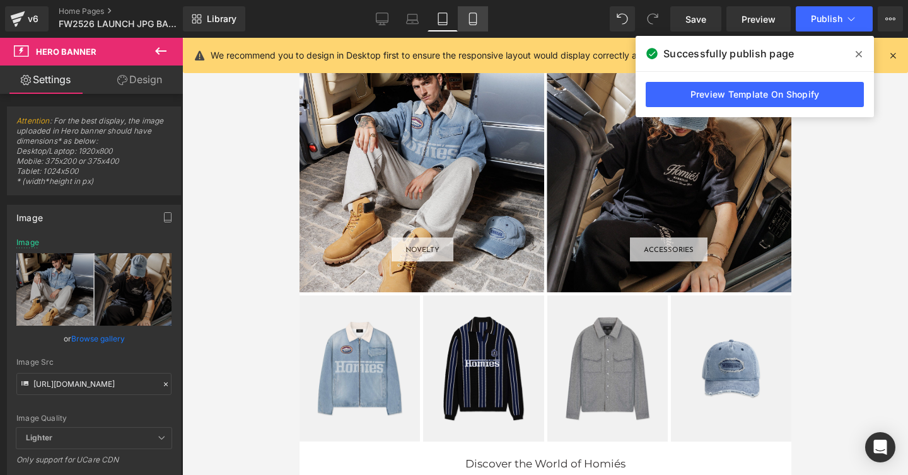
click at [475, 20] on icon at bounding box center [472, 19] width 13 height 13
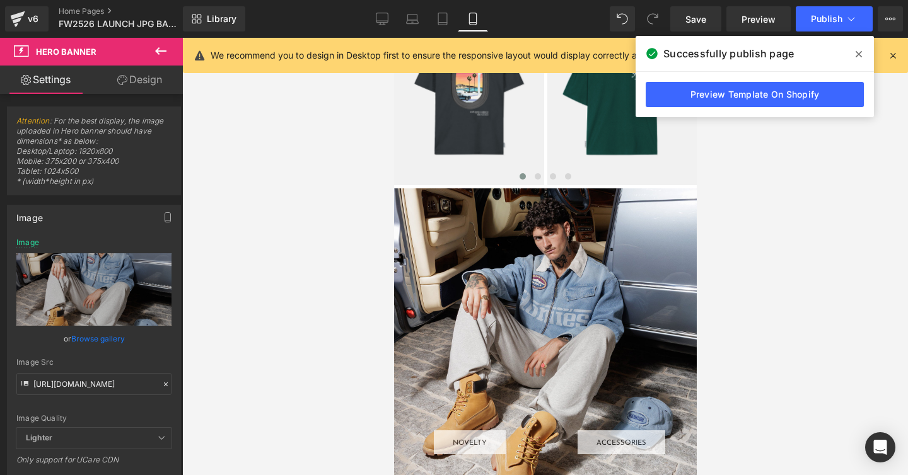
scroll to position [1892, 0]
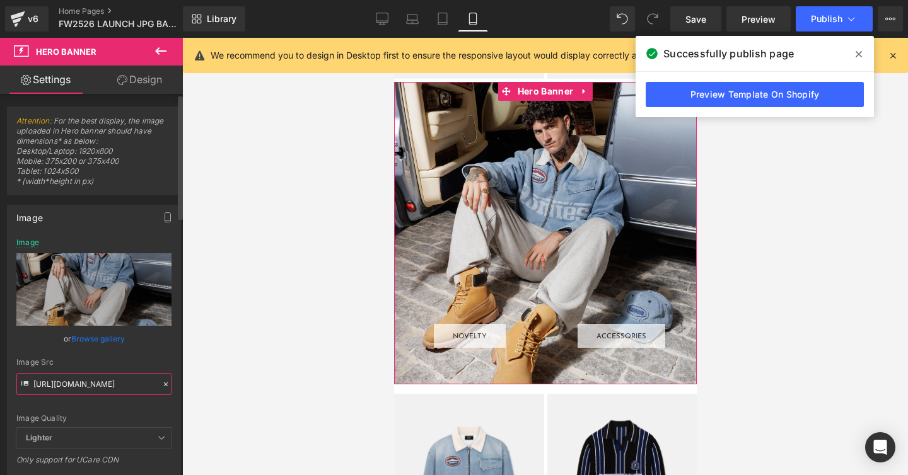
click at [91, 384] on input "[URL][DOMAIN_NAME]" at bounding box center [93, 384] width 155 height 22
paste input "MOBILE_cc06e099-498c-4828-8259-65bb9b829679"
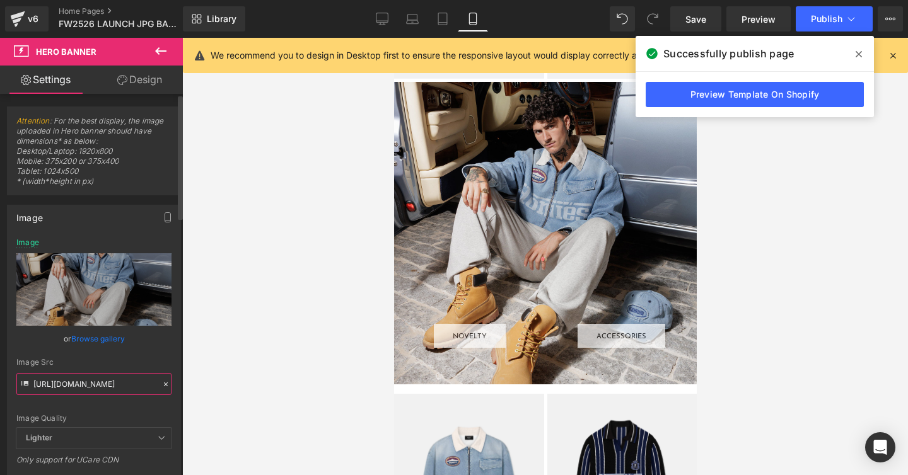
type input "[URL][DOMAIN_NAME]"
click at [94, 360] on div "Image Src" at bounding box center [93, 362] width 155 height 9
click at [82, 384] on input "[URL][DOMAIN_NAME]" at bounding box center [93, 384] width 155 height 22
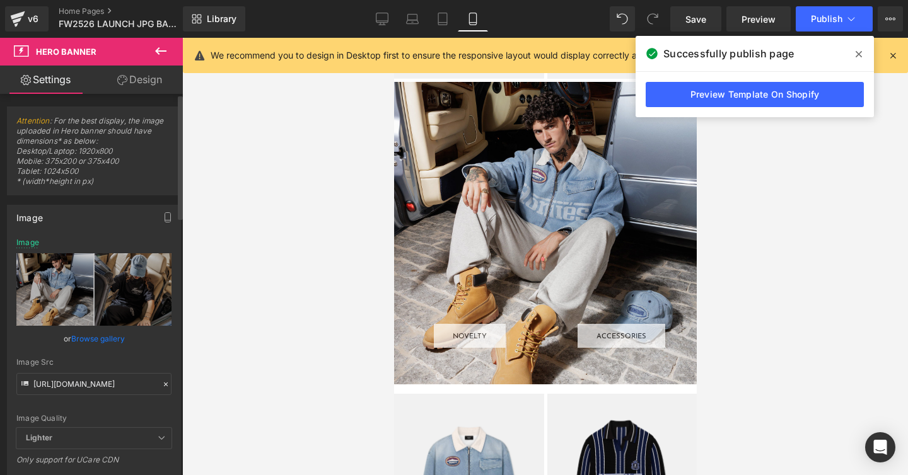
click at [103, 358] on div "Image Src" at bounding box center [93, 362] width 155 height 9
click at [811, 21] on span "Publish" at bounding box center [827, 19] width 32 height 10
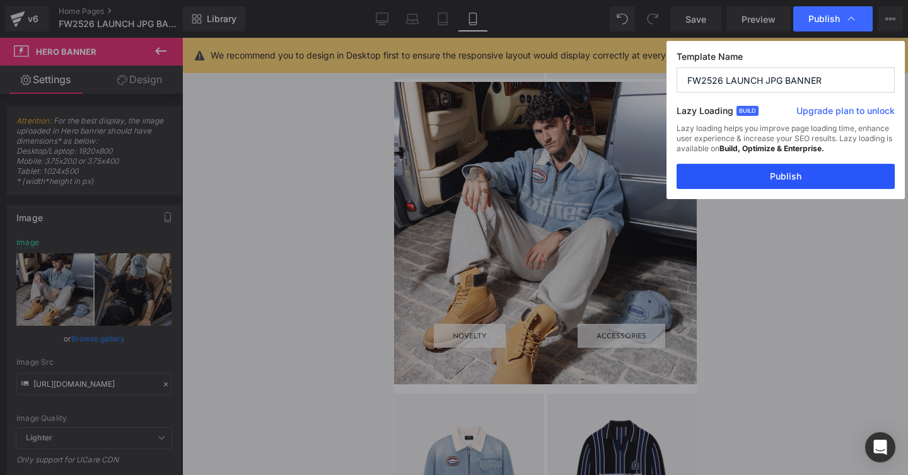
click at [766, 179] on button "Publish" at bounding box center [785, 176] width 218 height 25
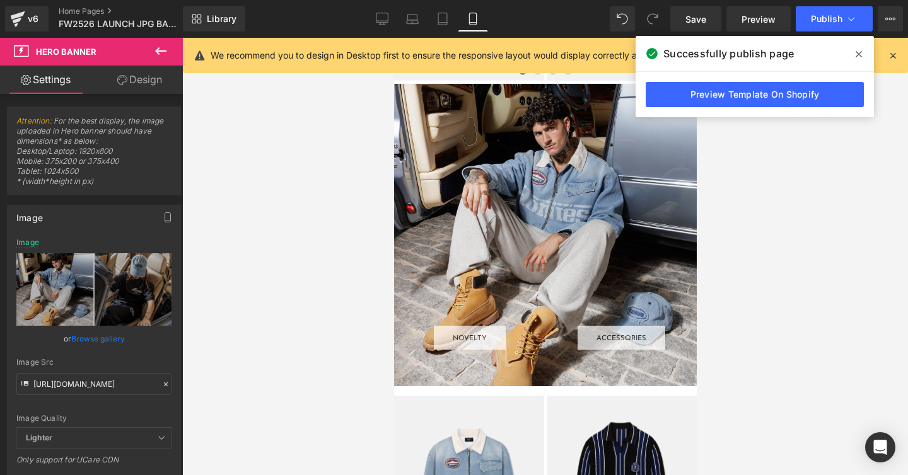
scroll to position [1890, 0]
click at [828, 15] on span "Publish" at bounding box center [827, 19] width 32 height 10
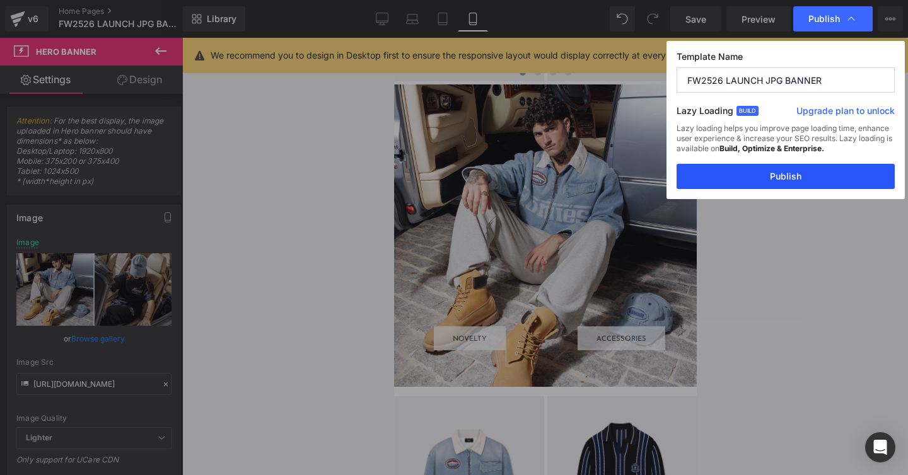
click at [762, 180] on button "Publish" at bounding box center [785, 176] width 218 height 25
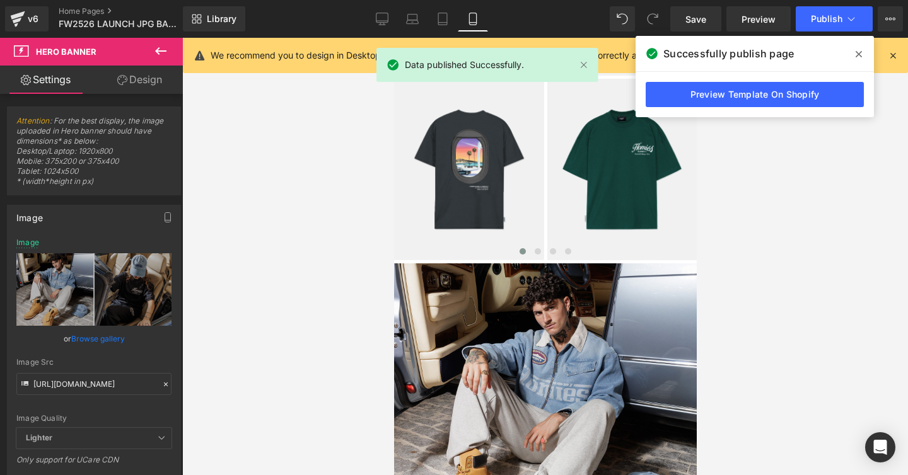
scroll to position [459, 0]
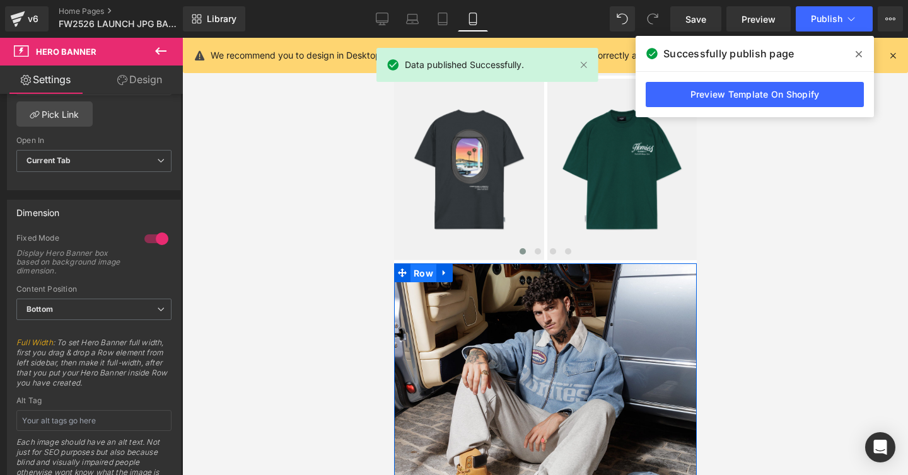
click at [422, 269] on span "Row" at bounding box center [423, 273] width 26 height 19
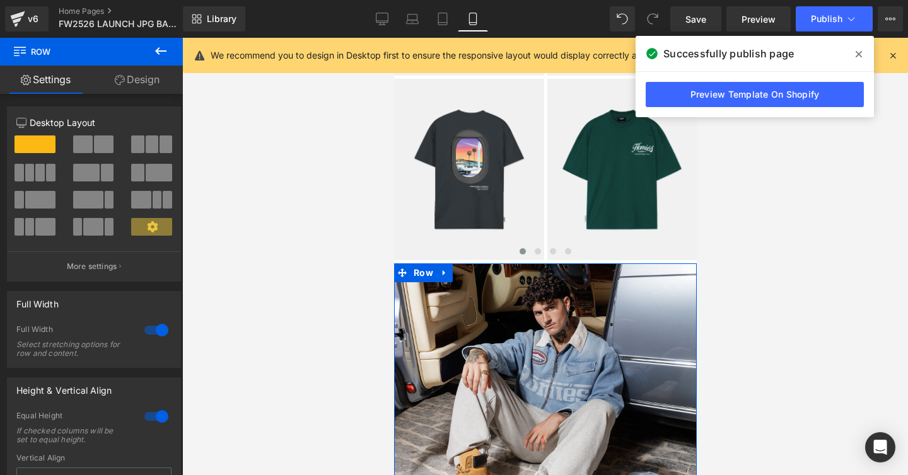
click at [140, 79] on link "Design" at bounding box center [136, 80] width 91 height 28
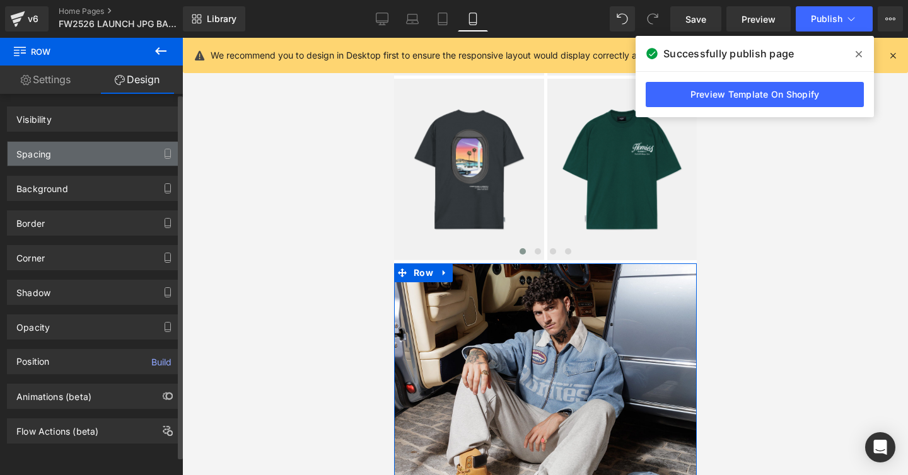
click at [32, 153] on div "Spacing" at bounding box center [33, 151] width 35 height 18
click at [38, 153] on div "Spacing" at bounding box center [33, 151] width 35 height 18
click at [35, 156] on div "Spacing" at bounding box center [33, 151] width 35 height 18
click at [38, 155] on div "Spacing" at bounding box center [33, 151] width 35 height 18
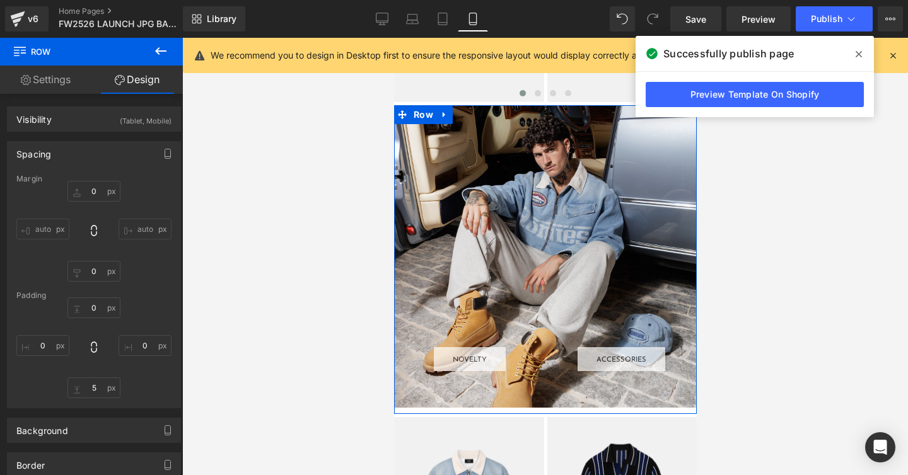
scroll to position [1867, 0]
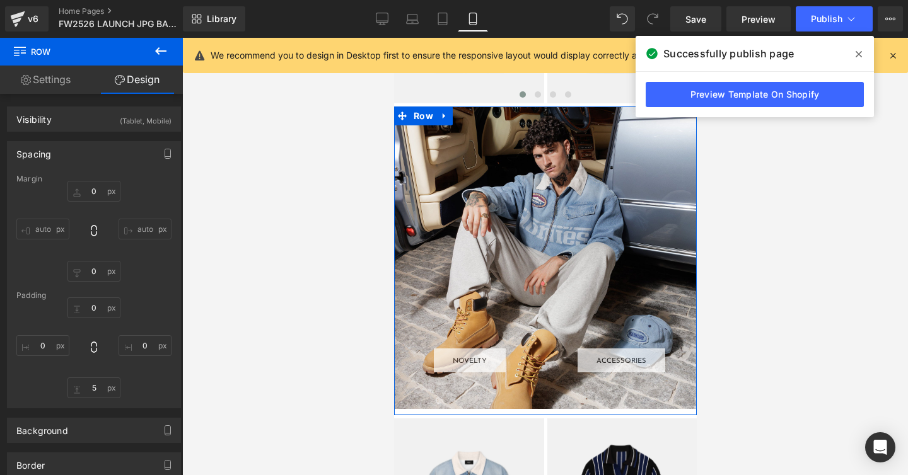
click at [532, 143] on div "NOVELTY Button ACCESSORIES Button Row" at bounding box center [544, 258] width 303 height 303
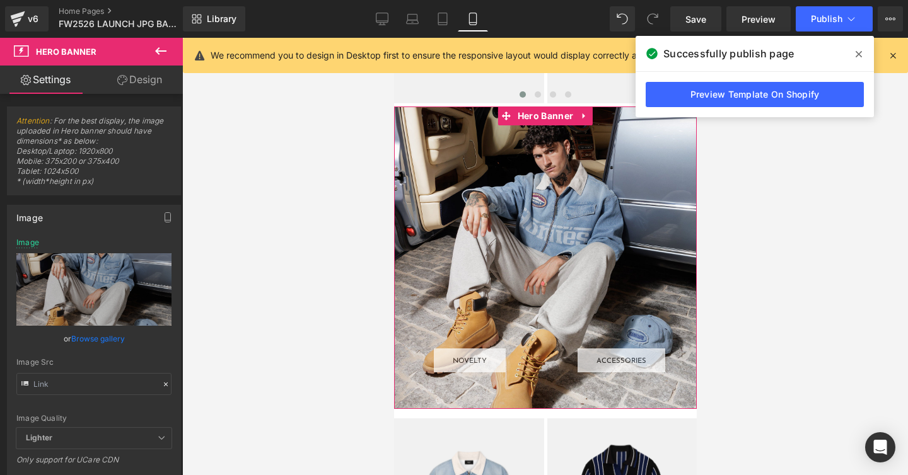
click at [141, 79] on link "Design" at bounding box center [139, 80] width 91 height 28
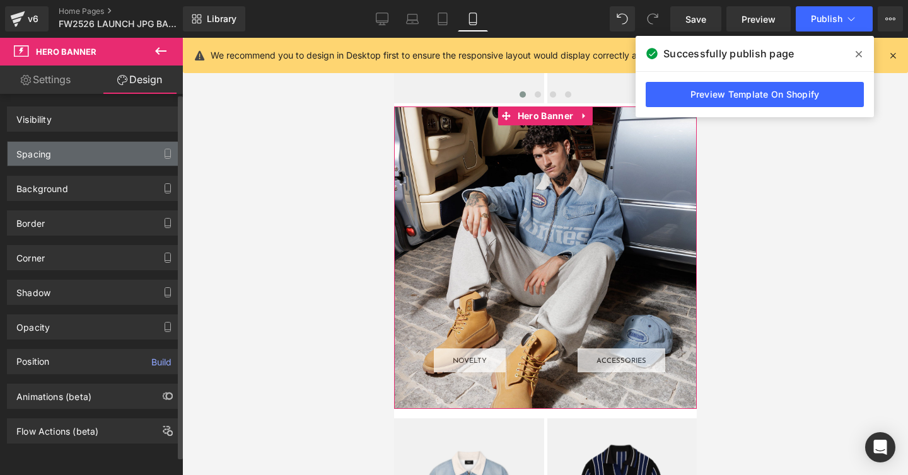
click at [29, 154] on div "Spacing" at bounding box center [33, 151] width 35 height 18
click at [35, 154] on div "Spacing" at bounding box center [33, 151] width 35 height 18
click at [38, 153] on div "Spacing" at bounding box center [33, 151] width 35 height 18
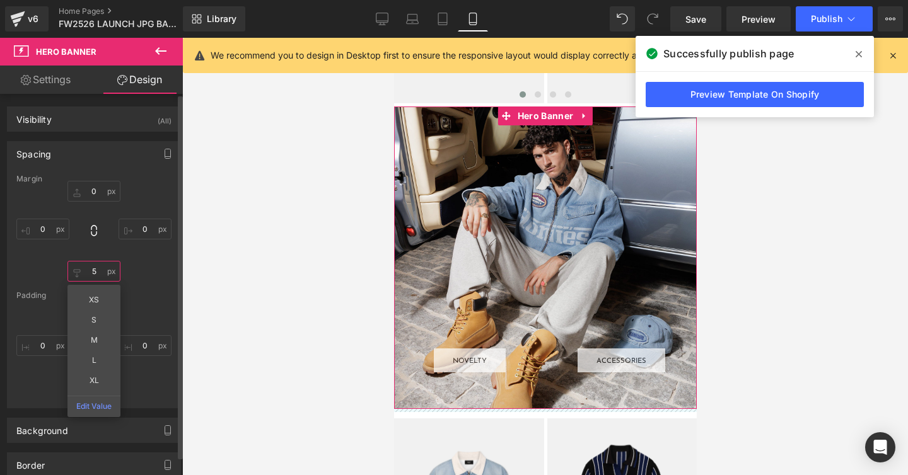
click at [89, 270] on input "text" at bounding box center [93, 271] width 53 height 21
type input "0"
click at [151, 295] on div "Padding" at bounding box center [93, 295] width 155 height 9
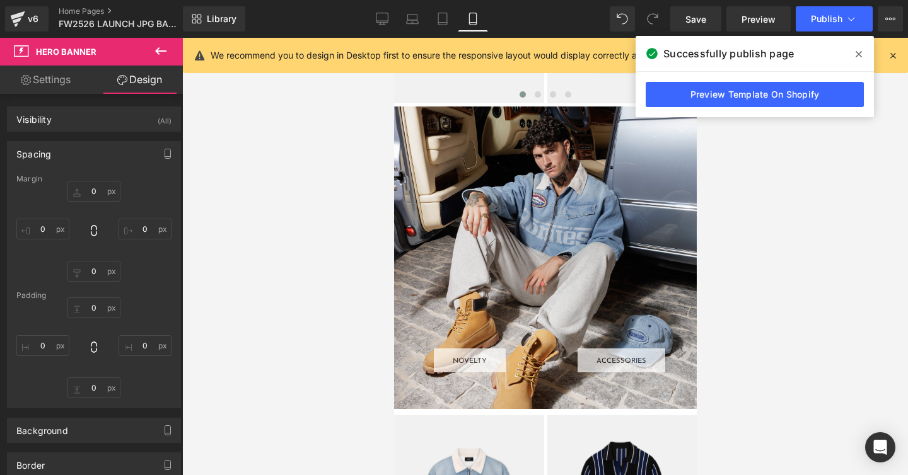
click at [156, 51] on icon at bounding box center [160, 51] width 11 height 8
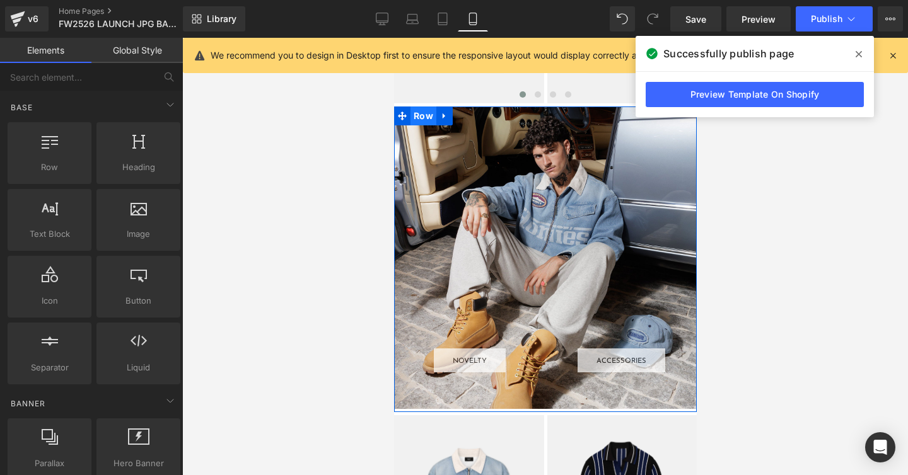
click at [421, 117] on span "Row" at bounding box center [423, 116] width 26 height 19
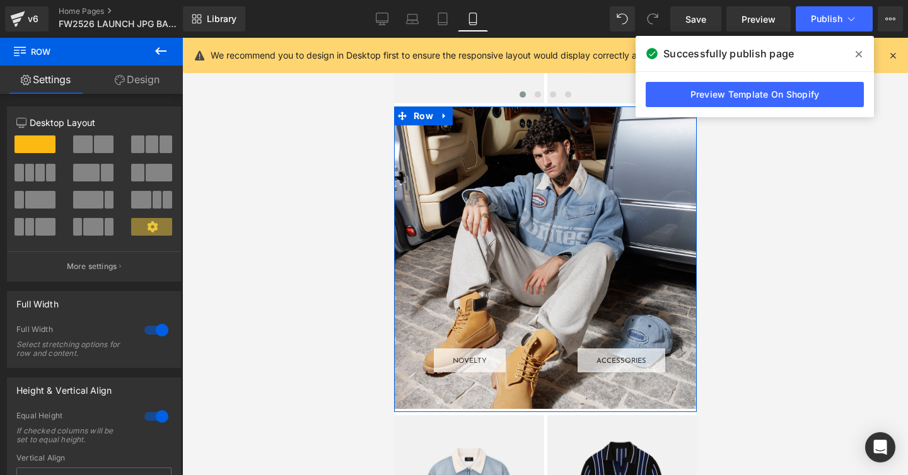
click at [135, 78] on link "Design" at bounding box center [136, 80] width 91 height 28
click at [0, 0] on div "Spacing" at bounding box center [0, 0] width 0 height 0
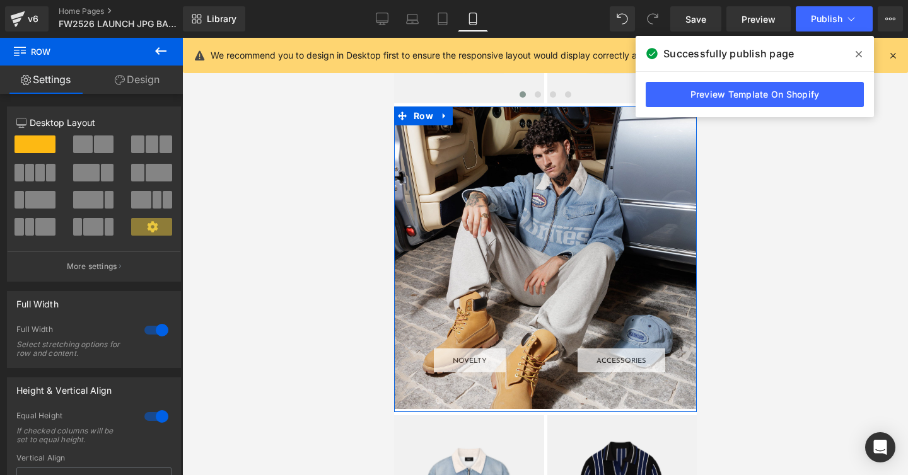
click at [0, 0] on div "Spacing" at bounding box center [0, 0] width 0 height 0
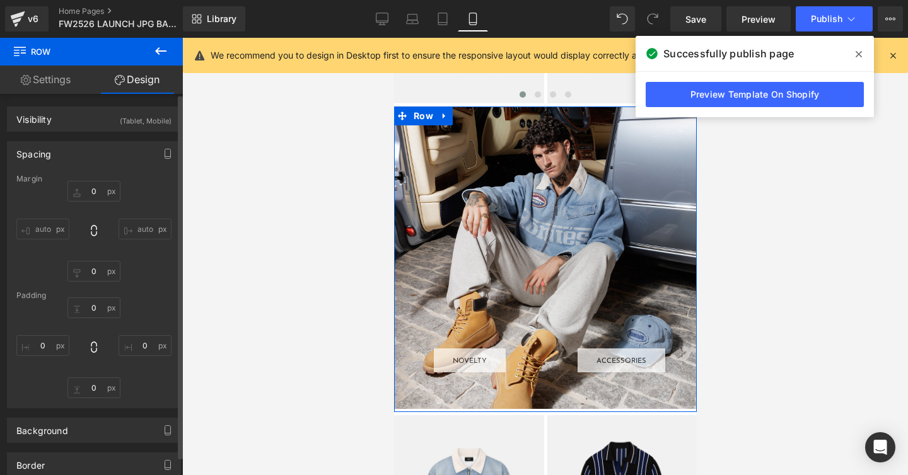
click at [32, 152] on div "Spacing" at bounding box center [33, 151] width 35 height 18
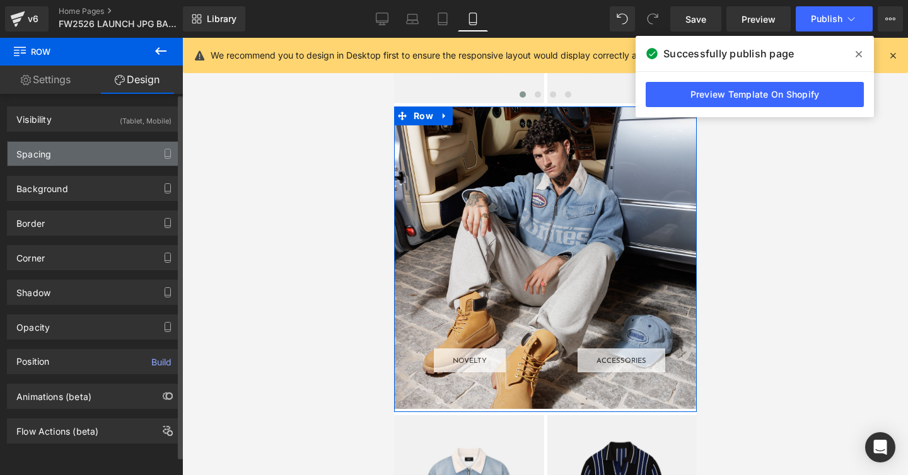
click at [32, 152] on div "Spacing" at bounding box center [33, 151] width 35 height 18
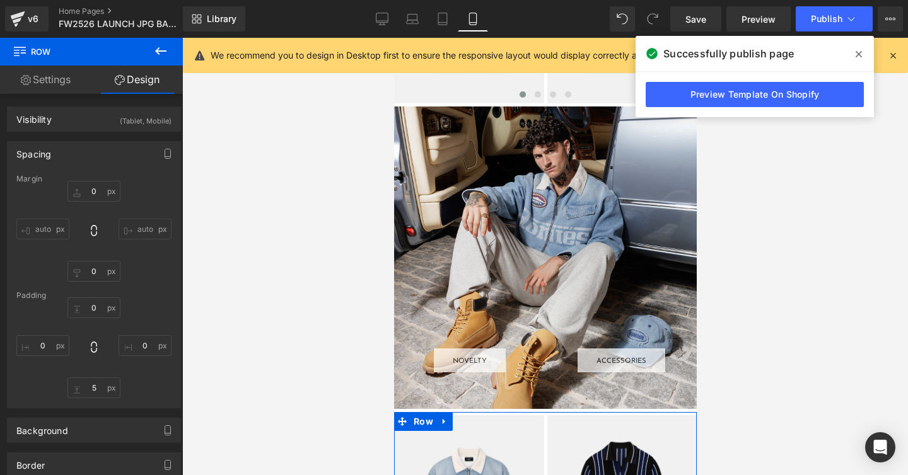
click at [416, 414] on span "Row" at bounding box center [423, 421] width 26 height 19
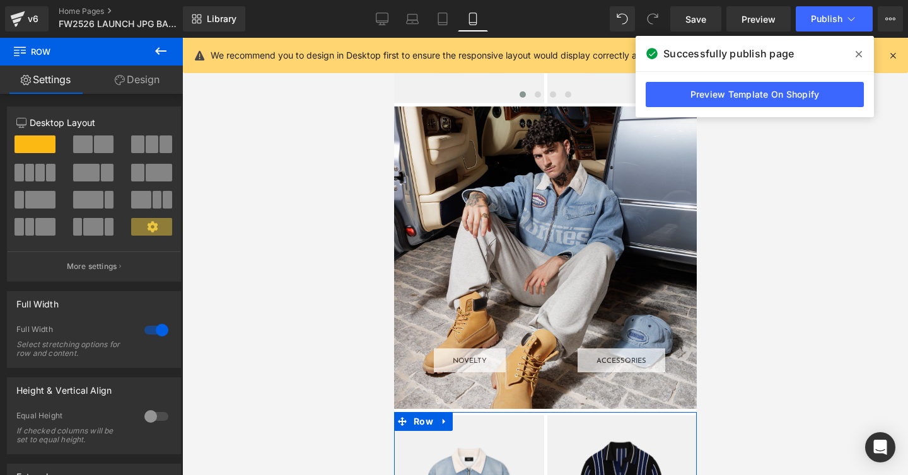
click at [136, 78] on link "Design" at bounding box center [136, 80] width 91 height 28
click at [0, 0] on div "Spacing" at bounding box center [0, 0] width 0 height 0
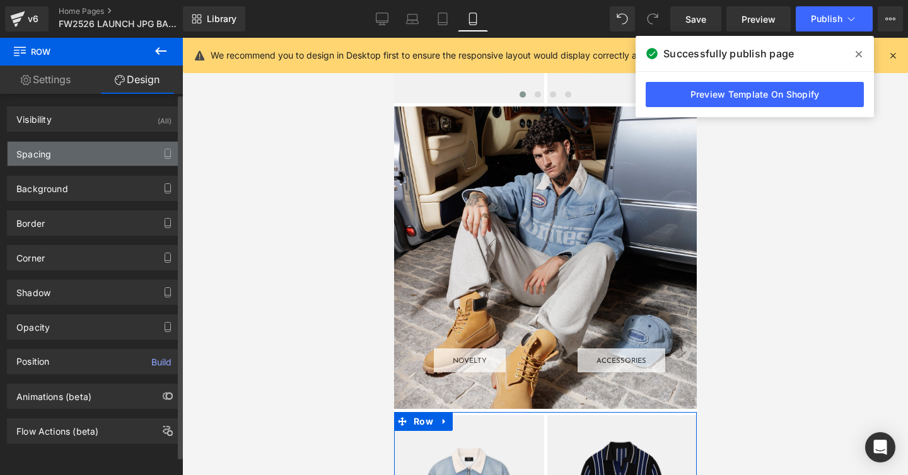
click at [35, 153] on div "Spacing" at bounding box center [33, 151] width 35 height 18
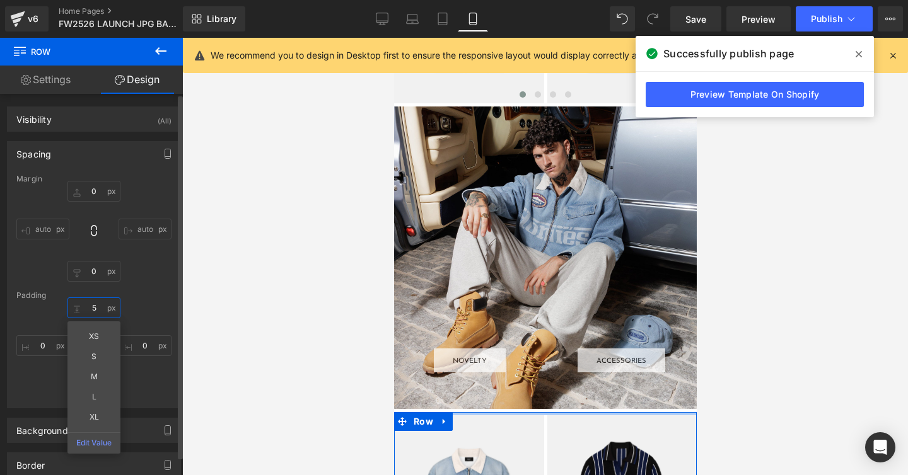
click at [91, 304] on input "text" at bounding box center [93, 307] width 53 height 21
type input "0"
click at [159, 310] on div "0 XS S M L XL Edit Value" at bounding box center [93, 347] width 155 height 101
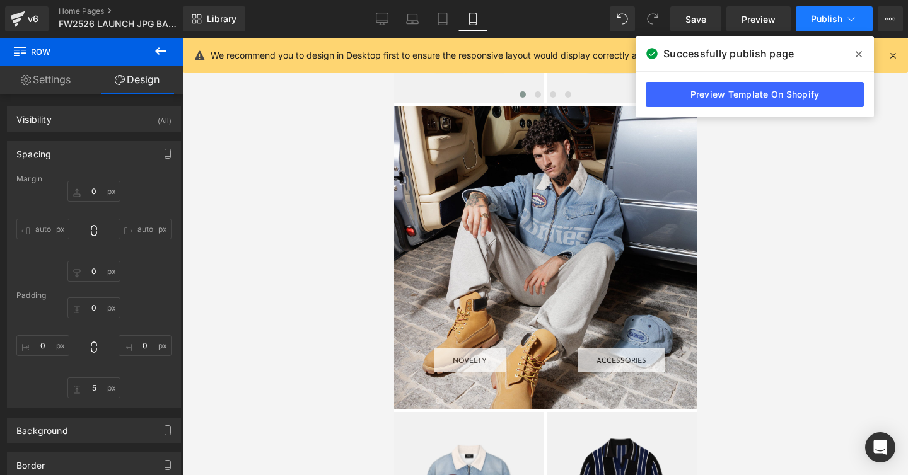
click at [807, 25] on button "Publish" at bounding box center [833, 18] width 77 height 25
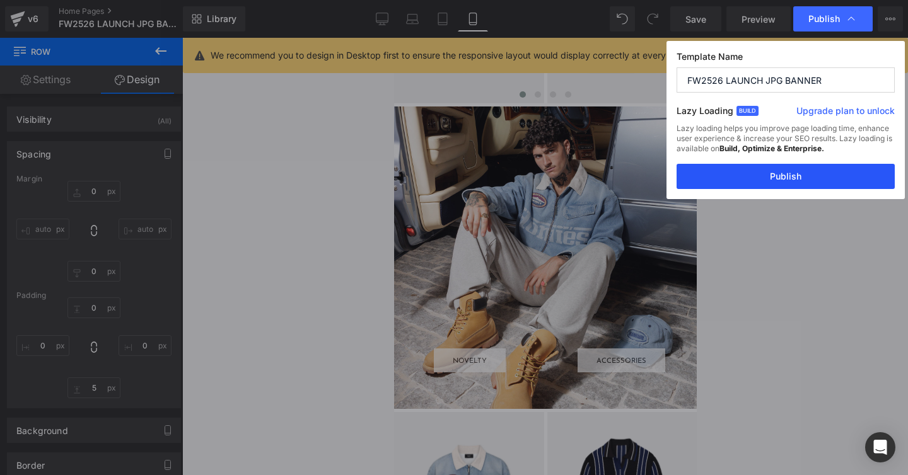
click at [718, 168] on button "Publish" at bounding box center [785, 176] width 218 height 25
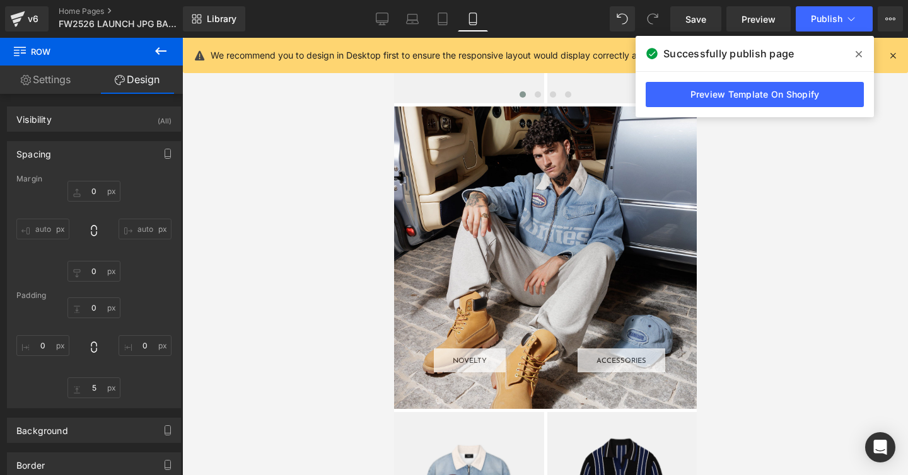
click at [857, 53] on icon at bounding box center [858, 54] width 6 height 6
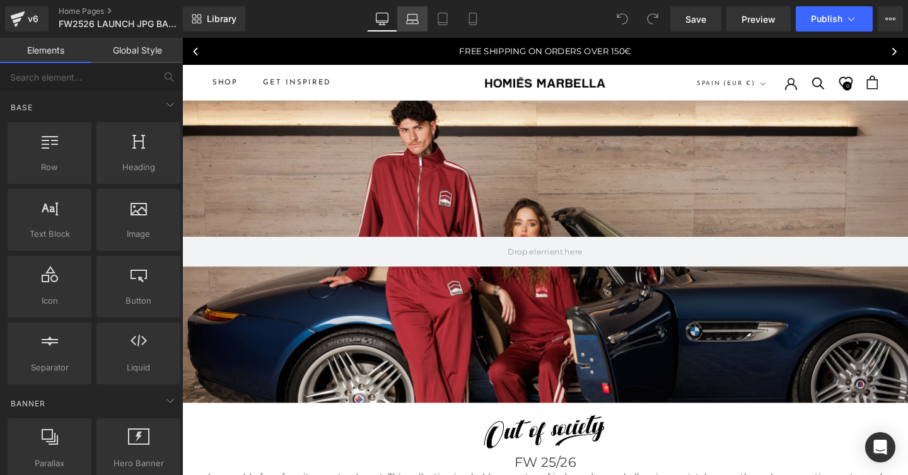
click at [410, 21] on icon at bounding box center [412, 19] width 13 height 13
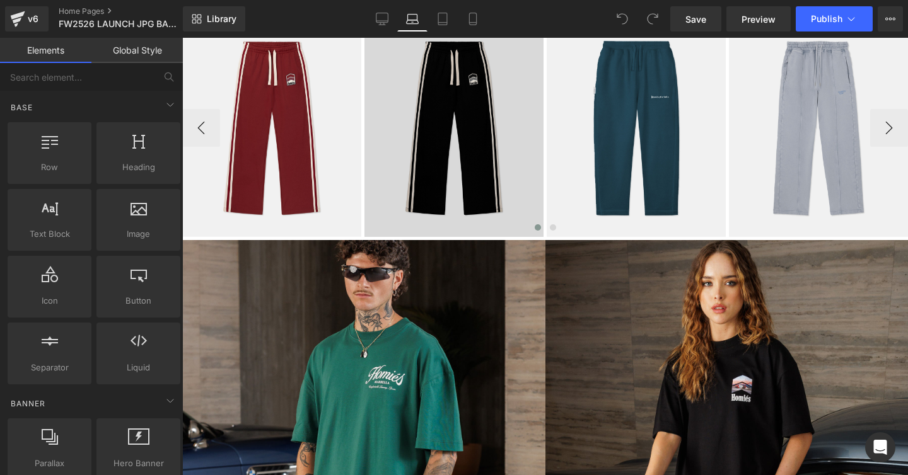
scroll to position [562, 0]
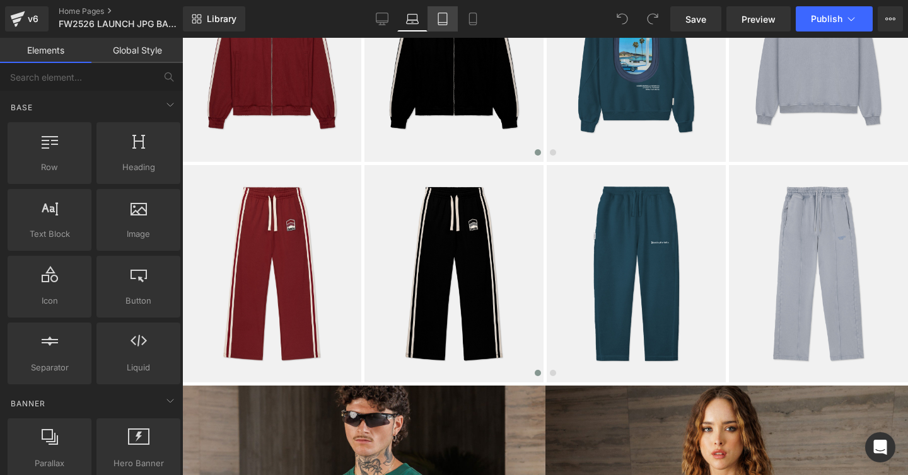
click at [443, 23] on icon at bounding box center [442, 23] width 9 height 0
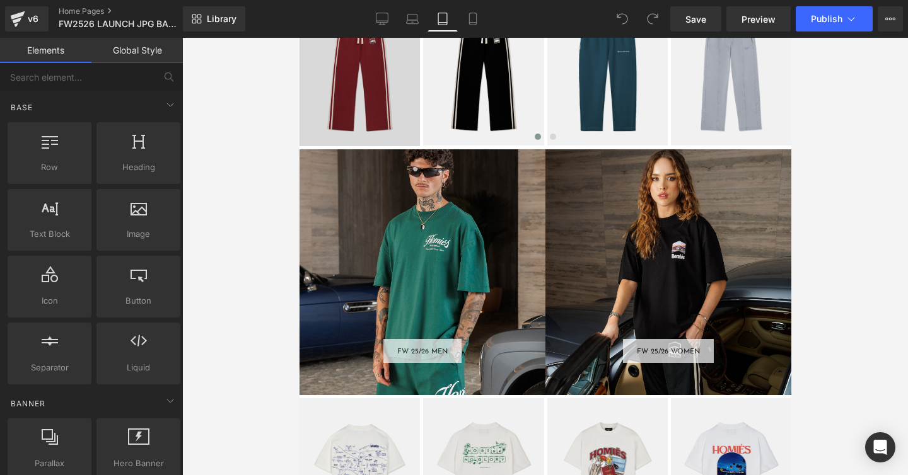
scroll to position [1013, 0]
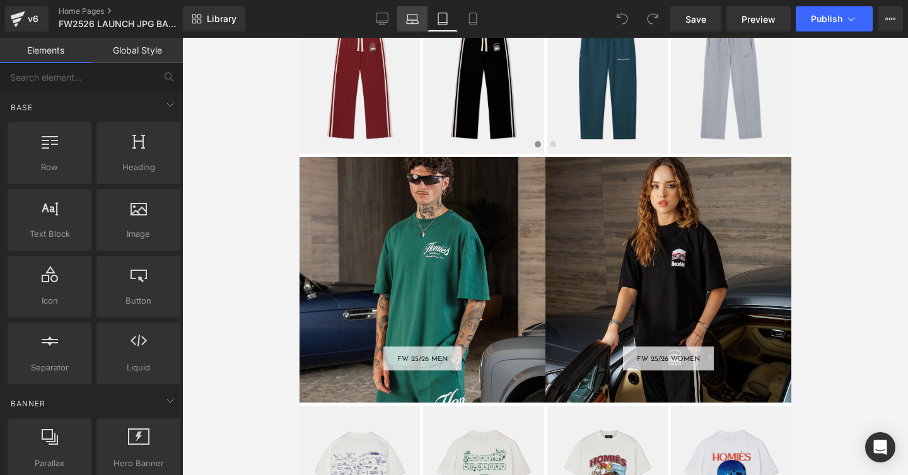
click at [412, 20] on icon at bounding box center [413, 22] width 12 height 4
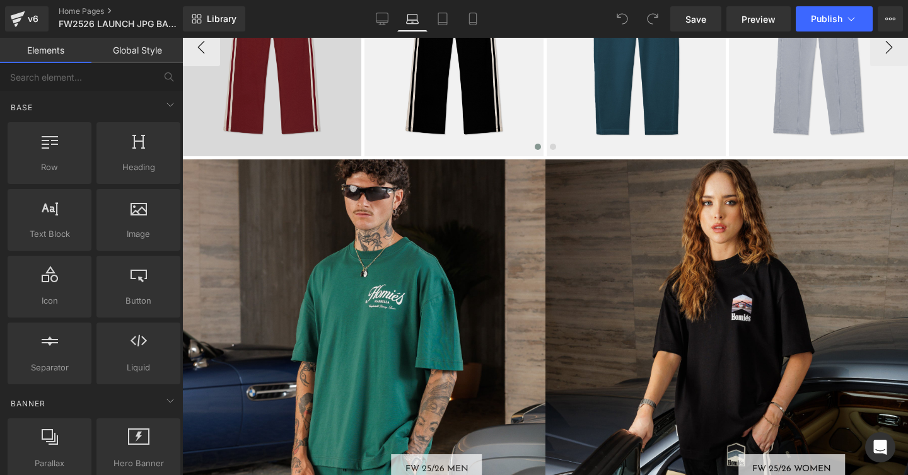
scroll to position [749, 0]
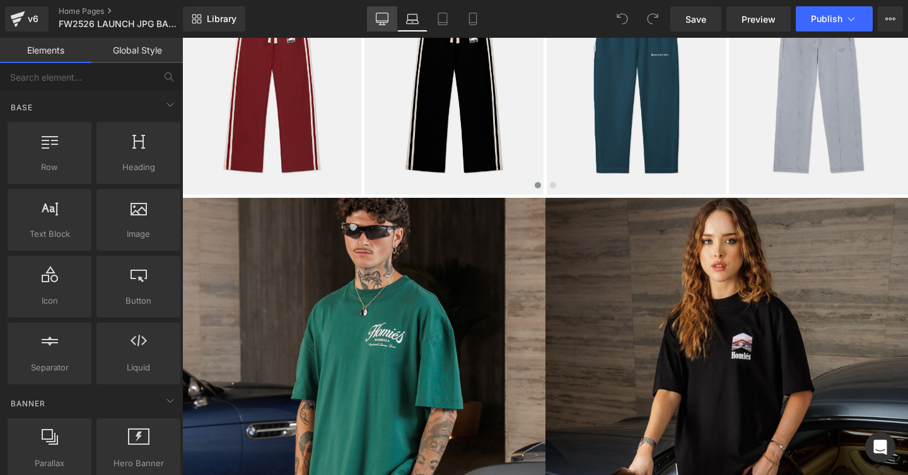
click at [386, 19] on icon at bounding box center [382, 19] width 13 height 13
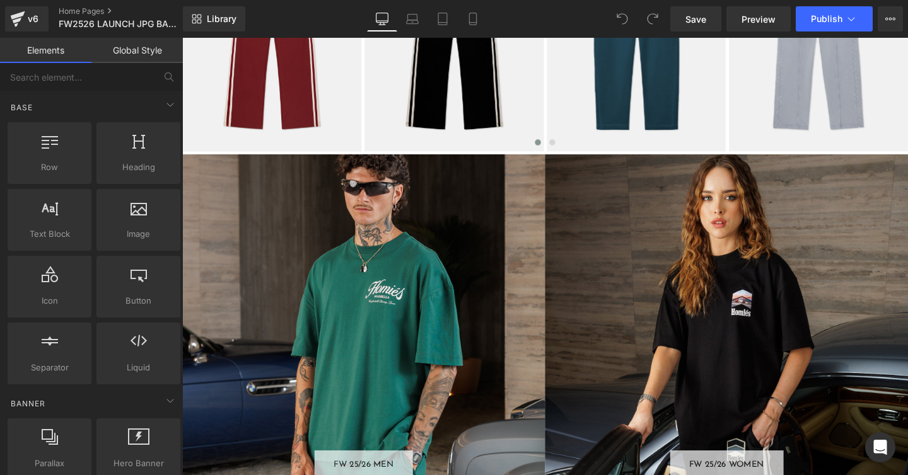
scroll to position [826, 0]
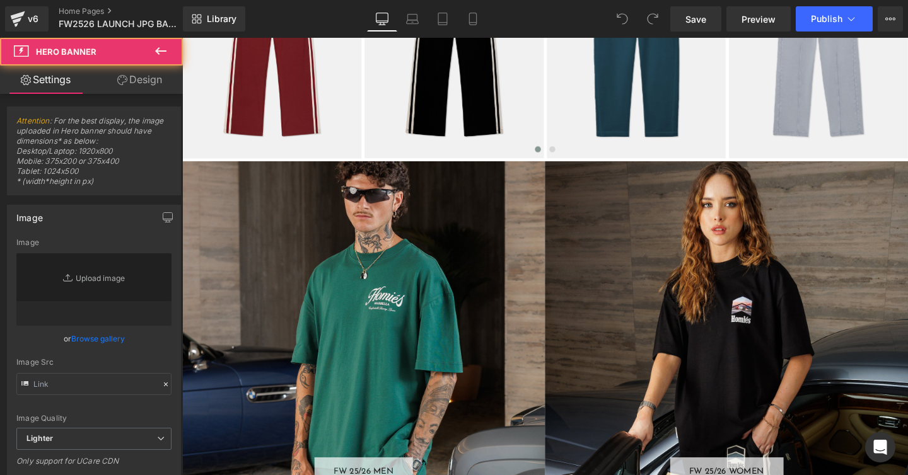
click at [391, 248] on div "FW 25/26 MEN Button" at bounding box center [372, 358] width 381 height 381
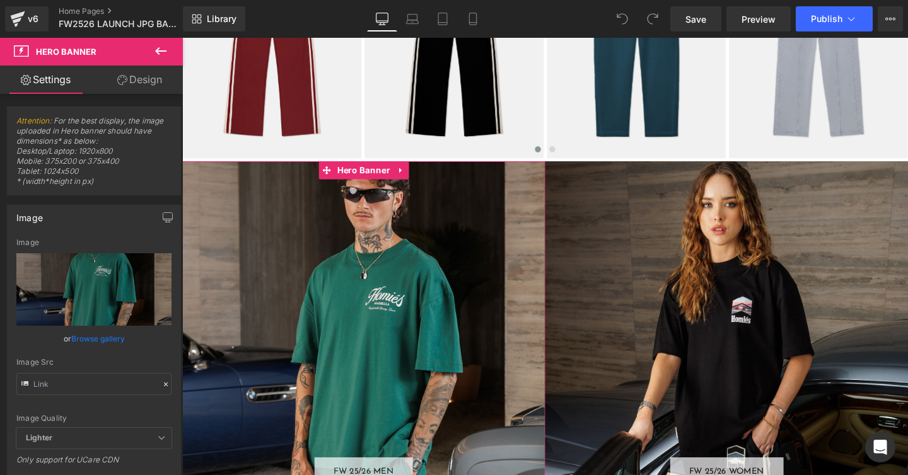
click at [139, 80] on link "Design" at bounding box center [139, 80] width 91 height 28
click at [0, 0] on div "Spacing" at bounding box center [0, 0] width 0 height 0
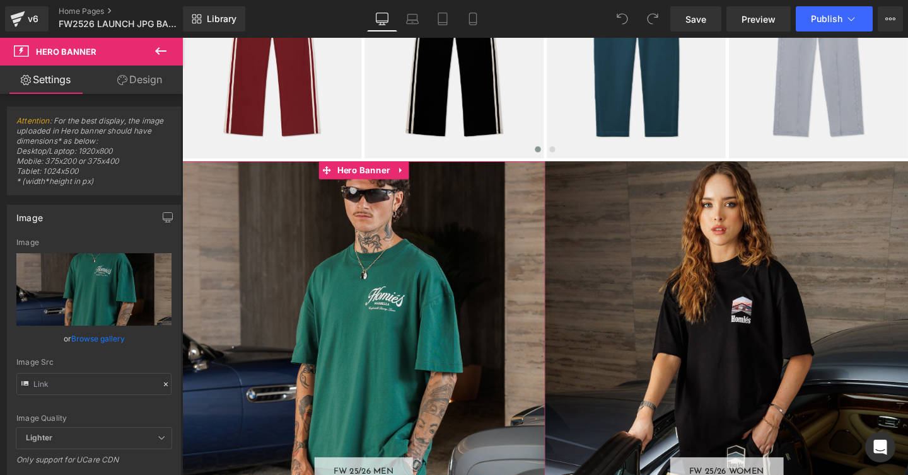
click at [0, 0] on div "Spacing" at bounding box center [0, 0] width 0 height 0
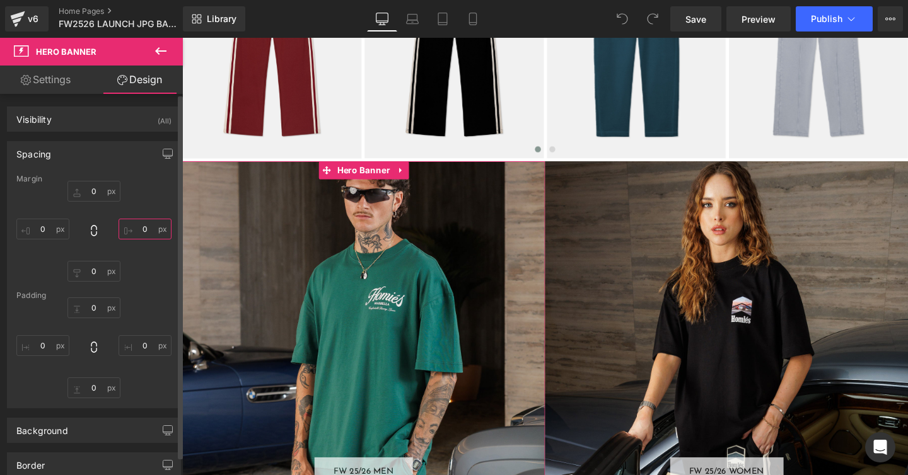
click at [139, 228] on input "text" at bounding box center [144, 229] width 53 height 21
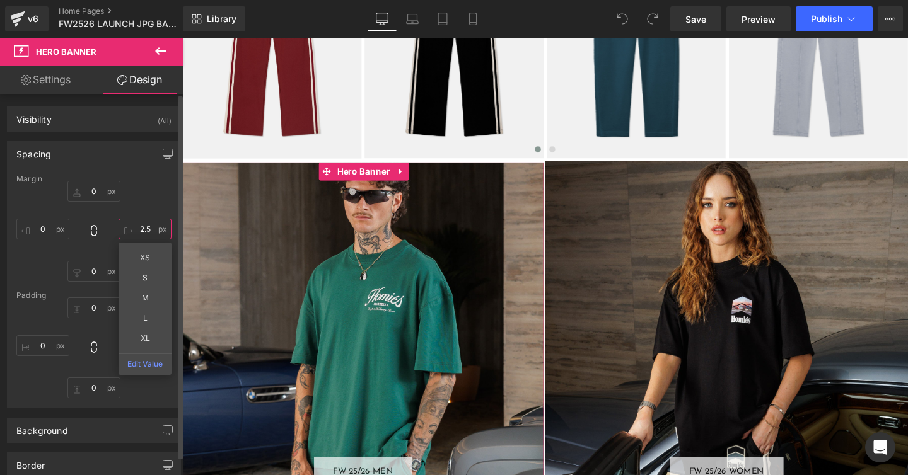
type input "2.5"
click at [141, 177] on div "Margin" at bounding box center [93, 179] width 155 height 9
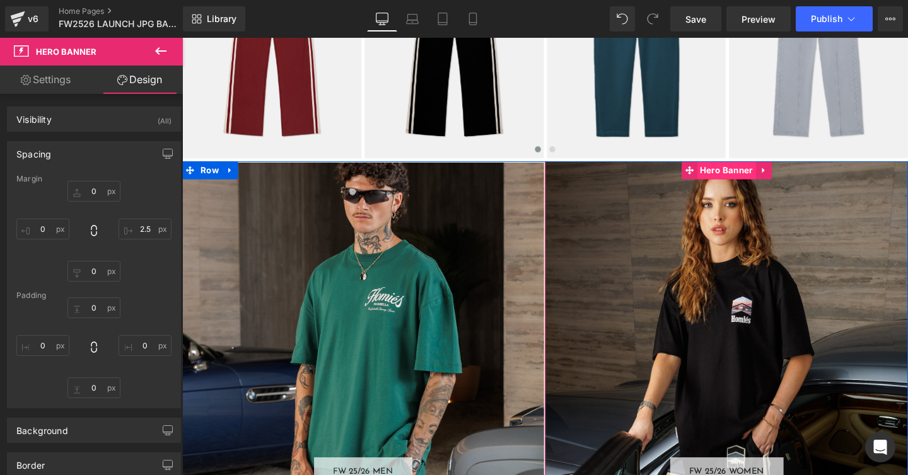
click at [756, 182] on span "Hero Banner" at bounding box center [754, 177] width 62 height 19
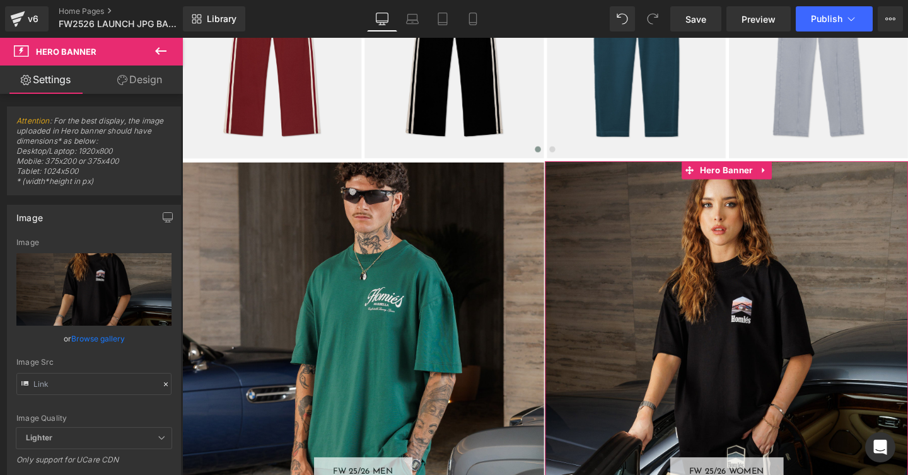
click at [150, 80] on link "Design" at bounding box center [139, 80] width 91 height 28
click at [0, 0] on div "Spacing" at bounding box center [0, 0] width 0 height 0
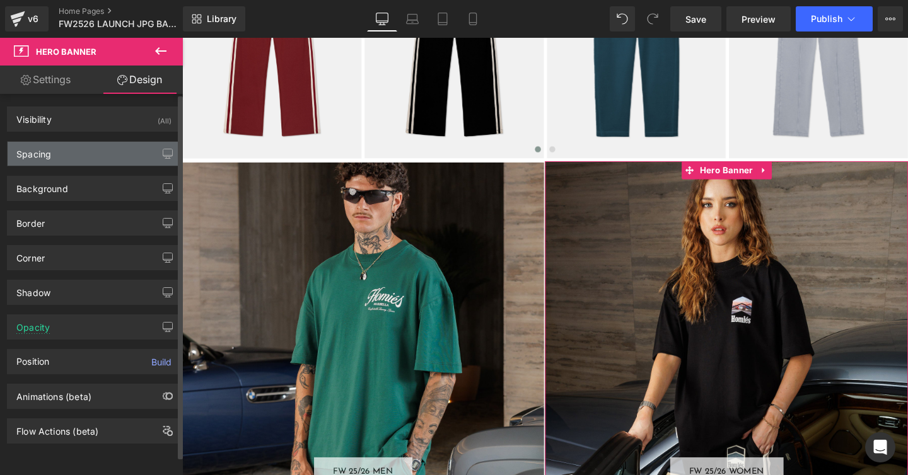
click at [36, 155] on div "Spacing" at bounding box center [33, 151] width 35 height 18
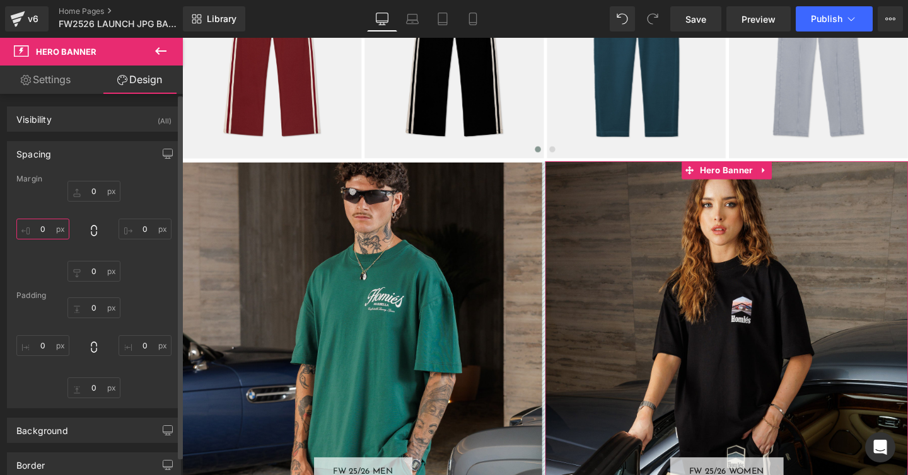
click at [42, 230] on input "text" at bounding box center [42, 229] width 53 height 21
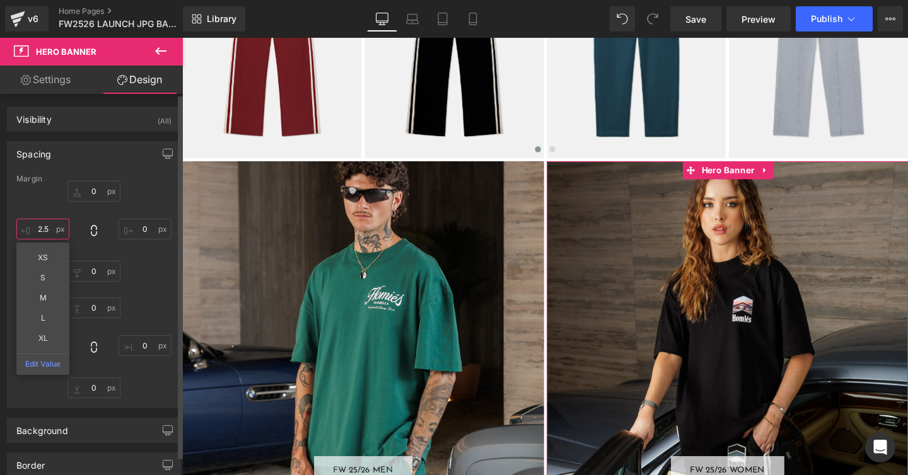
type input "2.5"
click at [37, 207] on div "2.5 XS S M L XL Edit Value" at bounding box center [93, 231] width 155 height 101
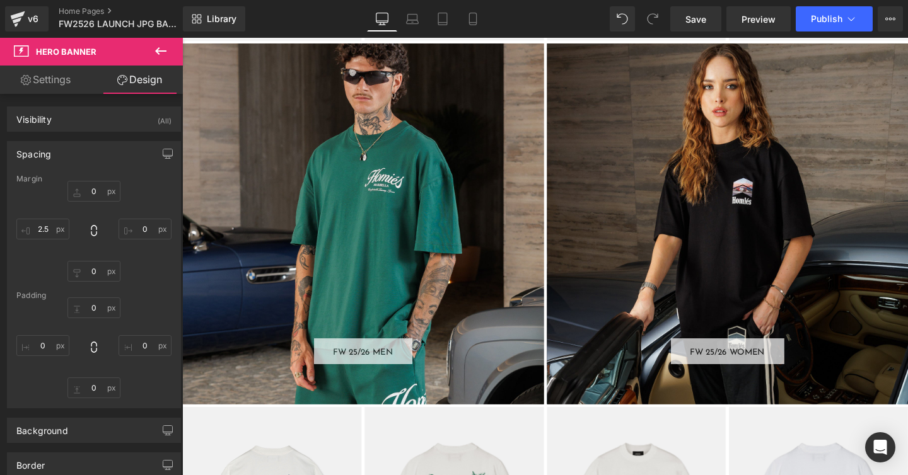
scroll to position [940, 0]
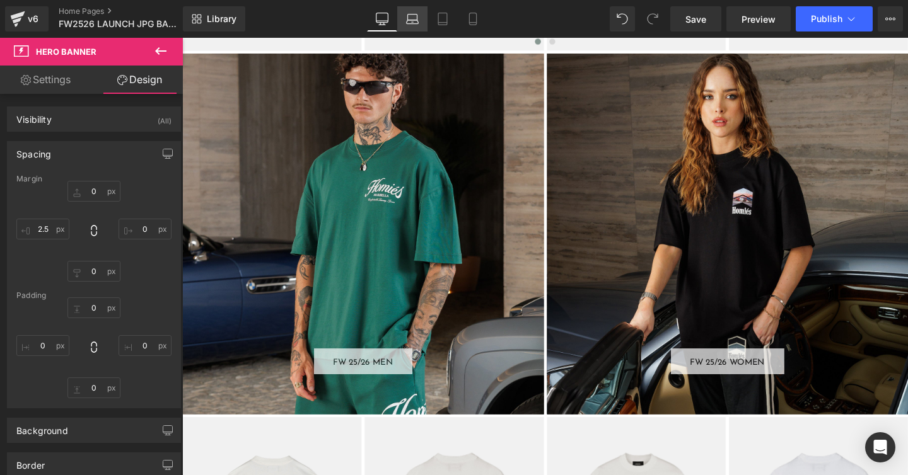
drag, startPoint x: 413, startPoint y: 13, endPoint x: 218, endPoint y: 86, distance: 208.6
click at [413, 13] on icon at bounding box center [412, 19] width 13 height 13
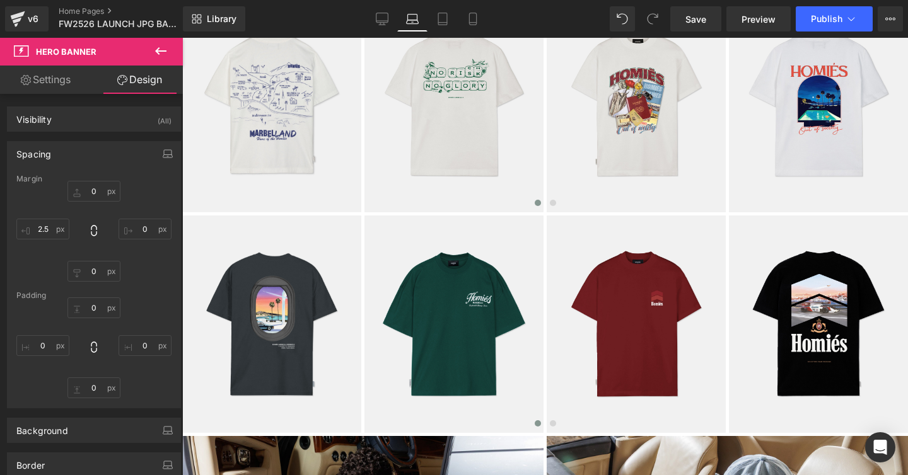
scroll to position [969, 0]
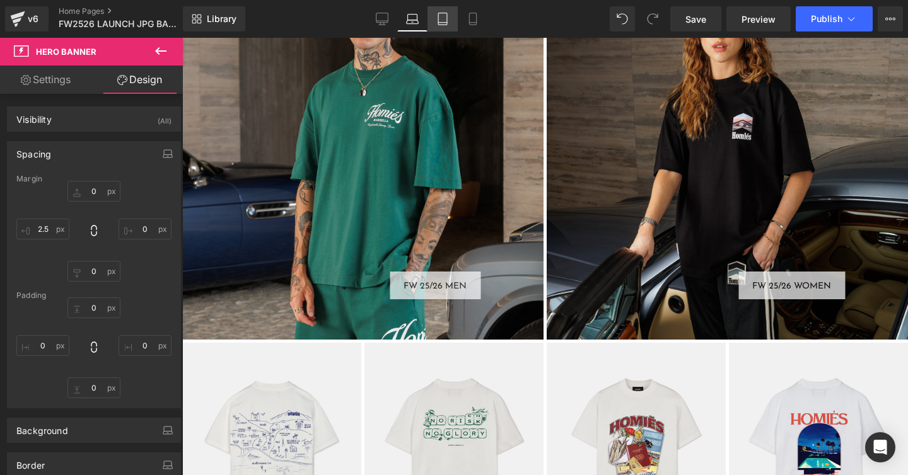
click at [440, 18] on icon at bounding box center [442, 19] width 13 height 13
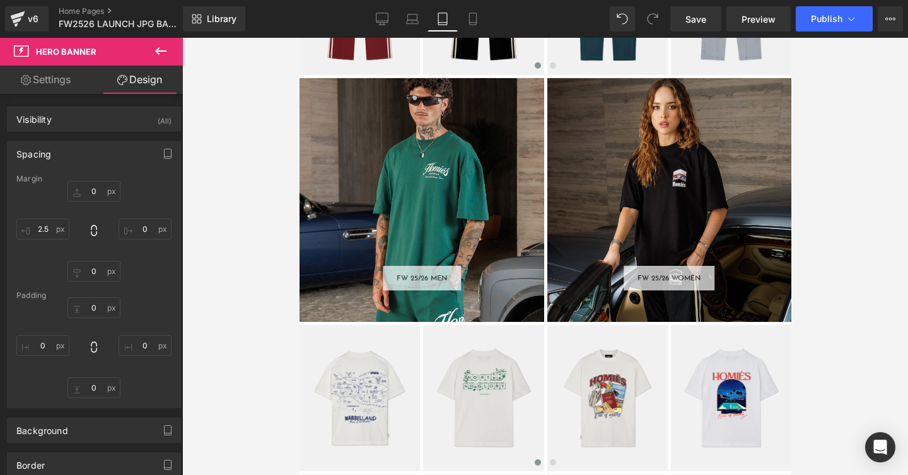
scroll to position [1083, 0]
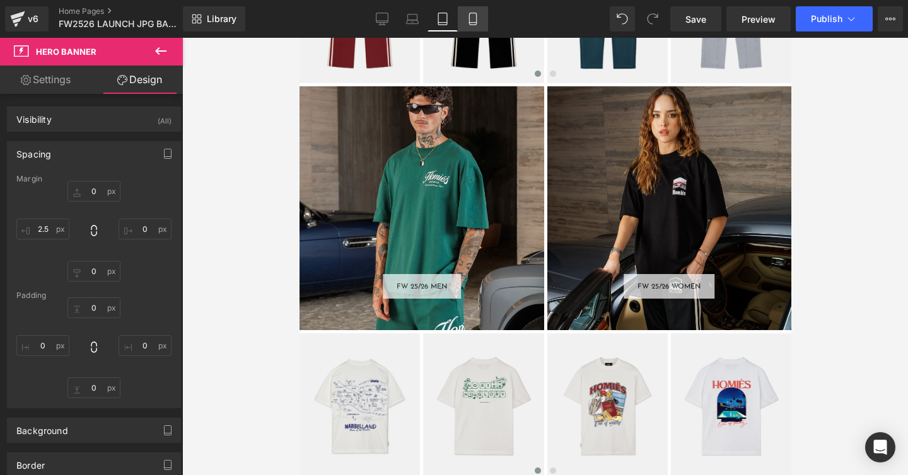
click at [473, 18] on icon at bounding box center [472, 19] width 13 height 13
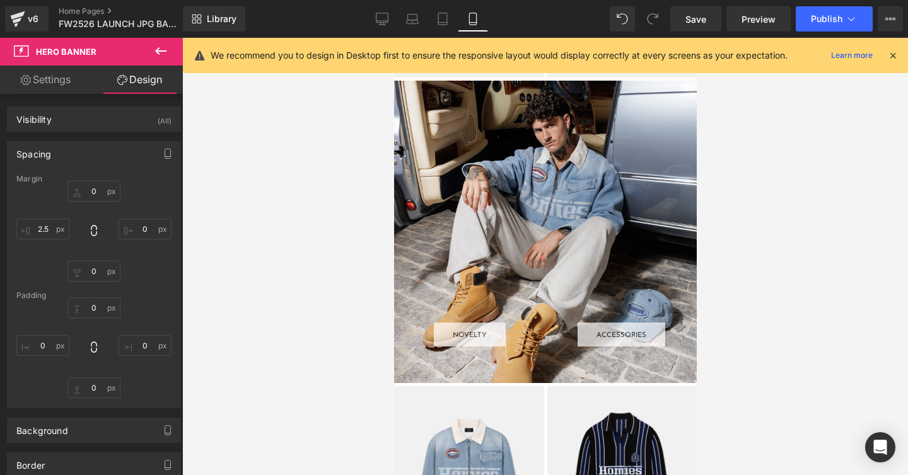
scroll to position [1883, 0]
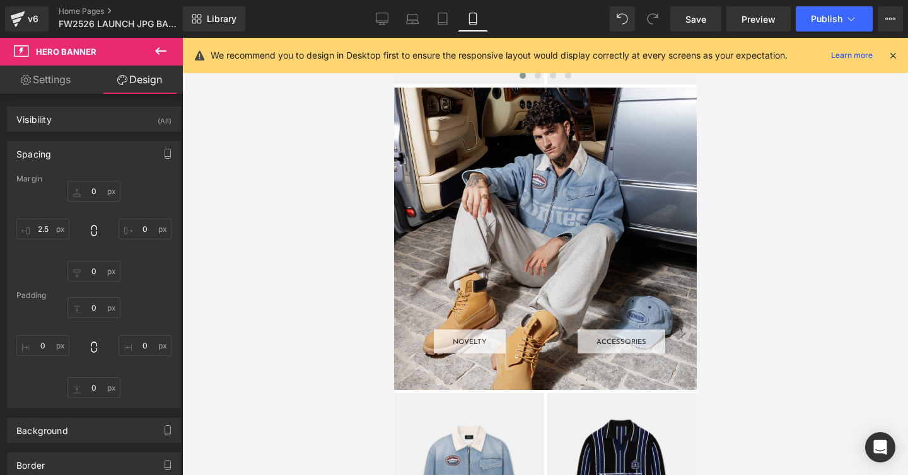
click at [436, 182] on div "NOVELTY Button ACCESSORIES Button Row" at bounding box center [544, 239] width 303 height 303
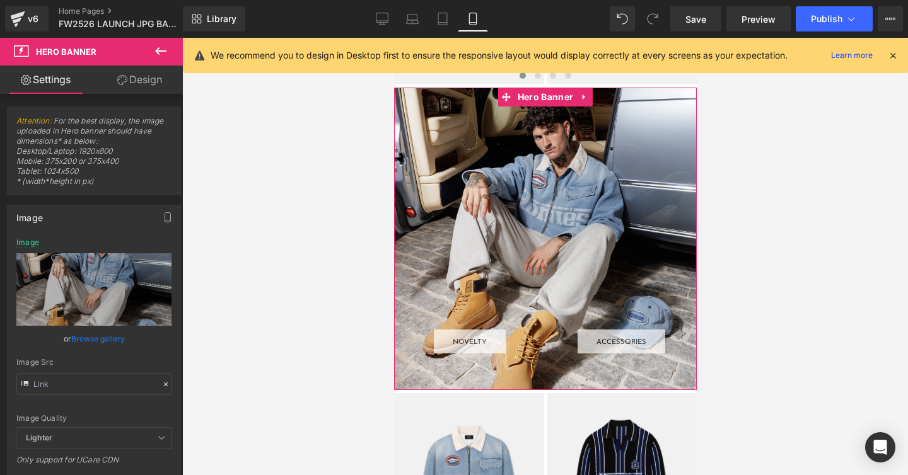
click at [81, 338] on link "Browse gallery" at bounding box center [98, 339] width 54 height 22
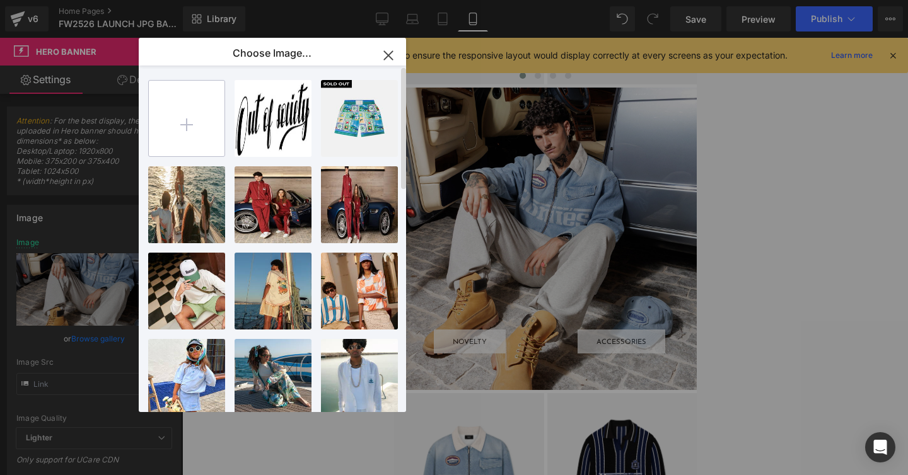
click at [181, 124] on input "file" at bounding box center [187, 119] width 76 height 76
type input "C:\fakepath\MOBILE.jpg"
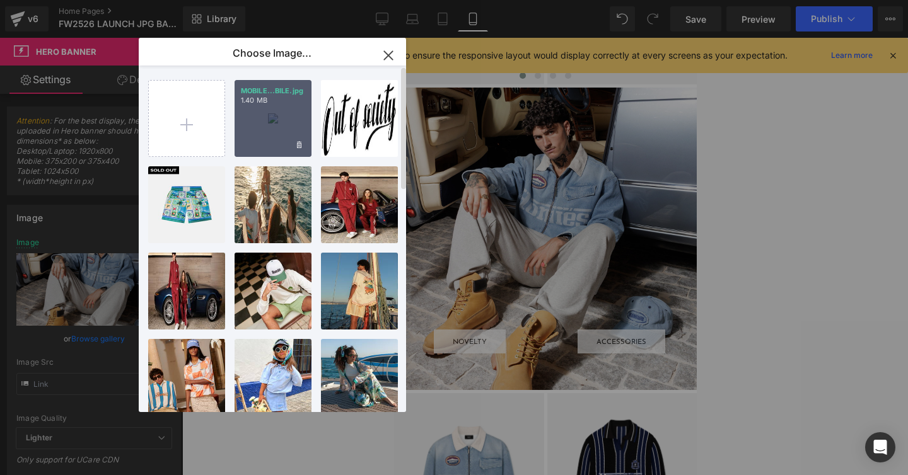
click at [276, 117] on div "MOBILE...BILE.jpg 1.40 MB" at bounding box center [272, 118] width 77 height 77
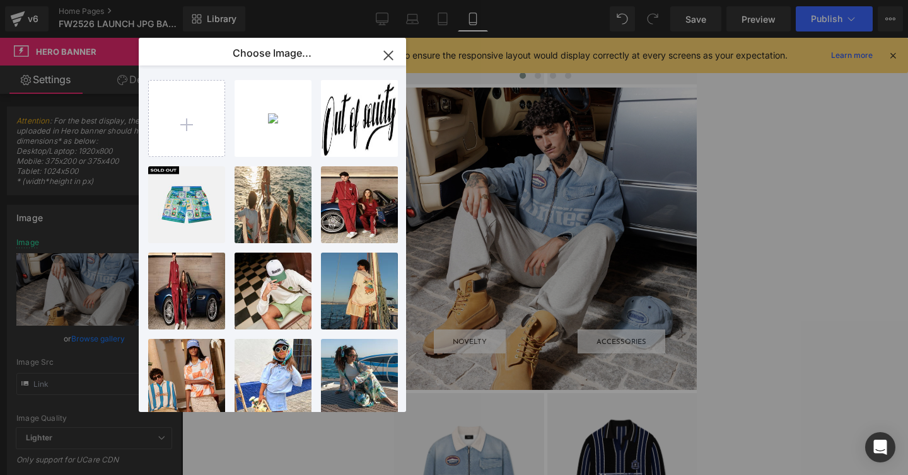
click at [262, 120] on div at bounding box center [544, 256] width 725 height 437
click at [386, 54] on p "We recommend you to design in Desktop first to ensure the responsive layout wou…" at bounding box center [499, 56] width 577 height 14
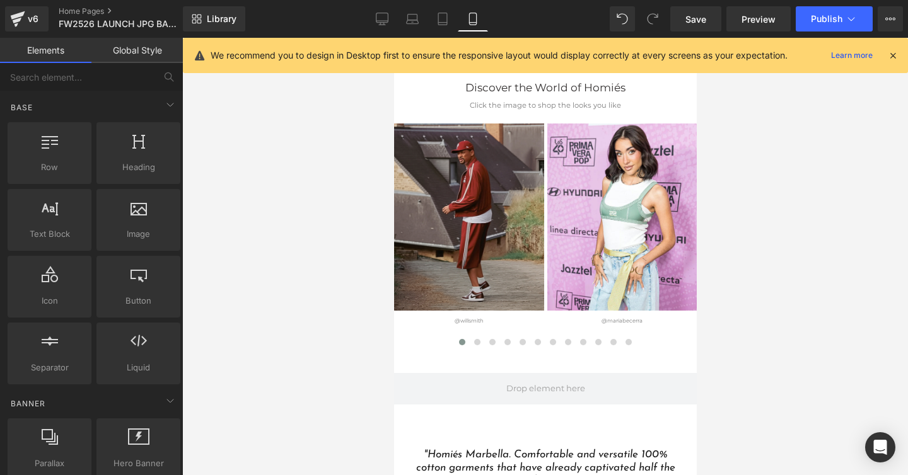
scroll to position [2243, 0]
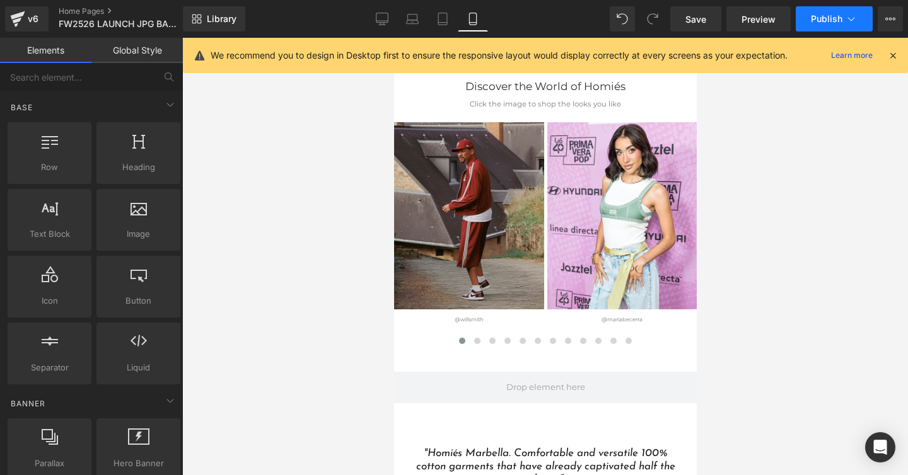
click at [816, 25] on button "Publish" at bounding box center [833, 18] width 77 height 25
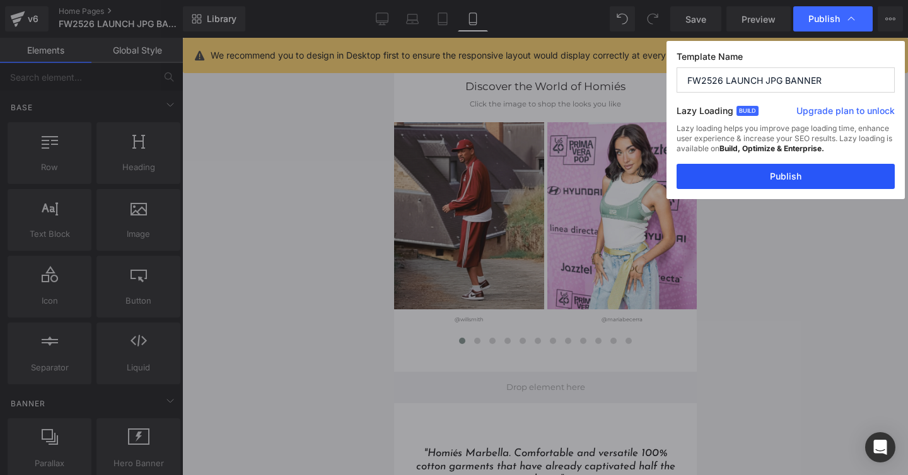
click at [768, 173] on button "Publish" at bounding box center [785, 176] width 218 height 25
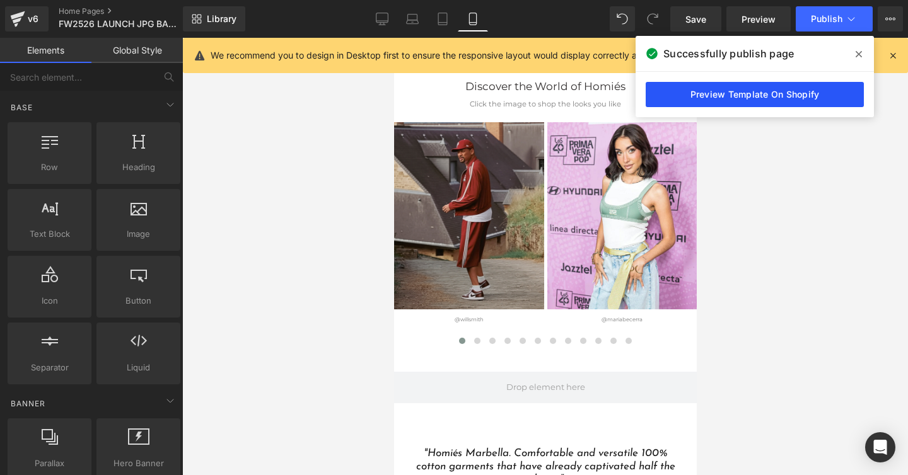
click at [783, 91] on link "Preview Template On Shopify" at bounding box center [754, 94] width 218 height 25
